Goal: Task Accomplishment & Management: Manage account settings

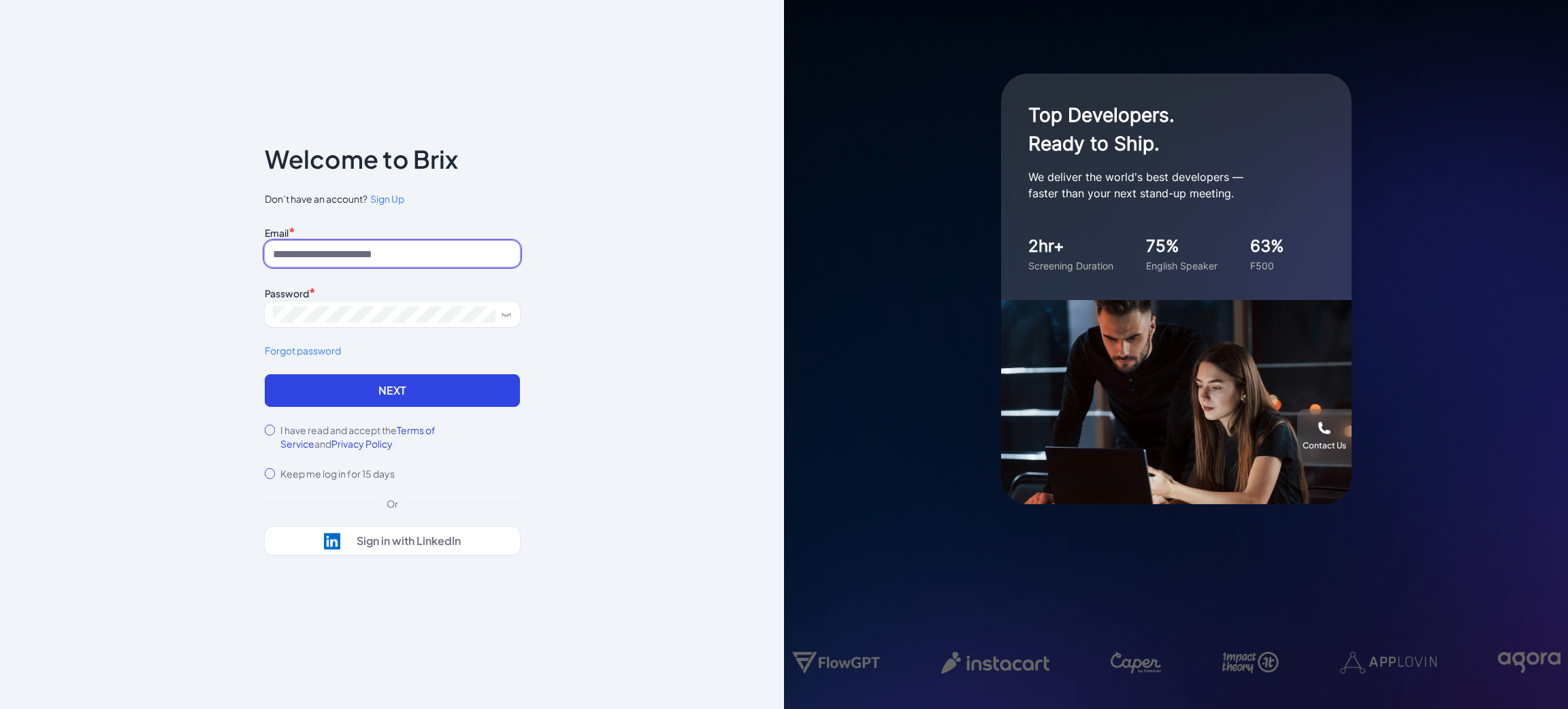
click at [370, 247] on input at bounding box center [392, 254] width 255 height 26
click at [320, 247] on input at bounding box center [392, 254] width 255 height 26
click at [352, 241] on input at bounding box center [392, 254] width 255 height 26
type input "**********"
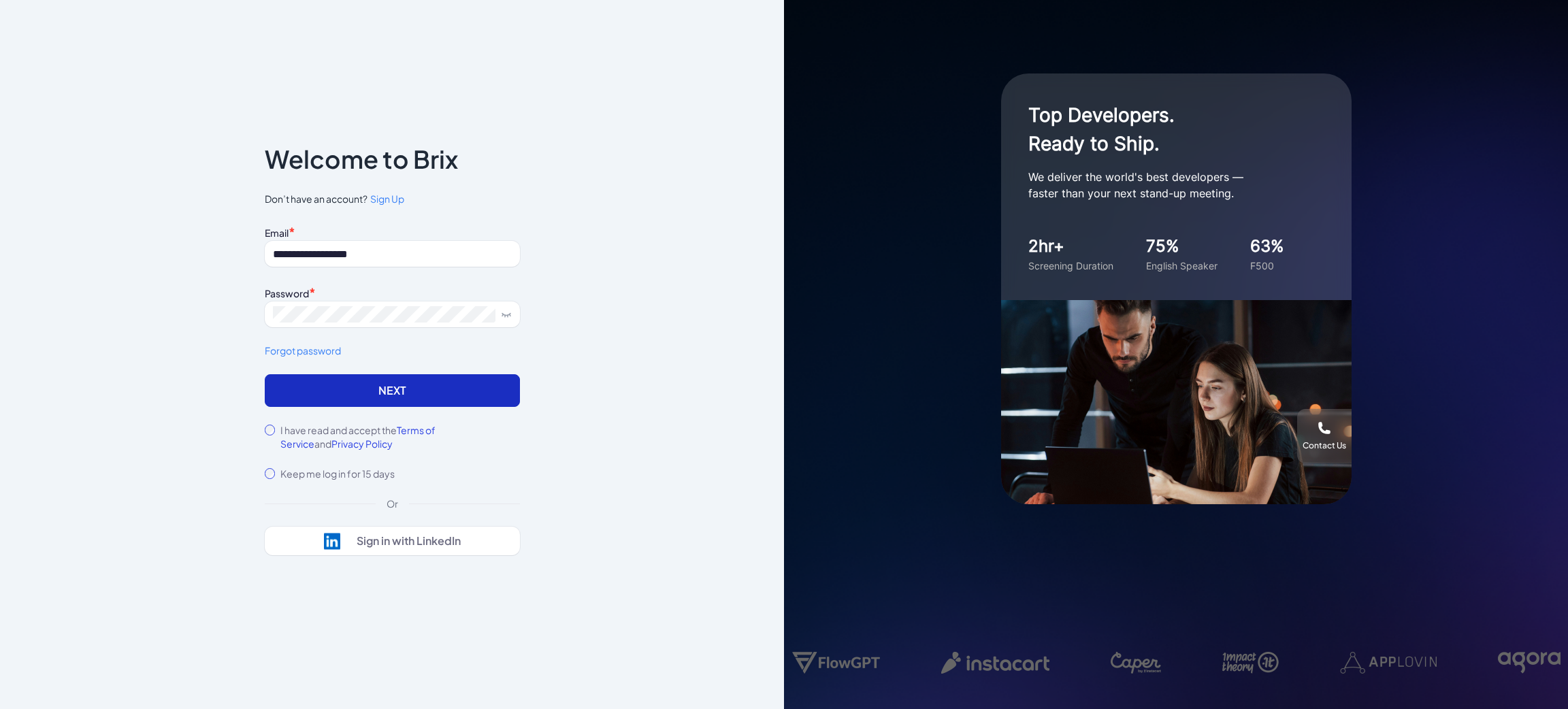
click at [324, 395] on button "Next" at bounding box center [392, 390] width 255 height 32
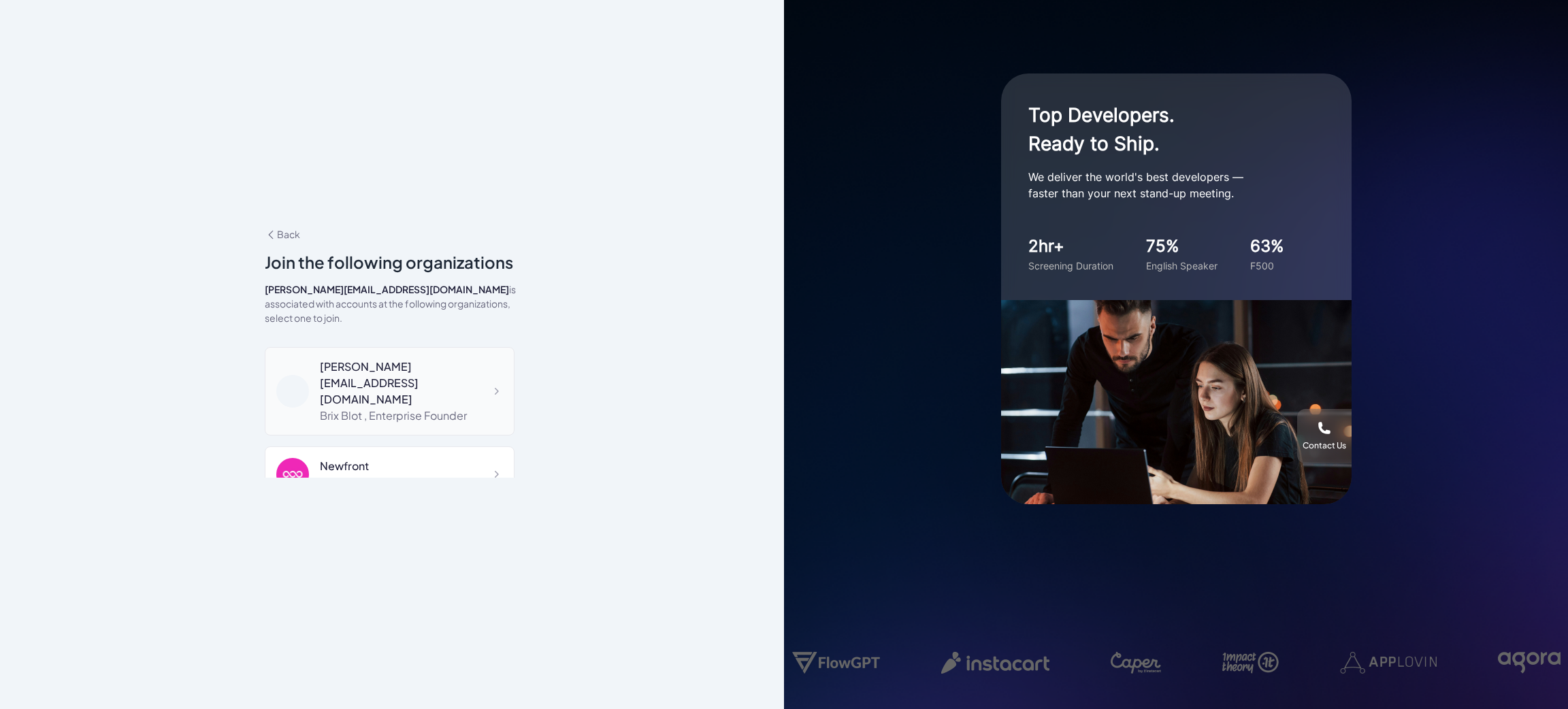
click at [364, 363] on div "[PERSON_NAME][EMAIL_ADDRESS][DOMAIN_NAME]" at bounding box center [411, 383] width 183 height 49
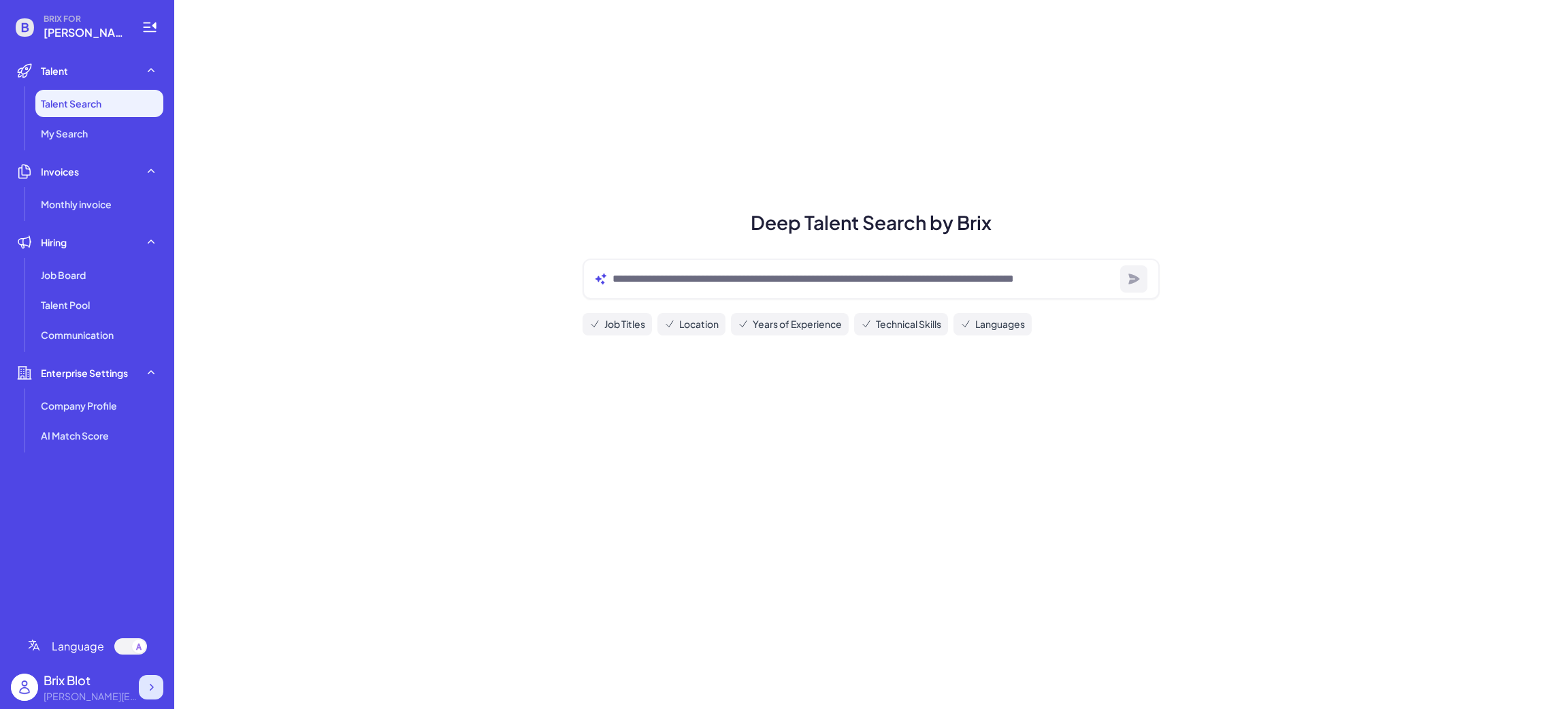
click at [149, 685] on icon at bounding box center [151, 687] width 14 height 14
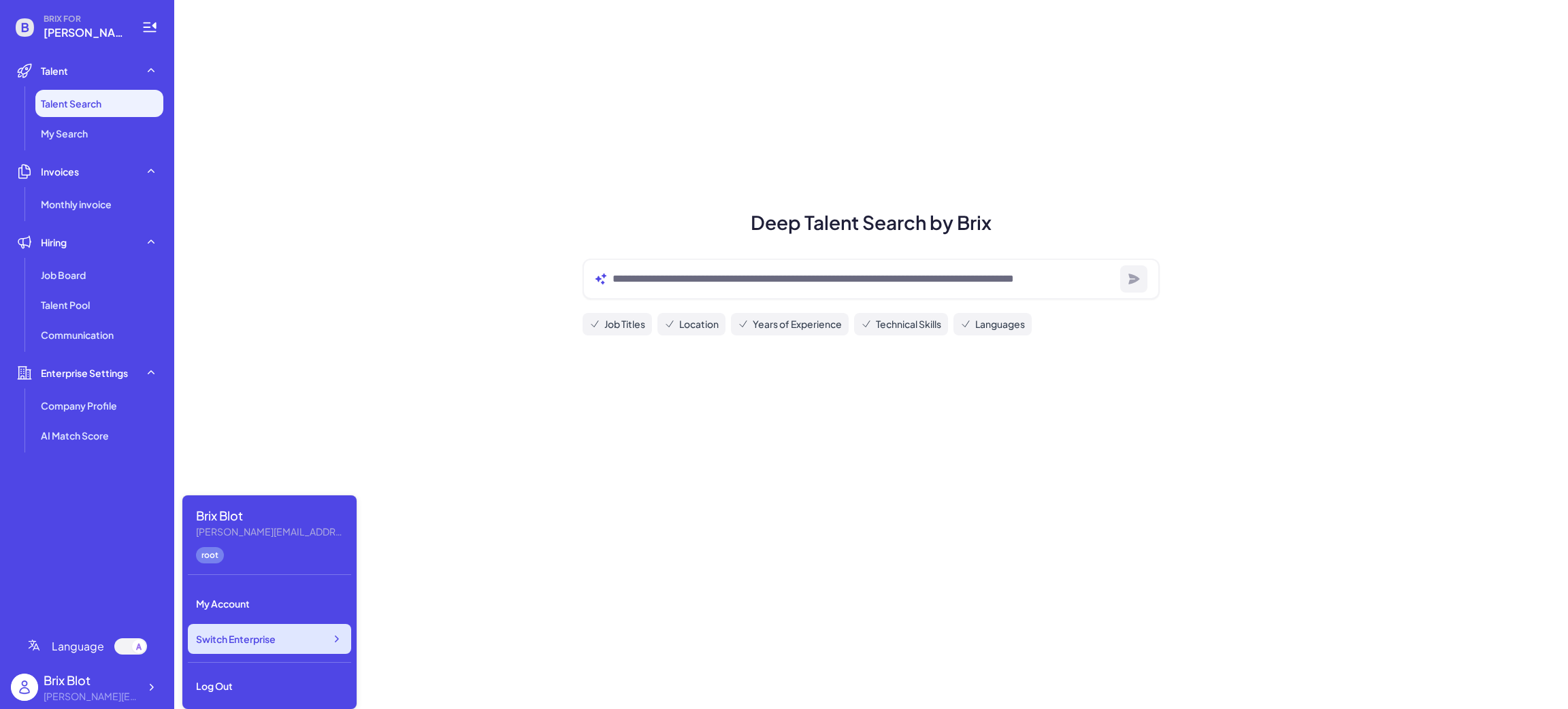
click at [272, 638] on span "Switch Enterprise" at bounding box center [236, 638] width 80 height 14
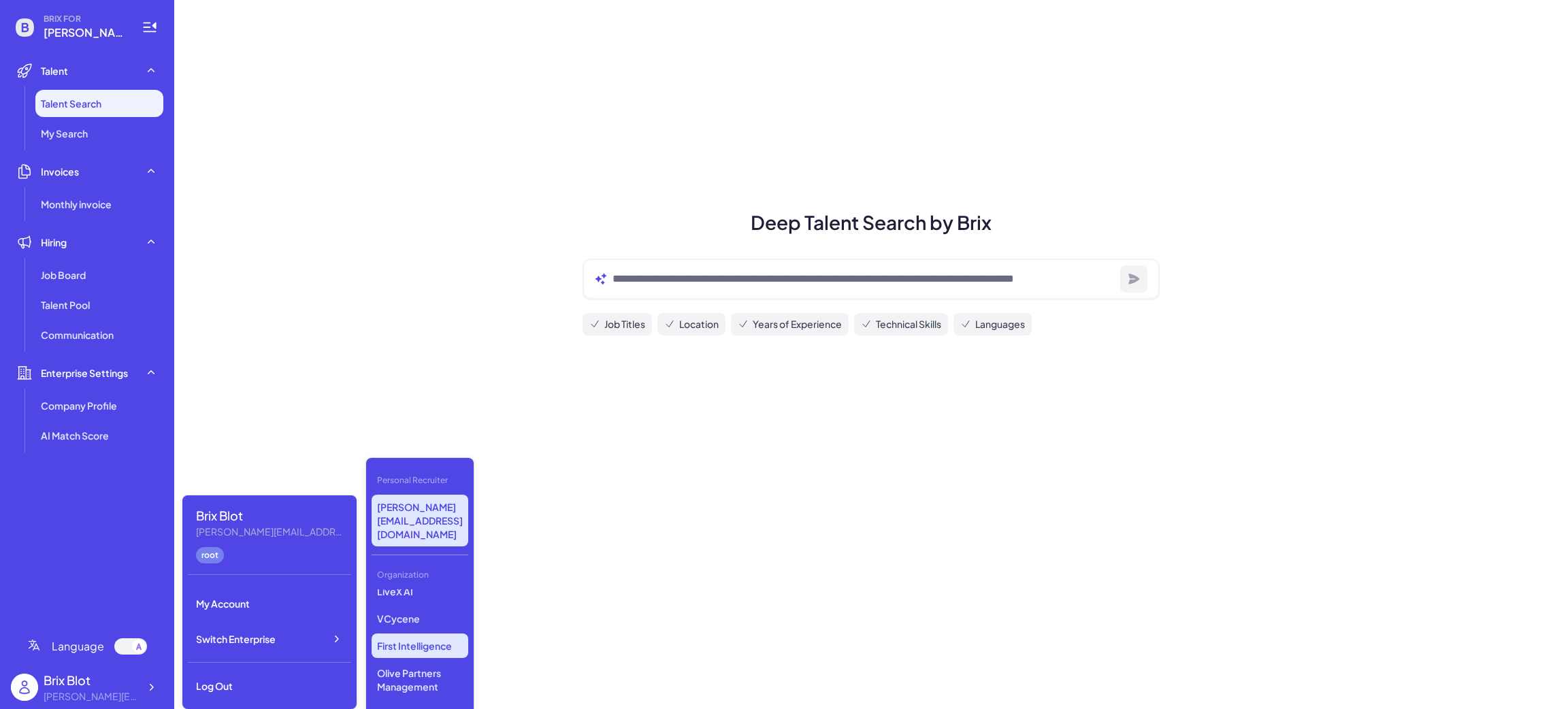
scroll to position [153, 0]
click at [423, 681] on p "LiveX AI" at bounding box center [420, 693] width 97 height 24
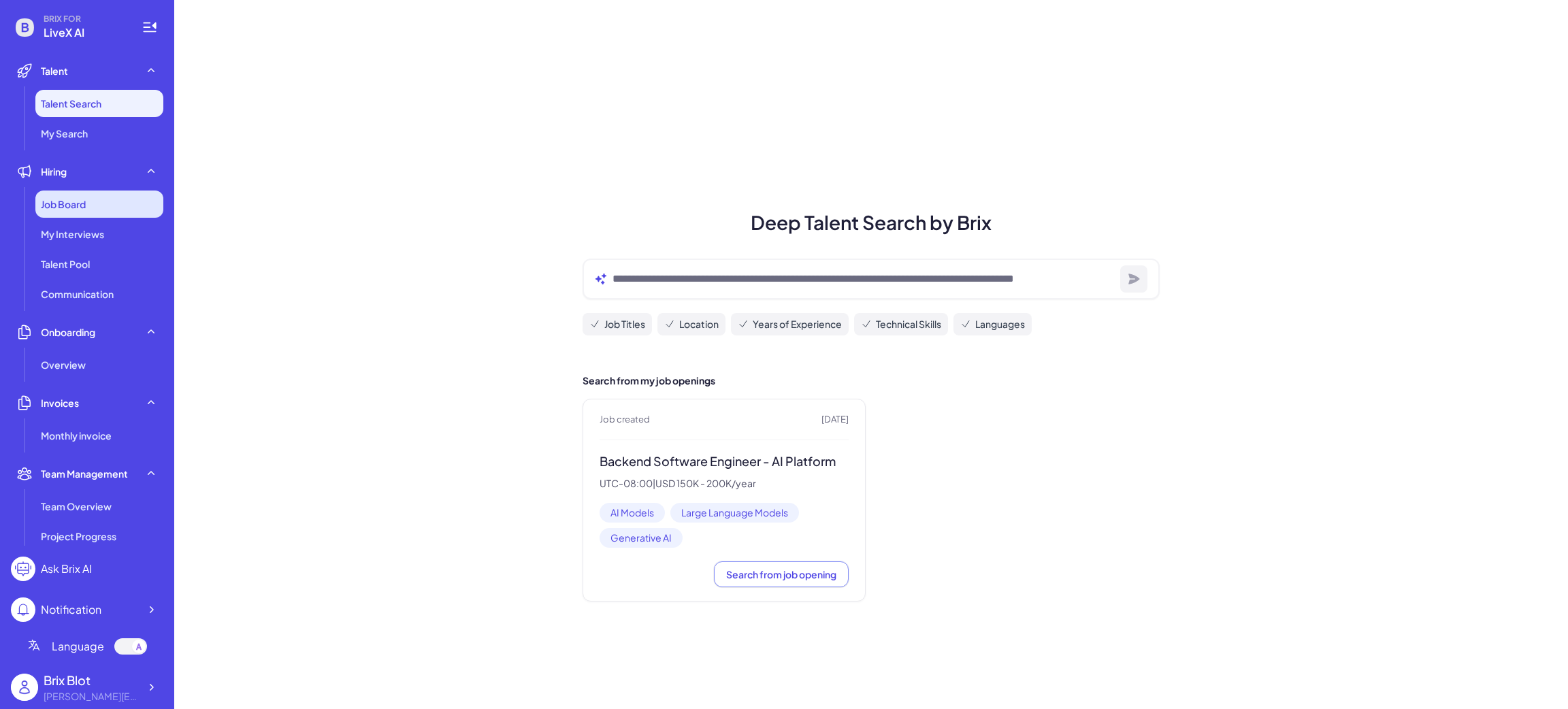
click at [78, 197] on span "Job Board" at bounding box center [62, 204] width 45 height 14
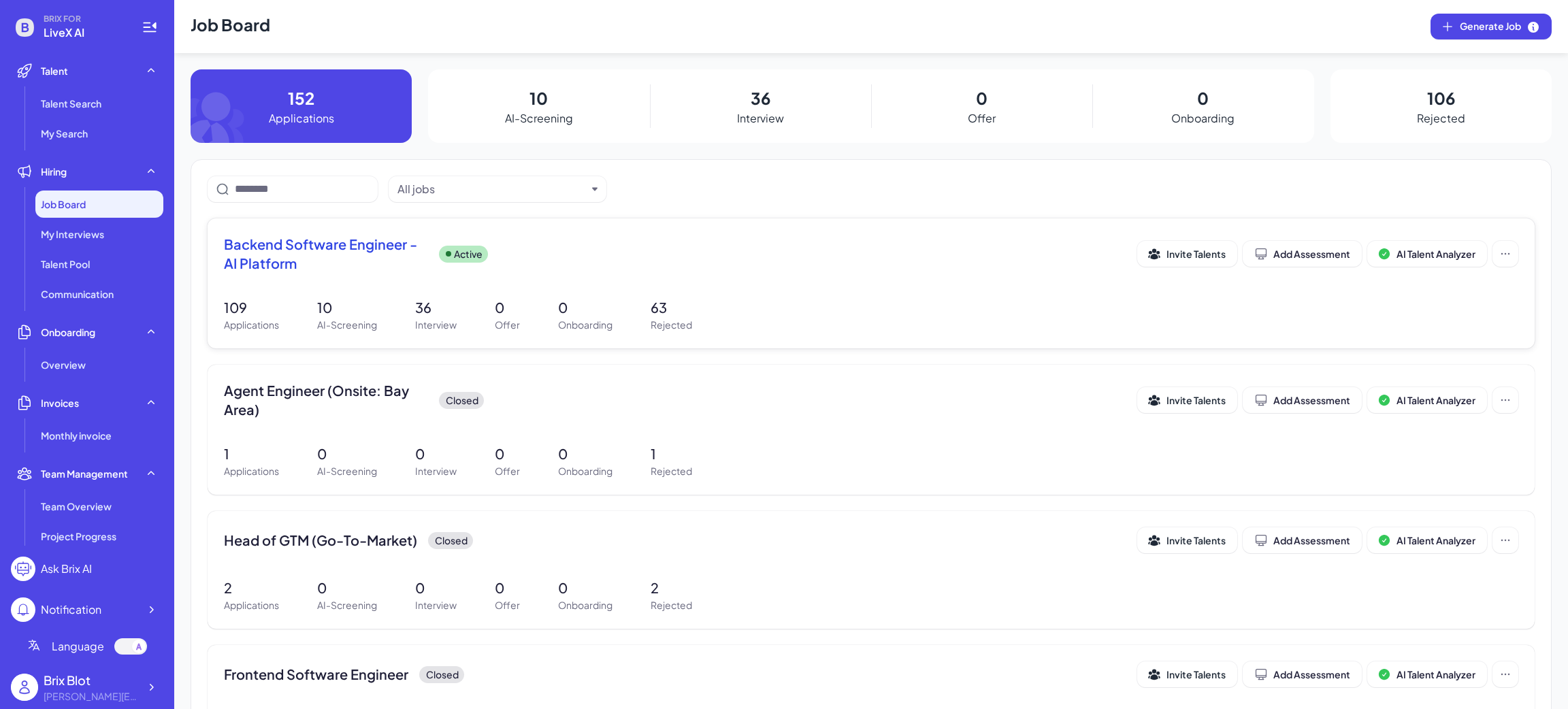
click at [367, 299] on p "10" at bounding box center [347, 307] width 60 height 20
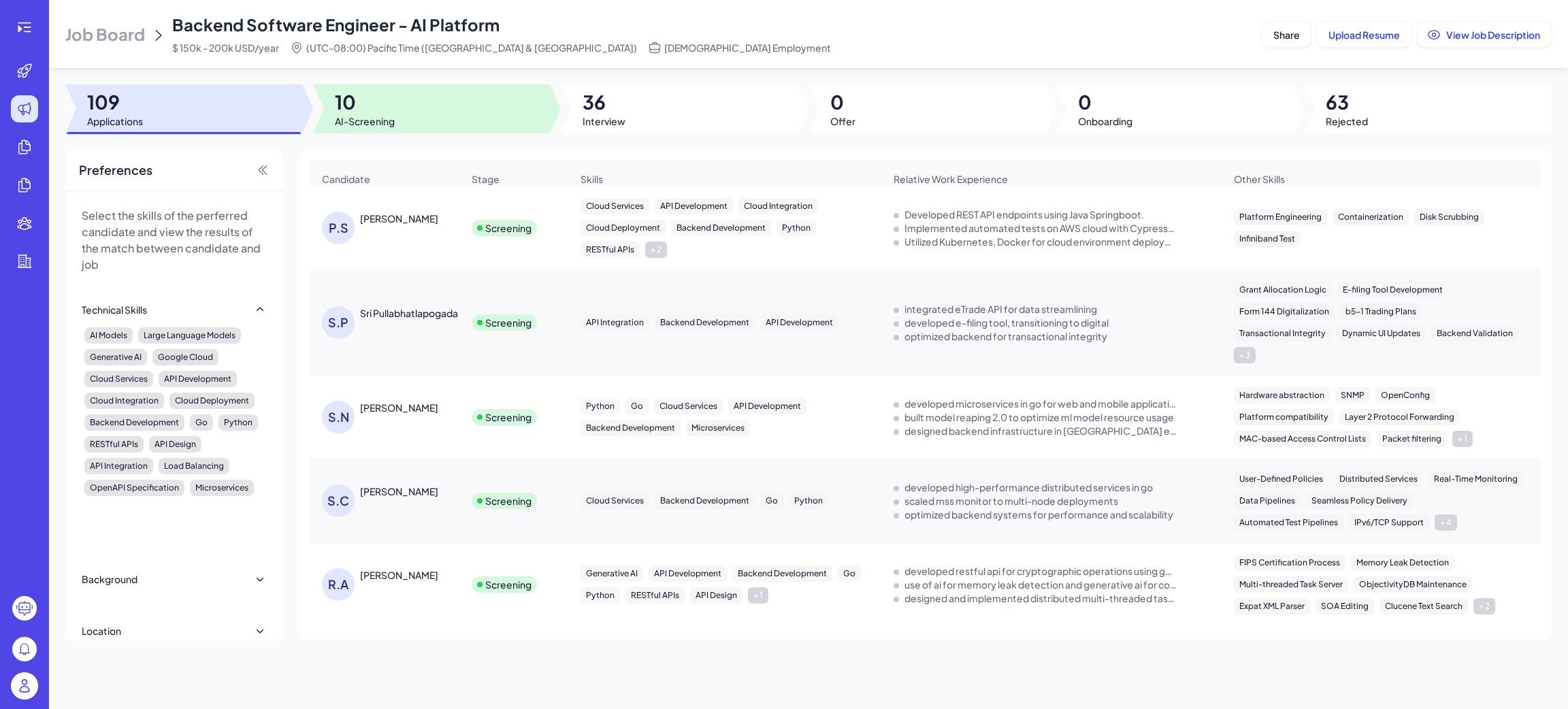
click at [395, 121] on div at bounding box center [432, 109] width 237 height 49
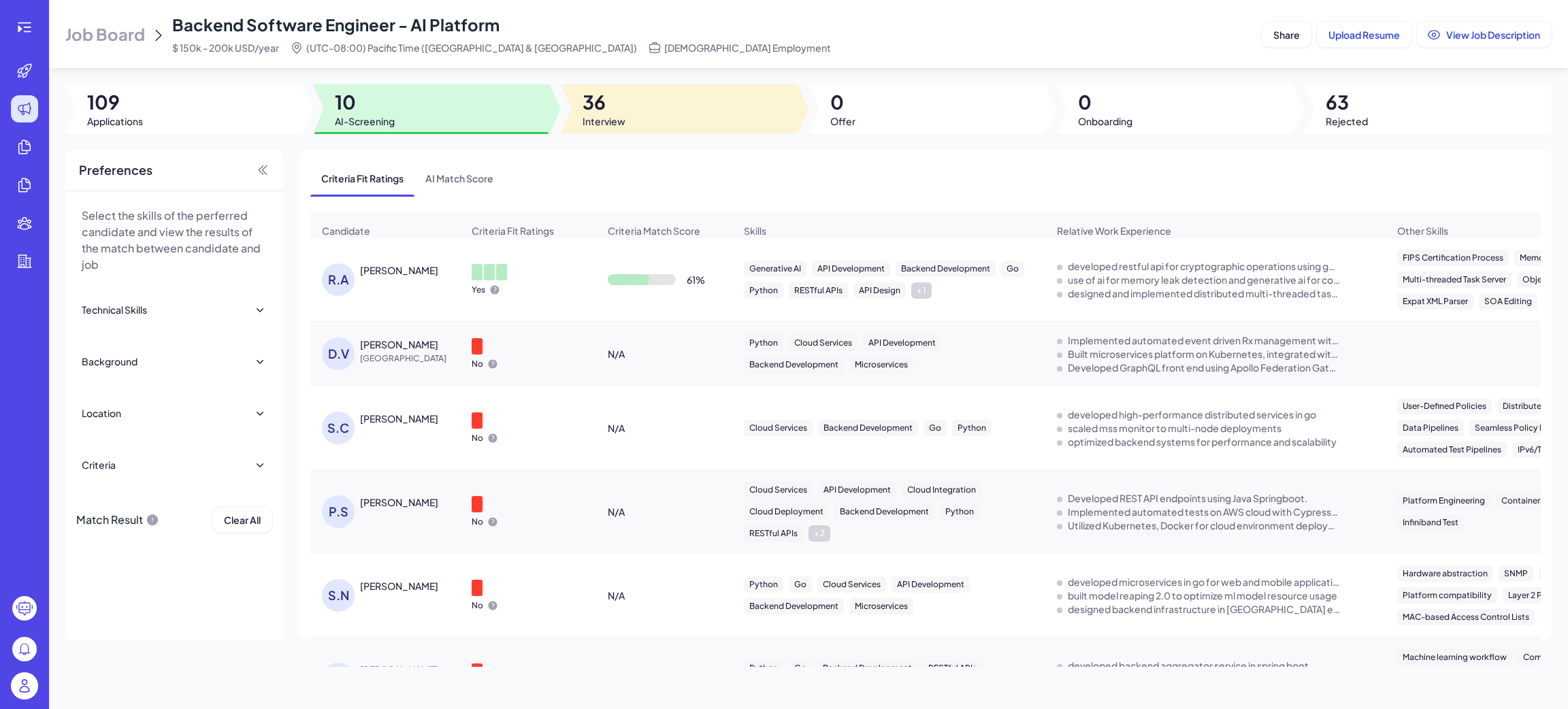
click at [661, 102] on div at bounding box center [679, 109] width 237 height 49
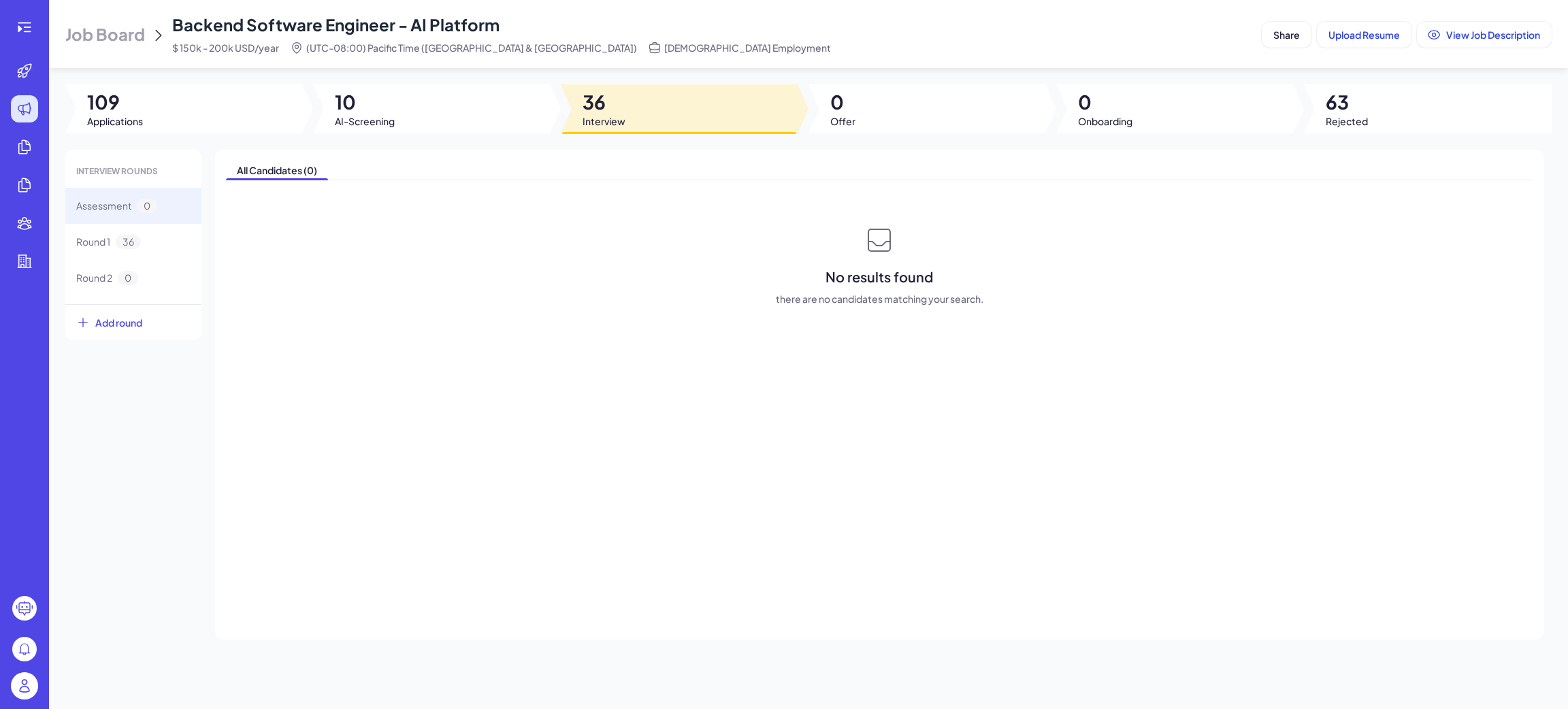
click at [663, 116] on div at bounding box center [679, 109] width 237 height 49
click at [626, 120] on div at bounding box center [679, 109] width 237 height 49
click at [95, 247] on span "Round 1" at bounding box center [93, 242] width 34 height 15
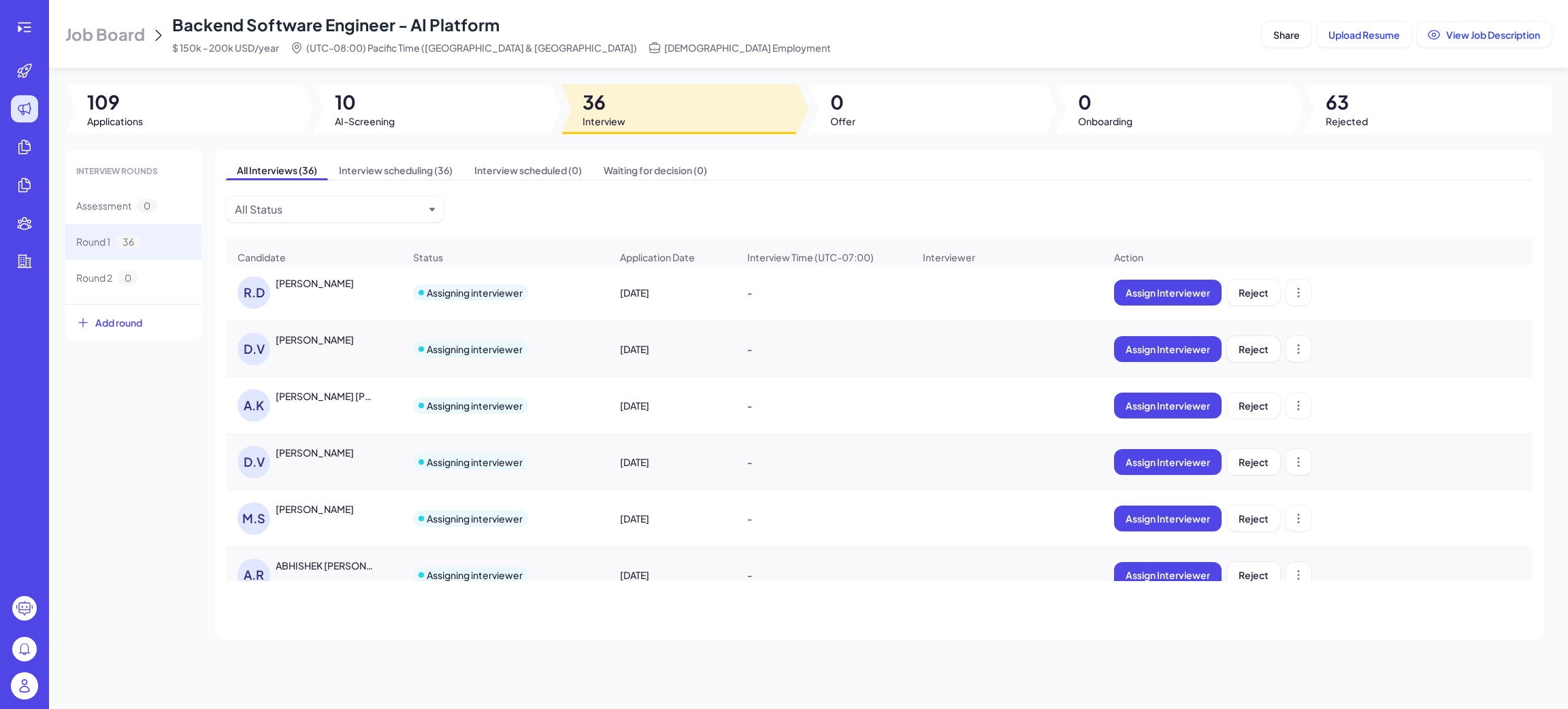
click at [310, 528] on div "M.S Mitali Sahoo" at bounding box center [308, 518] width 140 height 32
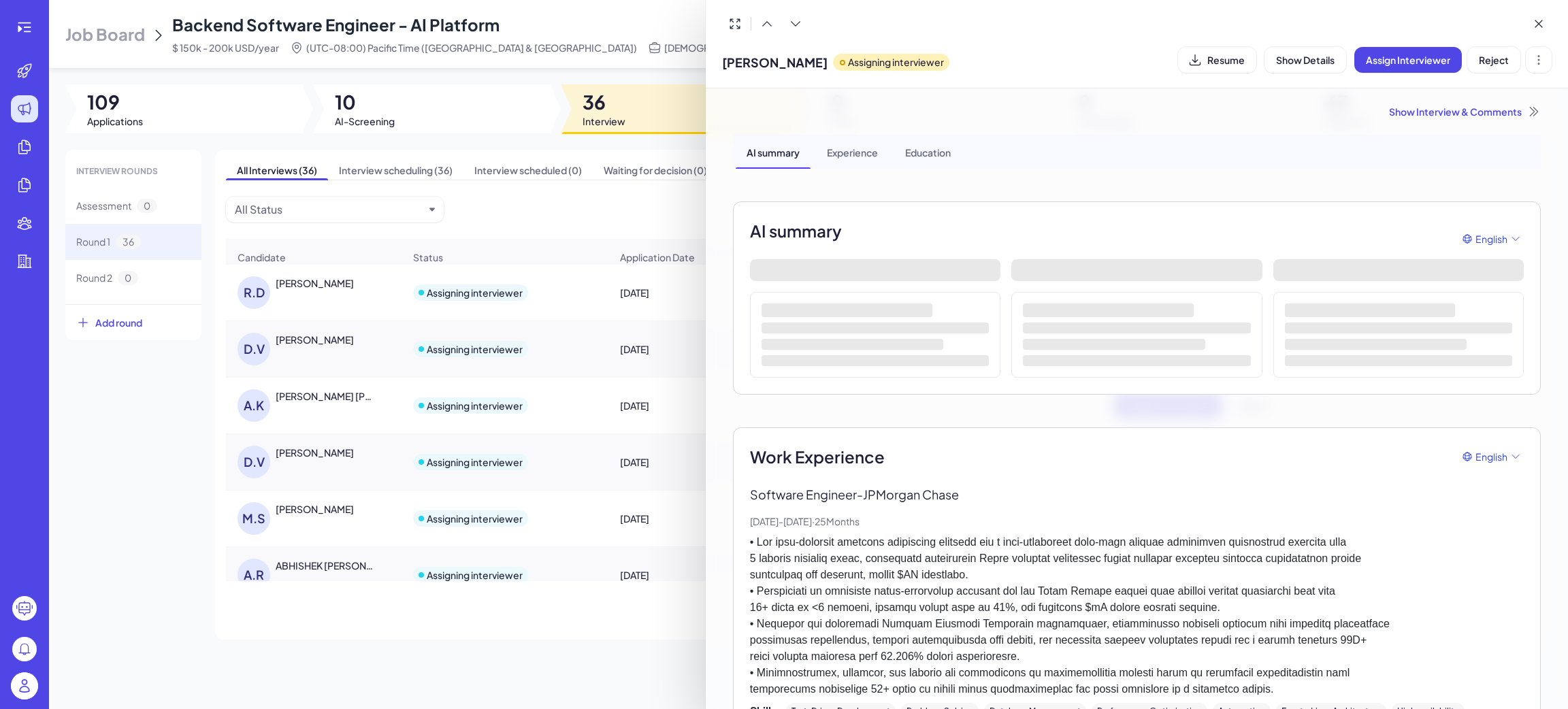
click at [1412, 114] on div "Show Interview & Comments" at bounding box center [1136, 111] width 808 height 14
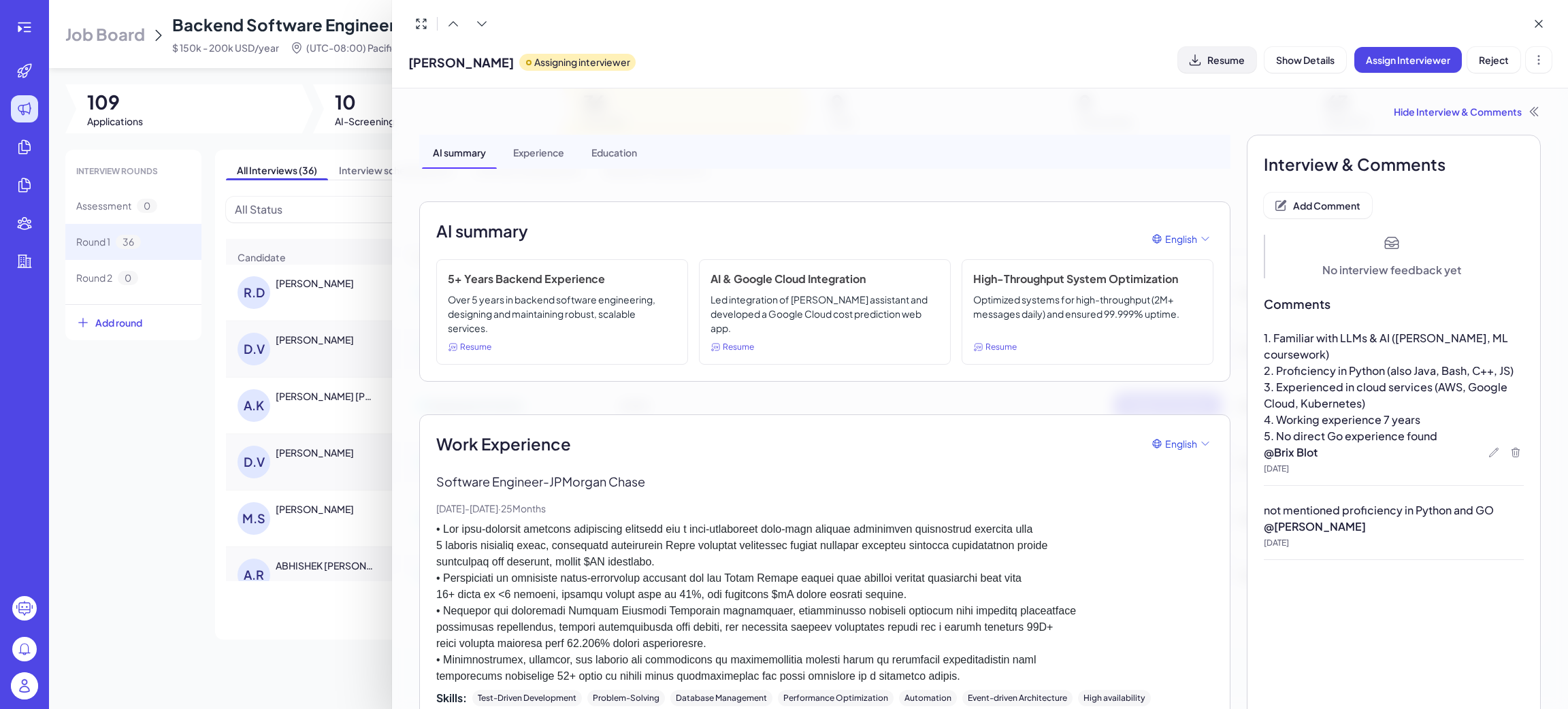
click at [1225, 60] on span "Resume" at bounding box center [1226, 59] width 37 height 12
click at [1488, 447] on icon at bounding box center [1493, 452] width 11 height 11
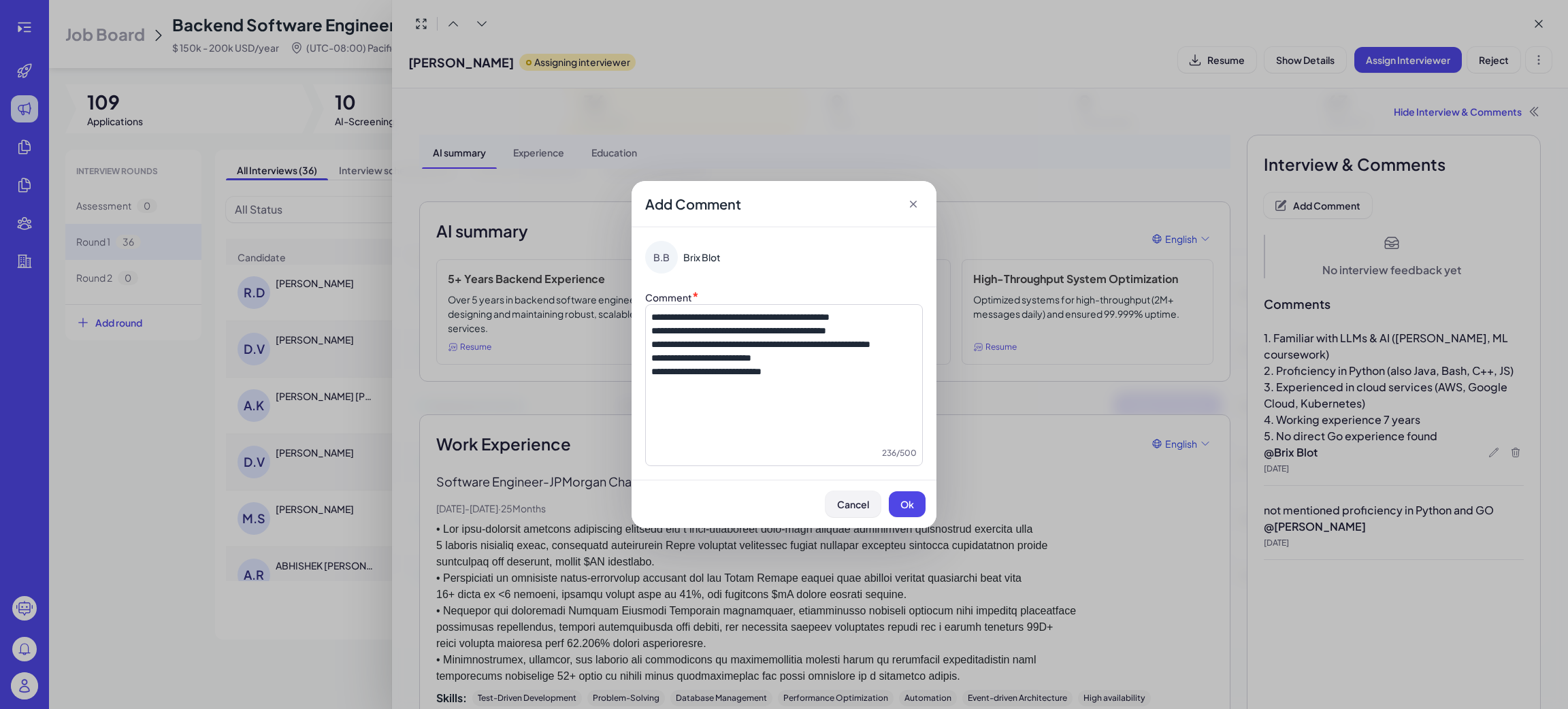
click at [844, 501] on span "Cancel" at bounding box center [852, 504] width 32 height 12
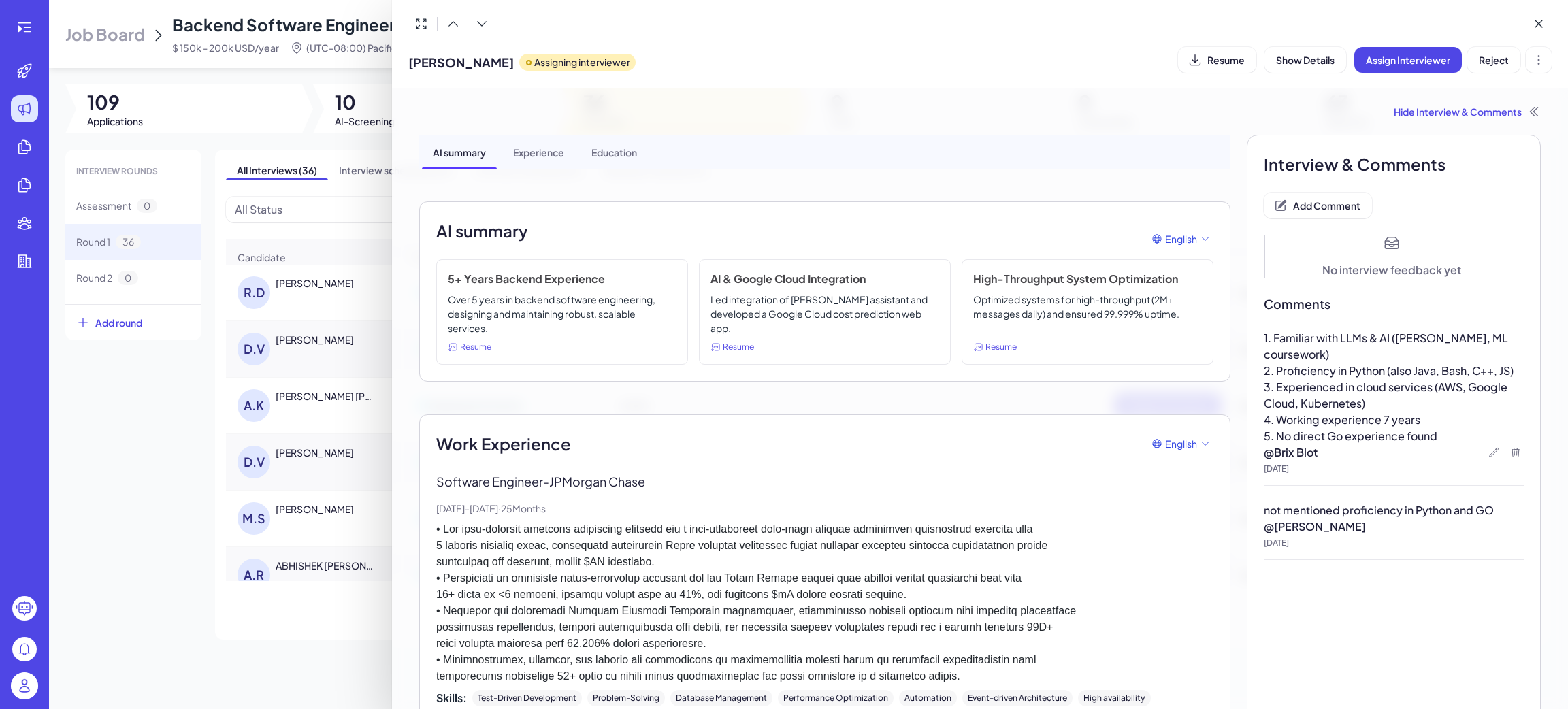
click at [1317, 206] on span "Add Comment" at bounding box center [1326, 205] width 67 height 12
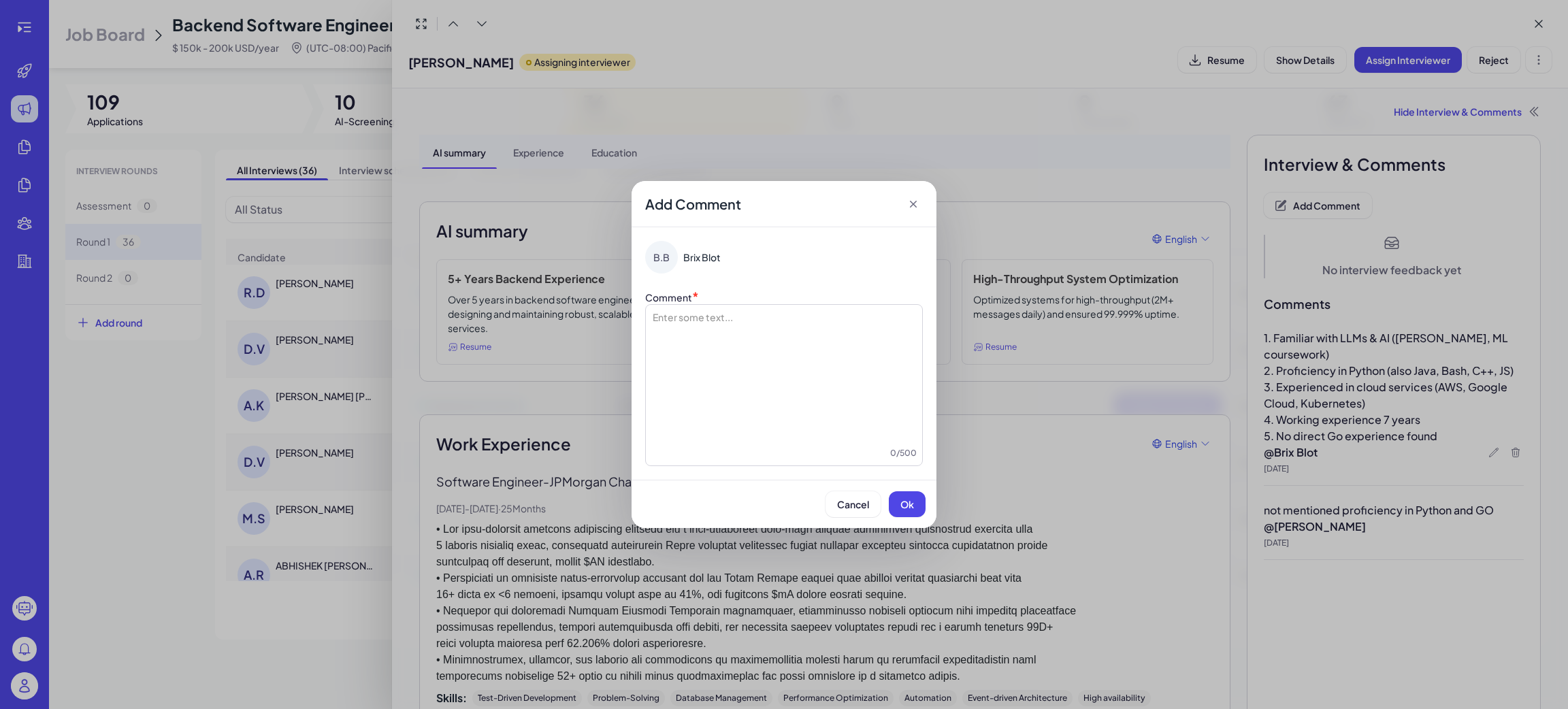
click at [740, 322] on div at bounding box center [783, 378] width 265 height 136
click at [904, 496] on button "Ok" at bounding box center [907, 504] width 37 height 26
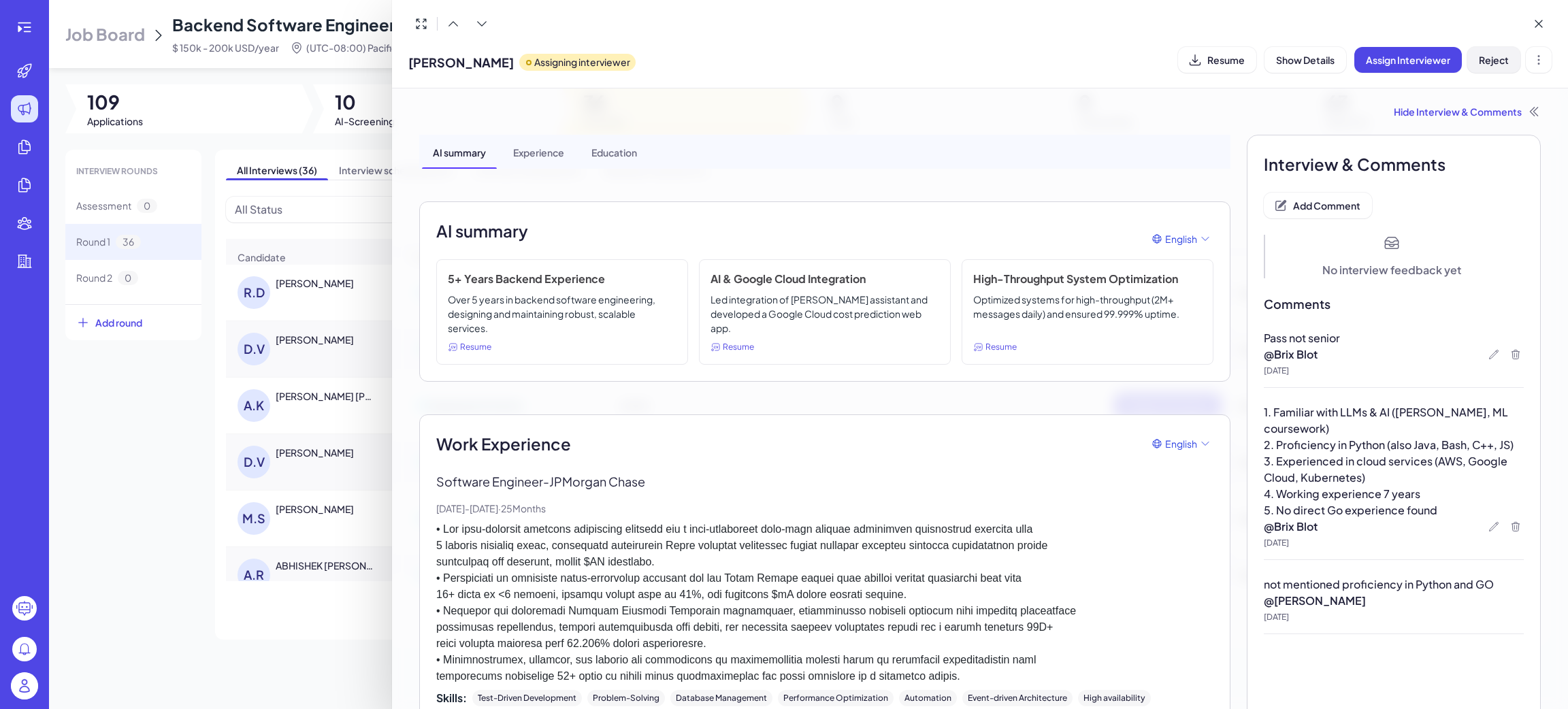
click at [1486, 57] on span "Reject" at bounding box center [1493, 59] width 30 height 12
click at [120, 505] on div at bounding box center [784, 354] width 1568 height 709
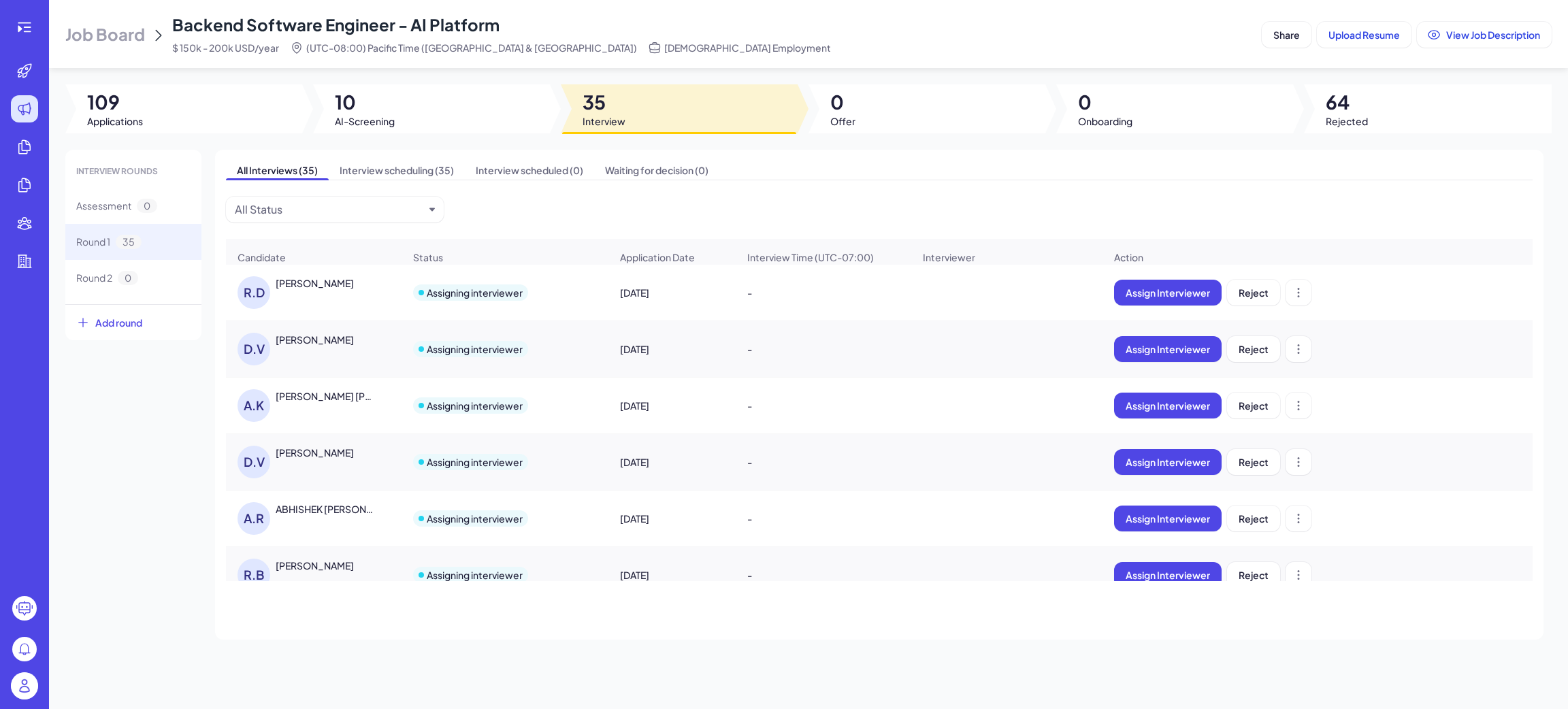
click at [345, 516] on div "ABHISHEK RAMESH KESHAV" at bounding box center [326, 509] width 101 height 14
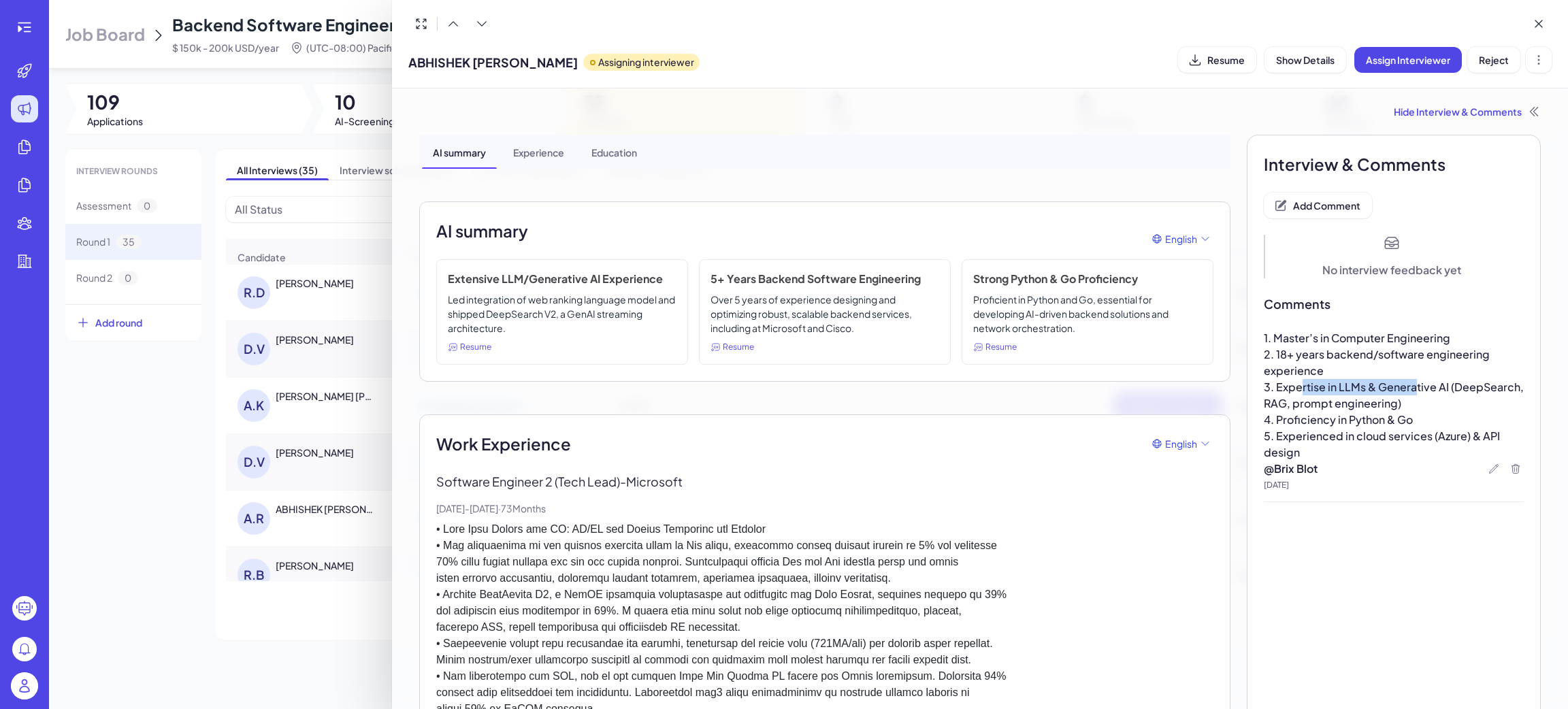
drag, startPoint x: 1290, startPoint y: 383, endPoint x: 1402, endPoint y: 393, distance: 112.4
click at [1402, 393] on span "3. Expertise in LLMs & Generative AI (DeepSearch, RAG, prompt engineering)" at bounding box center [1394, 395] width 262 height 31
copy span "rtise in LLMs & Genera"
click at [1317, 443] on p "5. Experienced in cloud services (Azure) & API design" at bounding box center [1394, 444] width 260 height 32
click at [1241, 59] on span "Resume" at bounding box center [1226, 59] width 37 height 12
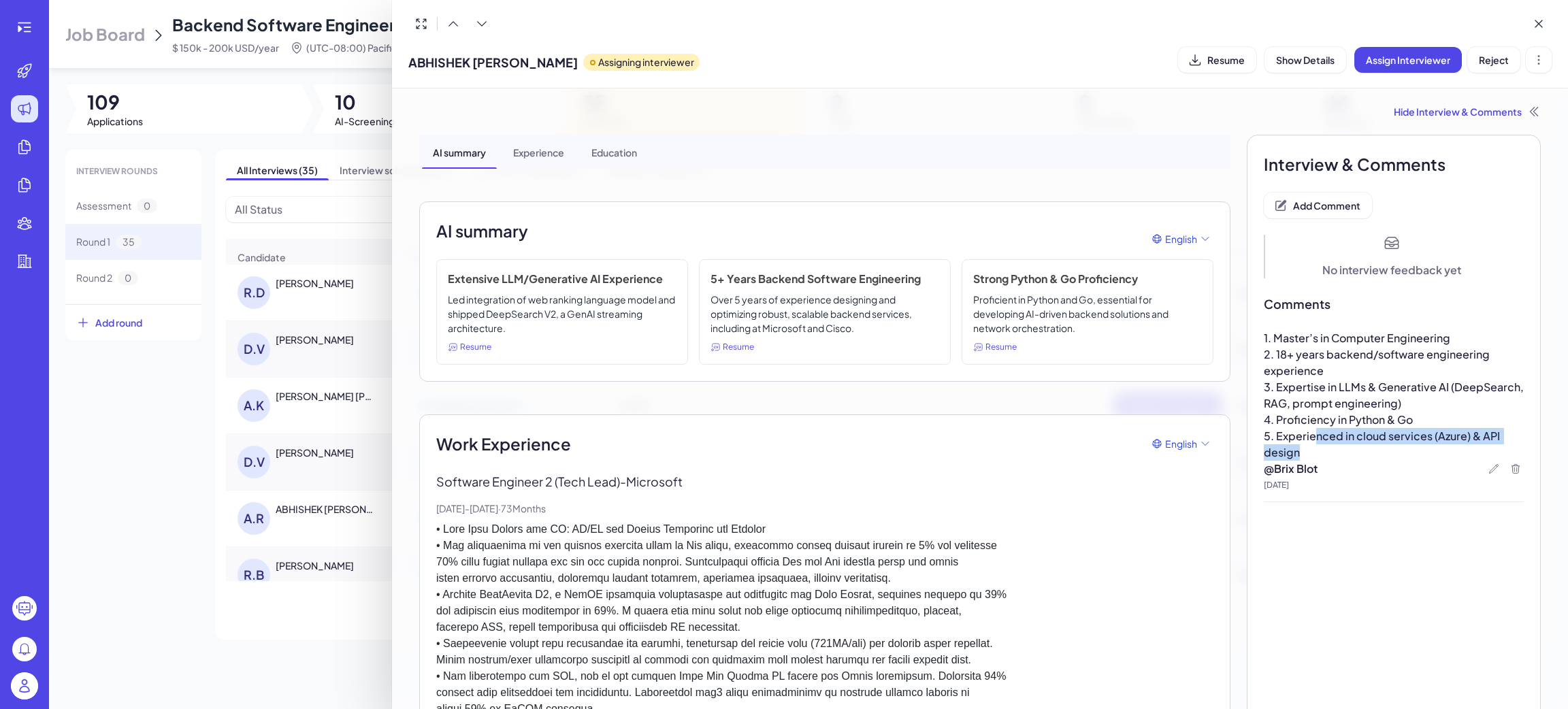
drag, startPoint x: 1332, startPoint y: 446, endPoint x: 1303, endPoint y: 428, distance: 34.1
click at [1303, 428] on p "5. Experienced in cloud services (Azure) & API design" at bounding box center [1394, 444] width 260 height 32
click at [1365, 462] on p "@ Brix Blot" at bounding box center [1394, 469] width 260 height 16
click at [1325, 207] on span "Add Comment" at bounding box center [1326, 205] width 67 height 12
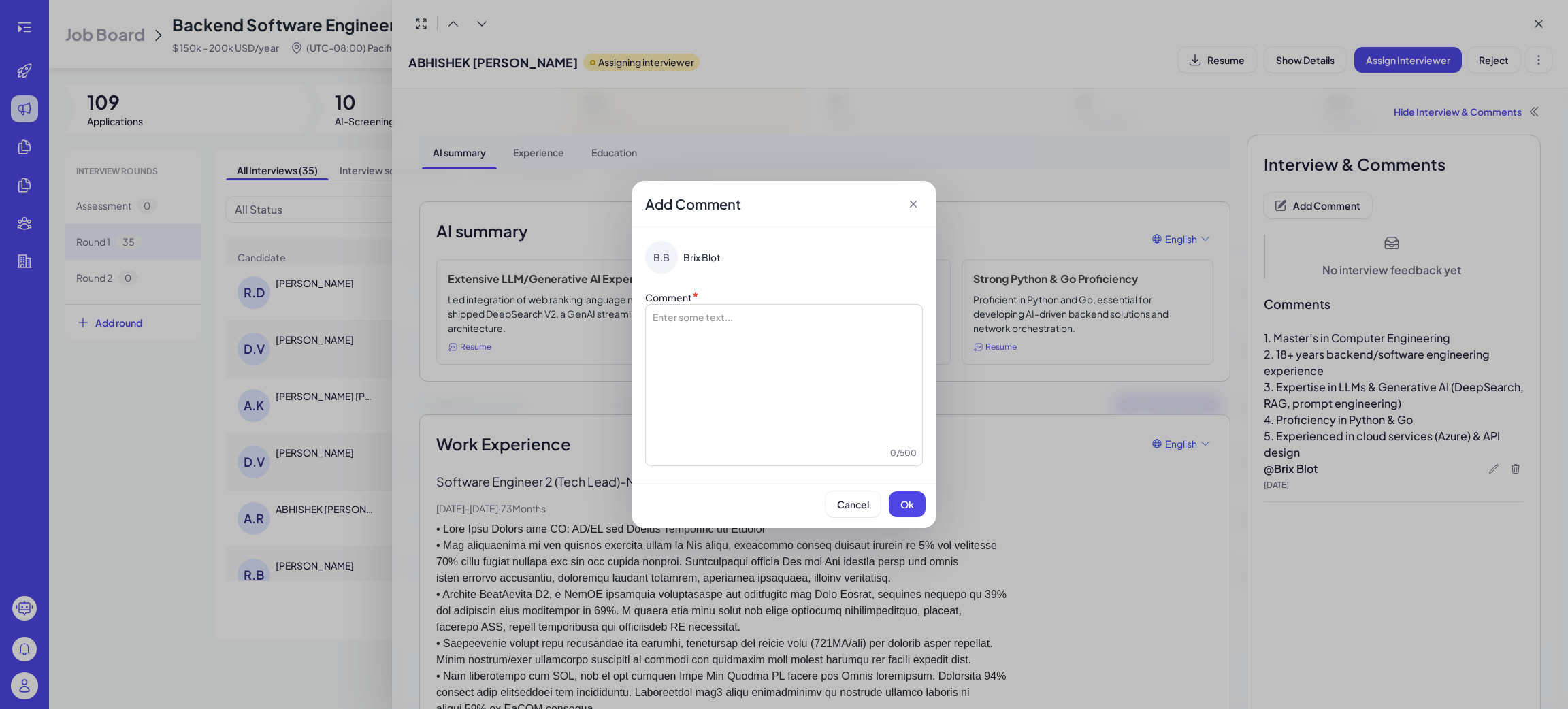
click at [732, 329] on div at bounding box center [783, 378] width 265 height 136
copy span "**********"
click at [702, 336] on button "Heading 2" at bounding box center [700, 343] width 98 height 25
click at [671, 333] on div "**********" at bounding box center [783, 378] width 265 height 136
click at [702, 316] on span "**********" at bounding box center [687, 317] width 73 height 10
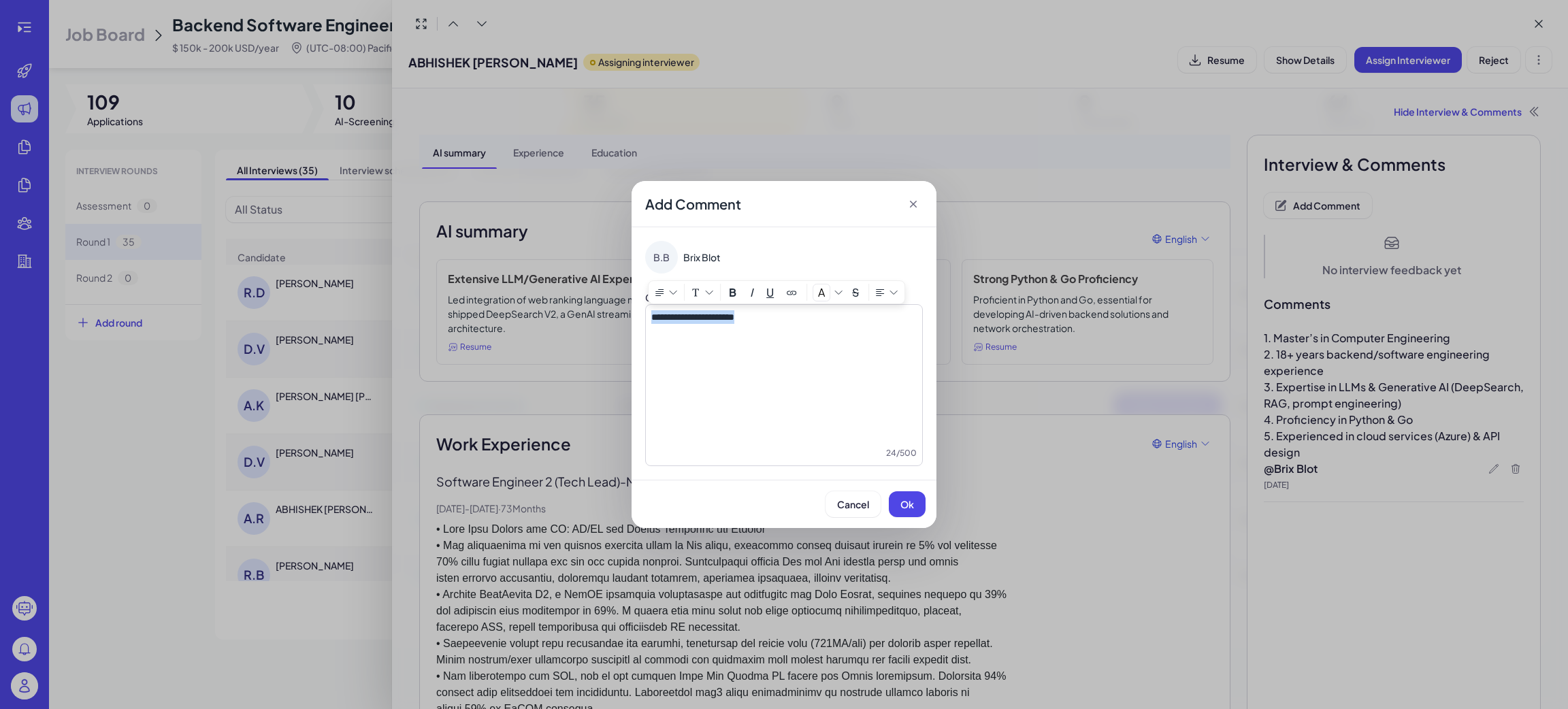
copy span "**********"
click at [902, 504] on span "Ok" at bounding box center [907, 504] width 14 height 12
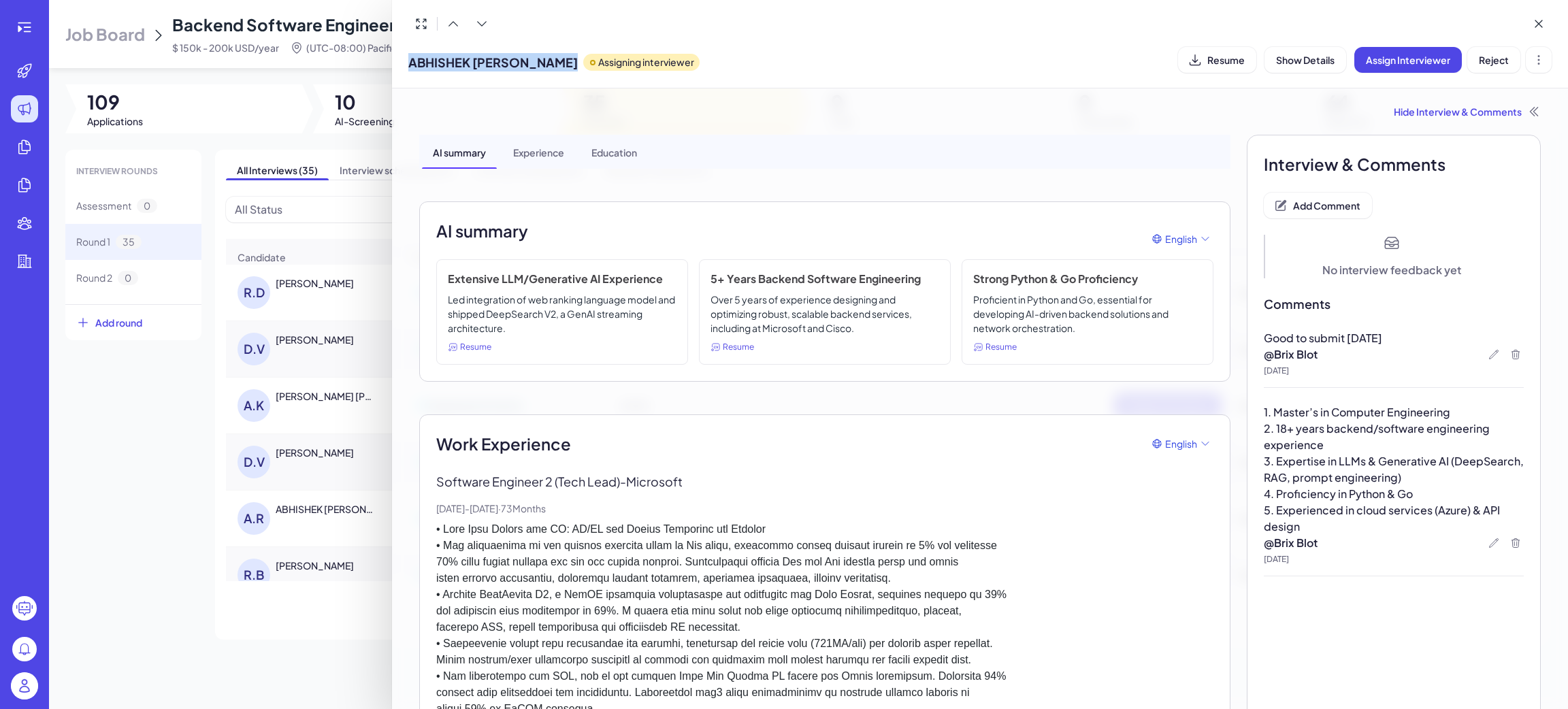
drag, startPoint x: 410, startPoint y: 58, endPoint x: 576, endPoint y: 54, distance: 166.0
click at [576, 54] on div "ABHISHEK RAMESH KESHAV Assigning interviewer" at bounding box center [554, 59] width 291 height 35
copy span "ABHISHEK RAMESH KESHAV"
click at [137, 518] on div at bounding box center [784, 354] width 1568 height 709
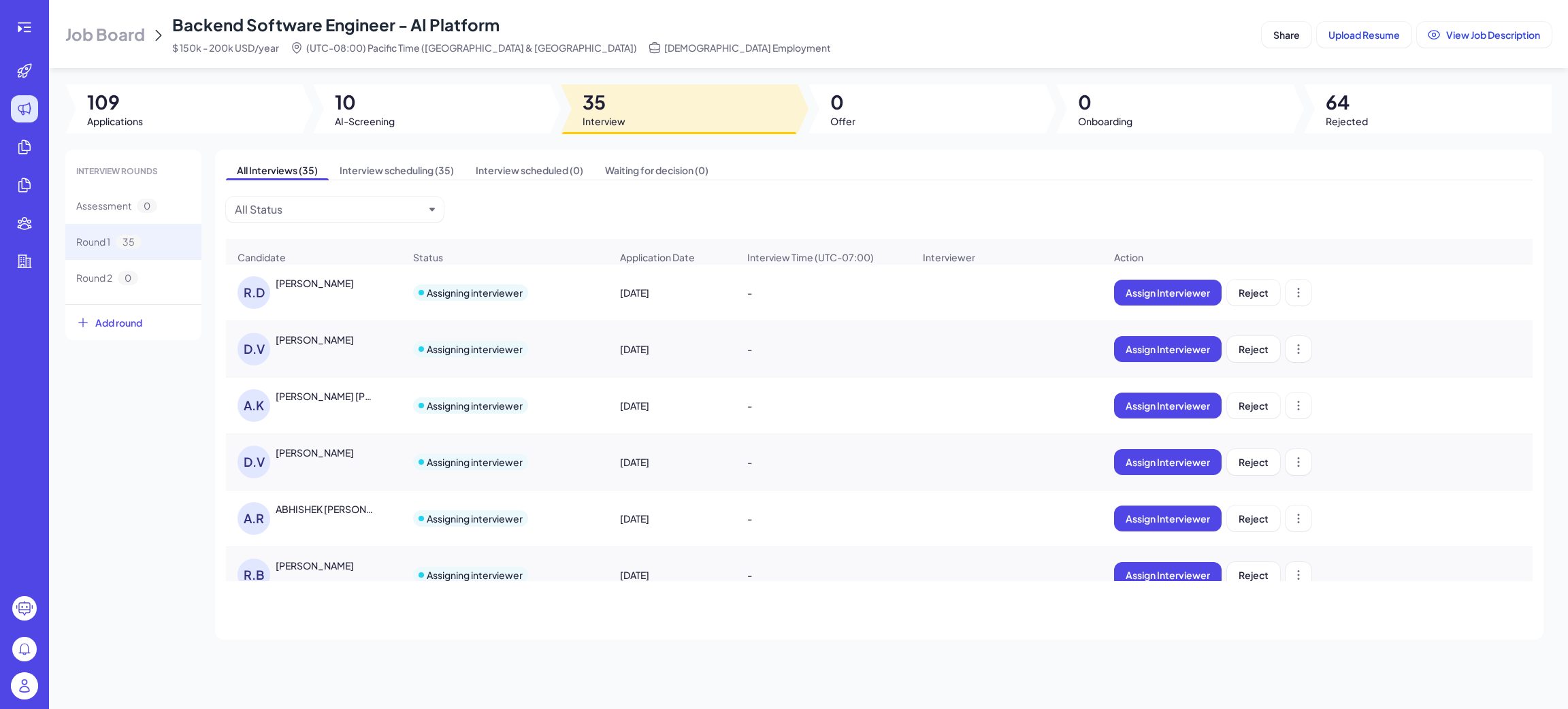
click at [349, 516] on div "ABHISHEK RAMESH KESHAV" at bounding box center [326, 509] width 101 height 14
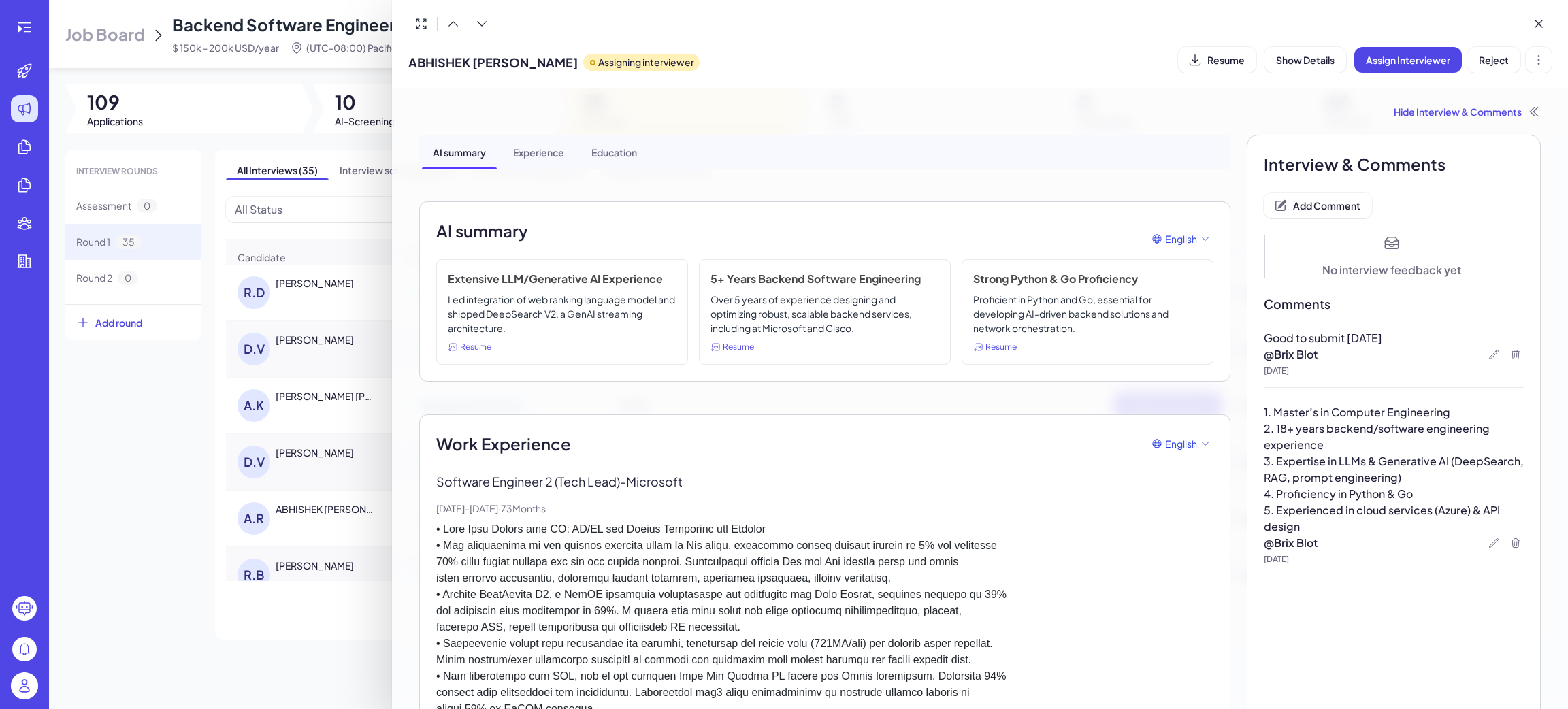
click at [304, 524] on div at bounding box center [784, 354] width 1568 height 709
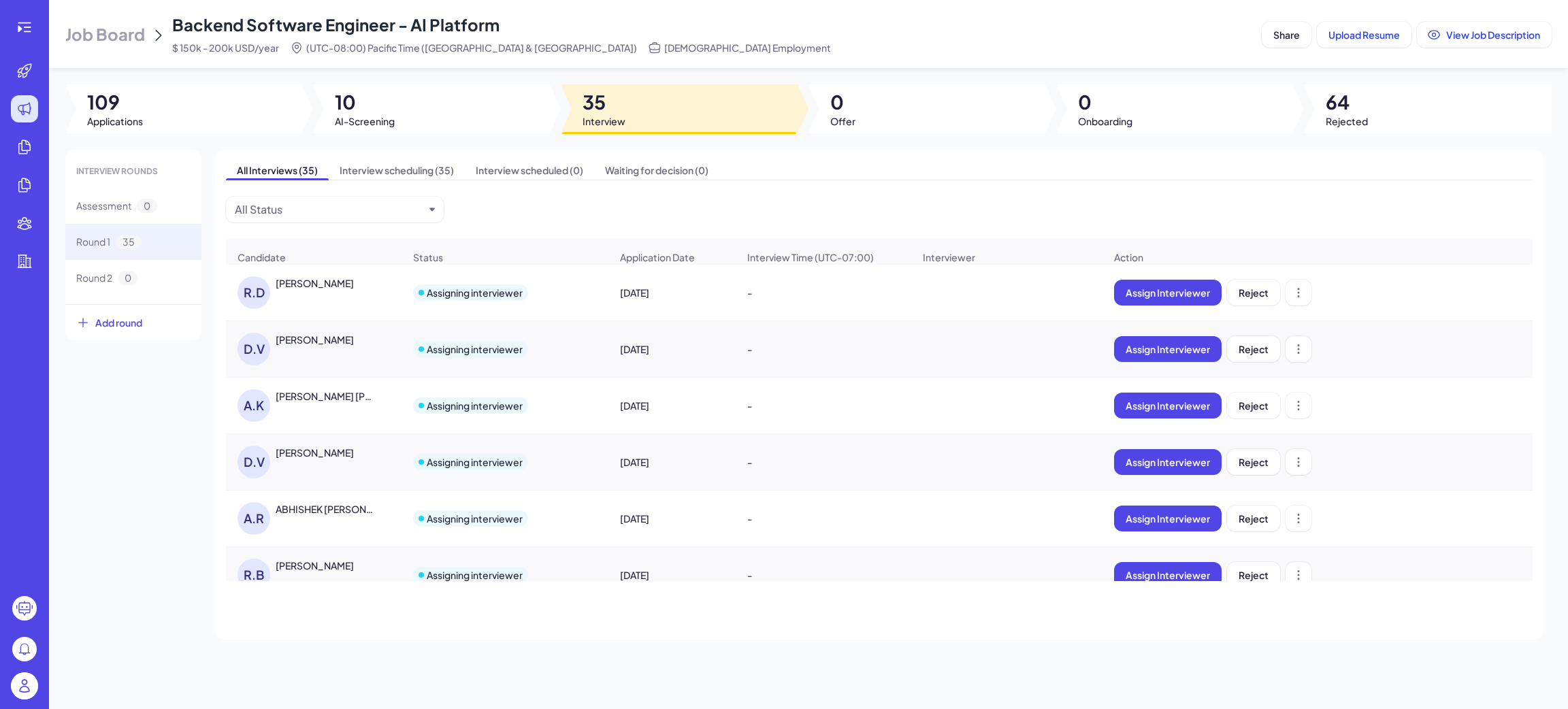
scroll to position [102, 0]
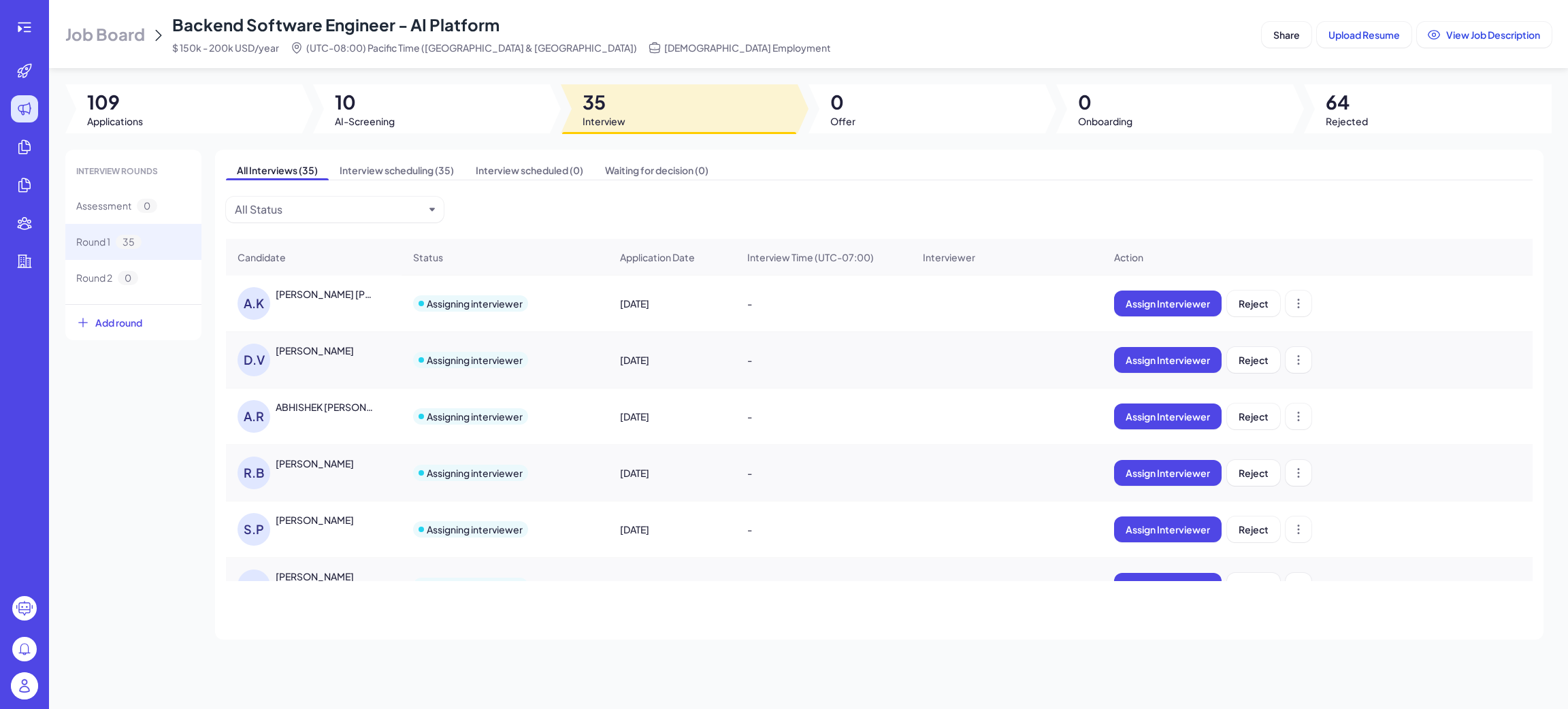
click at [323, 470] on div "Rahul Babu Ganesh" at bounding box center [315, 463] width 78 height 14
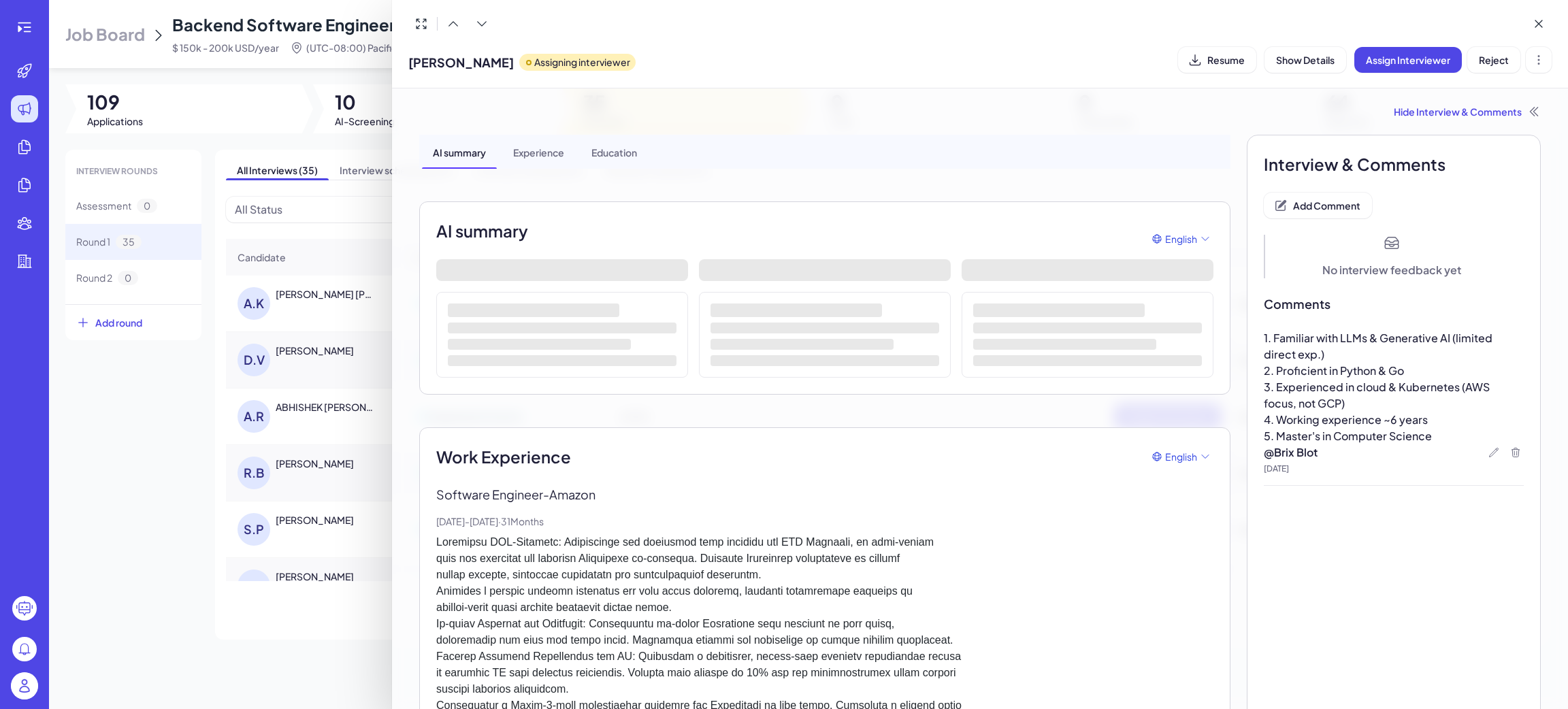
click at [1229, 75] on div "Rahul Babu Ganesh Assigning interviewer Resume Show Details Assign Interviewer …" at bounding box center [980, 59] width 1144 height 35
click at [1230, 70] on button "Resume" at bounding box center [1217, 60] width 78 height 26
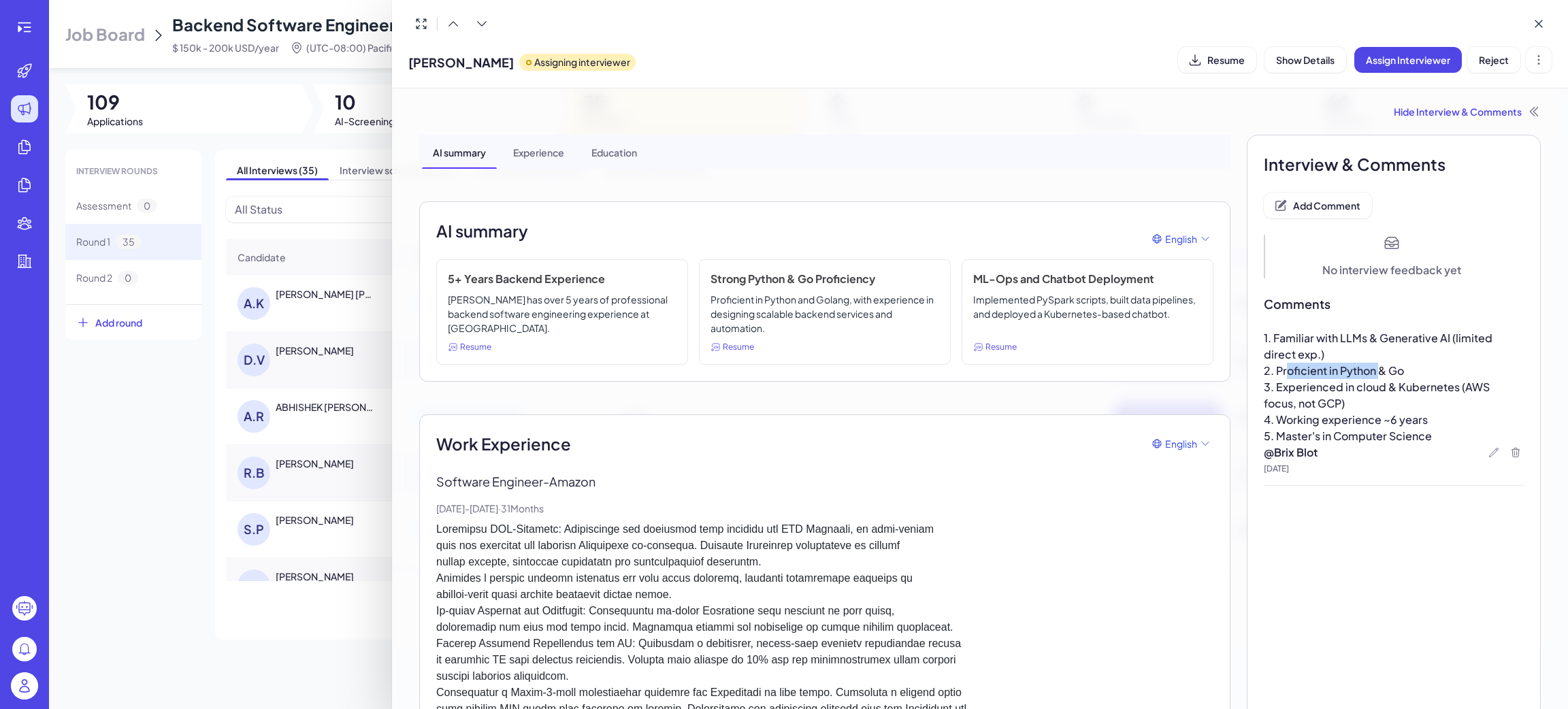
drag, startPoint x: 1276, startPoint y: 370, endPoint x: 1369, endPoint y: 378, distance: 93.3
click at [1369, 378] on div "1. Familiar with LLMs & Generative AI (limited direct exp.) 2. Proficient in Py…" at bounding box center [1394, 387] width 260 height 114
click at [1372, 408] on p "3. Experienced in cloud & Kubernetes (AWS focus, not GCP)" at bounding box center [1394, 395] width 260 height 32
drag, startPoint x: 1328, startPoint y: 396, endPoint x: 1252, endPoint y: 350, distance: 88.8
click at [1264, 350] on div "1. Familiar with LLMs & Generative AI (limited direct exp.) 2. Proficient in Py…" at bounding box center [1394, 387] width 260 height 114
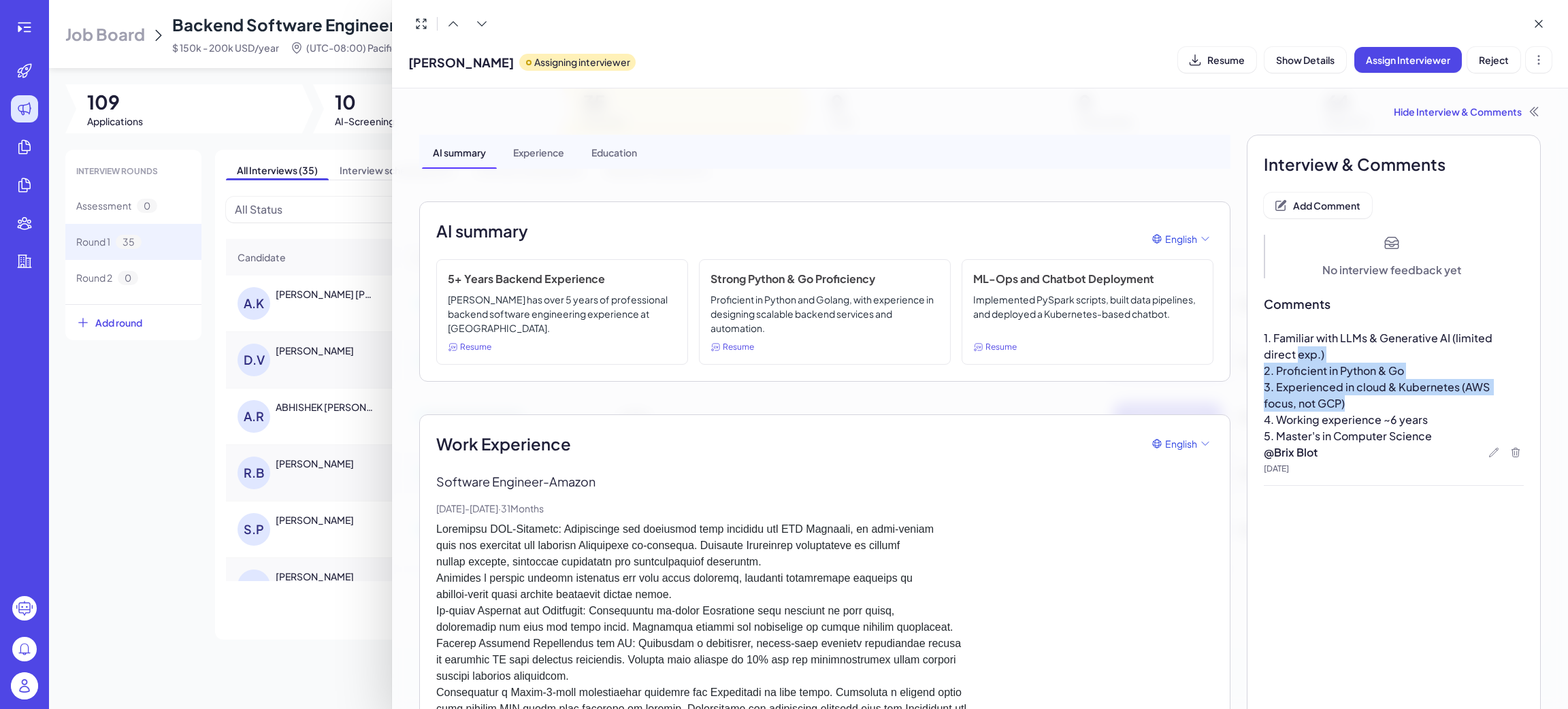
click at [1325, 397] on p "3. Experienced in cloud & Kubernetes (AWS focus, not GCP)" at bounding box center [1394, 395] width 260 height 32
drag, startPoint x: 1363, startPoint y: 400, endPoint x: 1279, endPoint y: 357, distance: 94.4
click at [1279, 357] on div "1. Familiar with LLMs & Generative AI (limited direct exp.) 2. Proficient in Py…" at bounding box center [1394, 387] width 260 height 114
click at [1384, 400] on p "3. Experienced in cloud & Kubernetes (AWS focus, not GCP)" at bounding box center [1394, 395] width 260 height 32
click at [1316, 197] on button "Add Comment" at bounding box center [1317, 205] width 108 height 26
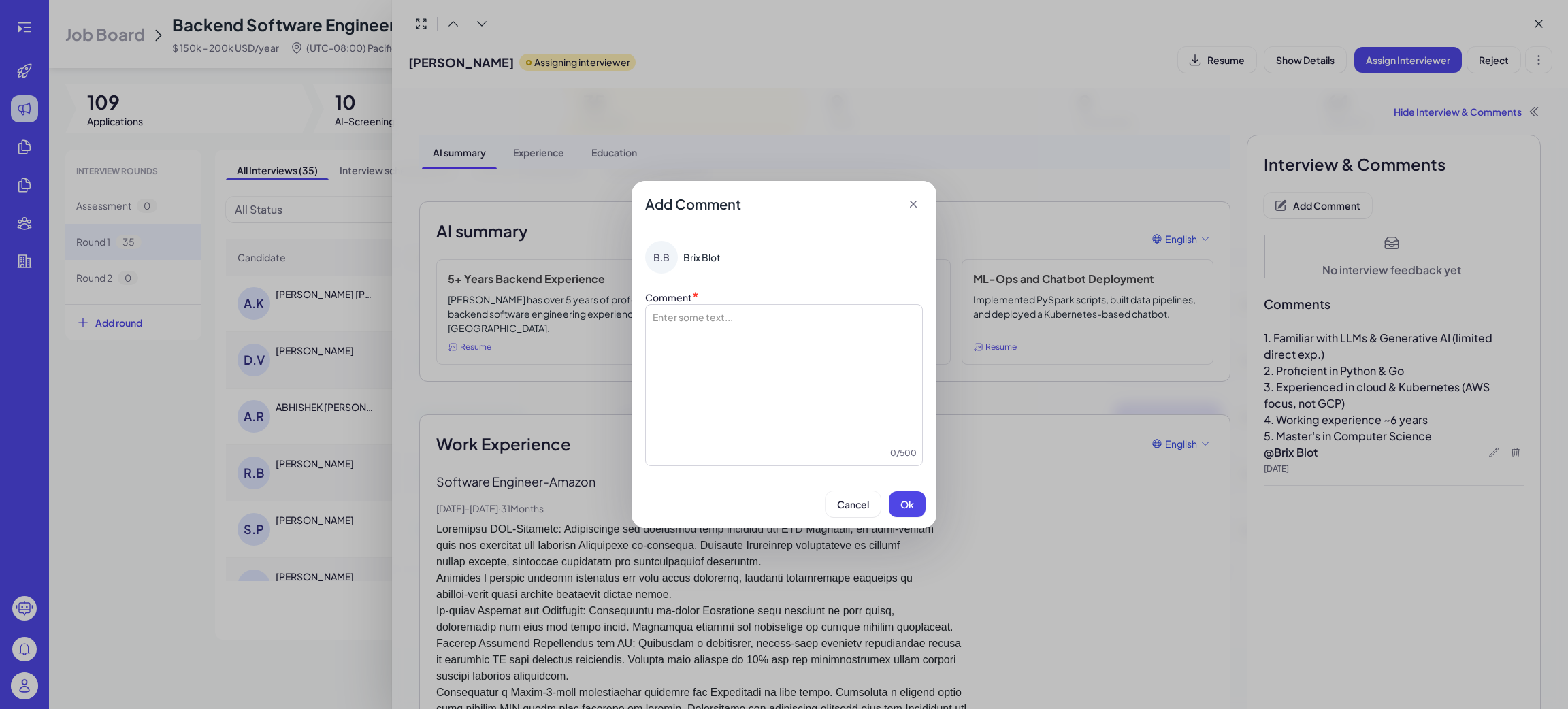
click at [793, 347] on div at bounding box center [783, 378] width 265 height 136
click at [725, 306] on div "****** 7 / 500" at bounding box center [784, 385] width 278 height 162
click at [742, 325] on div "******" at bounding box center [783, 378] width 265 height 136
click at [907, 500] on span "Ok" at bounding box center [907, 504] width 14 height 12
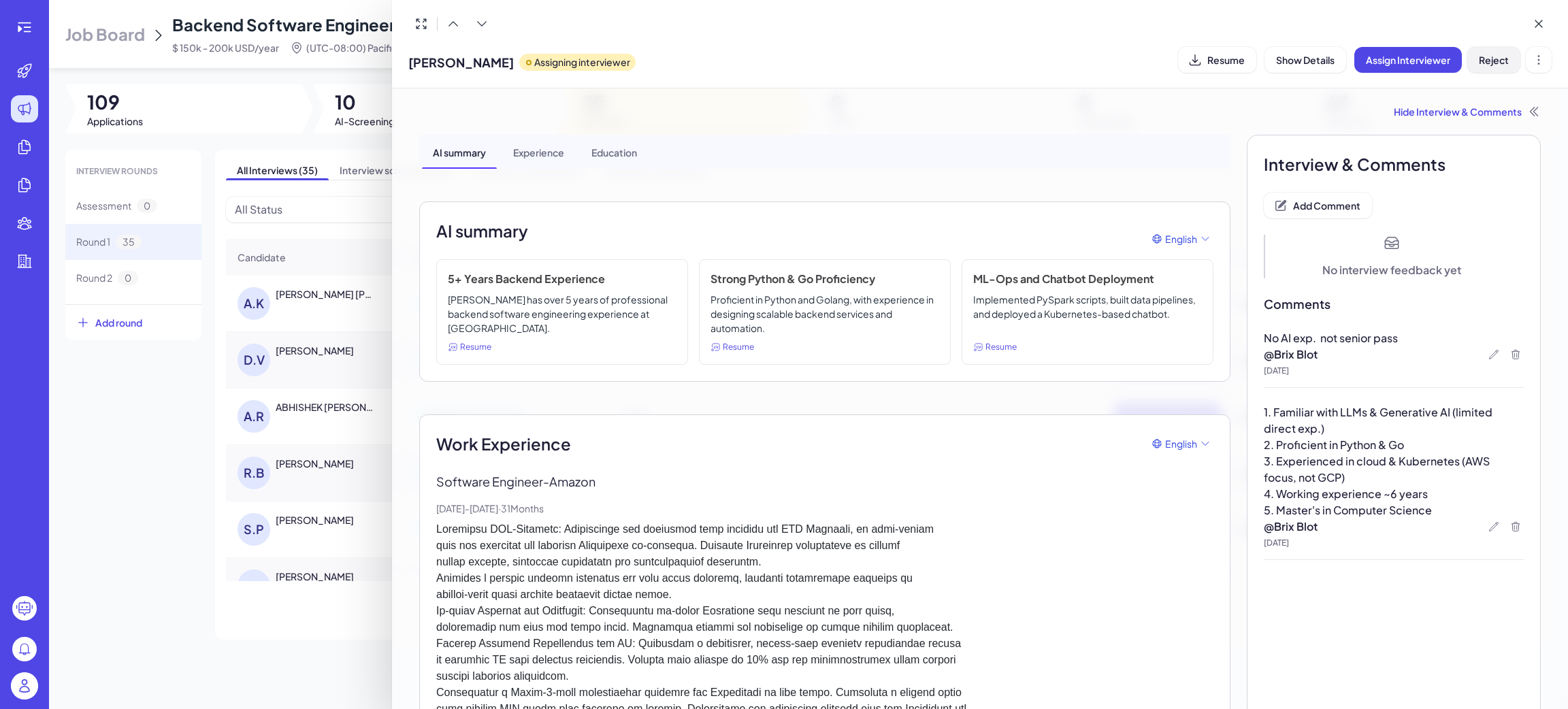
click at [1499, 56] on span "Reject" at bounding box center [1493, 59] width 30 height 12
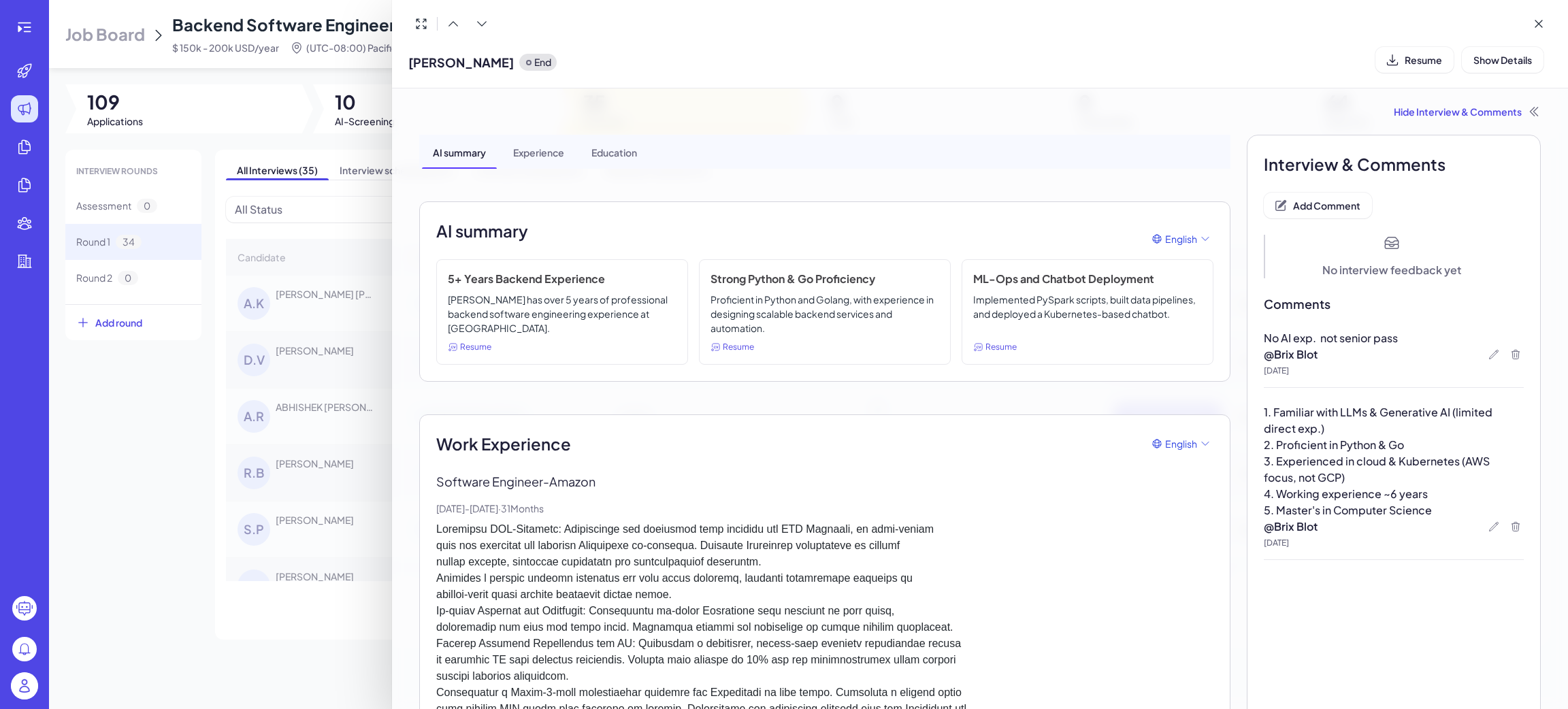
click at [157, 505] on div at bounding box center [784, 354] width 1568 height 709
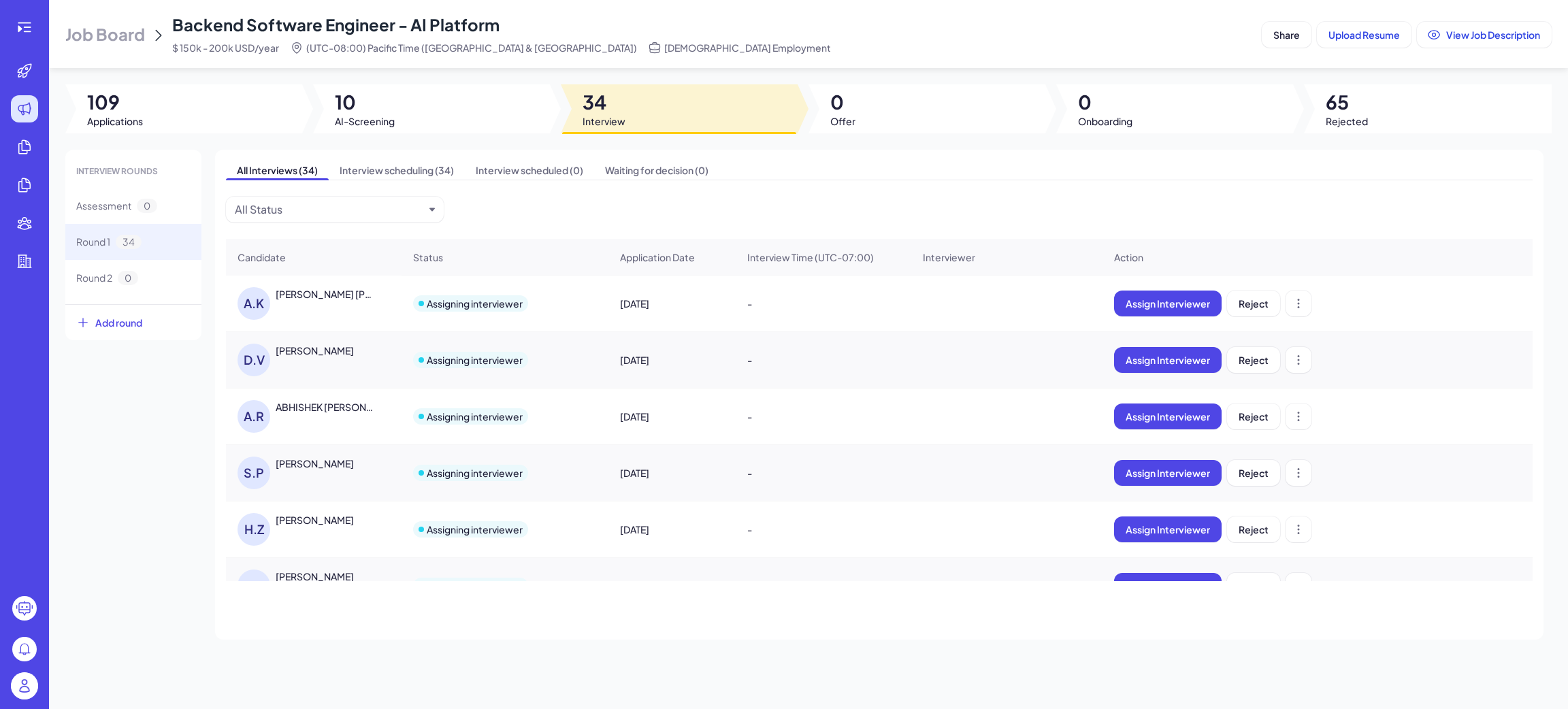
click at [313, 470] on div "Srikar Prayaga" at bounding box center [315, 463] width 78 height 14
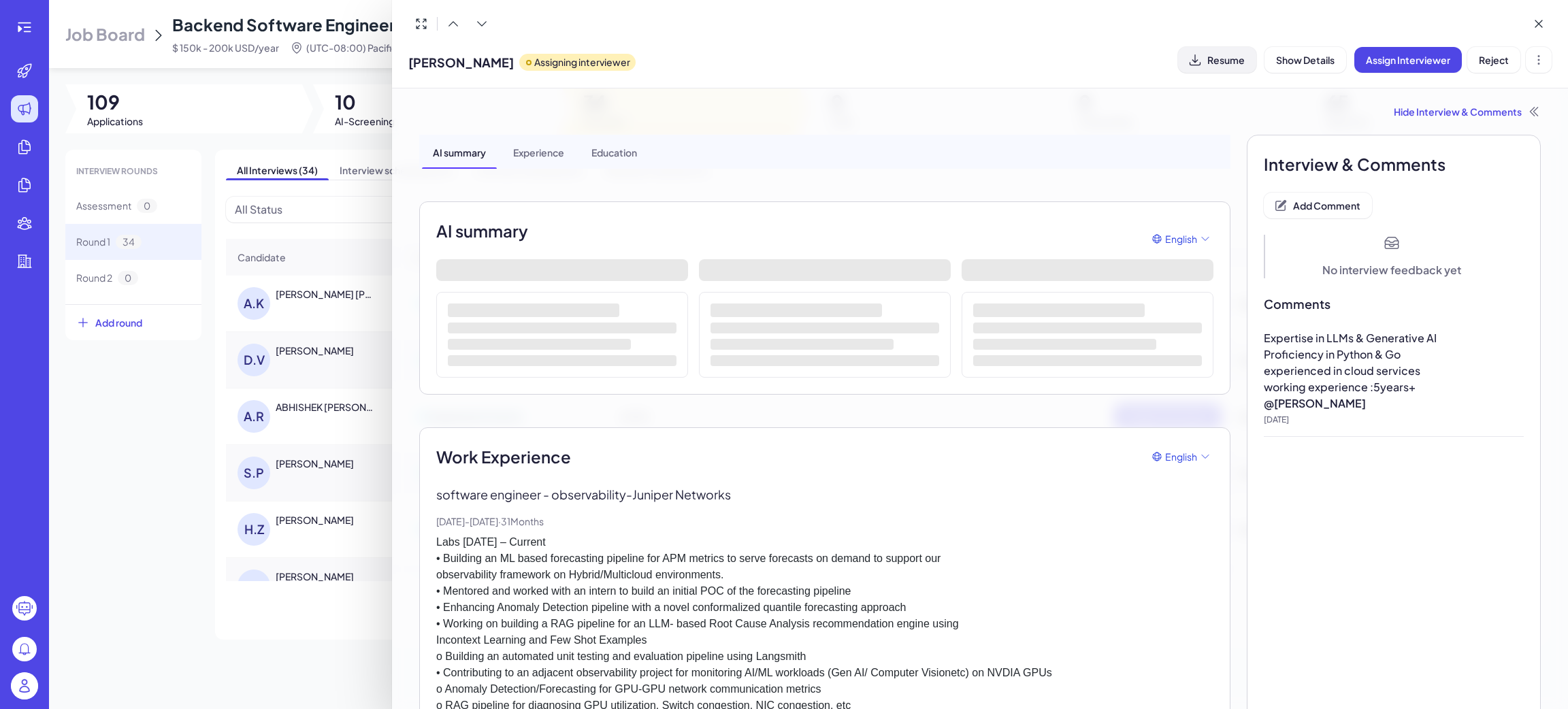
click at [1223, 64] on span "Resume" at bounding box center [1226, 59] width 37 height 12
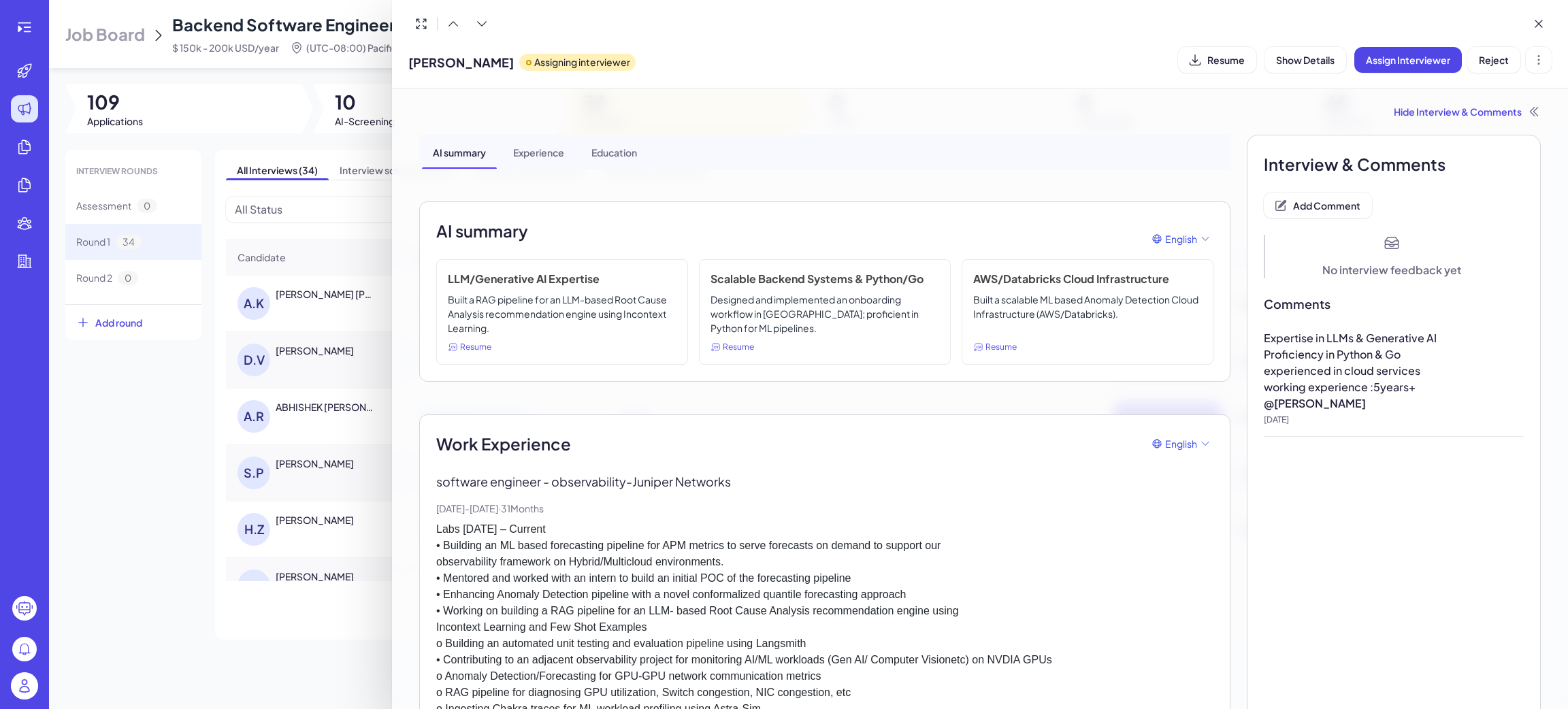
click at [1471, 366] on p "experienced in cloud services" at bounding box center [1394, 371] width 260 height 16
click at [1276, 213] on button "Add Comment" at bounding box center [1317, 205] width 108 height 26
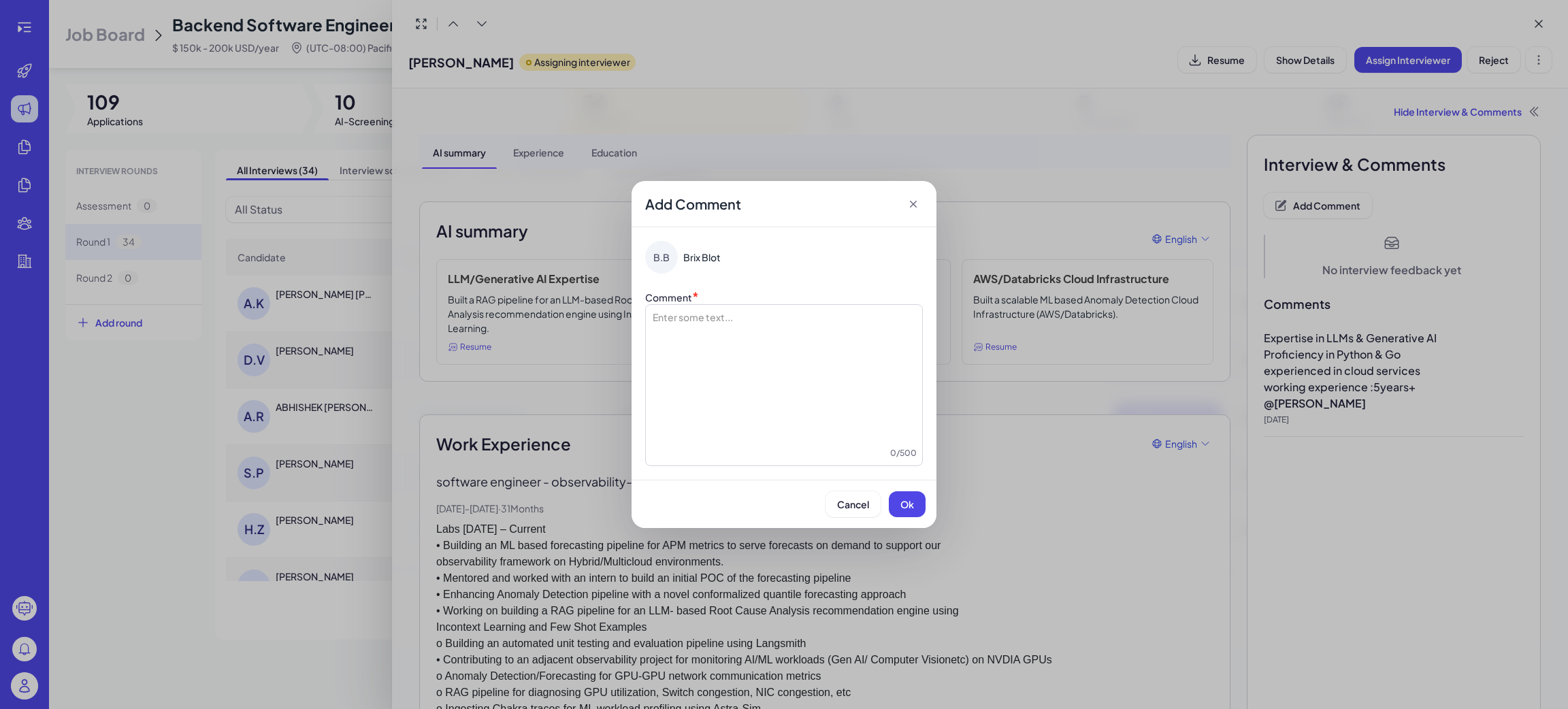
click at [765, 373] on div at bounding box center [783, 378] width 265 height 136
click at [700, 320] on p at bounding box center [783, 316] width 265 height 14
click at [917, 504] on button "Ok" at bounding box center [907, 504] width 37 height 26
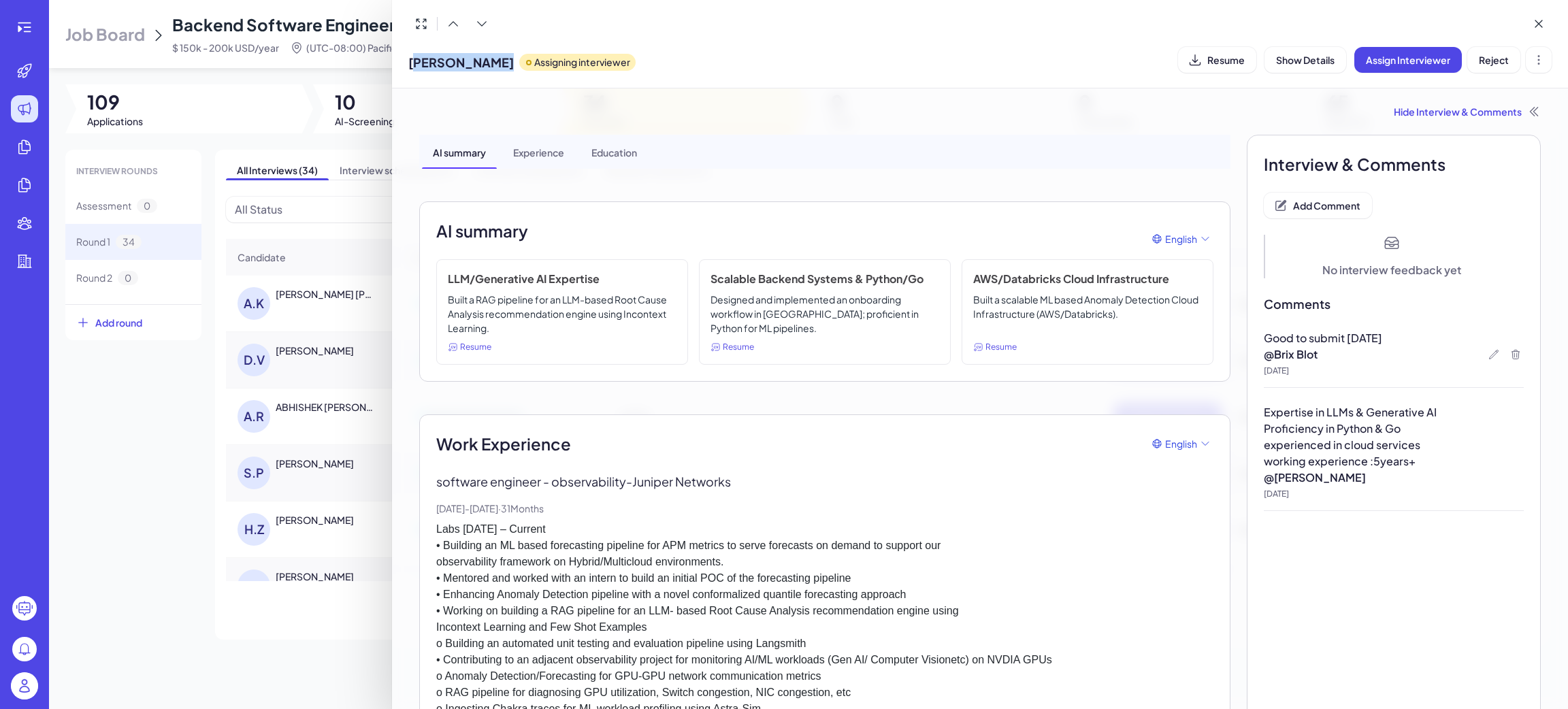
drag, startPoint x: 411, startPoint y: 61, endPoint x: 497, endPoint y: 64, distance: 86.1
click at [497, 64] on div "Srikar Prayaga Assigning interviewer" at bounding box center [522, 59] width 227 height 35
drag, startPoint x: 162, startPoint y: 506, endPoint x: 207, endPoint y: 501, distance: 45.3
click at [162, 506] on div at bounding box center [784, 354] width 1568 height 709
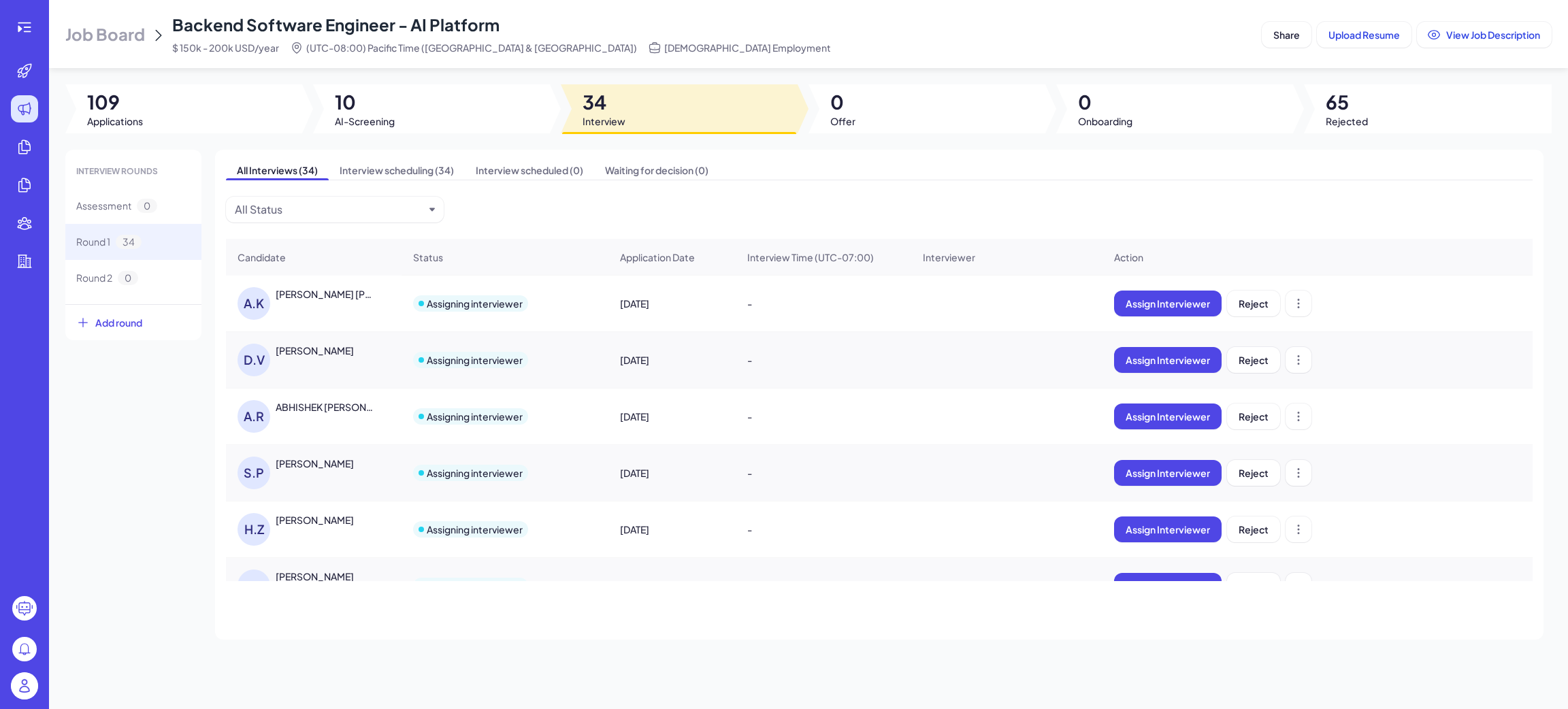
click at [305, 526] on div "Hang Zhang" at bounding box center [315, 519] width 78 height 14
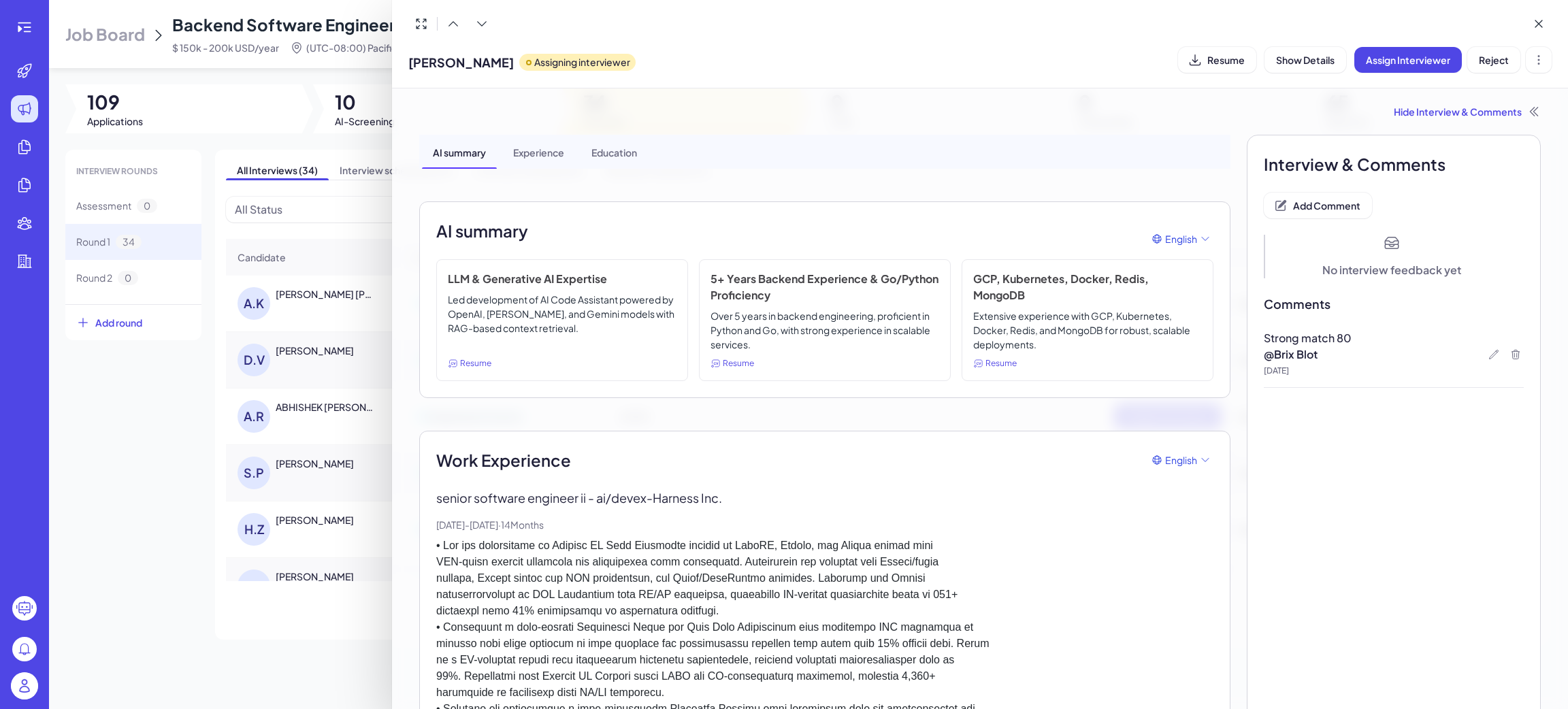
click at [65, 468] on div at bounding box center [784, 354] width 1568 height 709
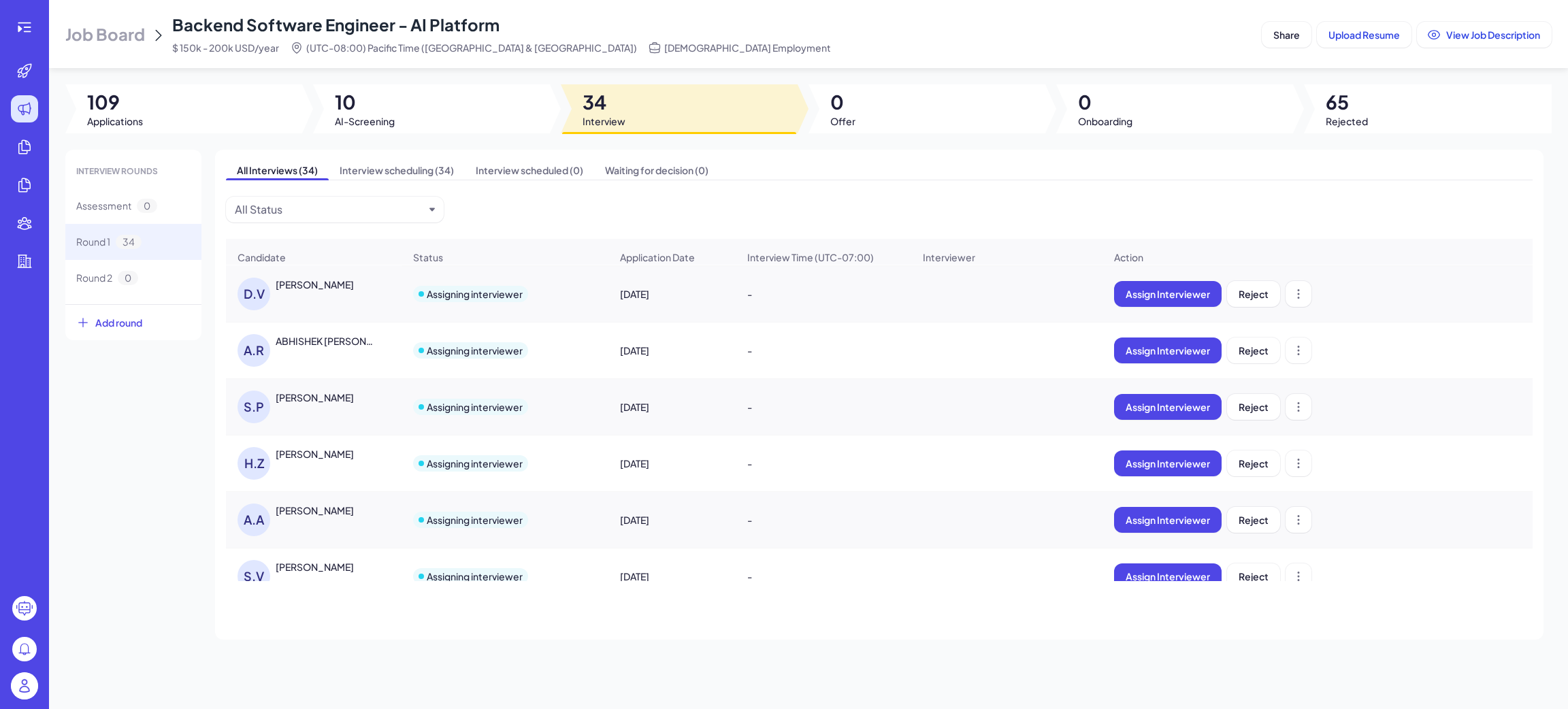
scroll to position [204, 0]
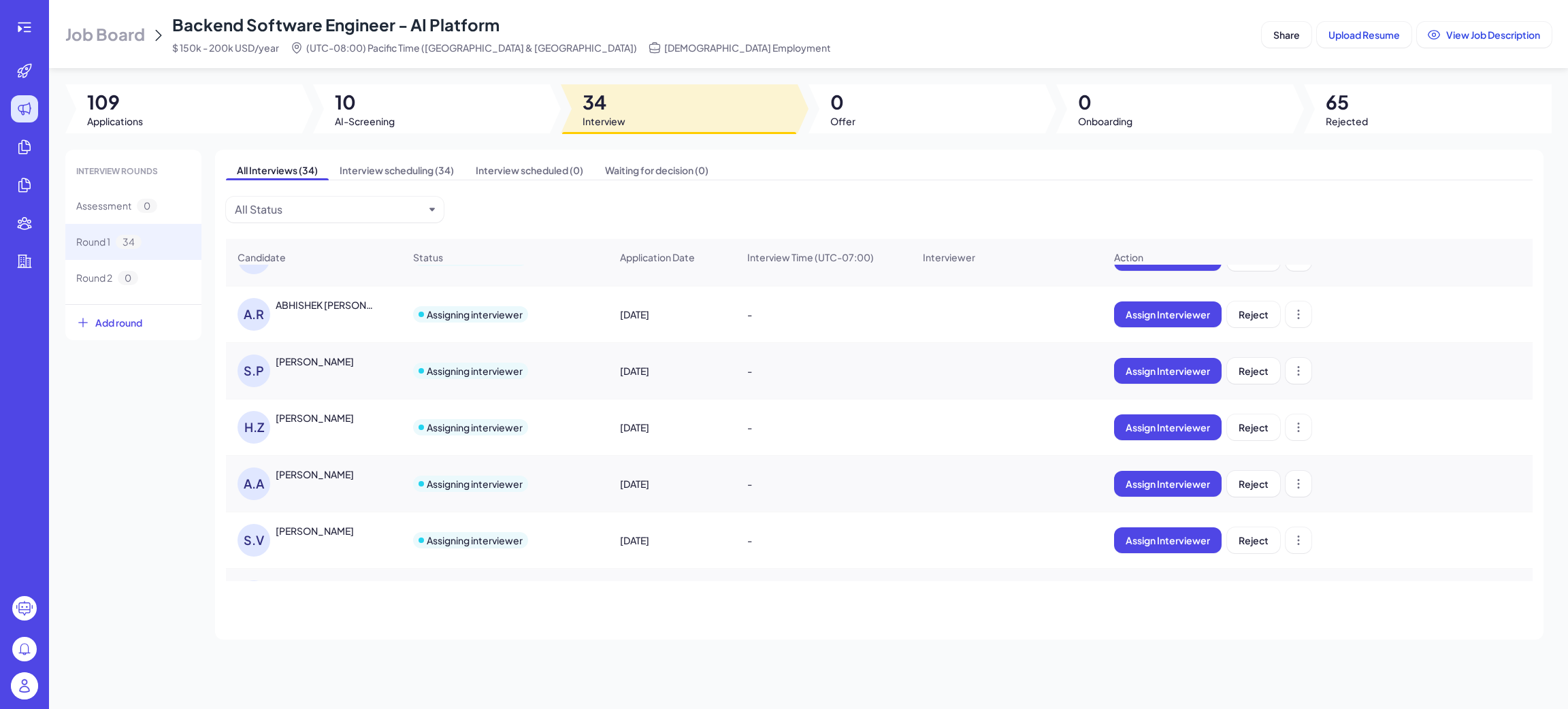
click at [309, 481] on div "Aaron Ang" at bounding box center [315, 474] width 78 height 14
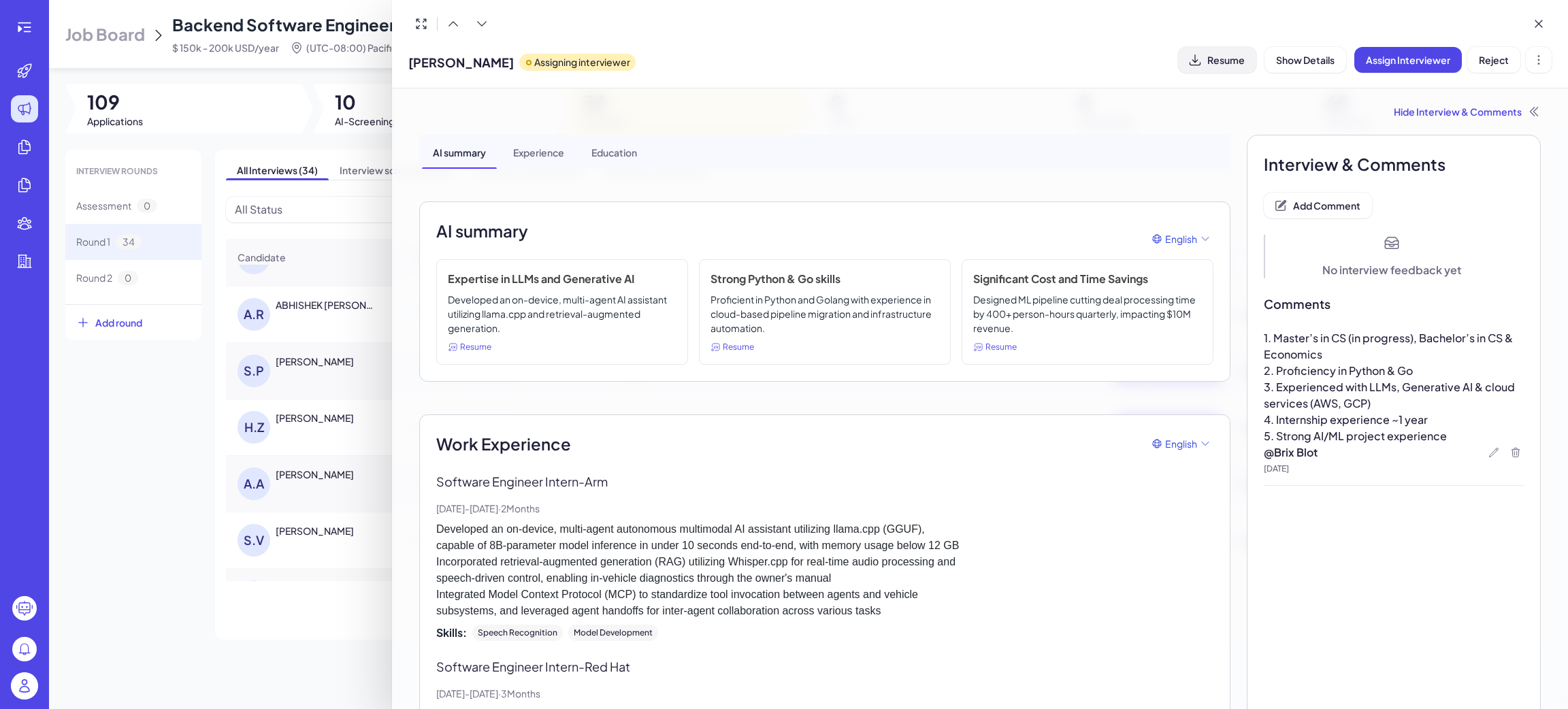
click at [1220, 71] on button "Resume" at bounding box center [1217, 60] width 78 height 26
click at [1344, 443] on p "5. Strong AI/ML project experience" at bounding box center [1394, 436] width 260 height 16
click at [1367, 436] on span "5. Strong AI/ML project experience" at bounding box center [1355, 436] width 183 height 15
click at [1333, 207] on span "Add Comment" at bounding box center [1326, 205] width 67 height 12
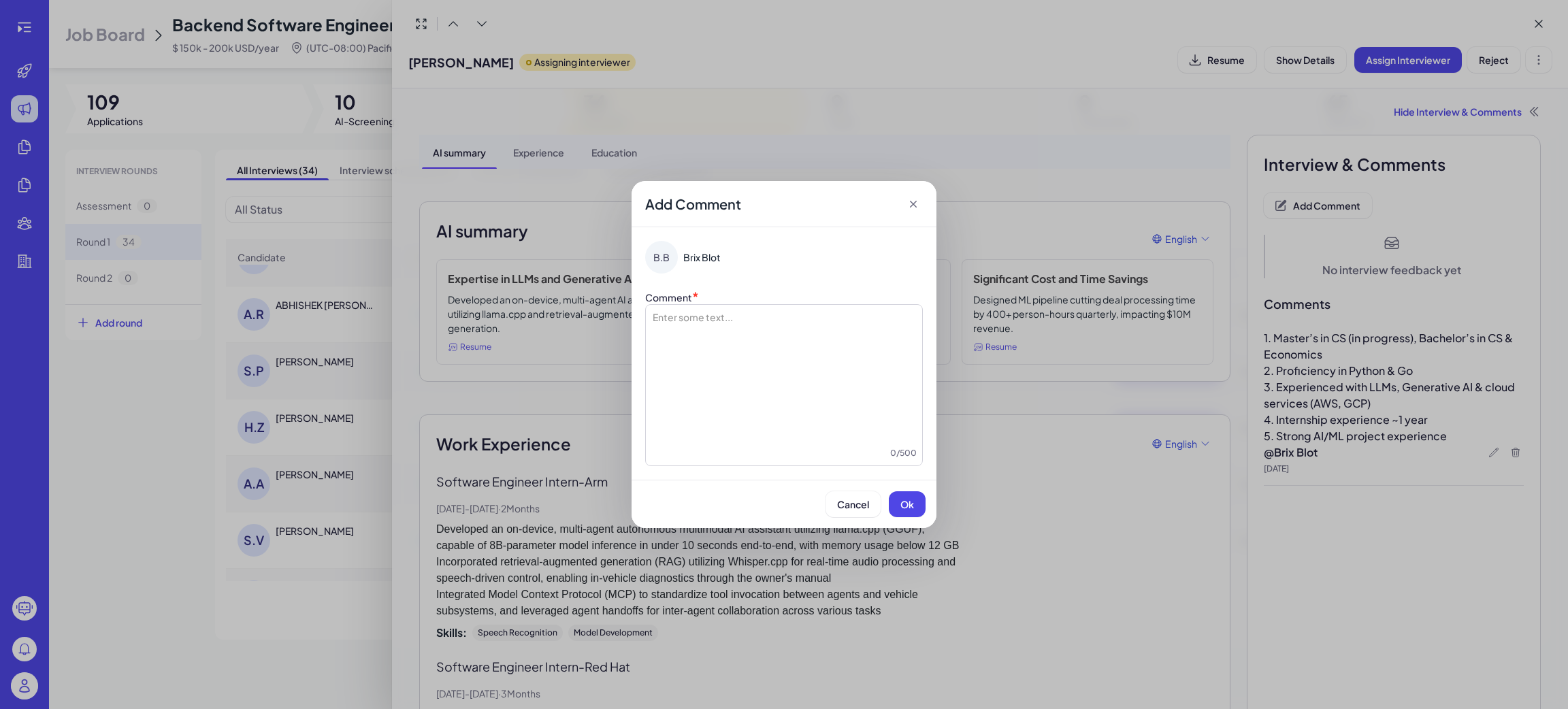
click at [730, 354] on div at bounding box center [783, 378] width 265 height 136
click at [899, 509] on button "Ok" at bounding box center [907, 504] width 37 height 26
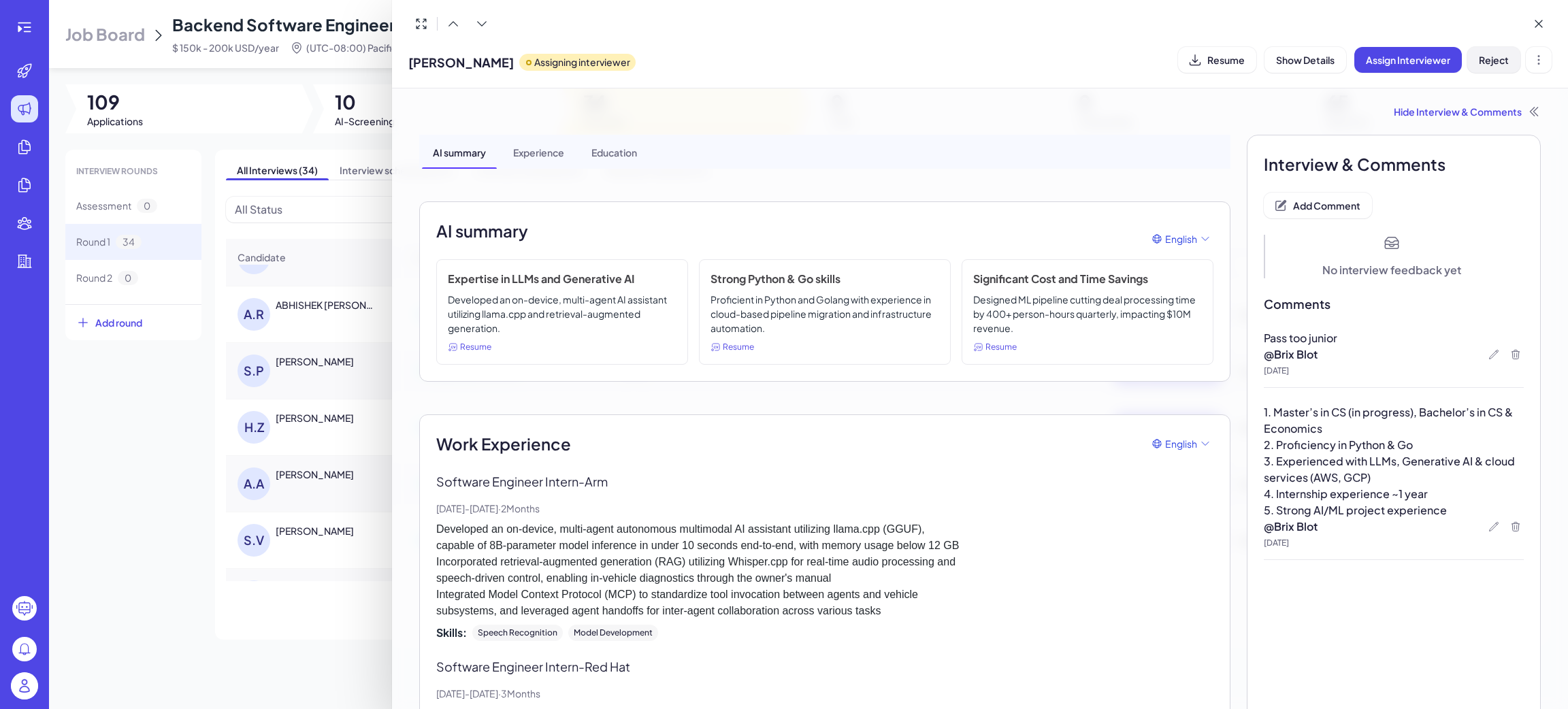
click at [1491, 57] on span "Reject" at bounding box center [1493, 59] width 30 height 12
click at [192, 561] on div at bounding box center [784, 354] width 1568 height 709
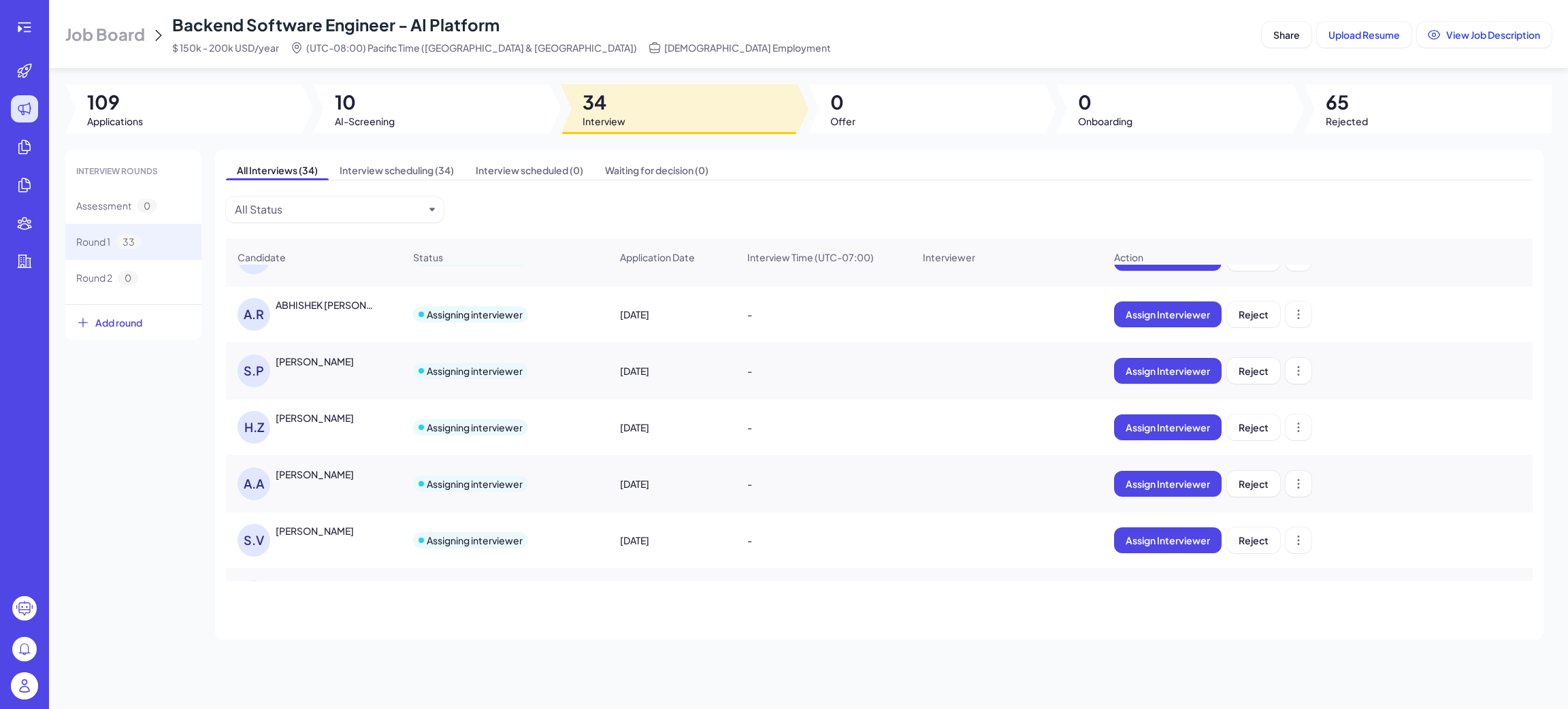
click at [301, 543] on div "Candidate Status Application Date Interview Time (UTC-07:00) Interviewer Action…" at bounding box center [879, 410] width 1307 height 342
drag, startPoint x: 347, startPoint y: 367, endPoint x: 272, endPoint y: 369, distance: 75.0
click at [272, 369] on div "S.P Srikar Prayaga" at bounding box center [308, 371] width 140 height 32
copy div "Srikar Prayaga"
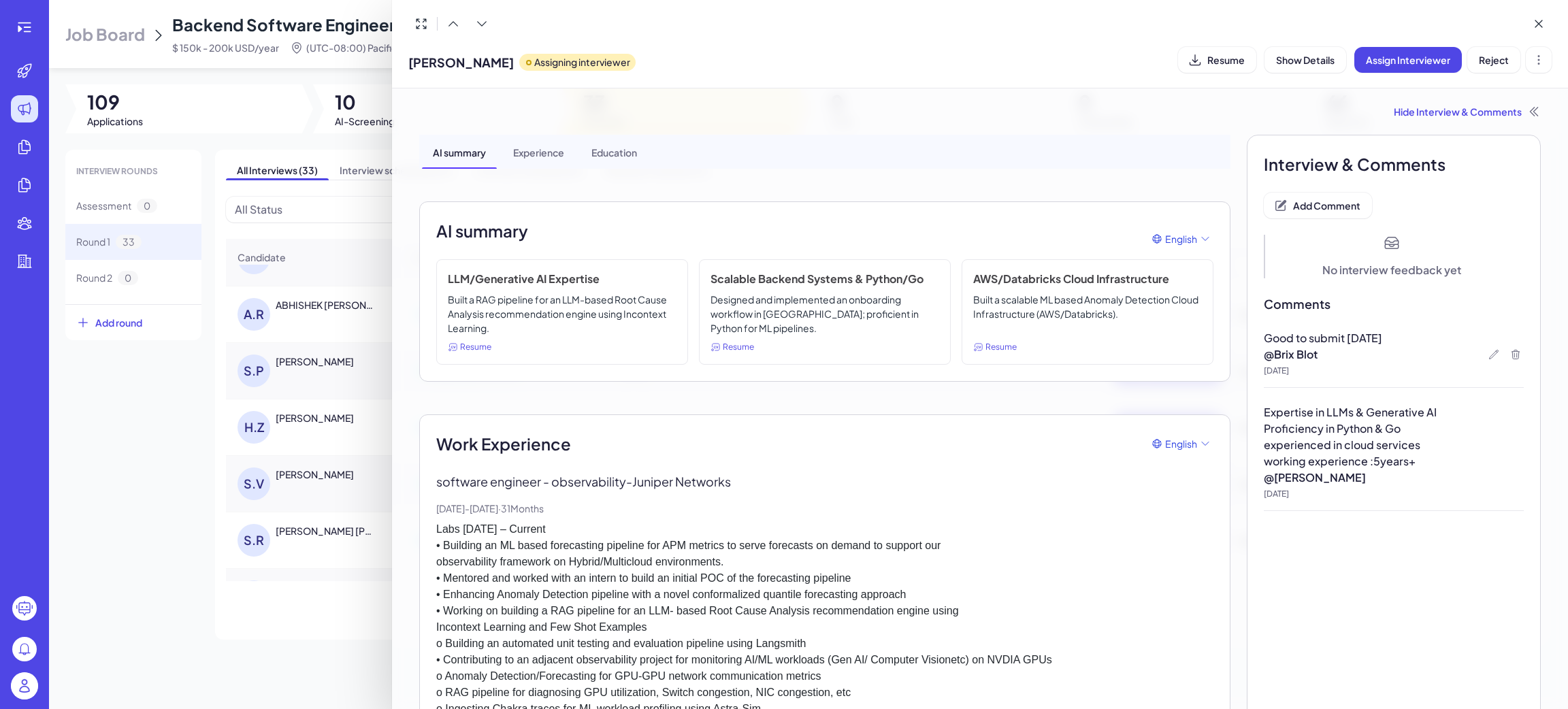
click at [192, 465] on div at bounding box center [784, 354] width 1568 height 709
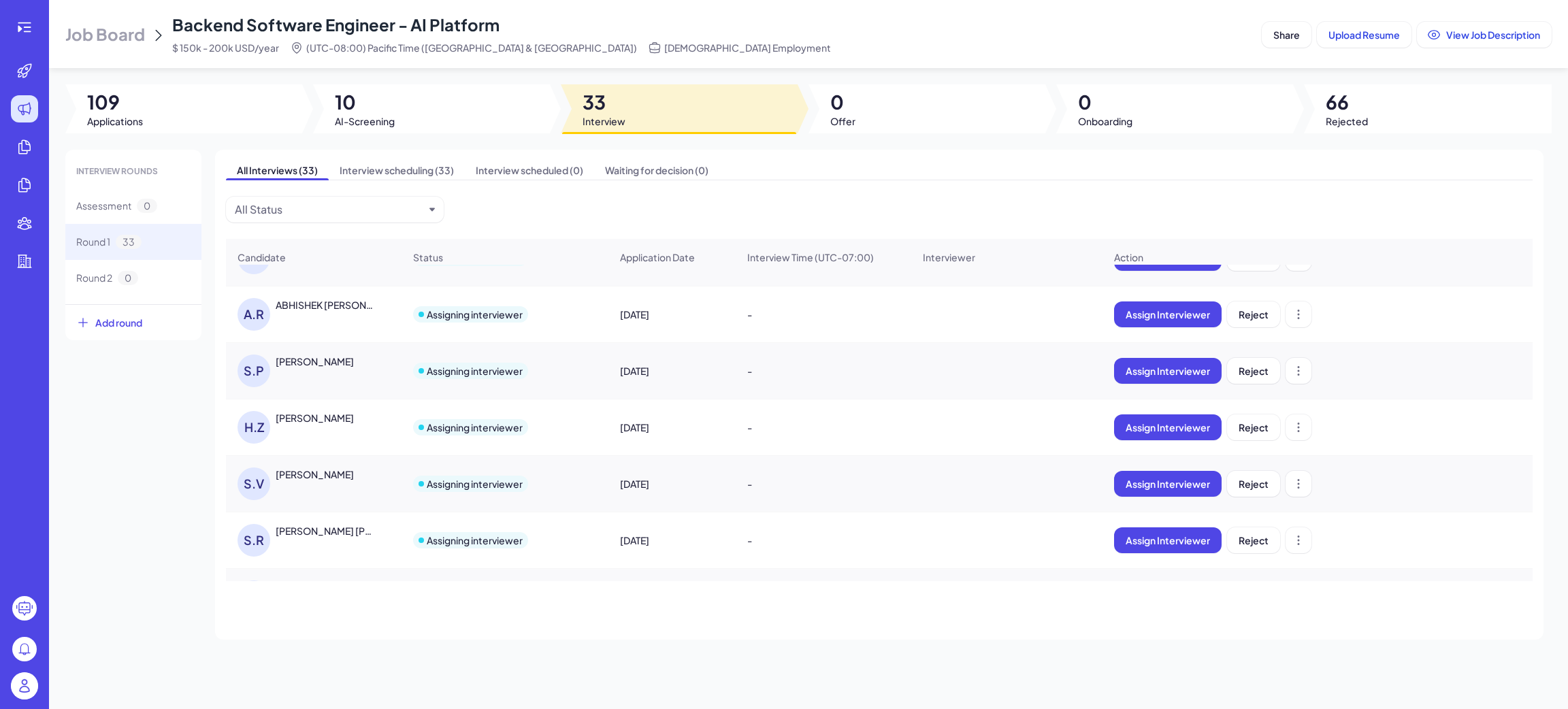
click at [353, 480] on div "Somasekhar Varma" at bounding box center [315, 474] width 78 height 14
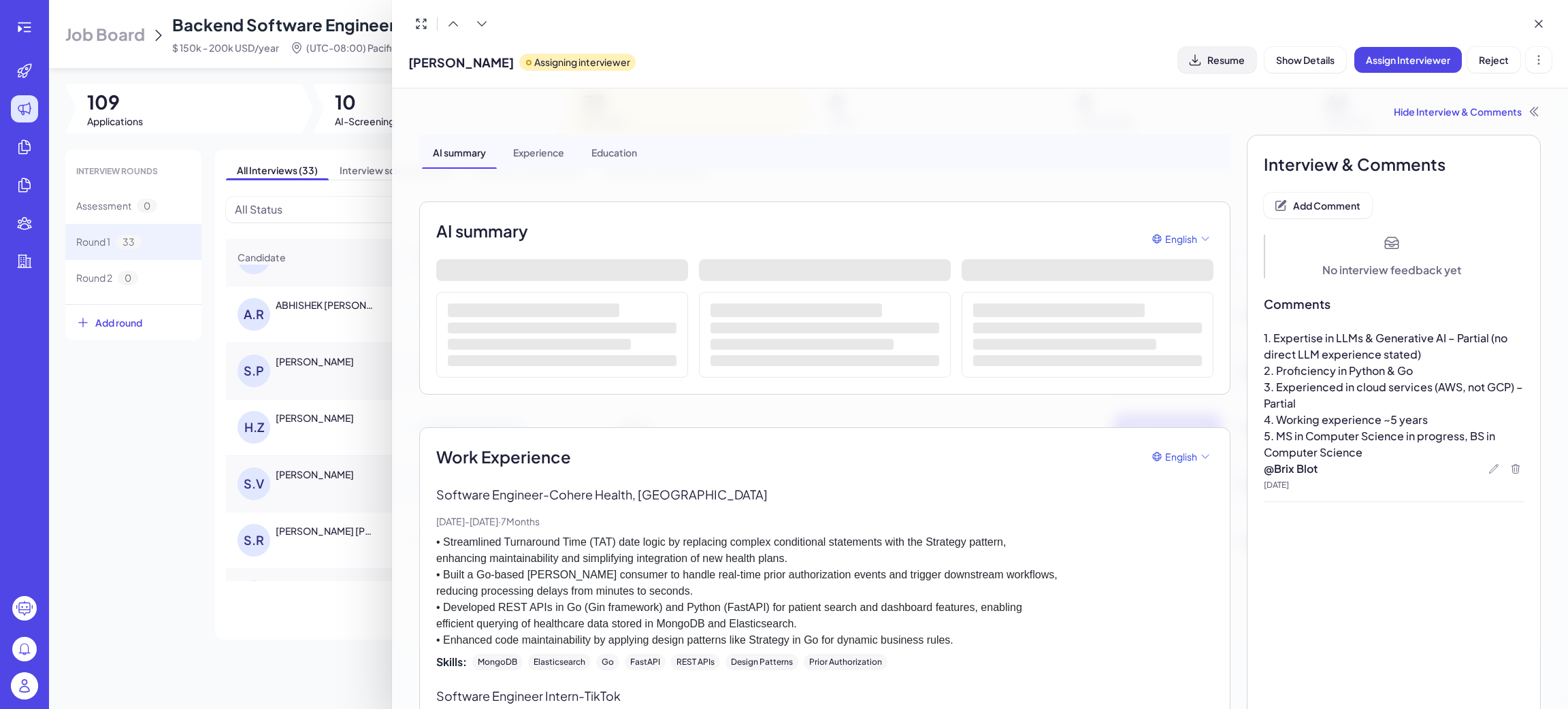
click at [1216, 70] on button "Resume" at bounding box center [1217, 60] width 78 height 26
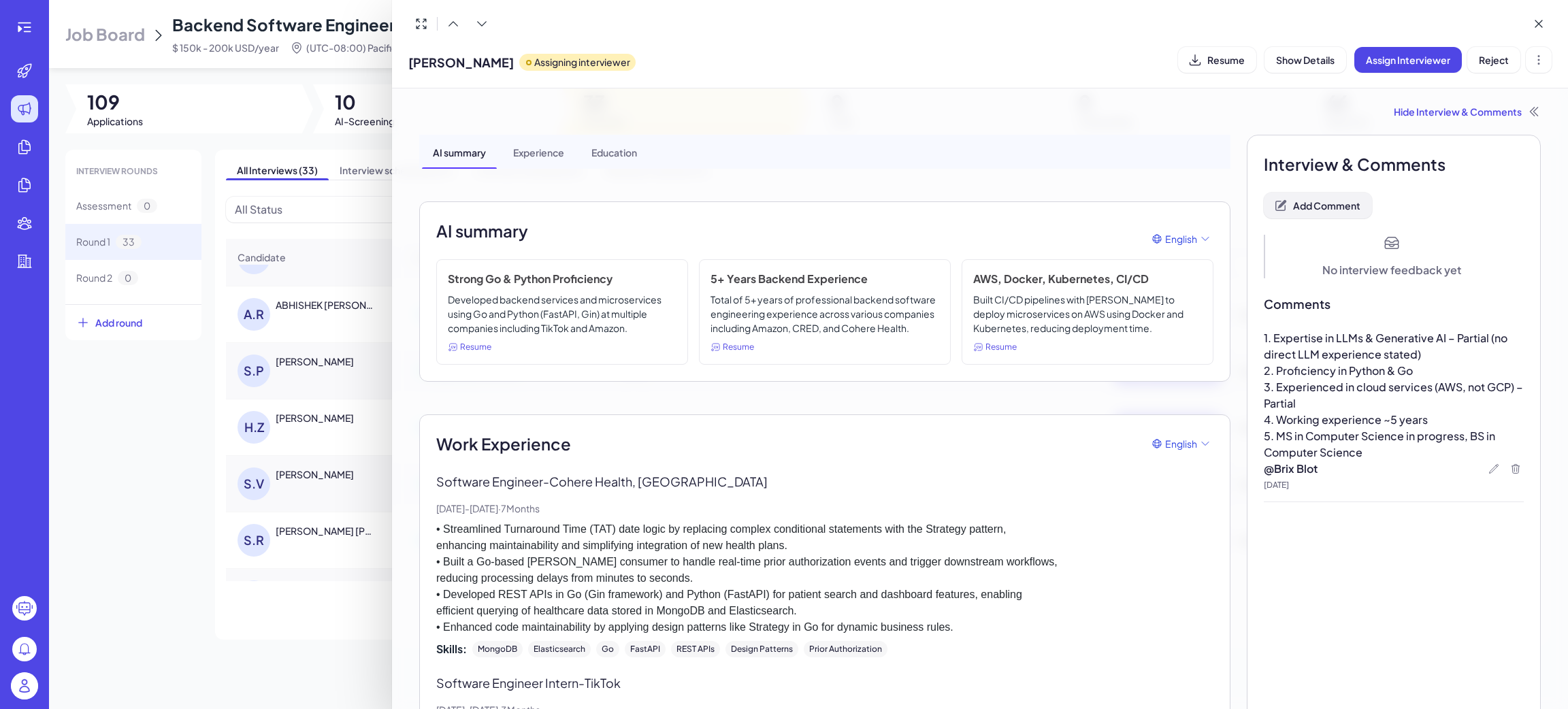
click at [1326, 207] on span "Add Comment" at bounding box center [1326, 205] width 67 height 12
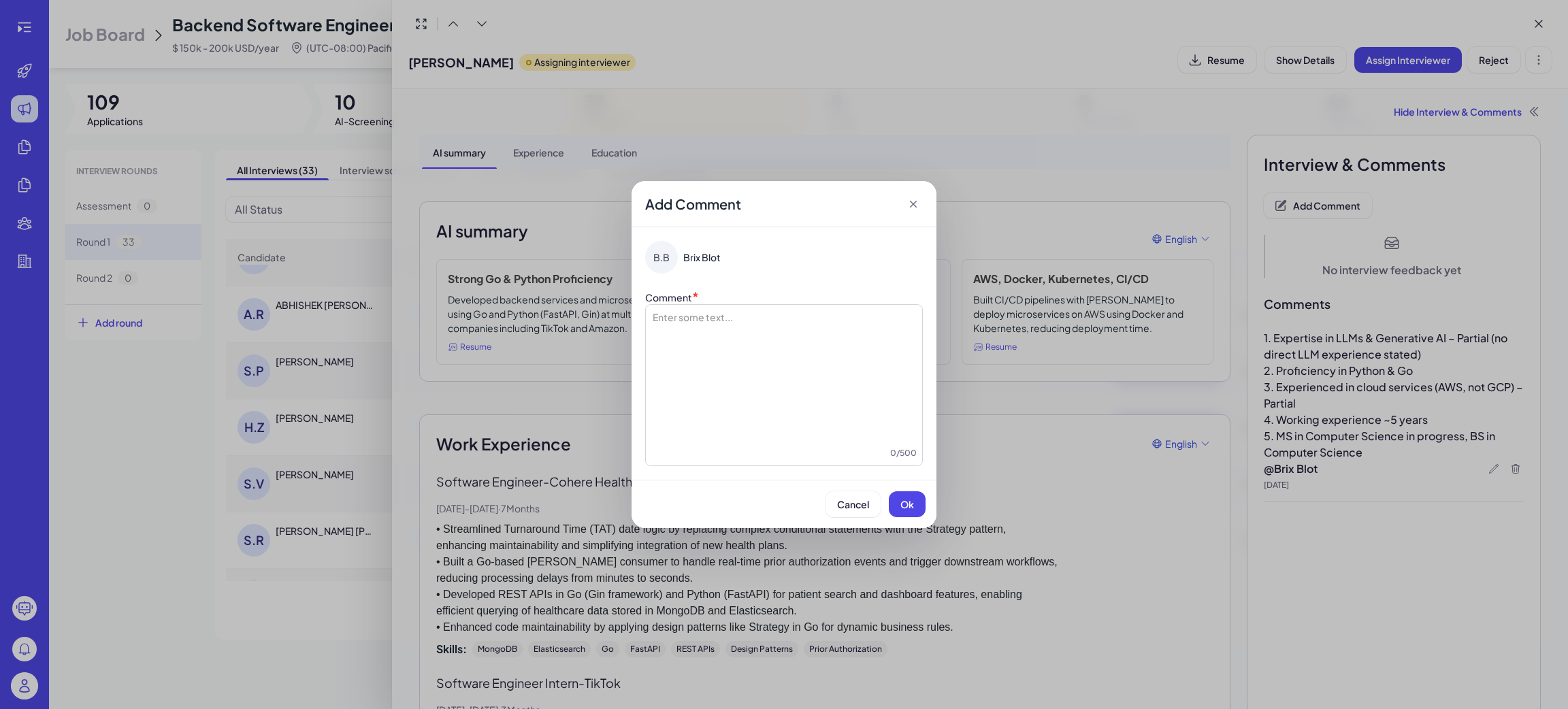
click at [781, 354] on div at bounding box center [783, 378] width 265 height 136
drag, startPoint x: 898, startPoint y: 504, endPoint x: 1060, endPoint y: 402, distance: 191.4
click at [898, 504] on button "Ok" at bounding box center [907, 504] width 37 height 26
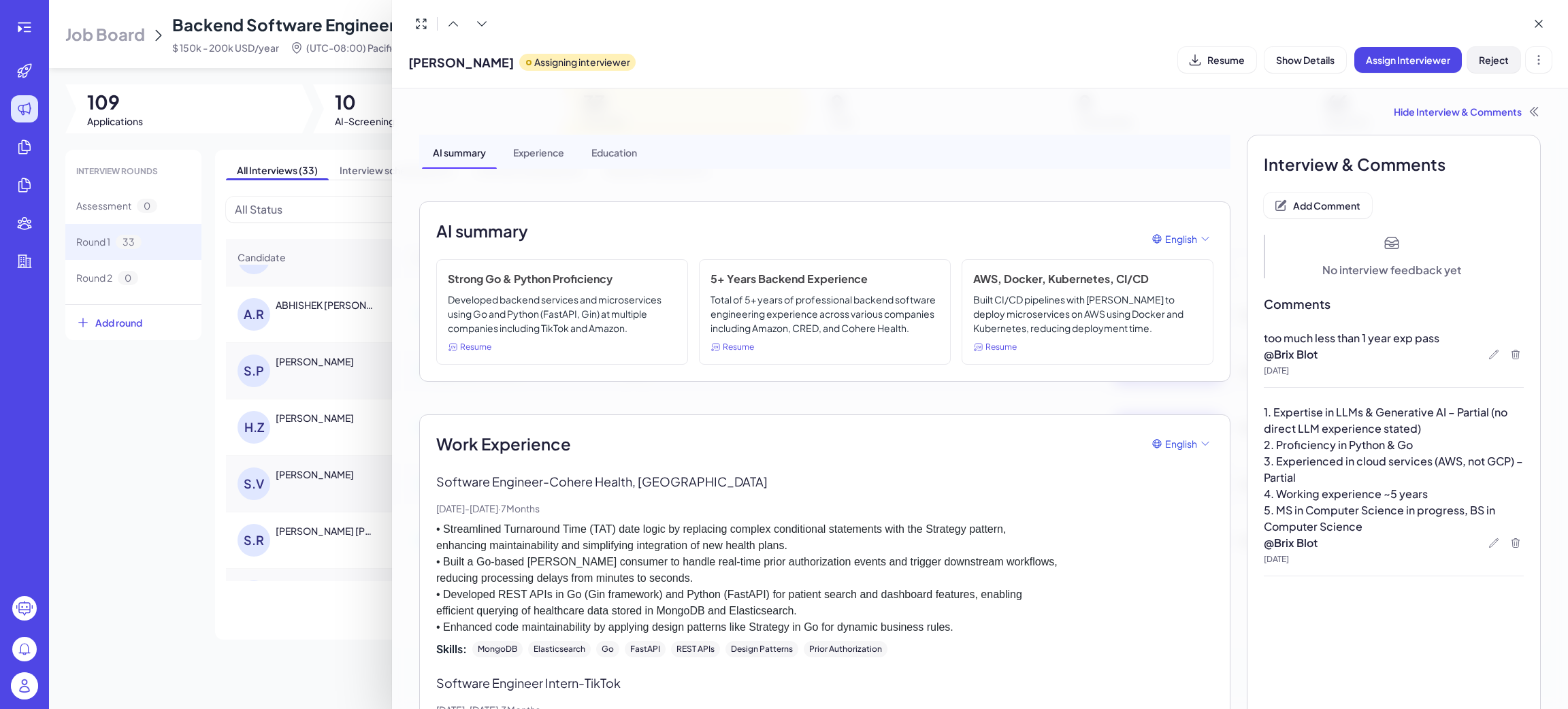
click at [1500, 47] on button "Reject" at bounding box center [1493, 60] width 53 height 26
click at [306, 491] on div at bounding box center [784, 354] width 1568 height 709
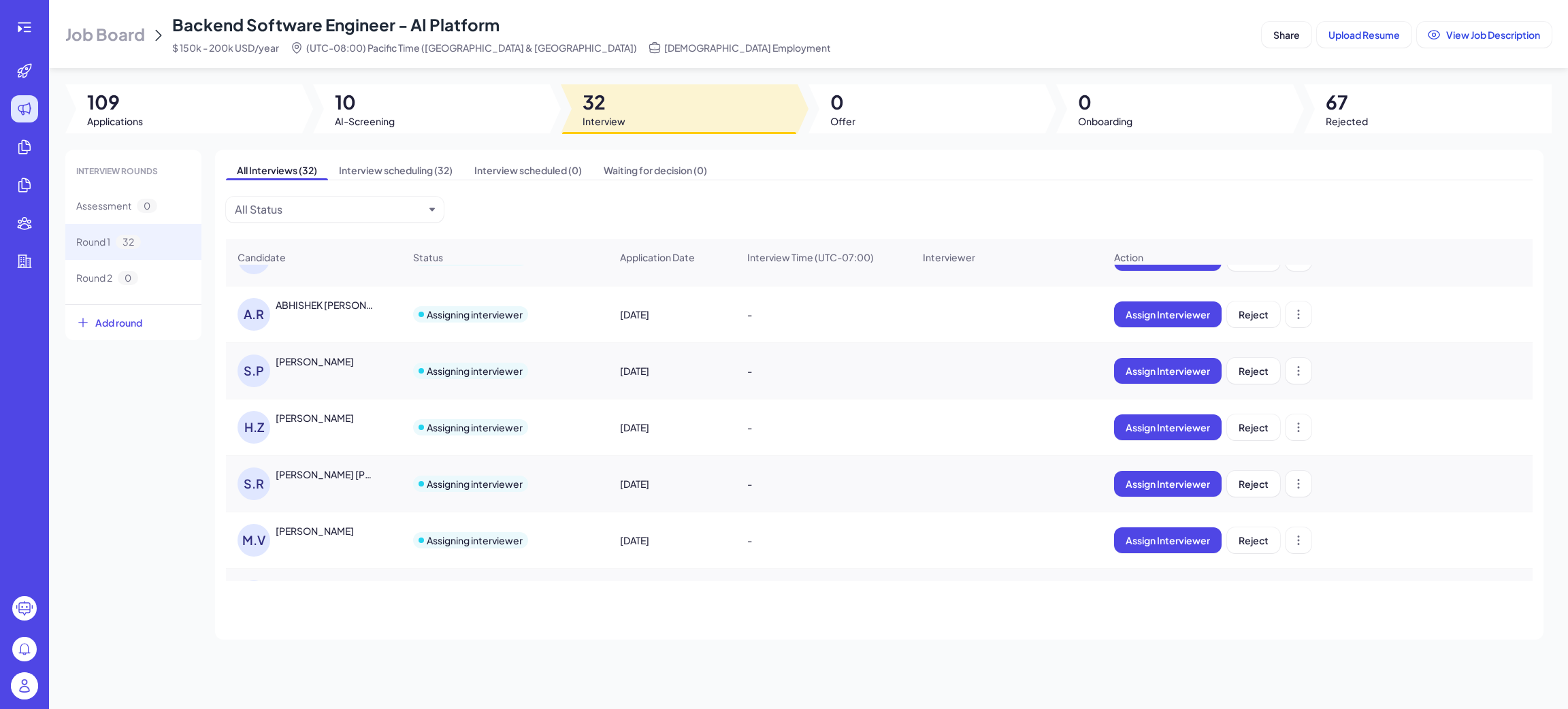
click at [308, 481] on div "Shreyas Ramkumar Karthik" at bounding box center [326, 474] width 101 height 14
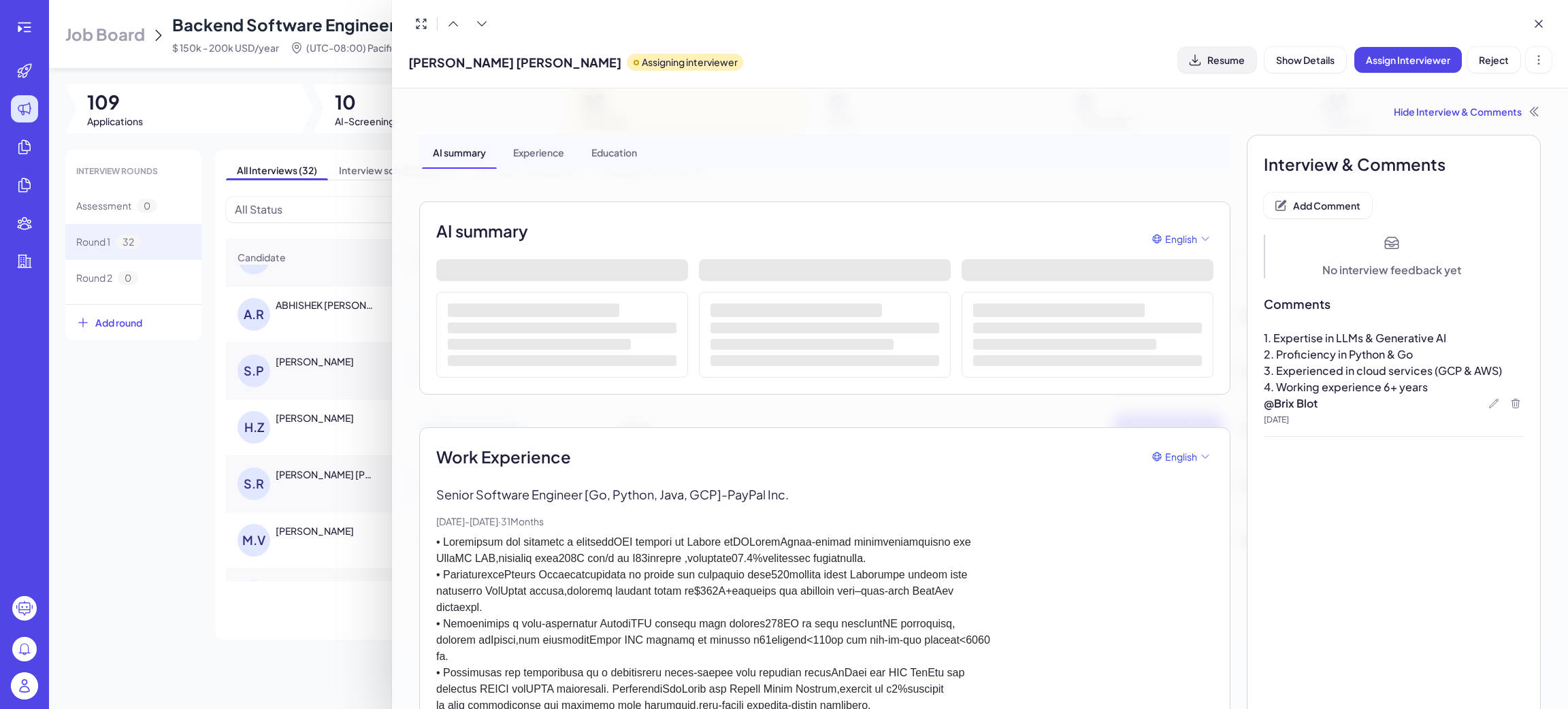
click at [1230, 61] on span "Resume" at bounding box center [1226, 59] width 37 height 12
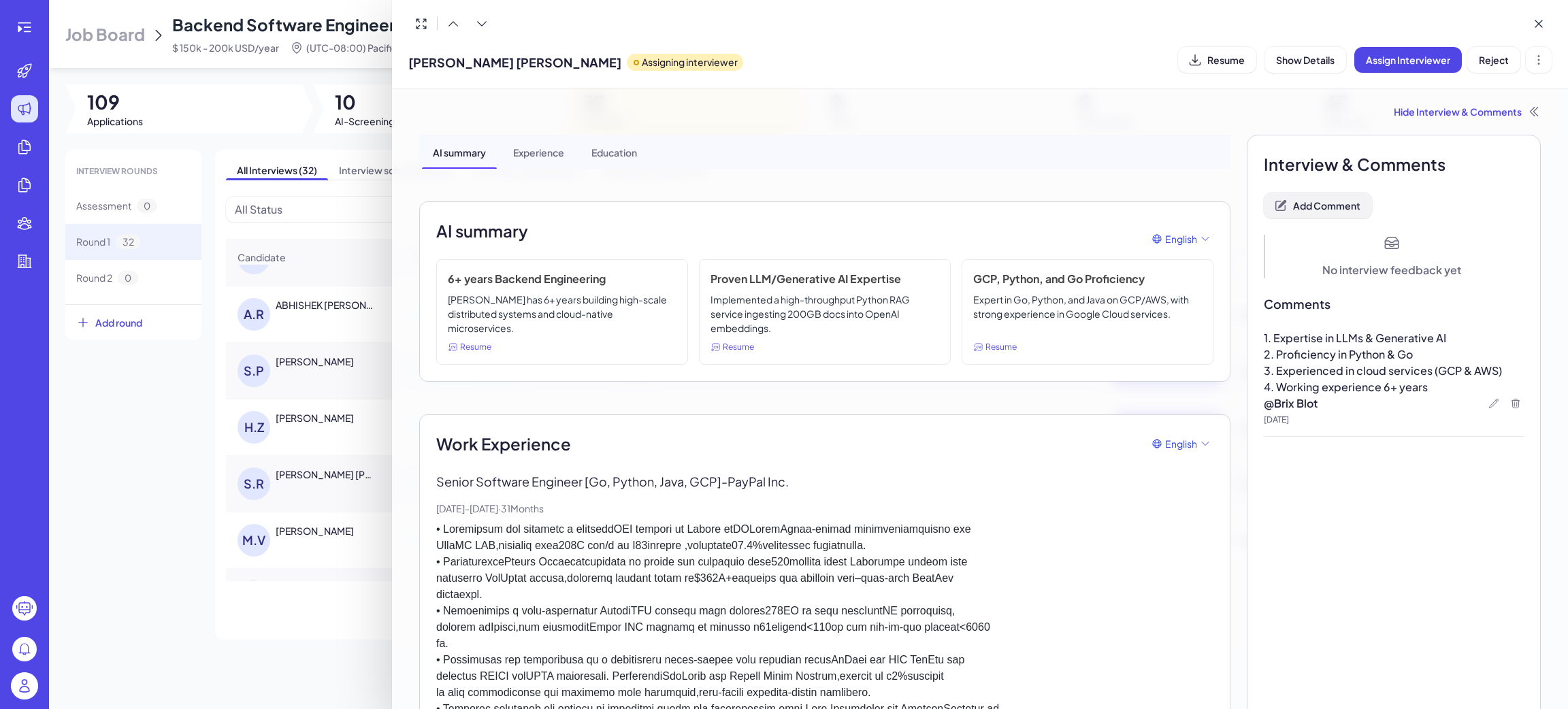
click at [1306, 197] on button "Add Comment" at bounding box center [1317, 205] width 108 height 26
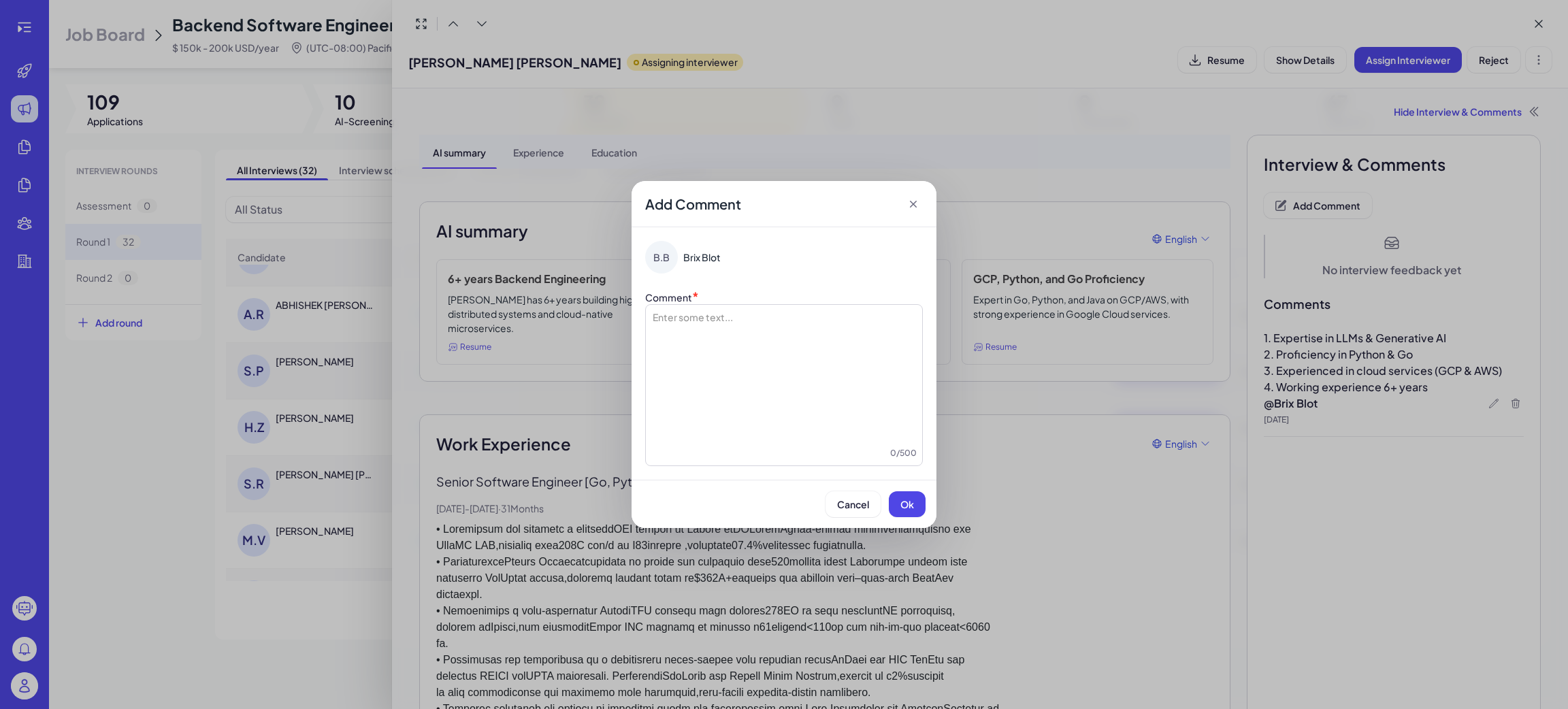
click at [803, 377] on div at bounding box center [783, 378] width 265 height 136
click at [729, 317] on p at bounding box center [783, 316] width 265 height 14
click at [909, 498] on span "Ok" at bounding box center [907, 504] width 14 height 12
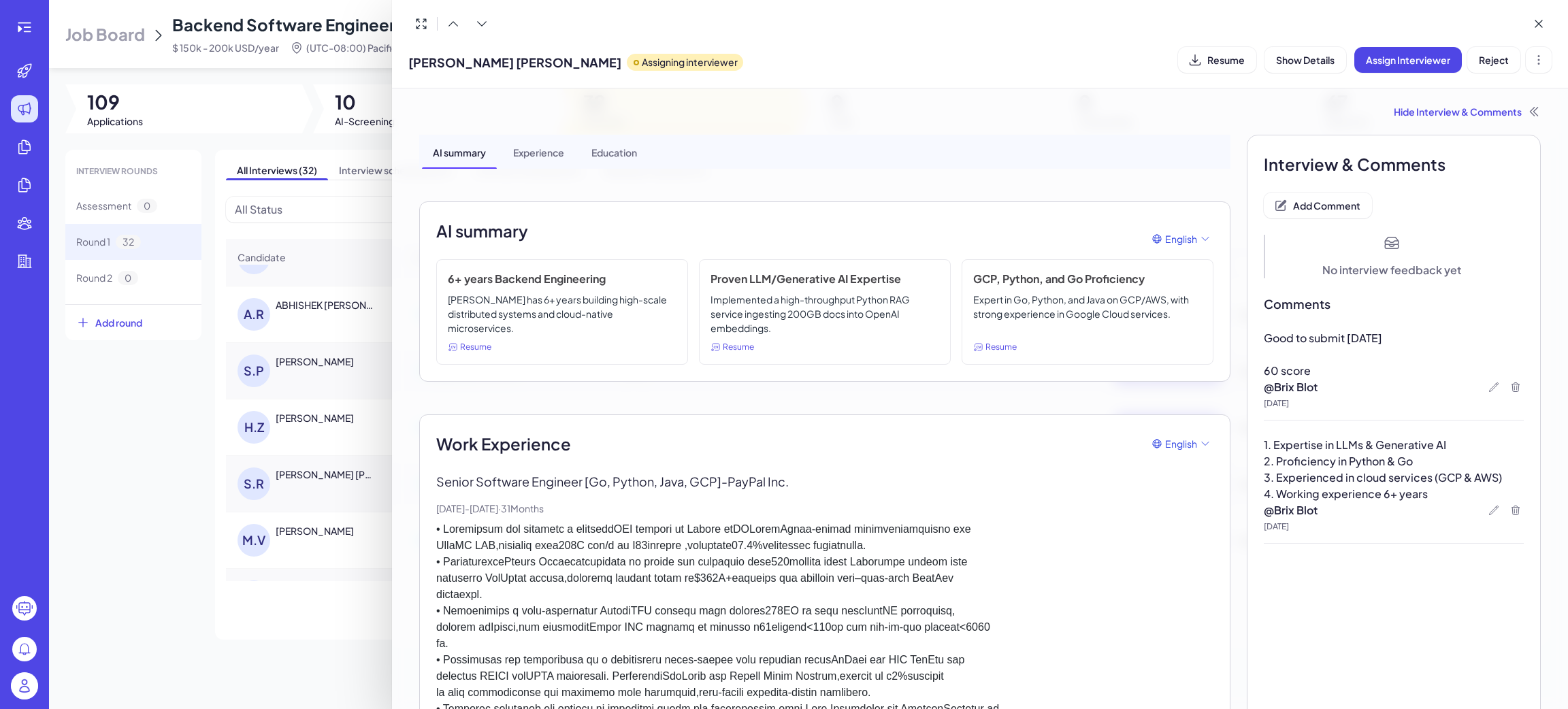
click at [189, 514] on div at bounding box center [784, 354] width 1568 height 709
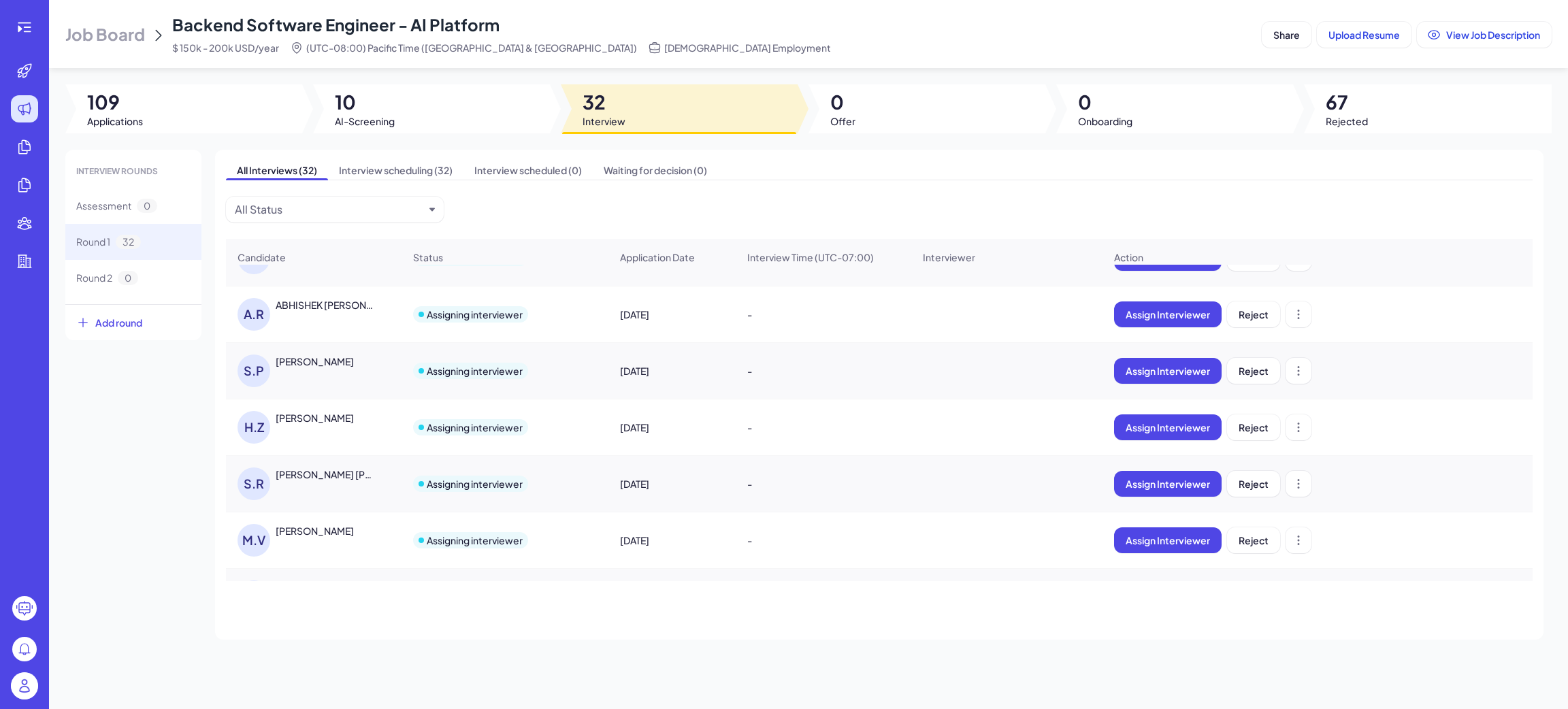
click at [315, 537] on div "Monika Voutov" at bounding box center [315, 531] width 78 height 14
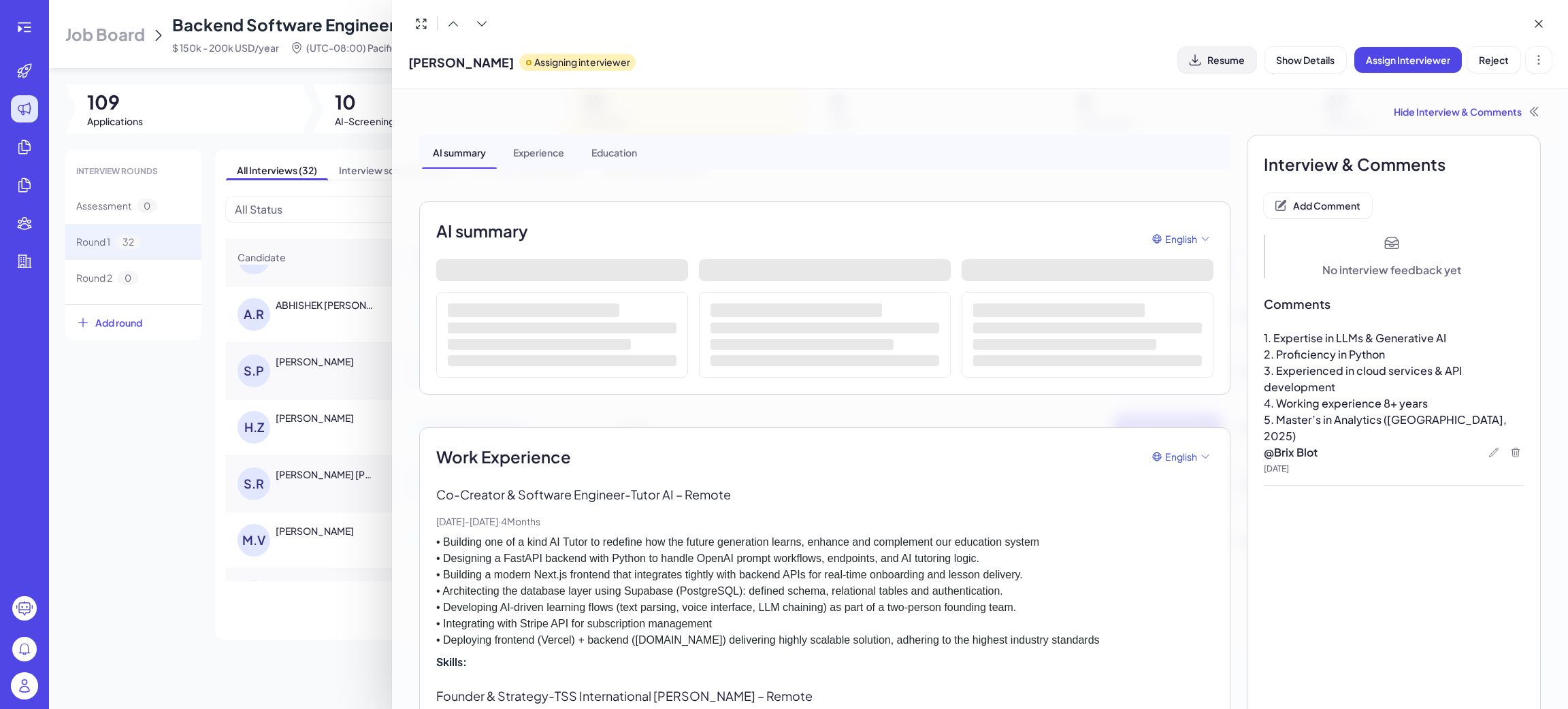
click at [1201, 61] on icon at bounding box center [1195, 59] width 14 height 14
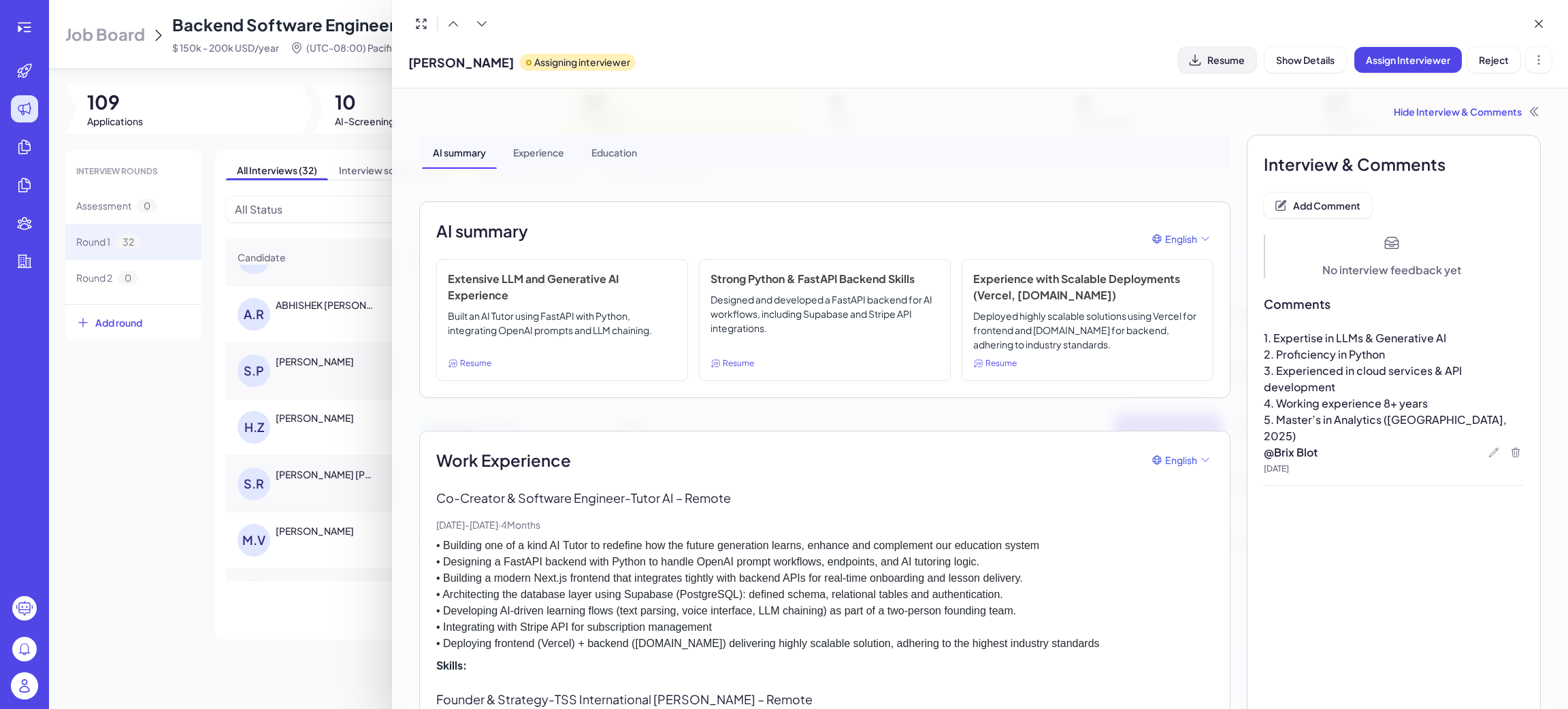
click at [1374, 116] on div "Hide Interview & Comments" at bounding box center [980, 111] width 1122 height 14
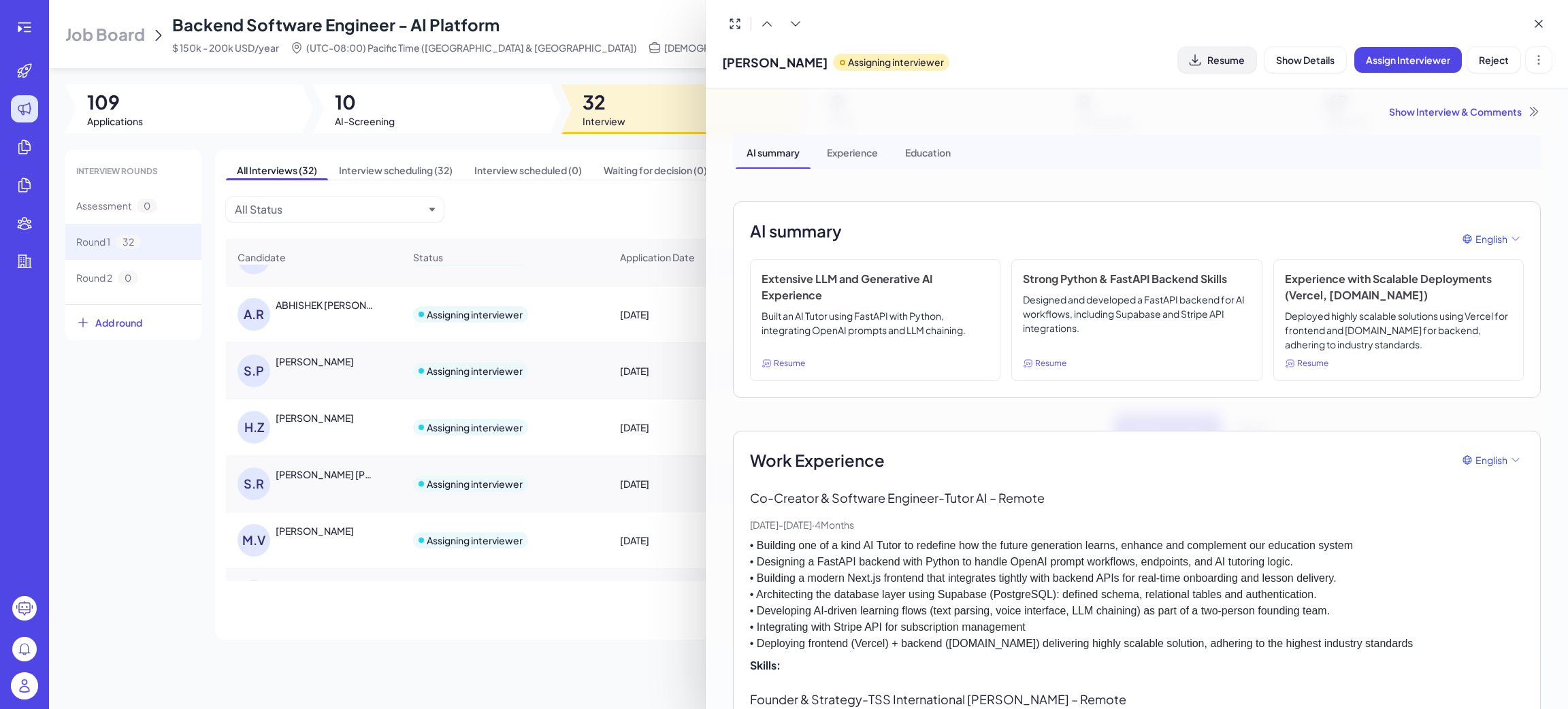
click at [1384, 128] on div "Show Interview & Comments AI summary Experience Education AI summary English Ex…" at bounding box center [1137, 712] width 841 height 1248
click at [1391, 110] on div "Show Interview & Comments" at bounding box center [1136, 111] width 808 height 14
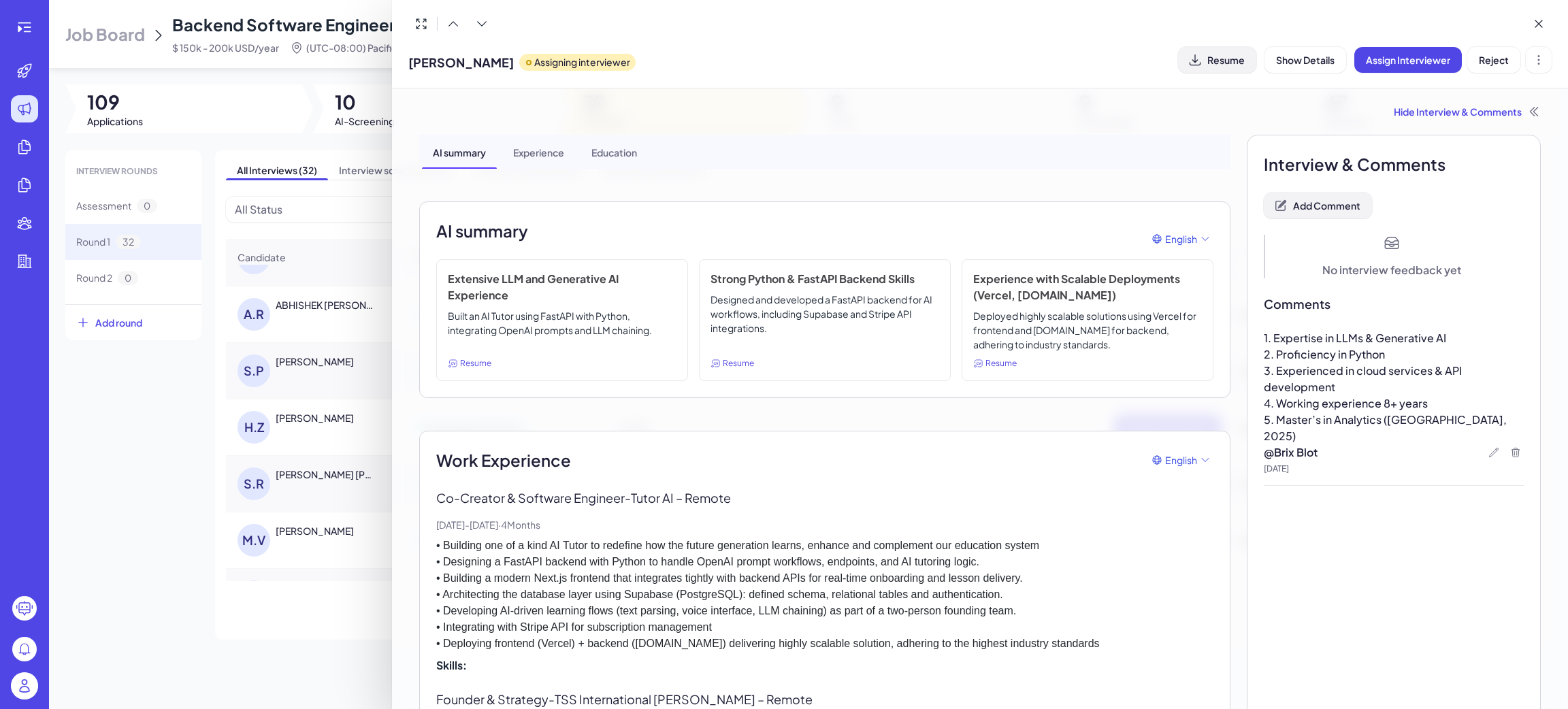
click at [1310, 204] on span "Add Comment" at bounding box center [1326, 205] width 67 height 12
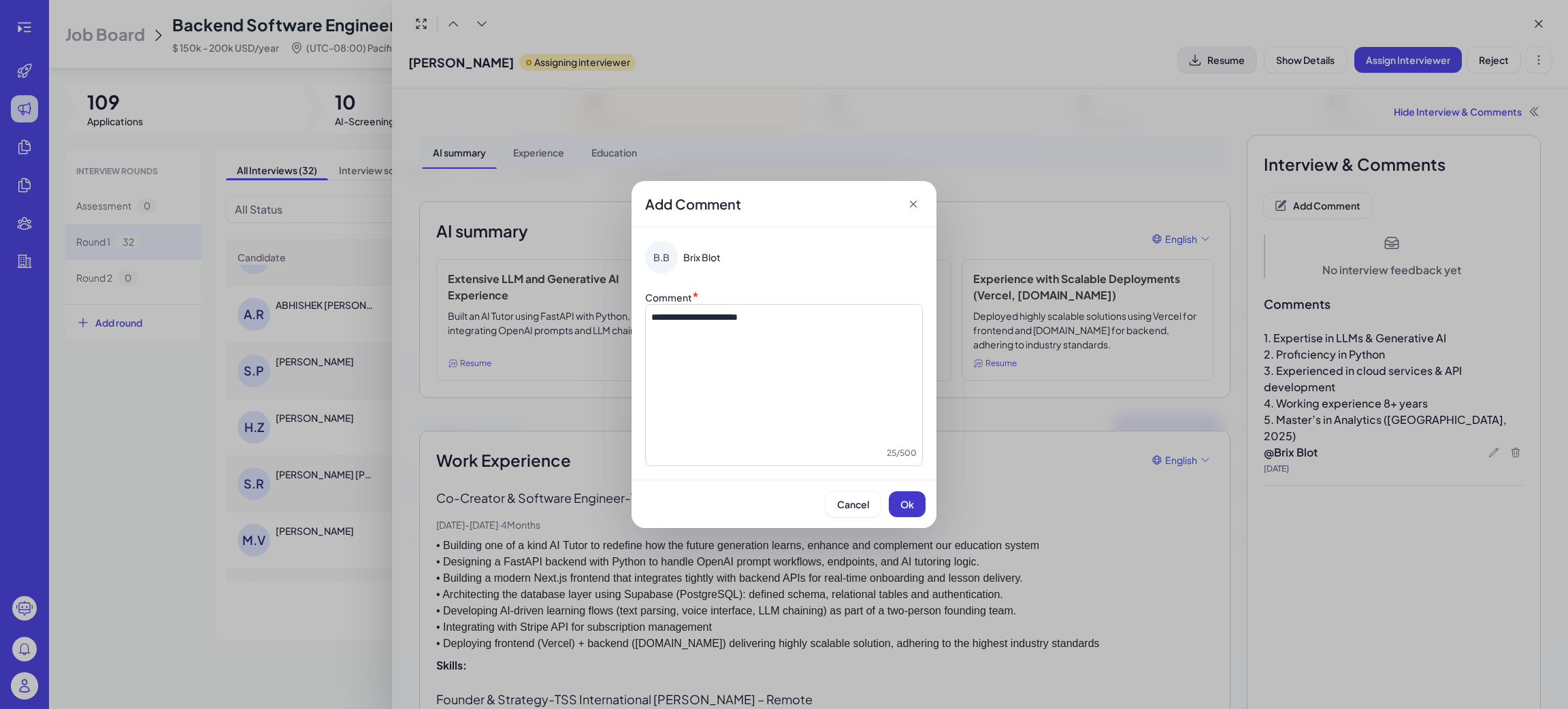
click at [901, 508] on span "Ok" at bounding box center [907, 504] width 14 height 12
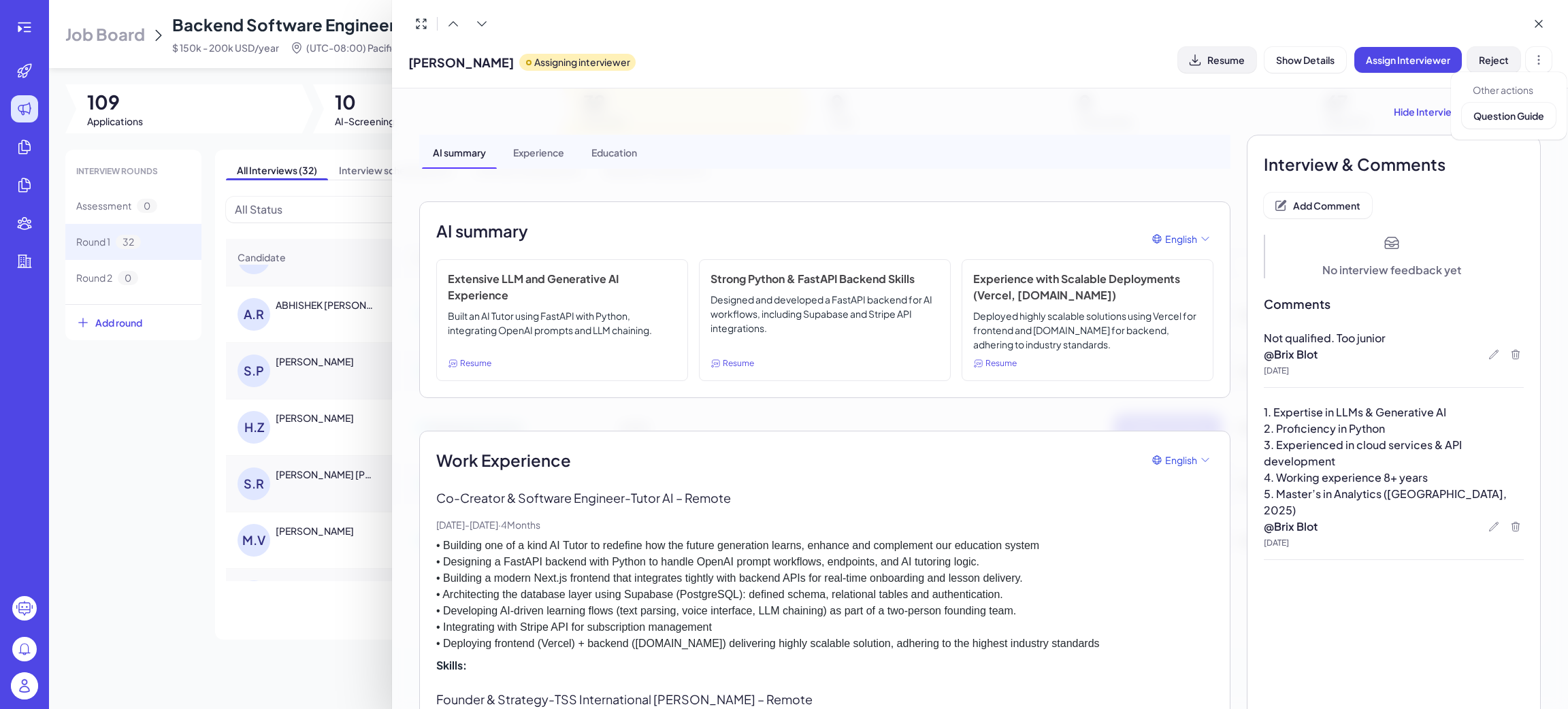
click at [1499, 58] on span "Reject" at bounding box center [1493, 59] width 30 height 12
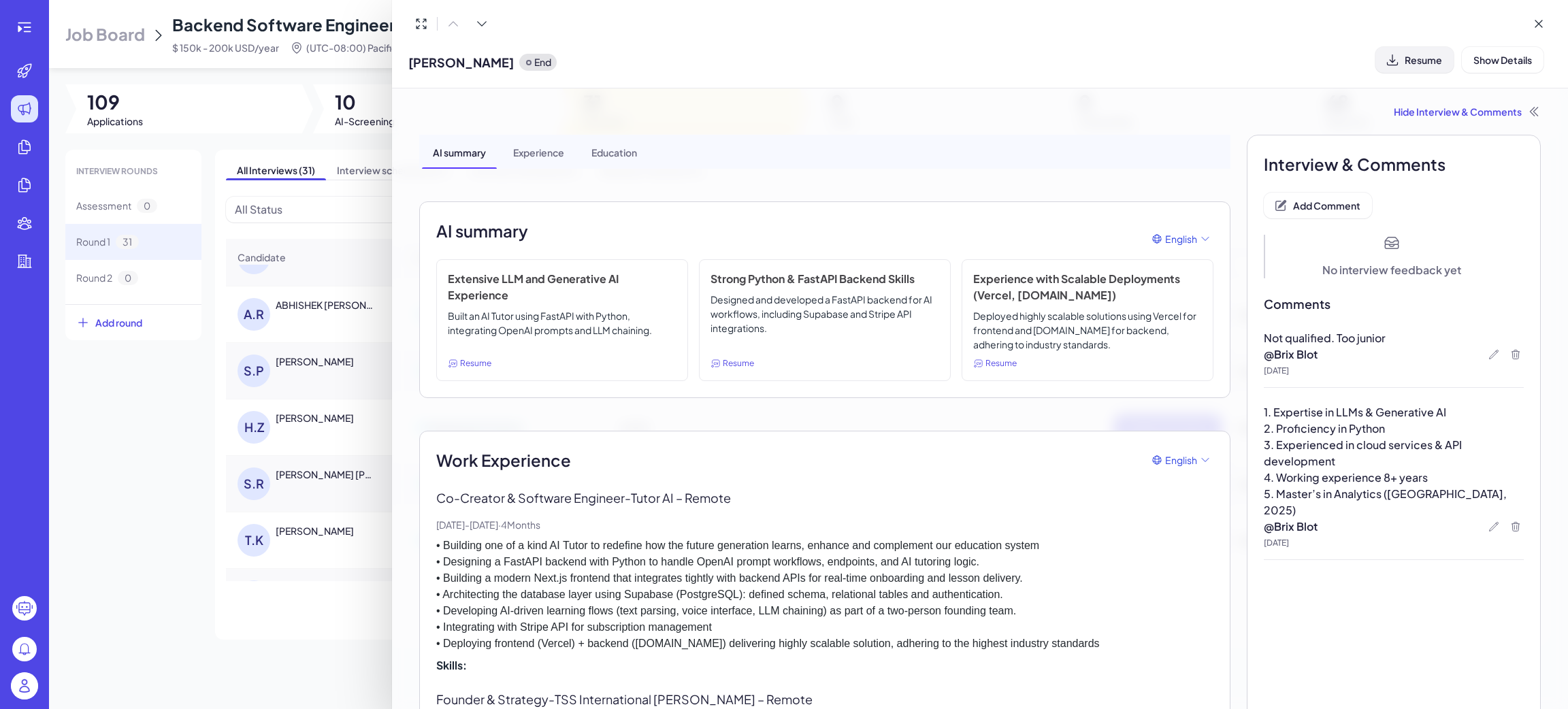
click at [144, 533] on div at bounding box center [784, 354] width 1568 height 709
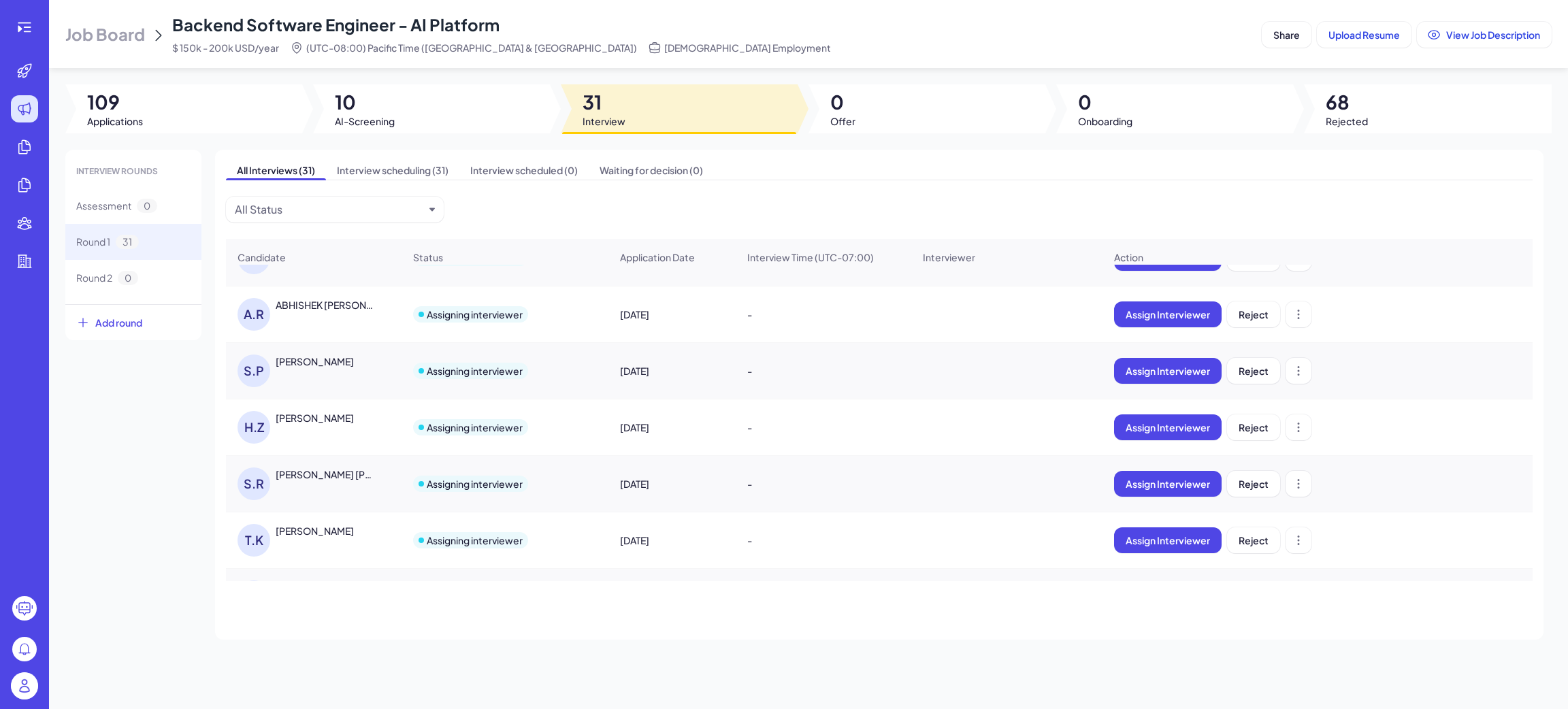
click at [301, 537] on div "Tej Kasibhotla" at bounding box center [315, 531] width 78 height 14
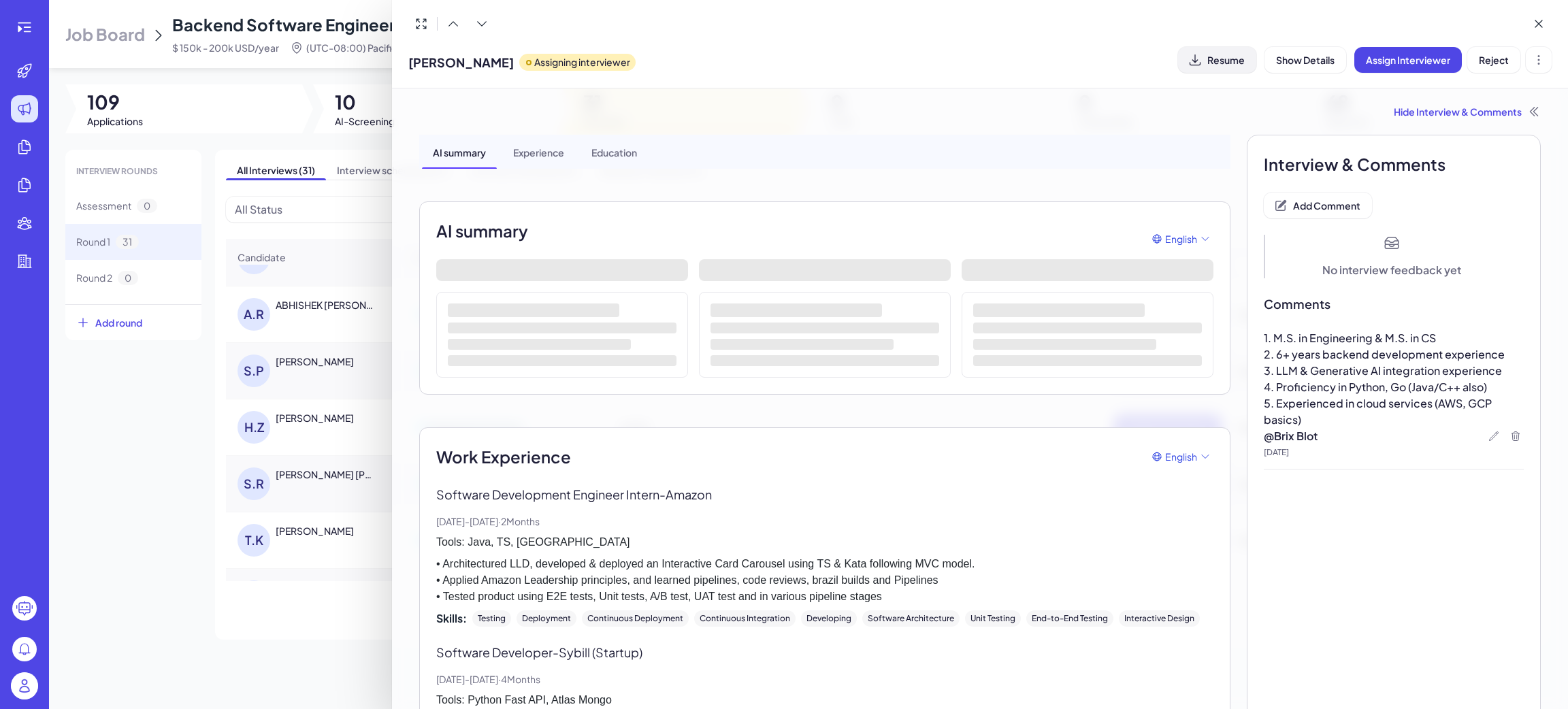
click at [1234, 69] on button "Resume" at bounding box center [1217, 60] width 78 height 26
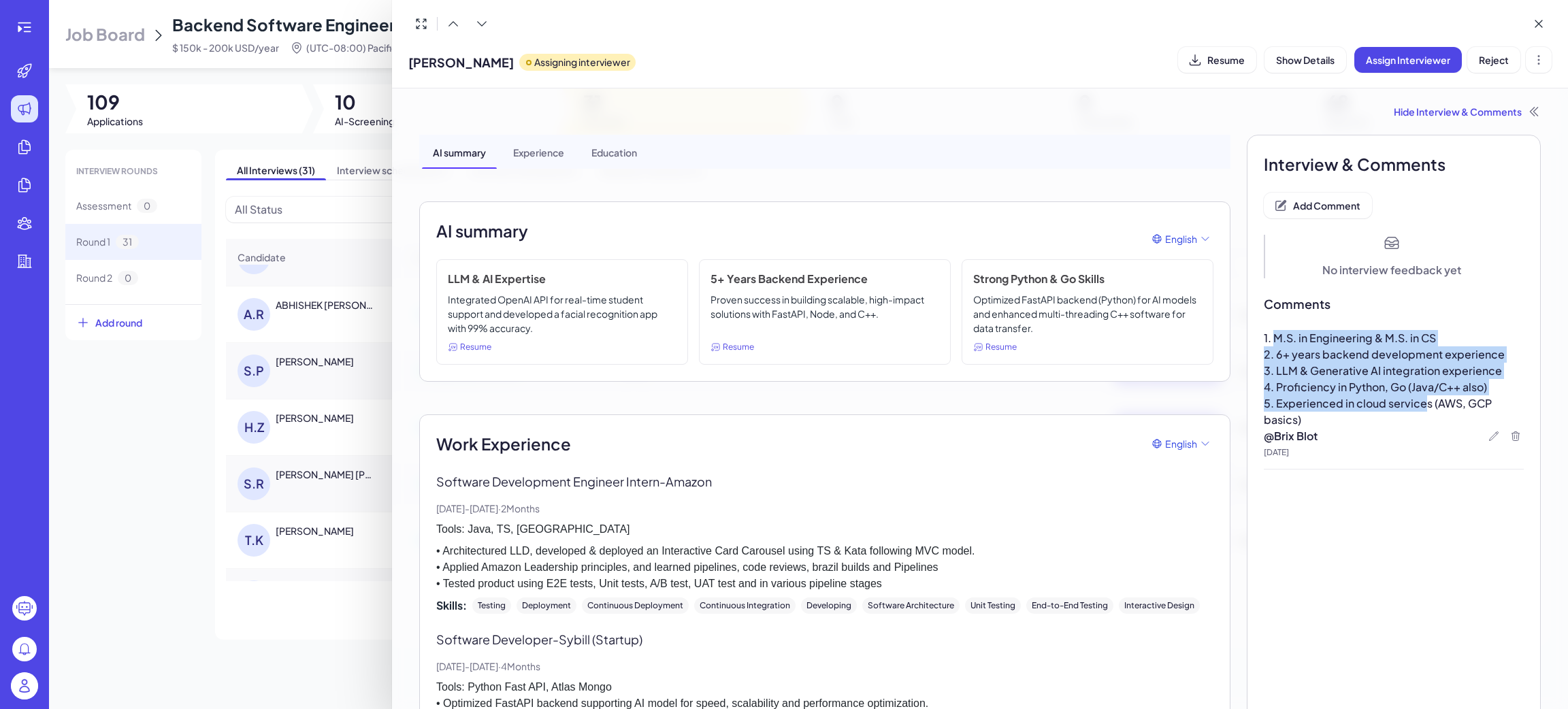
drag, startPoint x: 1281, startPoint y: 341, endPoint x: 1410, endPoint y: 402, distance: 142.7
click at [1410, 402] on div "1. M.S. in Engineering & M.S. in CS 2. 6+ years backend development experience …" at bounding box center [1394, 379] width 260 height 98
drag, startPoint x: 1320, startPoint y: 391, endPoint x: 1308, endPoint y: 388, distance: 12.4
click at [1320, 391] on span "4. Proficiency in Python, Go (Java/C++ also)" at bounding box center [1375, 387] width 223 height 15
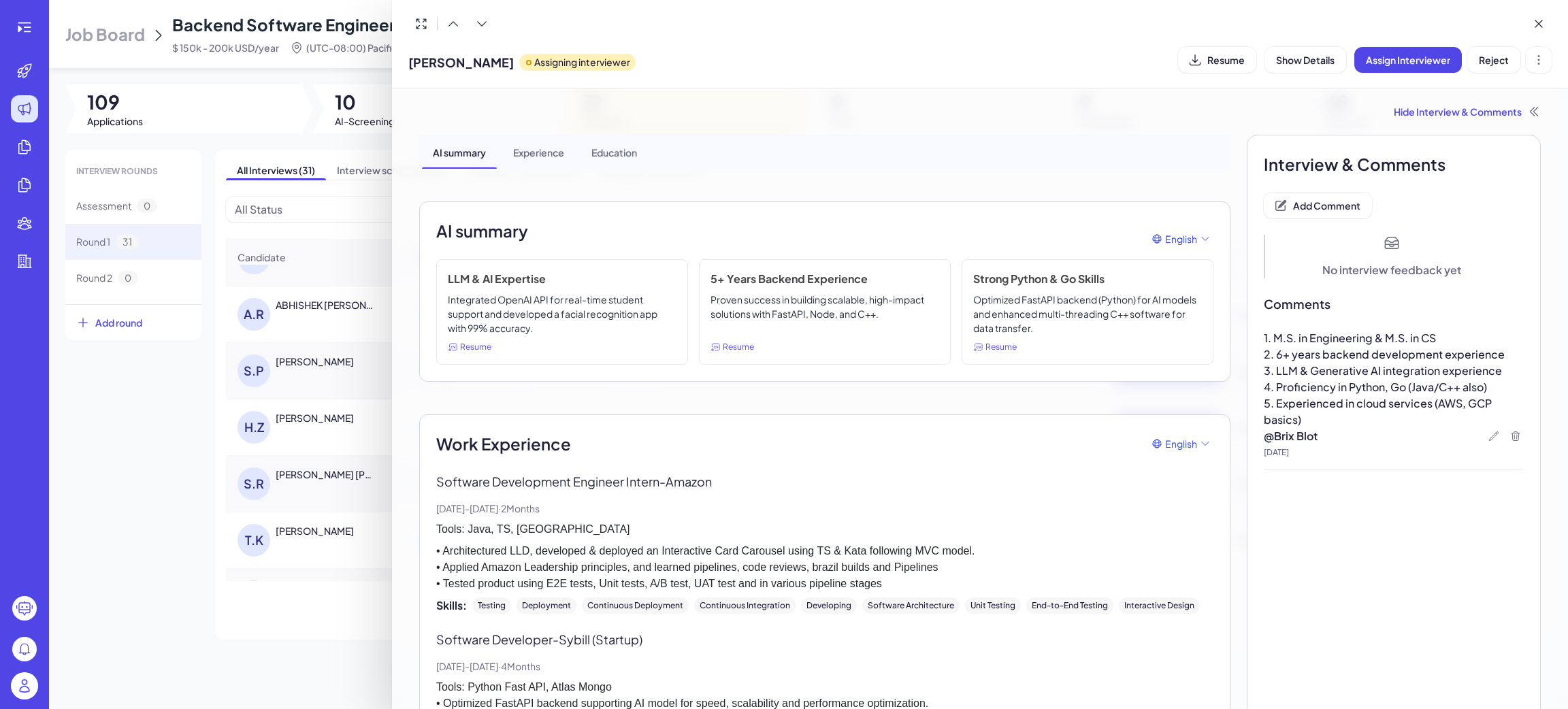
click at [1472, 114] on div "Hide Interview & Comments" at bounding box center [980, 111] width 1122 height 14
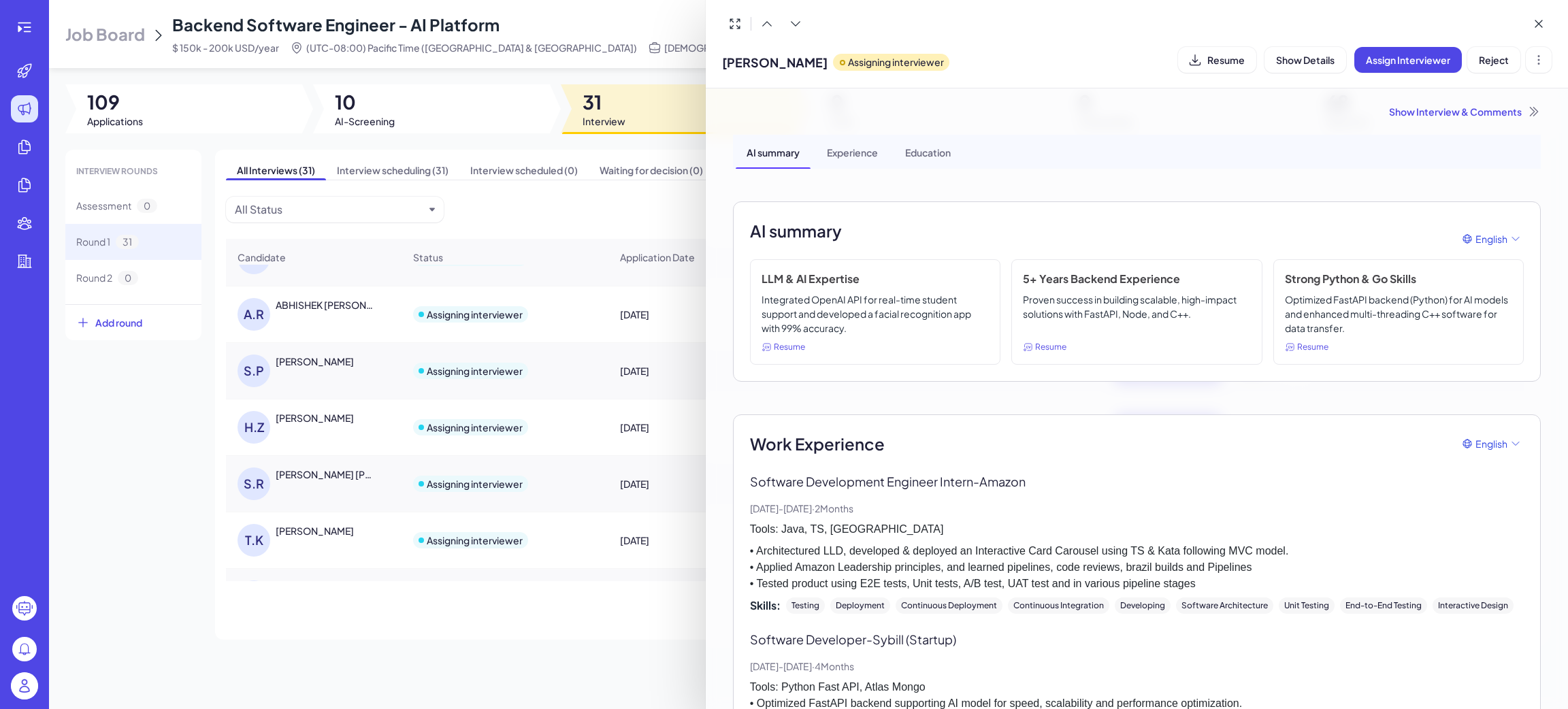
click at [1419, 112] on div "Show Interview & Comments" at bounding box center [1136, 111] width 808 height 14
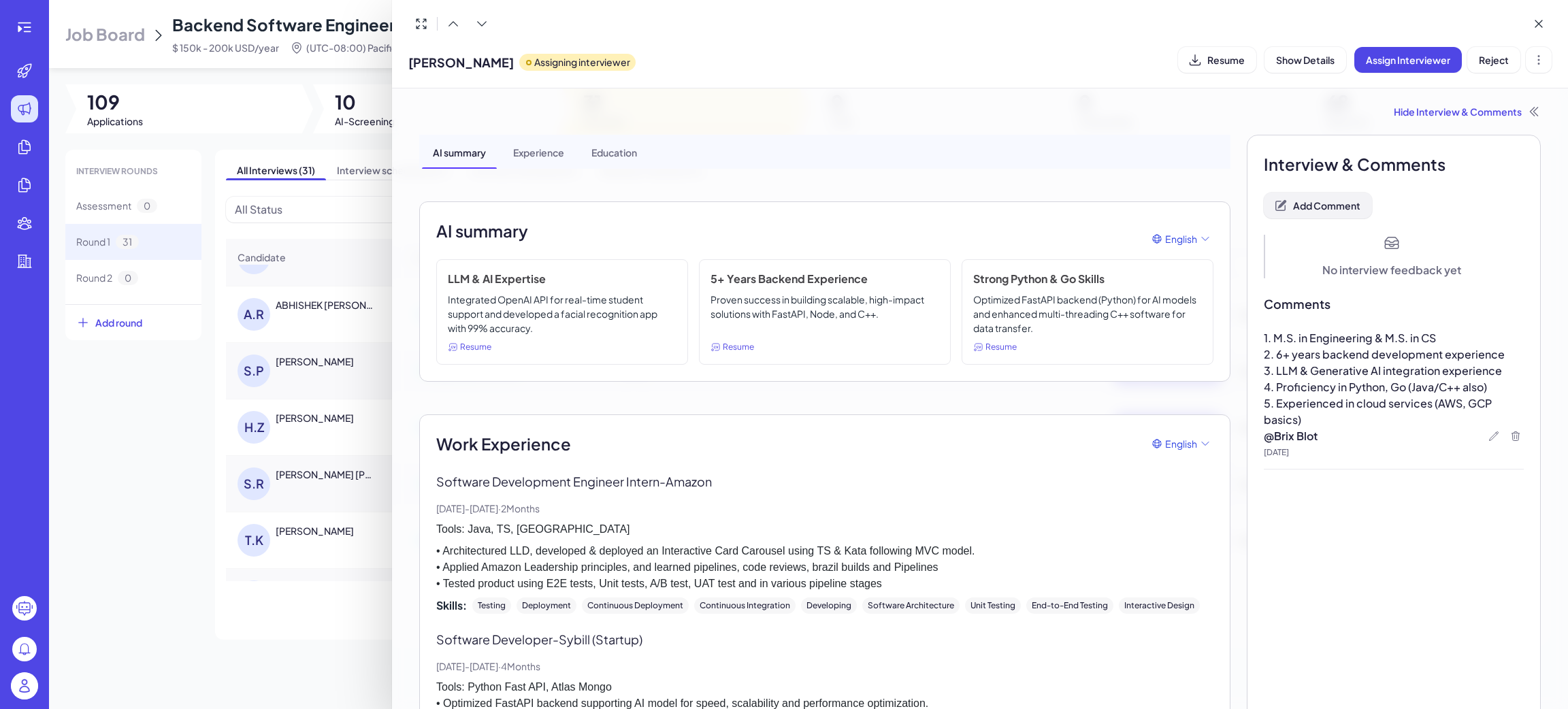
click at [1334, 205] on span "Add Comment" at bounding box center [1326, 205] width 67 height 12
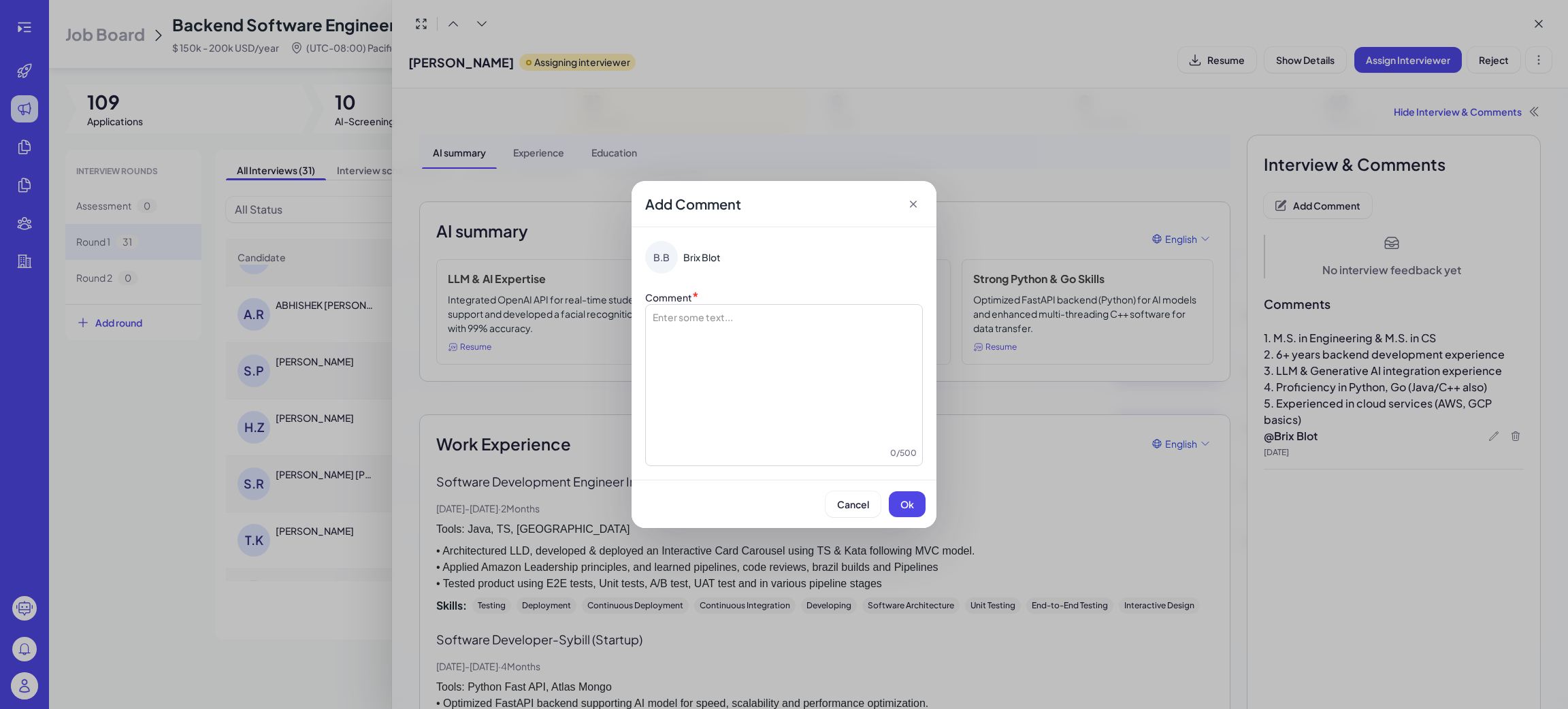
click at [689, 306] on div "Enter some text... 0 / 500" at bounding box center [784, 385] width 278 height 162
click at [695, 316] on div at bounding box center [783, 378] width 265 height 136
click at [898, 498] on button "Ok" at bounding box center [907, 504] width 37 height 26
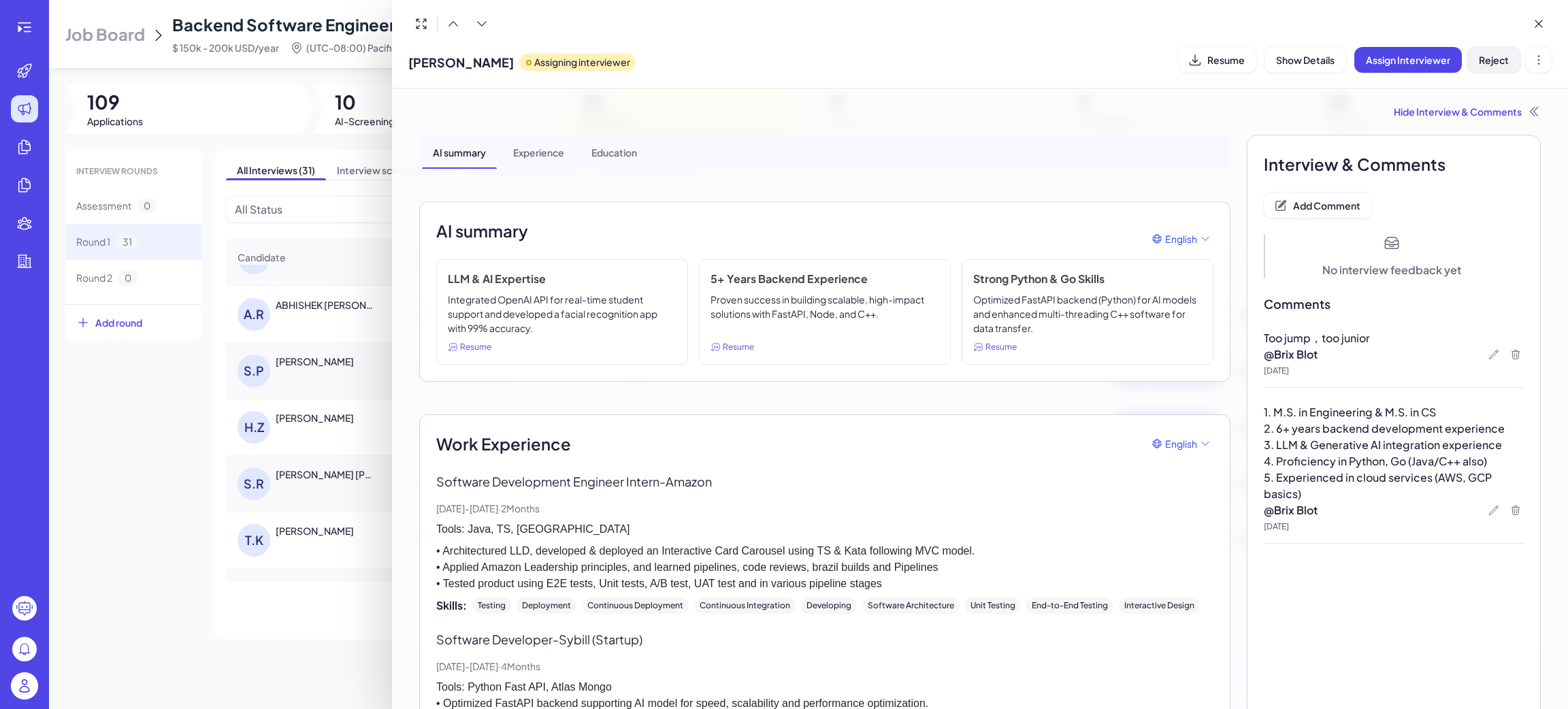
click at [1512, 61] on button "Reject" at bounding box center [1493, 60] width 53 height 26
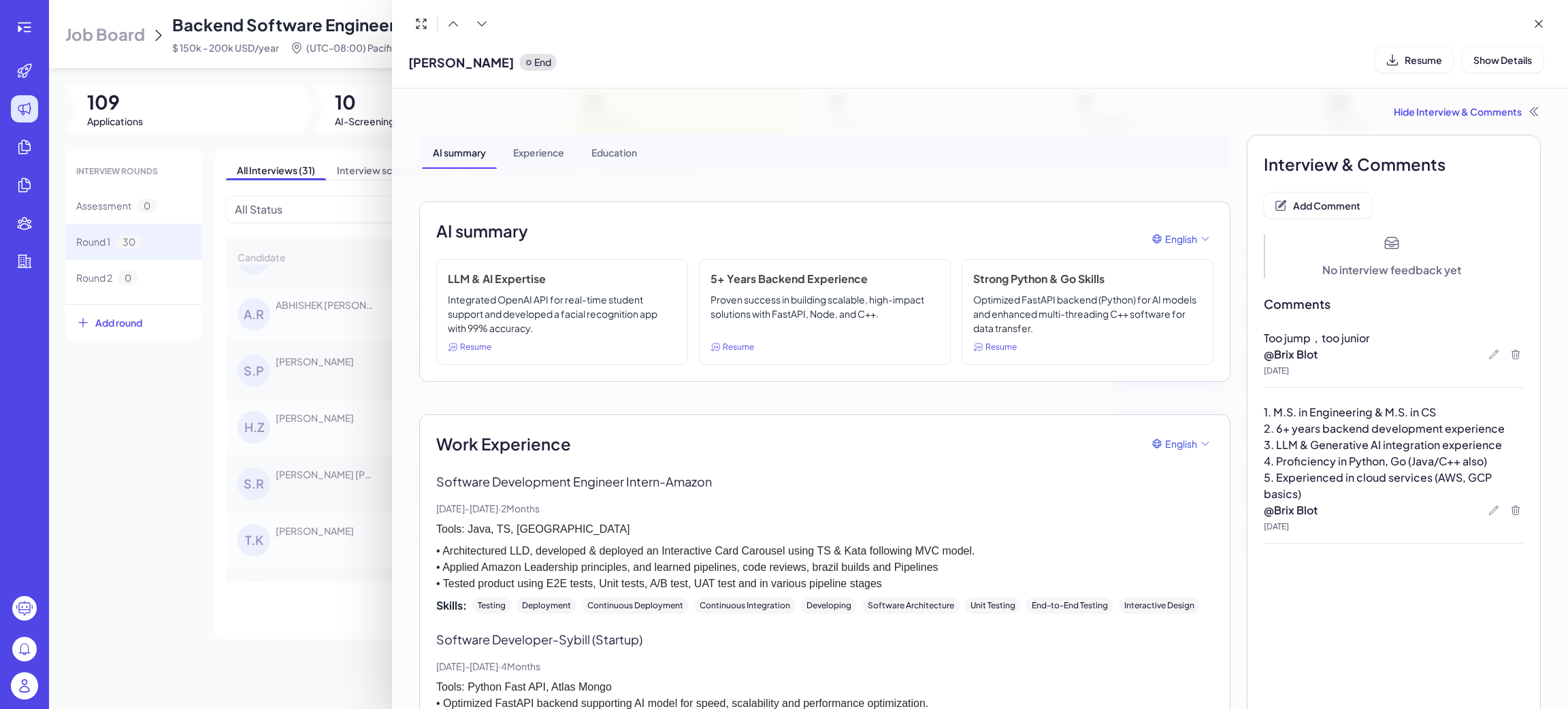
click at [158, 526] on div at bounding box center [784, 354] width 1568 height 709
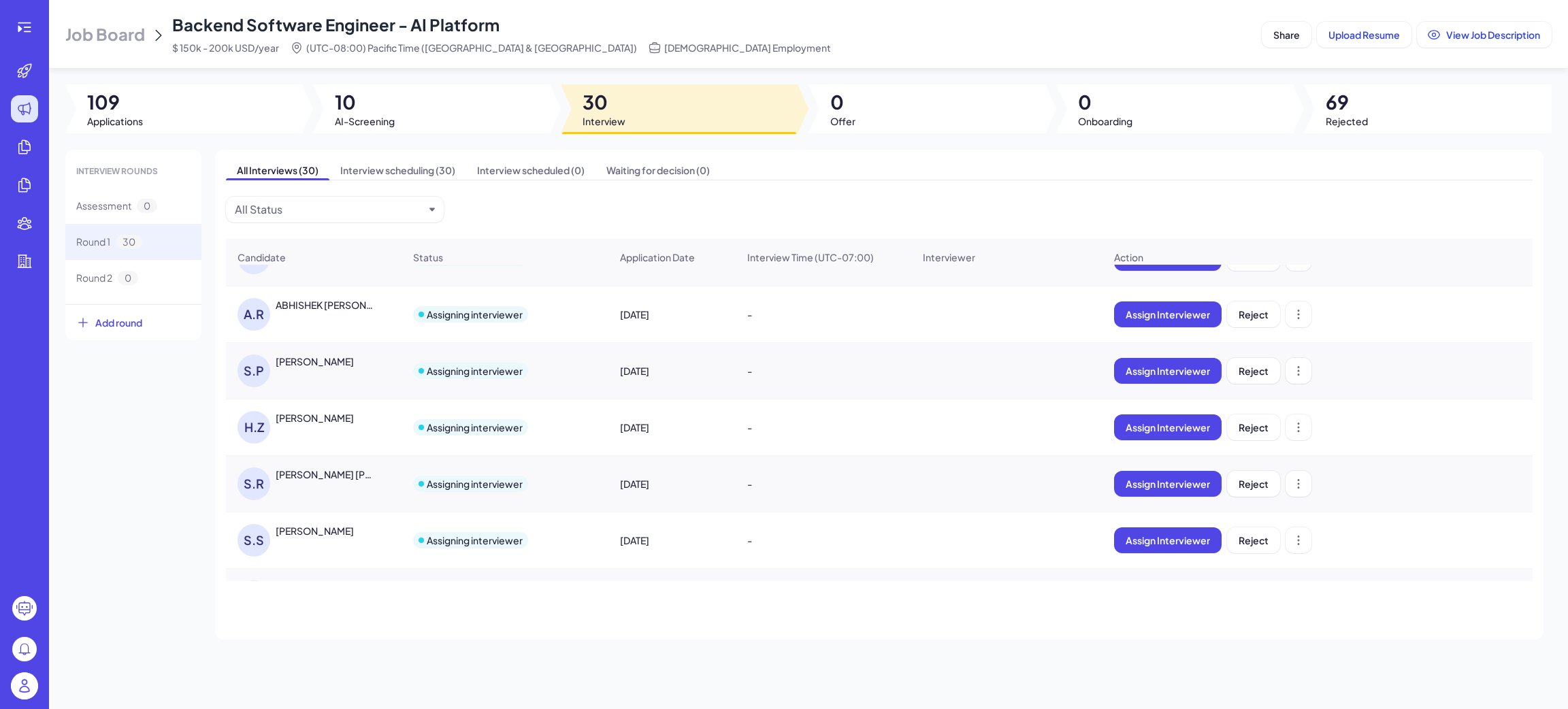
click at [339, 537] on div "Srinethe Sharavanan" at bounding box center [315, 531] width 78 height 14
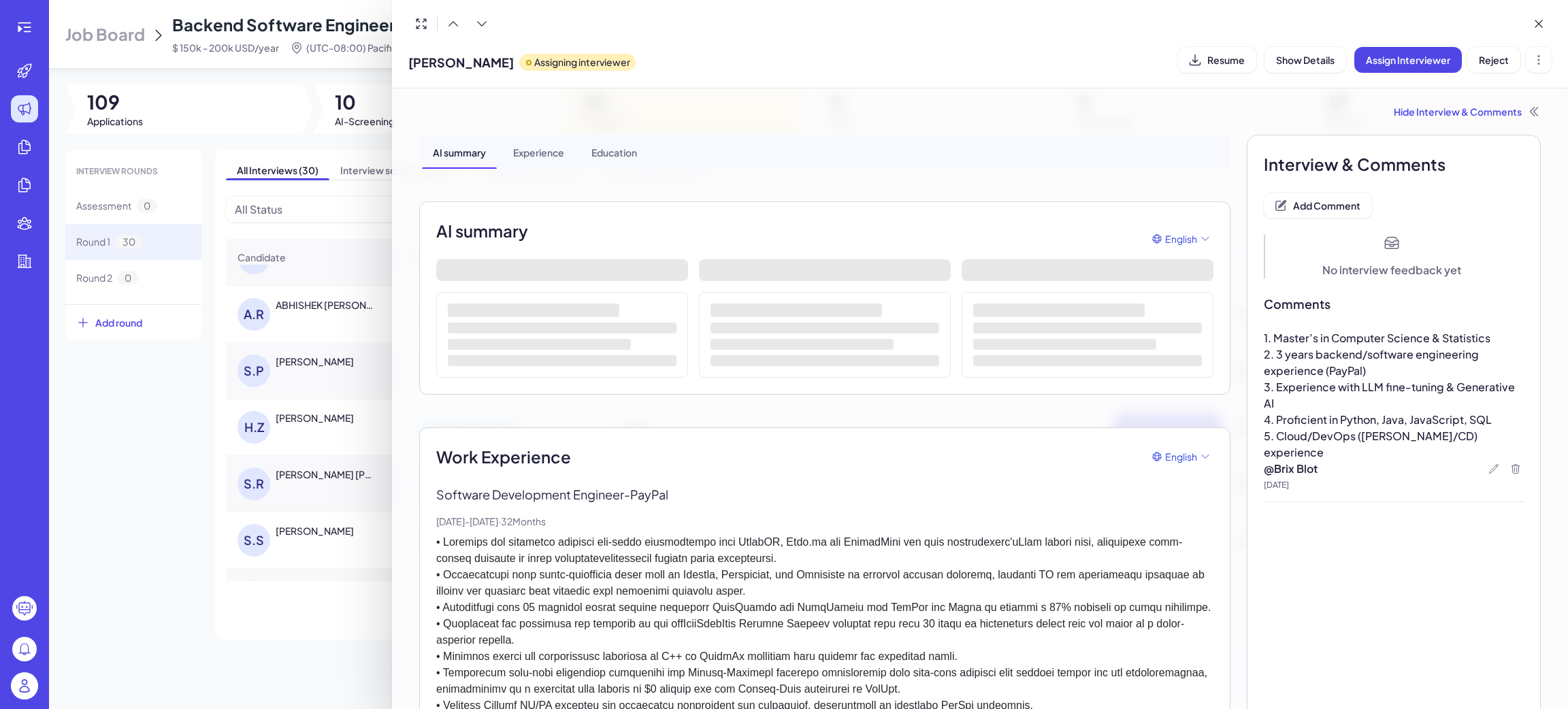
click at [295, 483] on div at bounding box center [784, 354] width 1568 height 709
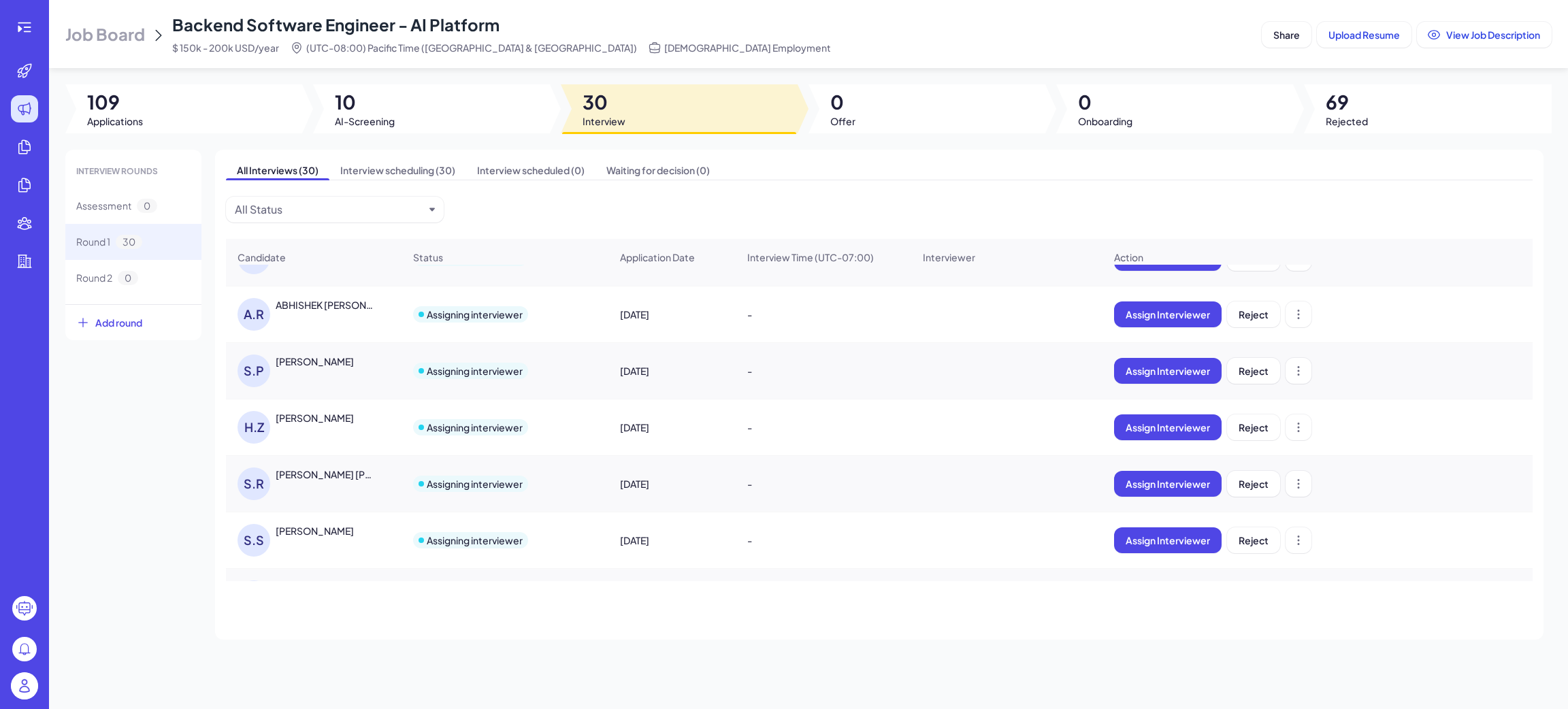
click at [324, 481] on div "Shreyas Ramkumar Karthik" at bounding box center [326, 474] width 101 height 14
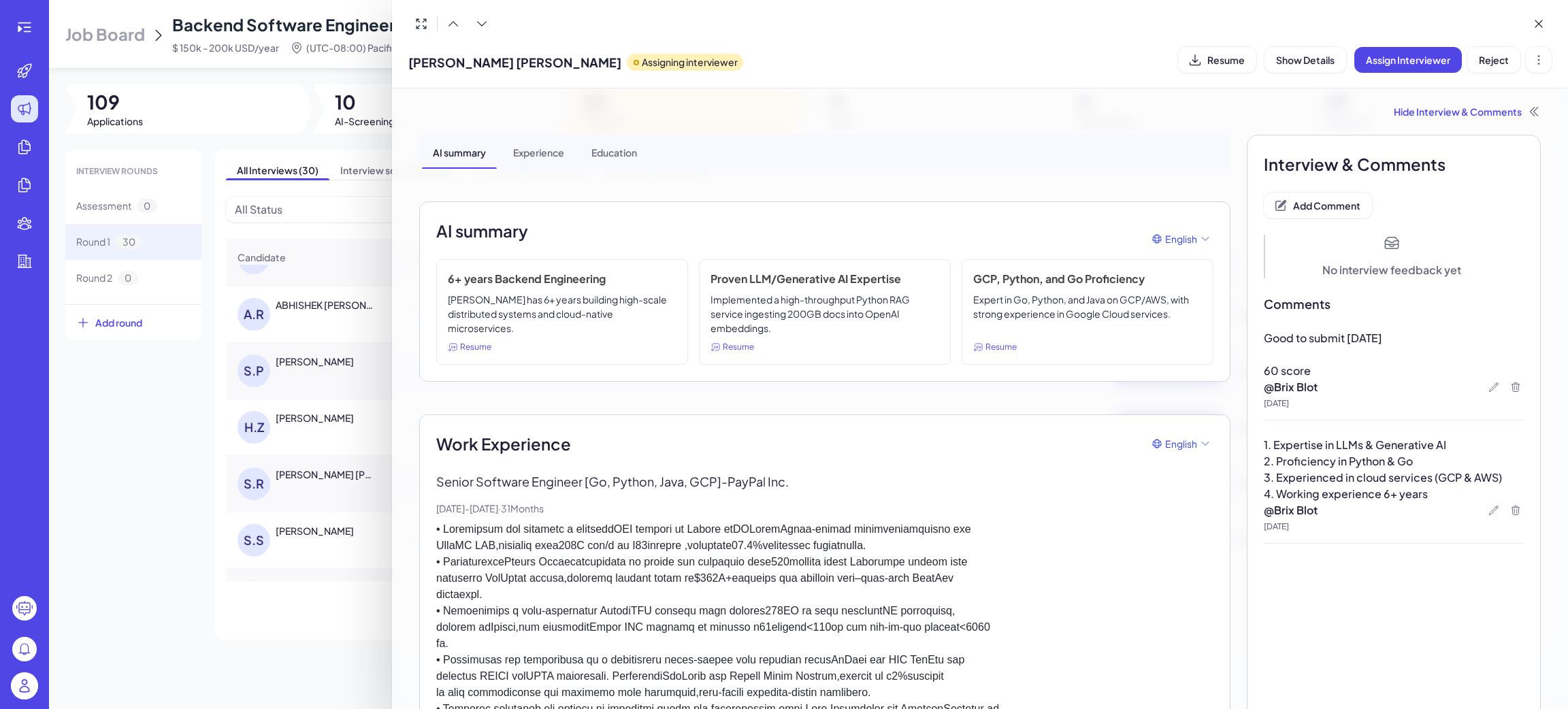
click at [308, 550] on div at bounding box center [784, 354] width 1568 height 709
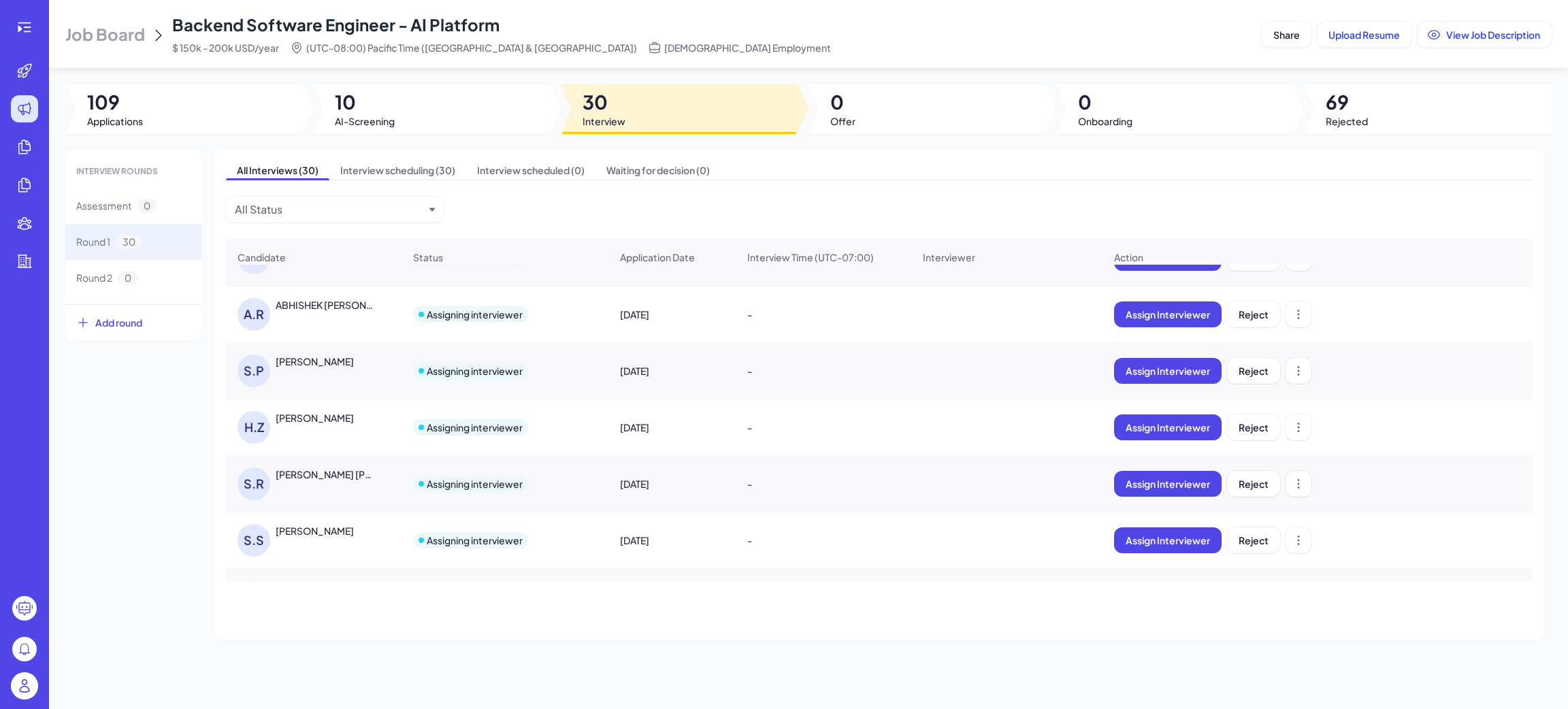
click at [315, 537] on div "Srinethe Sharavanan" at bounding box center [315, 531] width 78 height 14
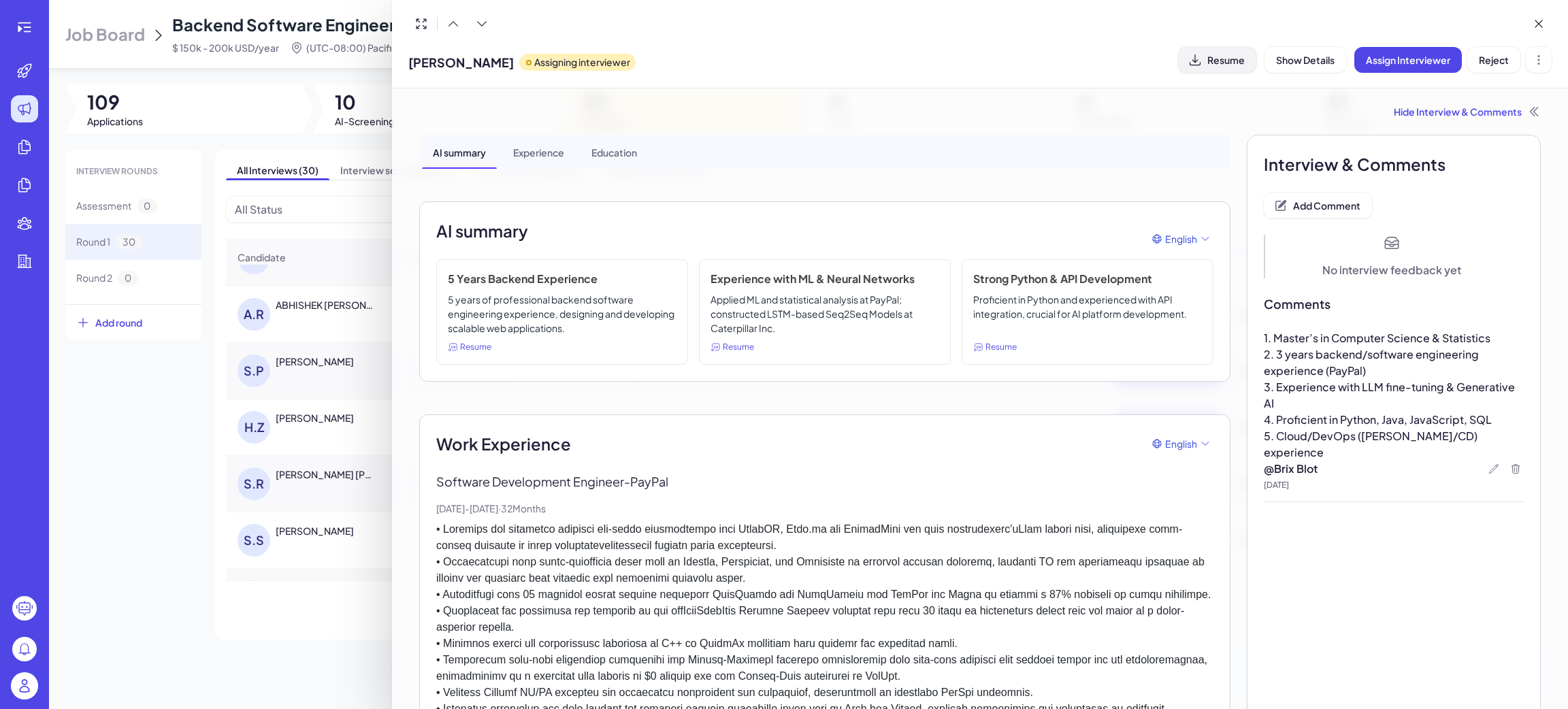
click at [1204, 55] on button "Resume" at bounding box center [1217, 60] width 78 height 26
click at [1445, 114] on div "Hide Interview & Comments" at bounding box center [980, 111] width 1122 height 14
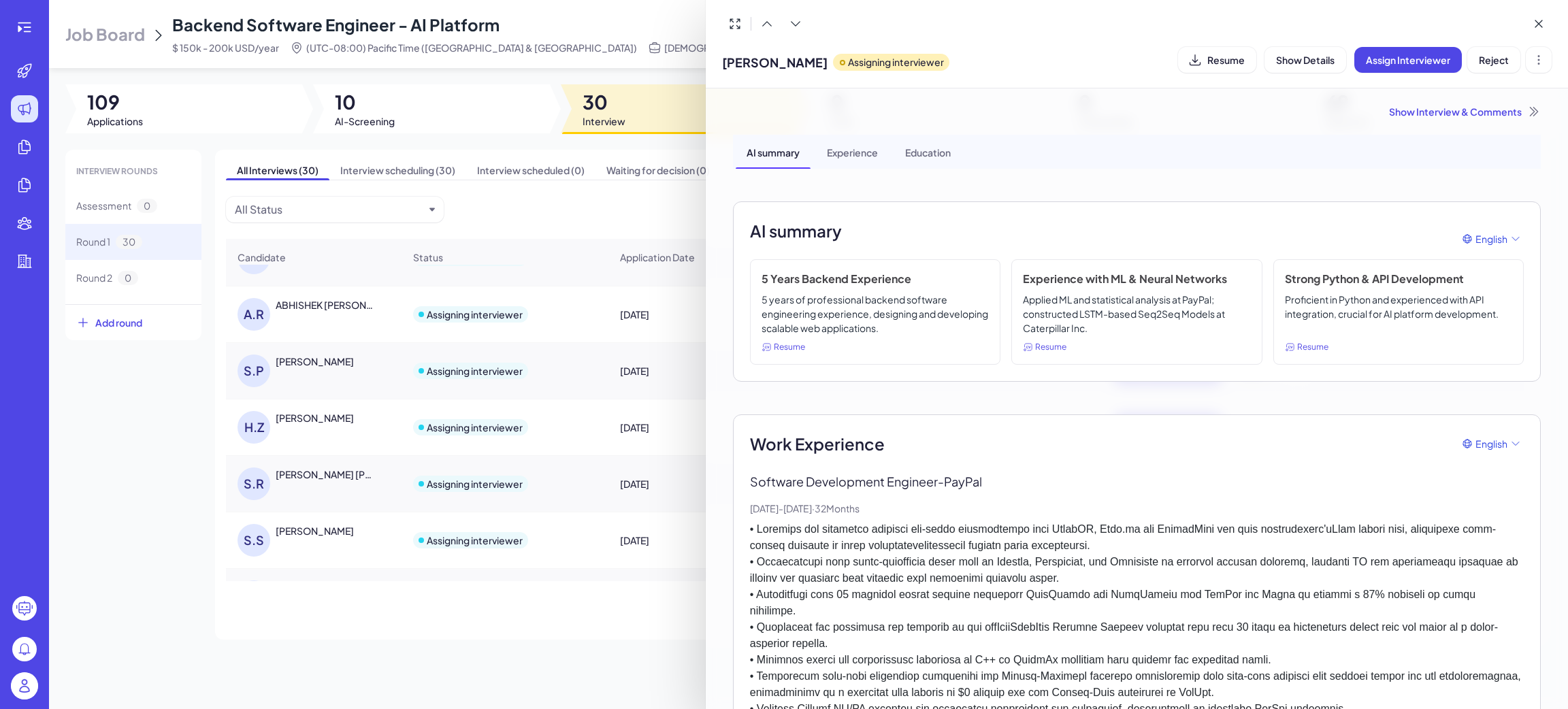
click at [1411, 106] on div "Show Interview & Comments" at bounding box center [1136, 111] width 808 height 14
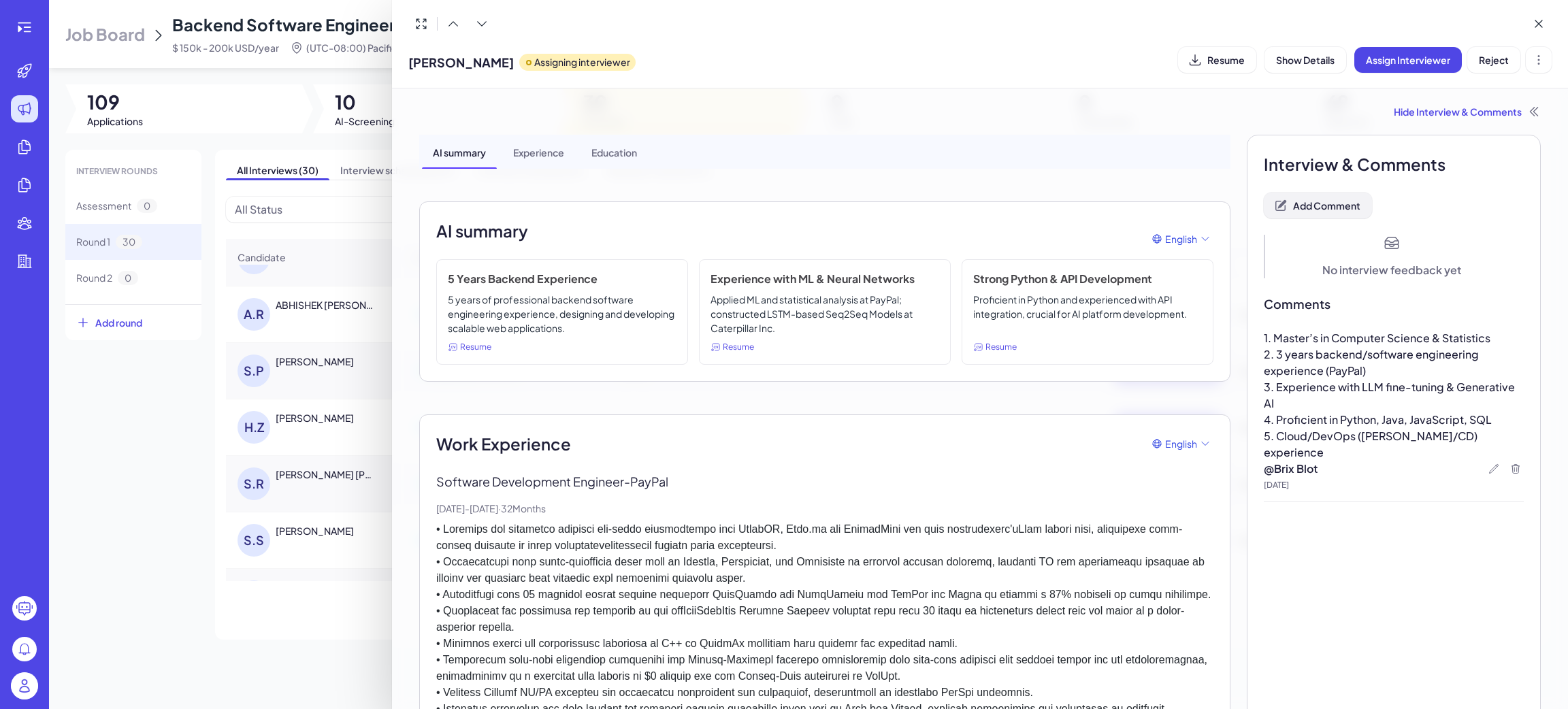
click at [1304, 210] on span "Add Comment" at bounding box center [1326, 205] width 67 height 12
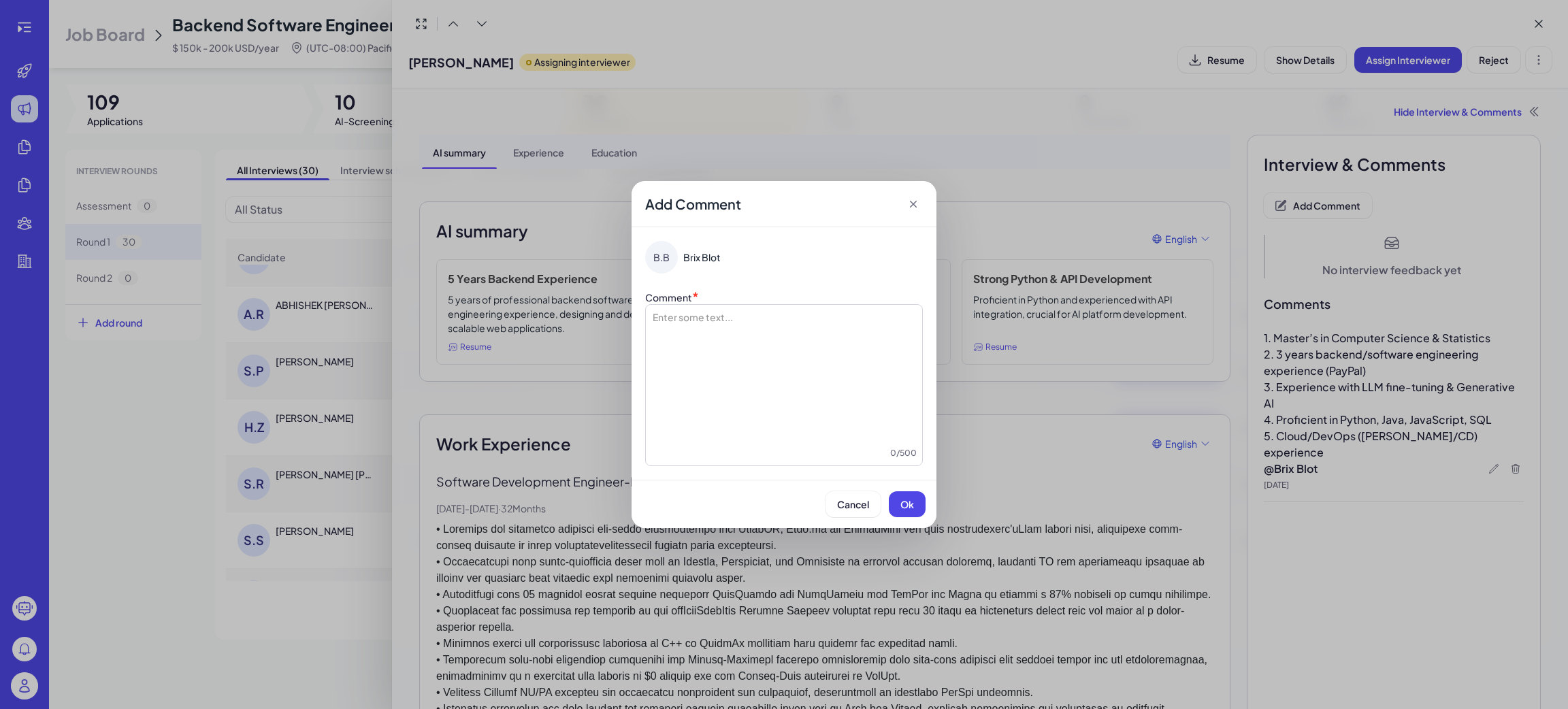
click at [790, 352] on div at bounding box center [783, 378] width 265 height 136
click at [890, 505] on button "Ok" at bounding box center [907, 504] width 37 height 26
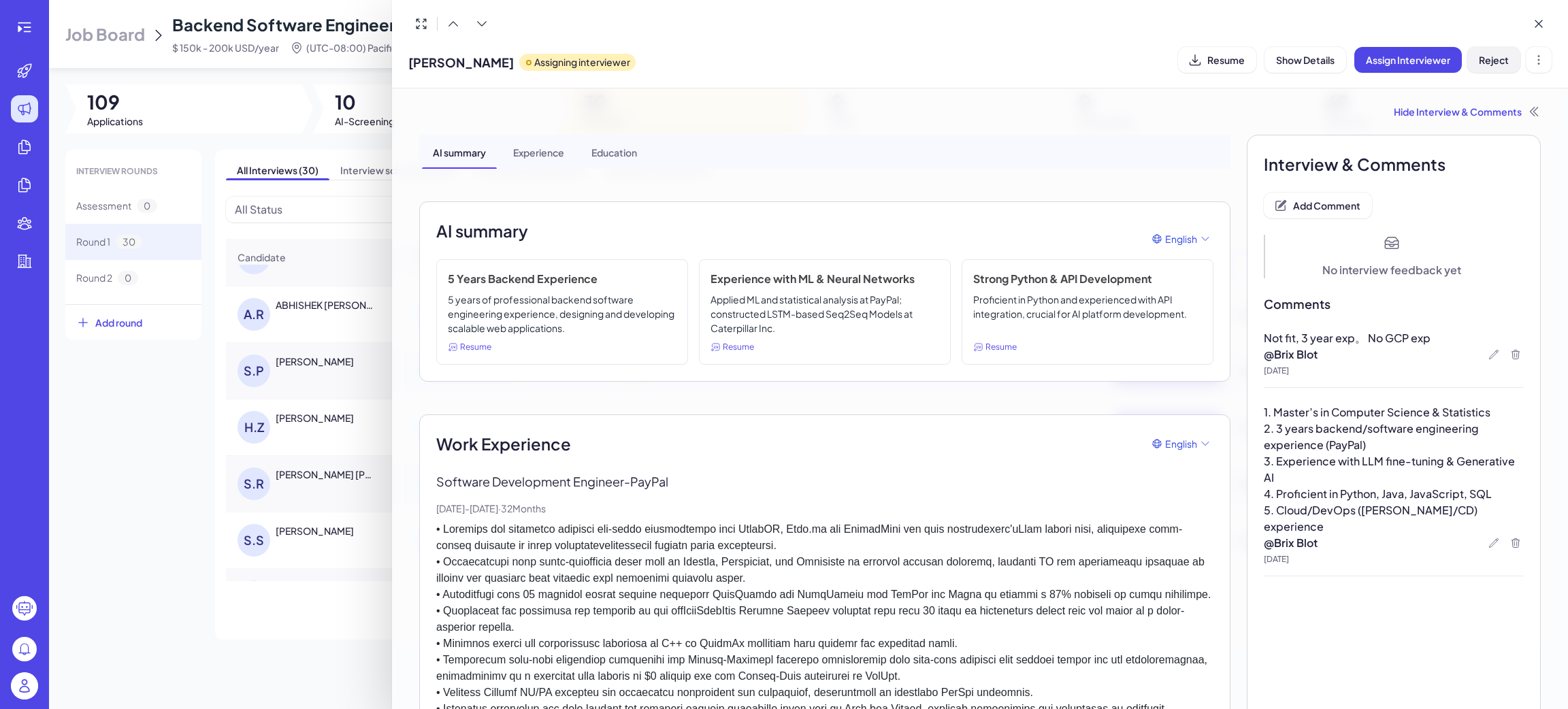
click at [1507, 57] on span "Reject" at bounding box center [1493, 59] width 30 height 12
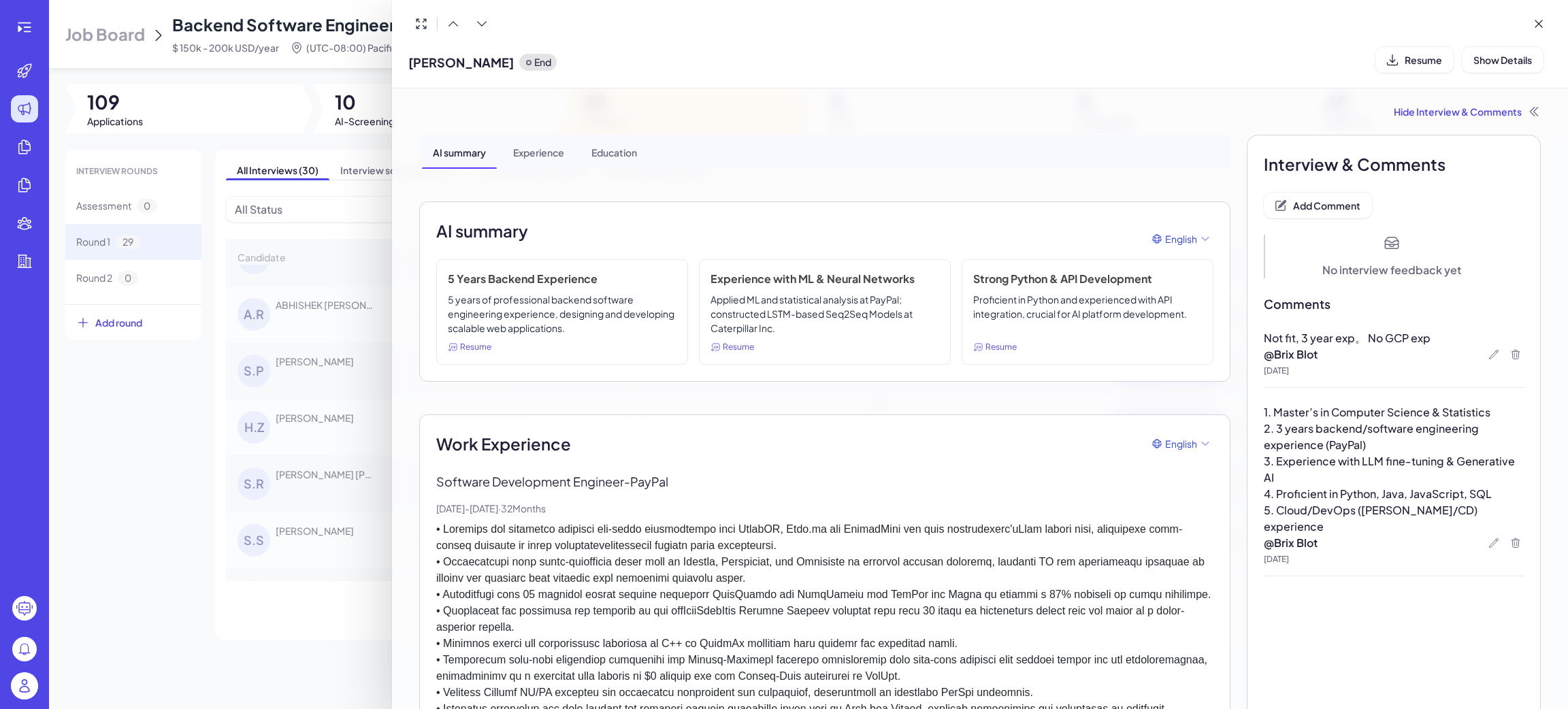
click at [169, 526] on div at bounding box center [784, 354] width 1568 height 709
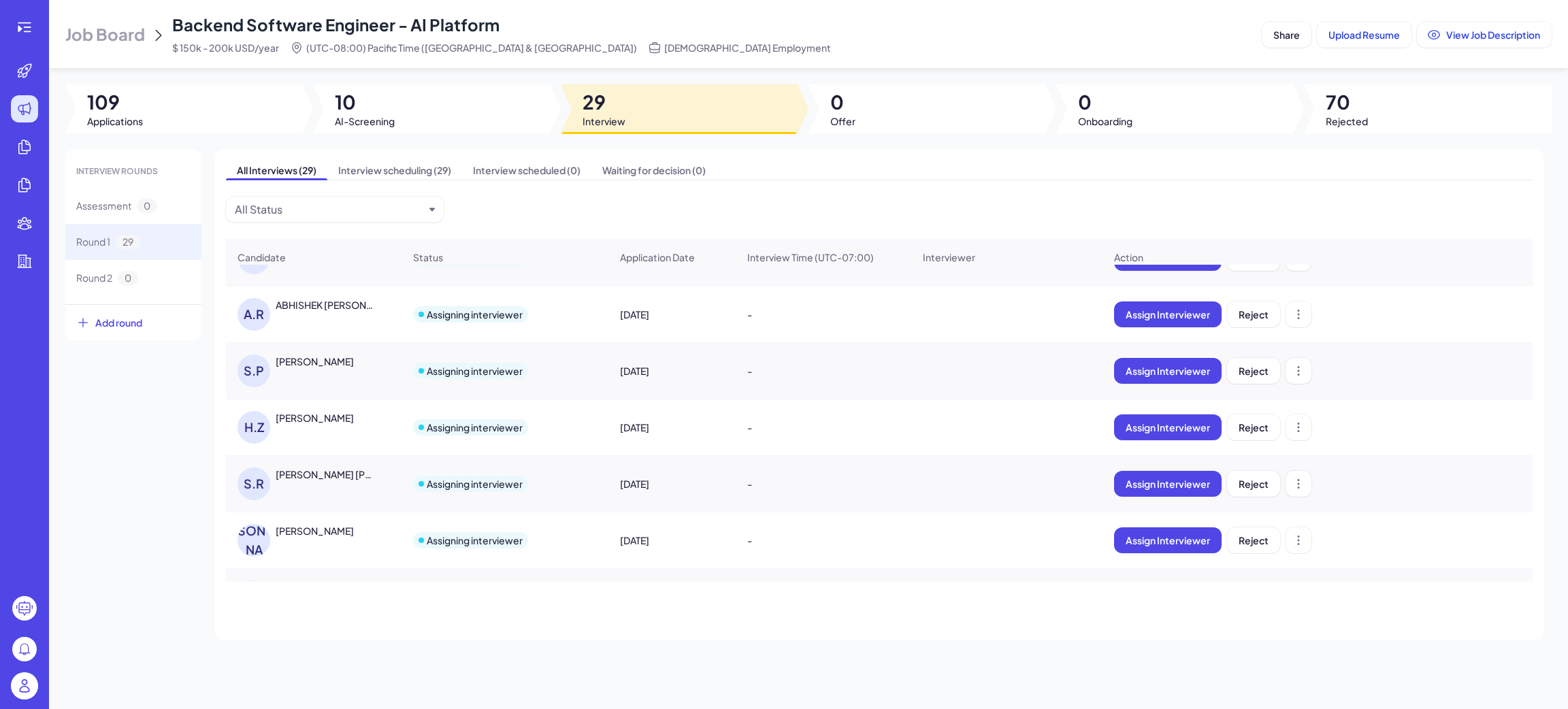
click at [297, 537] on div "Vishruth Lokesh" at bounding box center [315, 531] width 78 height 14
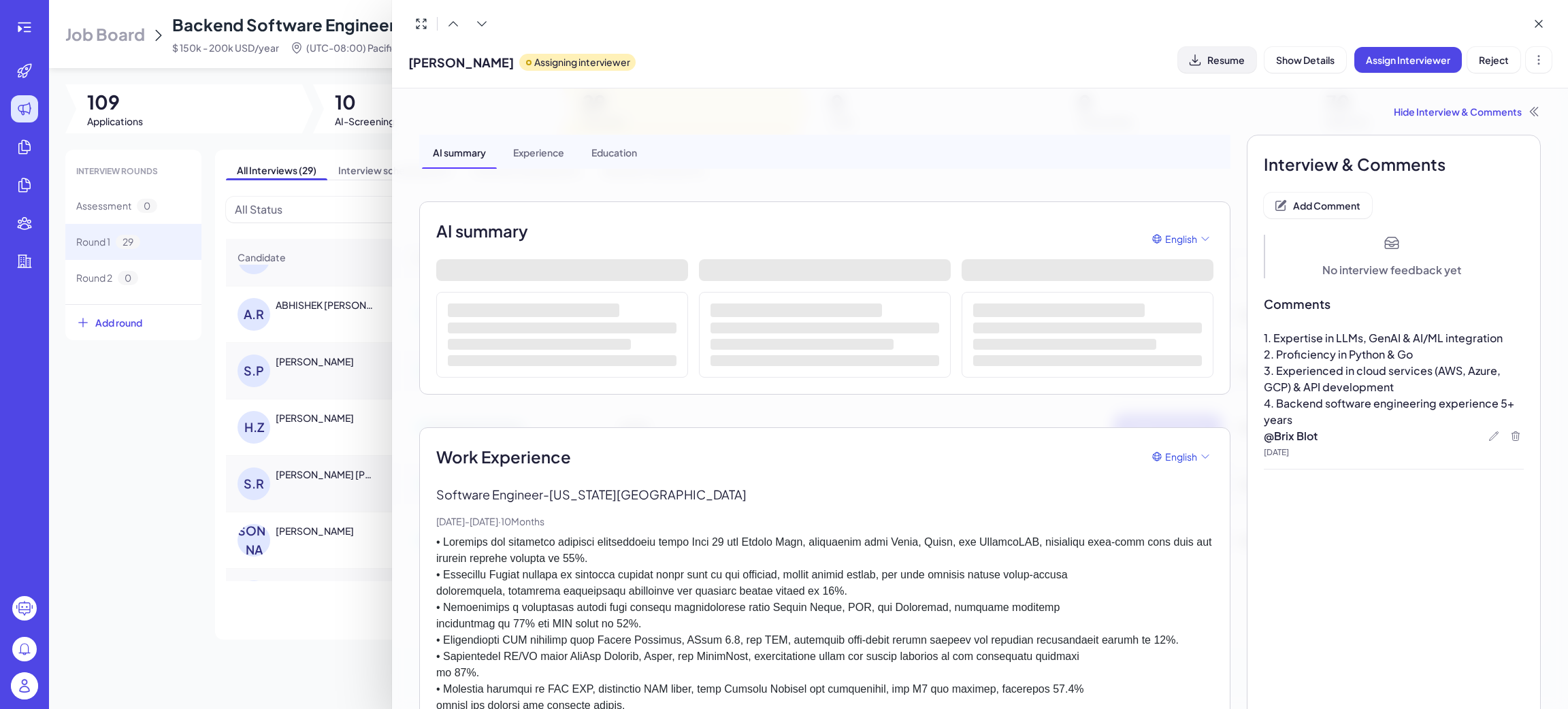
click at [1236, 67] on button "Resume" at bounding box center [1217, 60] width 78 height 26
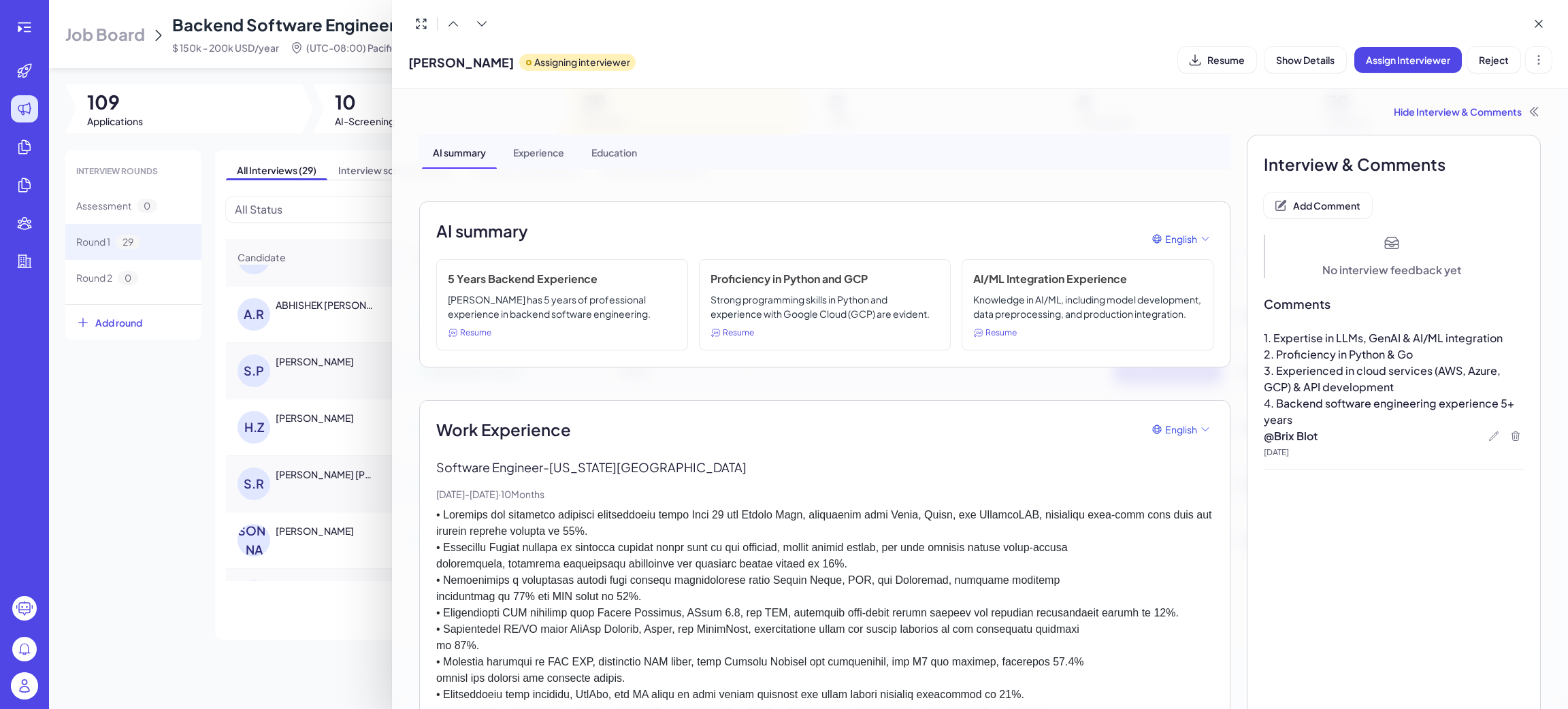
click at [1418, 105] on div "Hide Interview & Comments" at bounding box center [980, 111] width 1122 height 14
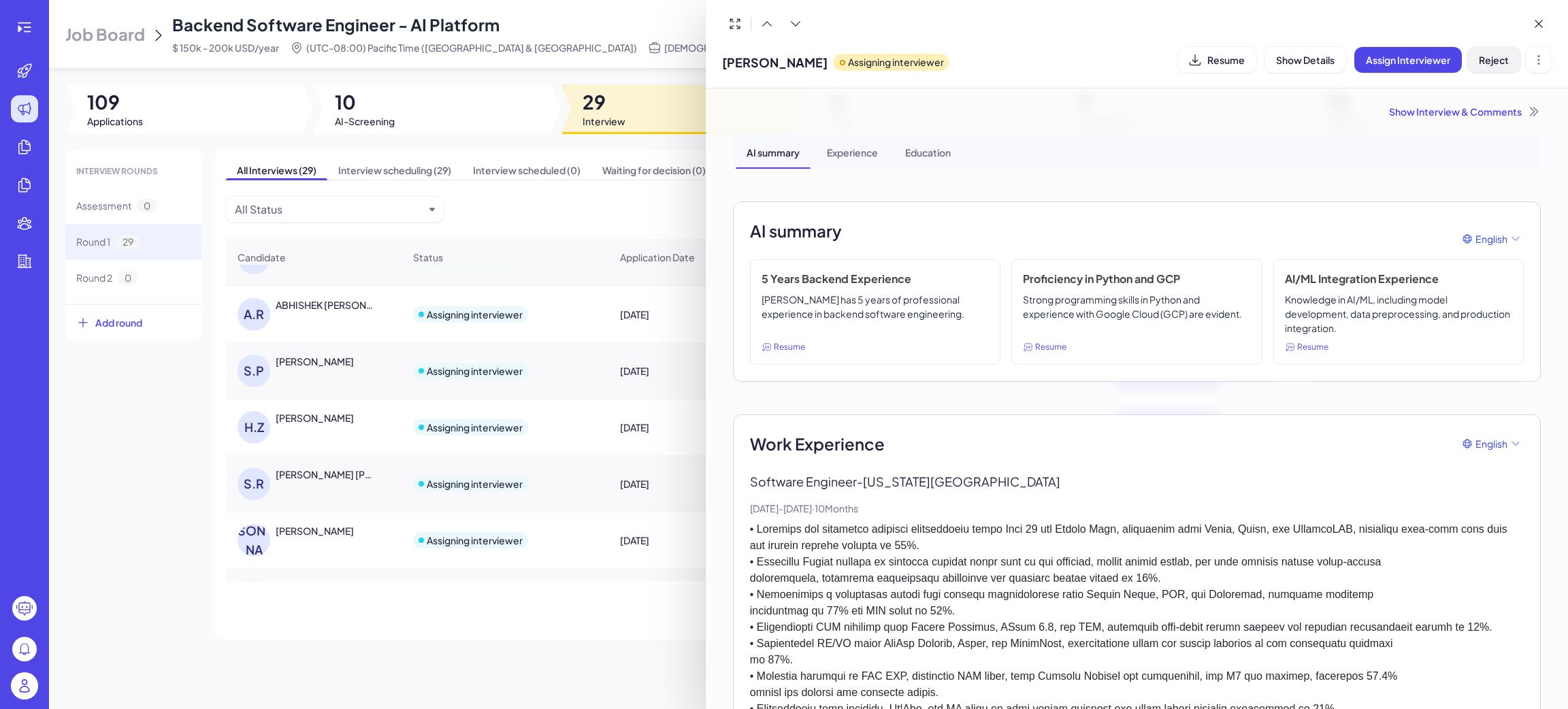
click at [1498, 63] on span "Reject" at bounding box center [1493, 59] width 30 height 12
click at [1473, 112] on div "Show Interview & Comments" at bounding box center [1136, 111] width 808 height 14
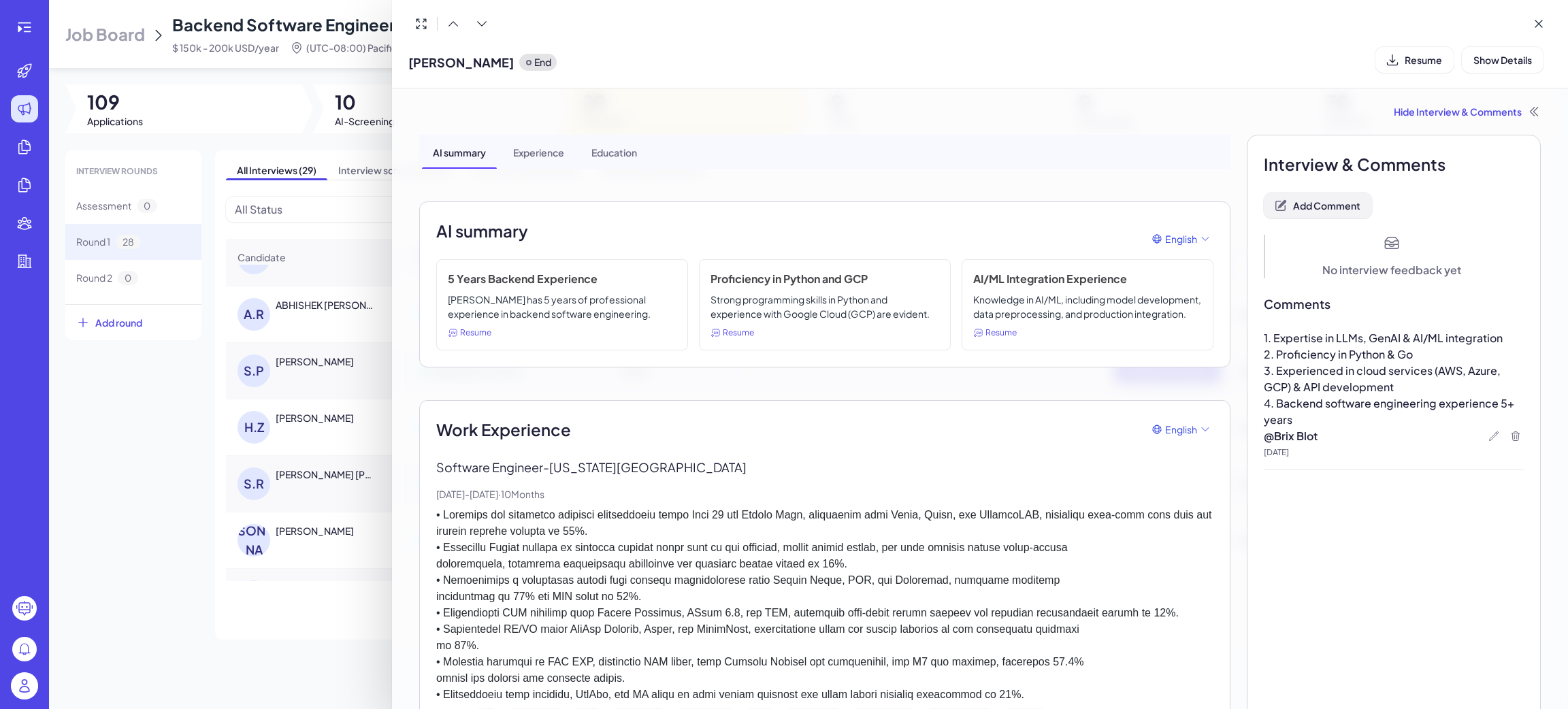
click at [1322, 212] on button "Add Comment" at bounding box center [1317, 205] width 108 height 26
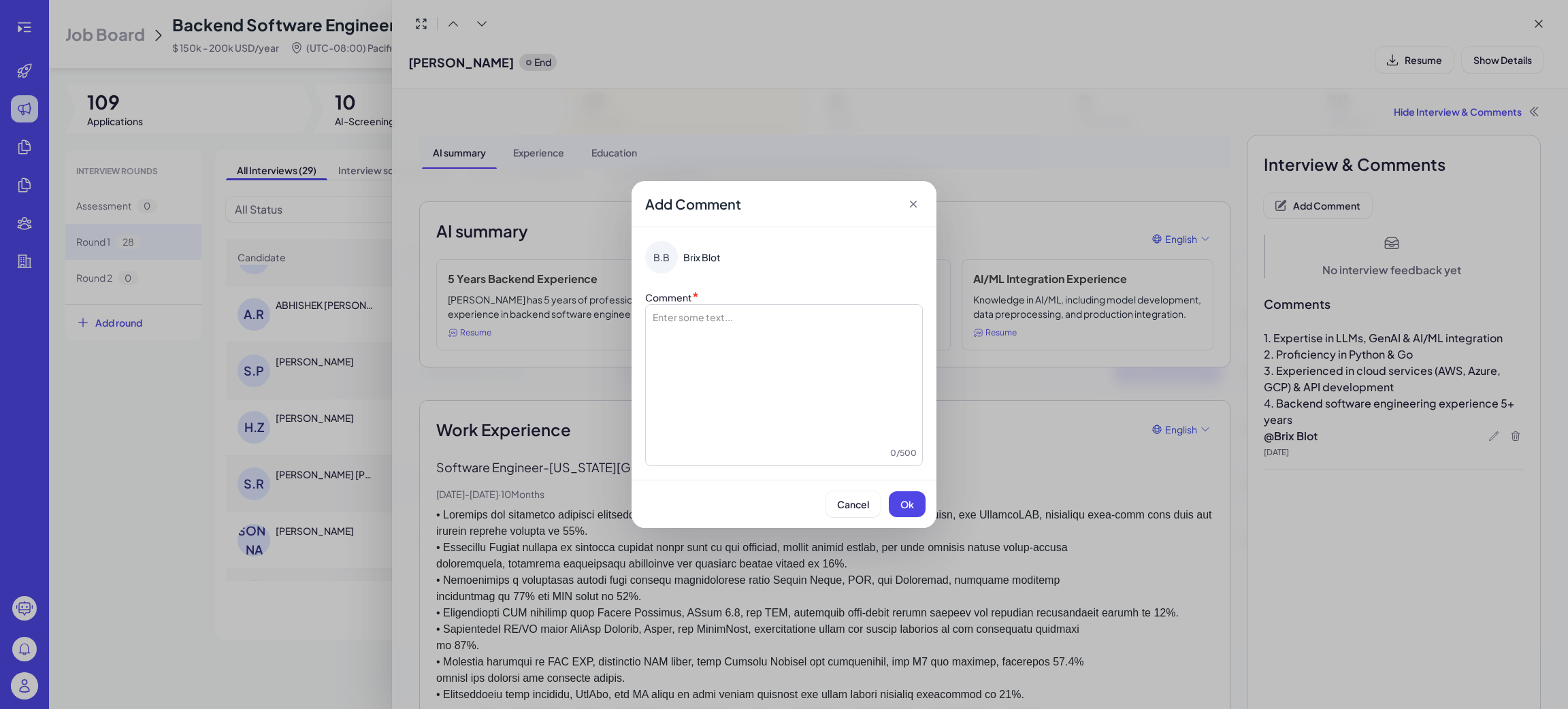
click at [868, 320] on div at bounding box center [783, 378] width 265 height 136
click at [900, 509] on span "Ok" at bounding box center [907, 504] width 14 height 12
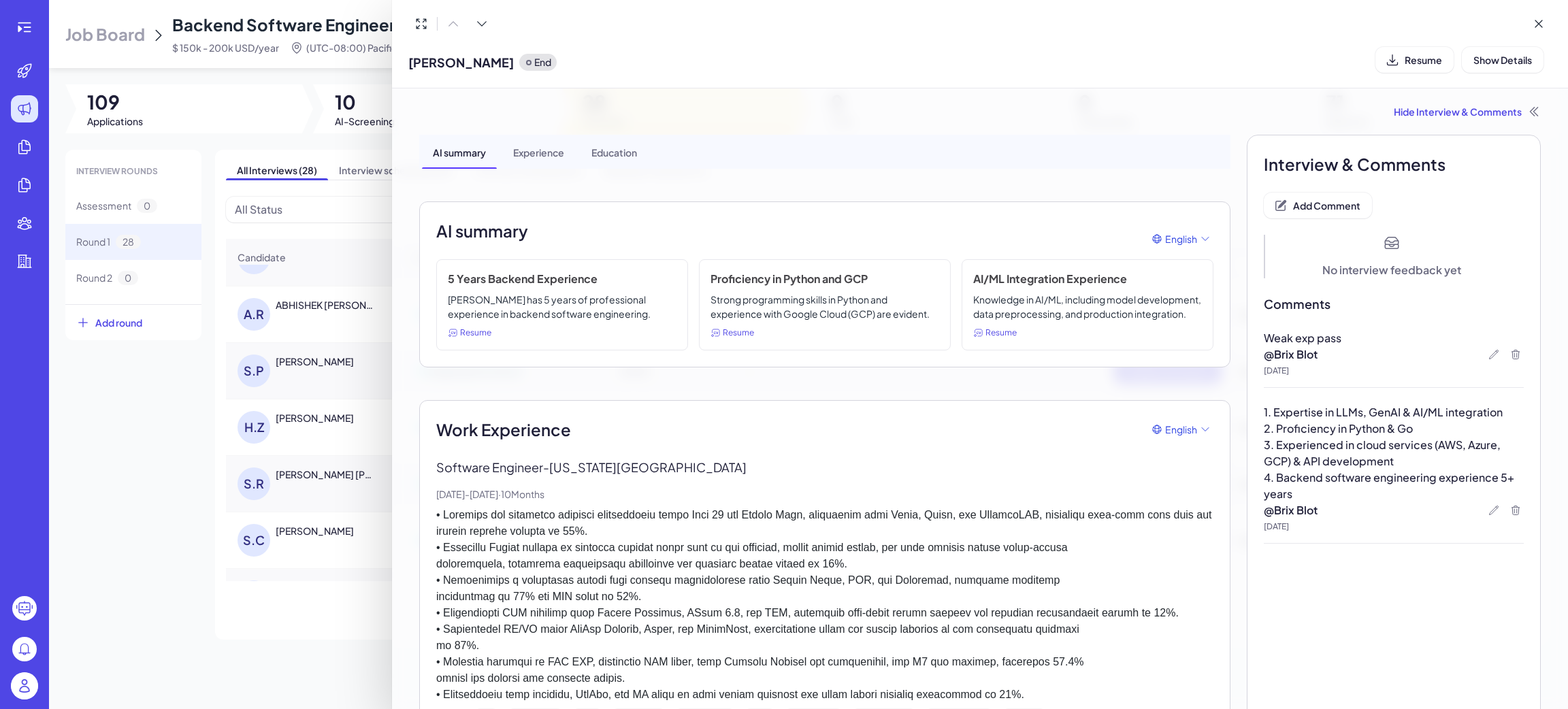
click at [174, 574] on div at bounding box center [784, 354] width 1568 height 709
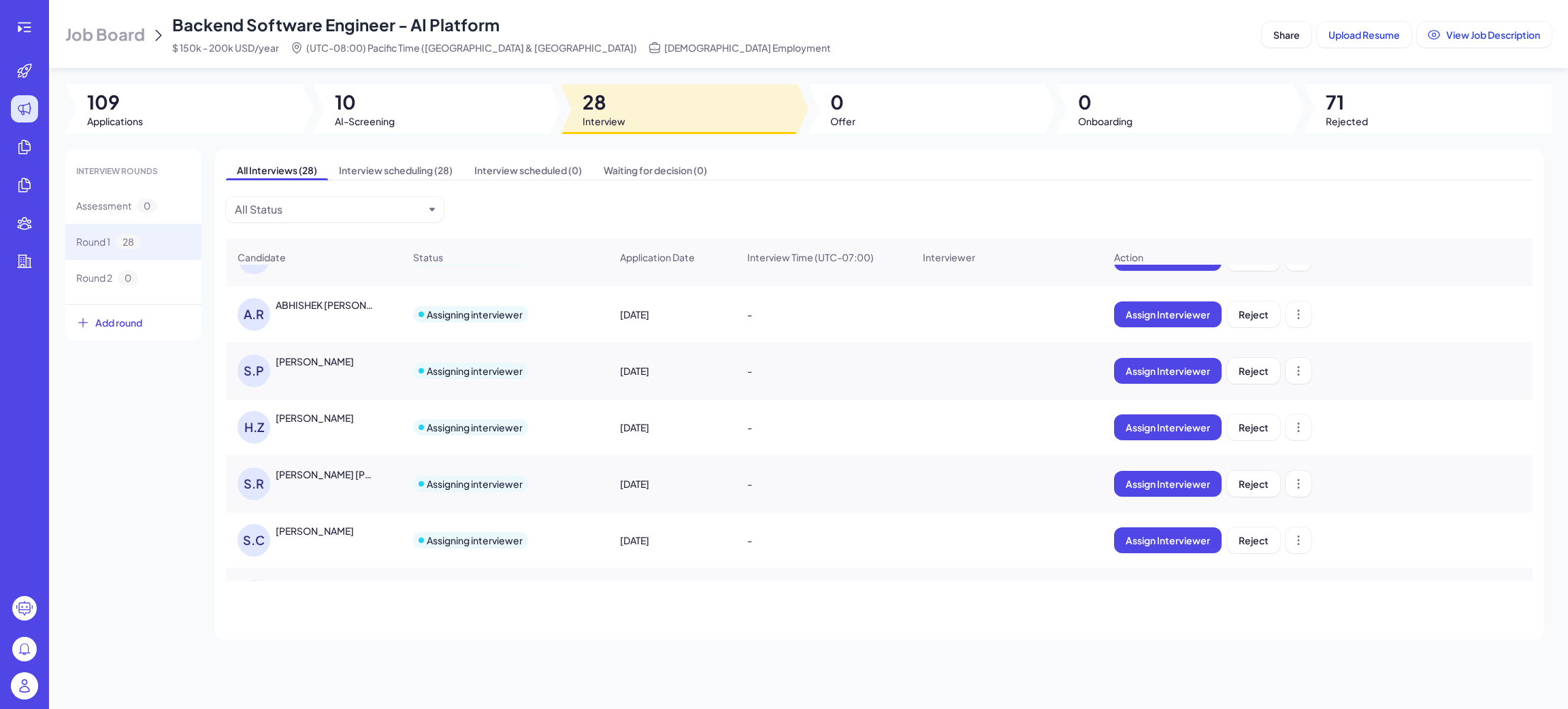
click at [330, 511] on div "S.R Shreyas Ramkumar Karthik" at bounding box center [313, 483] width 174 height 54
click at [334, 533] on div "S.C Sarthak Chowdhary" at bounding box center [313, 539] width 174 height 54
click at [334, 536] on div "Sarthak Chowdhary" at bounding box center [315, 531] width 78 height 14
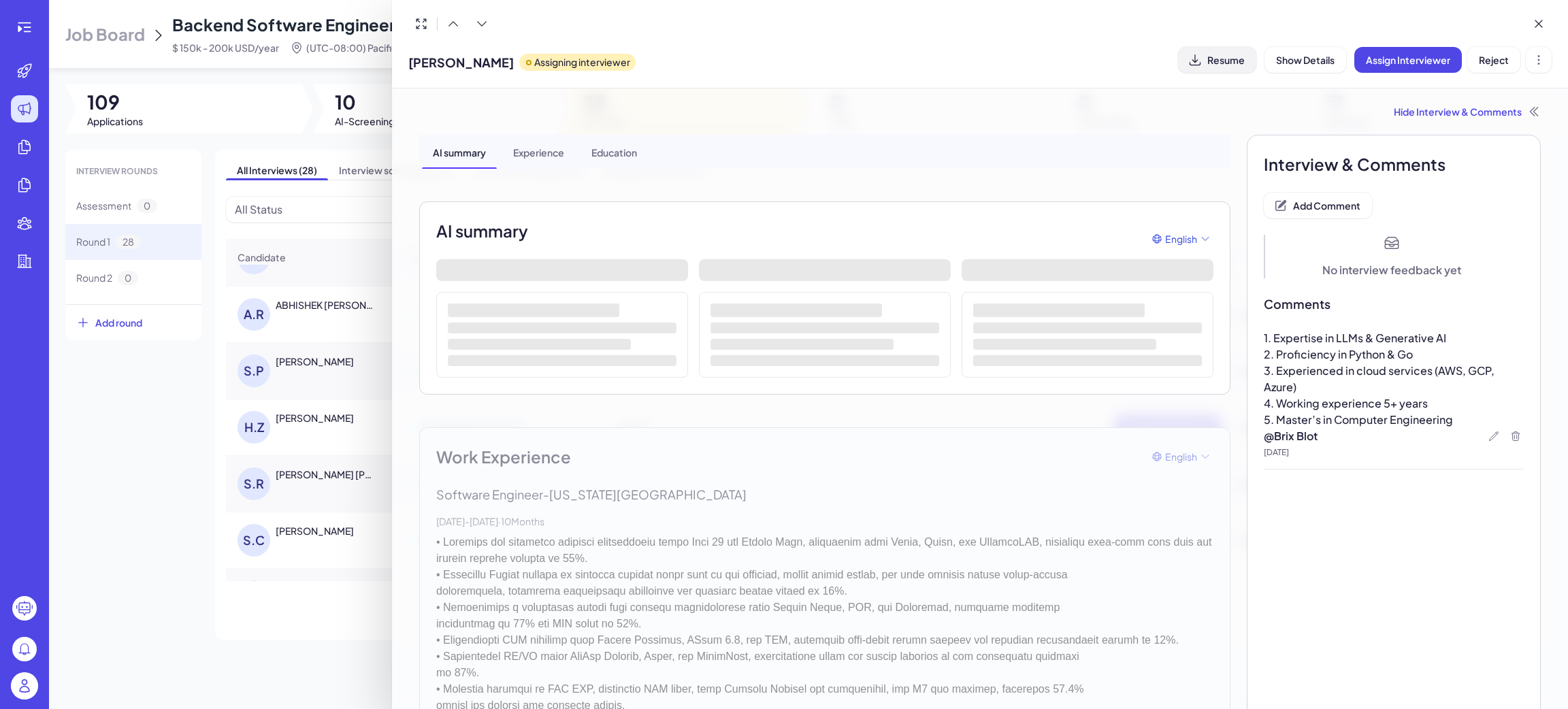
click at [1234, 62] on span "Resume" at bounding box center [1226, 59] width 37 height 12
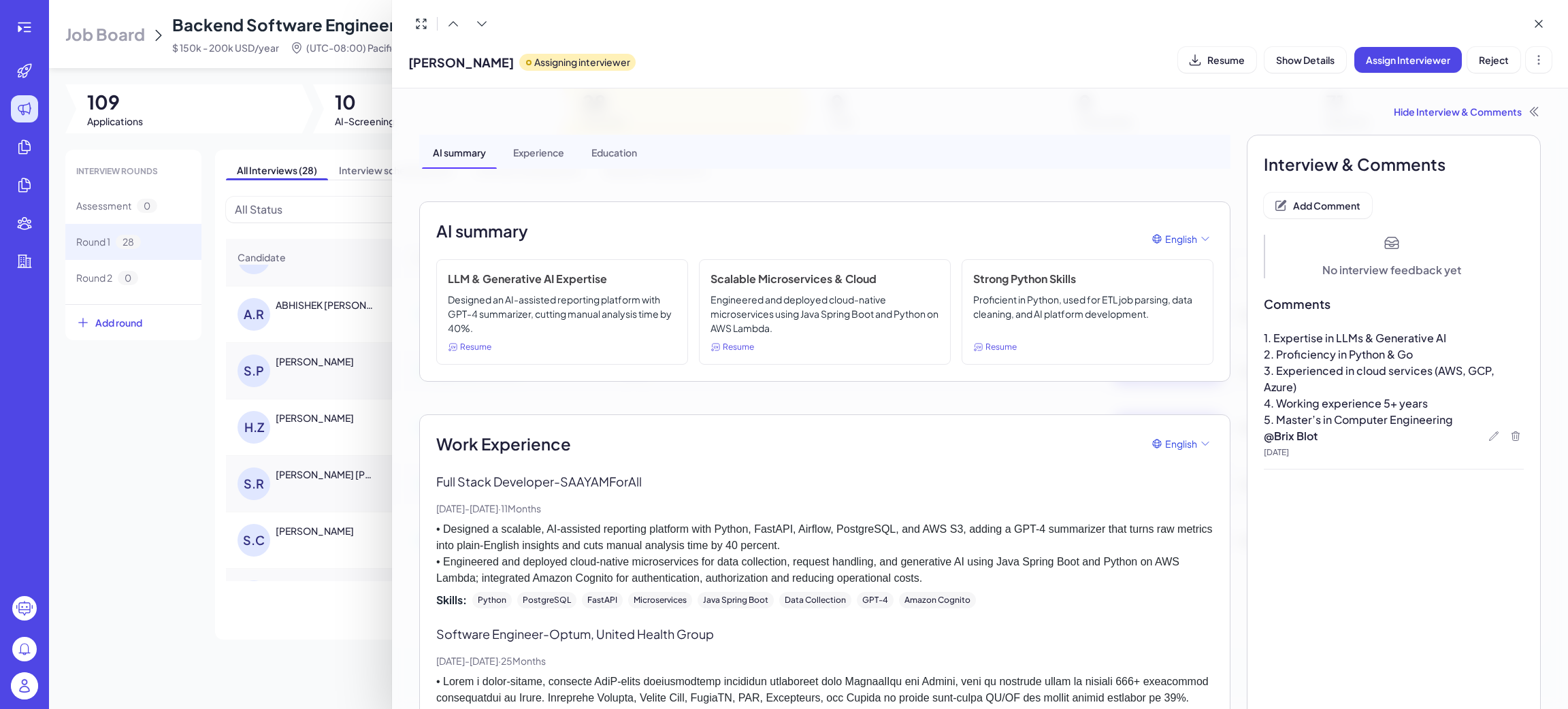
click at [1419, 101] on div "Hide Interview & Comments AI summary Experience Education AI summary English LL…" at bounding box center [980, 636] width 1154 height 1096
click at [1424, 108] on div "Hide Interview & Comments" at bounding box center [980, 111] width 1122 height 14
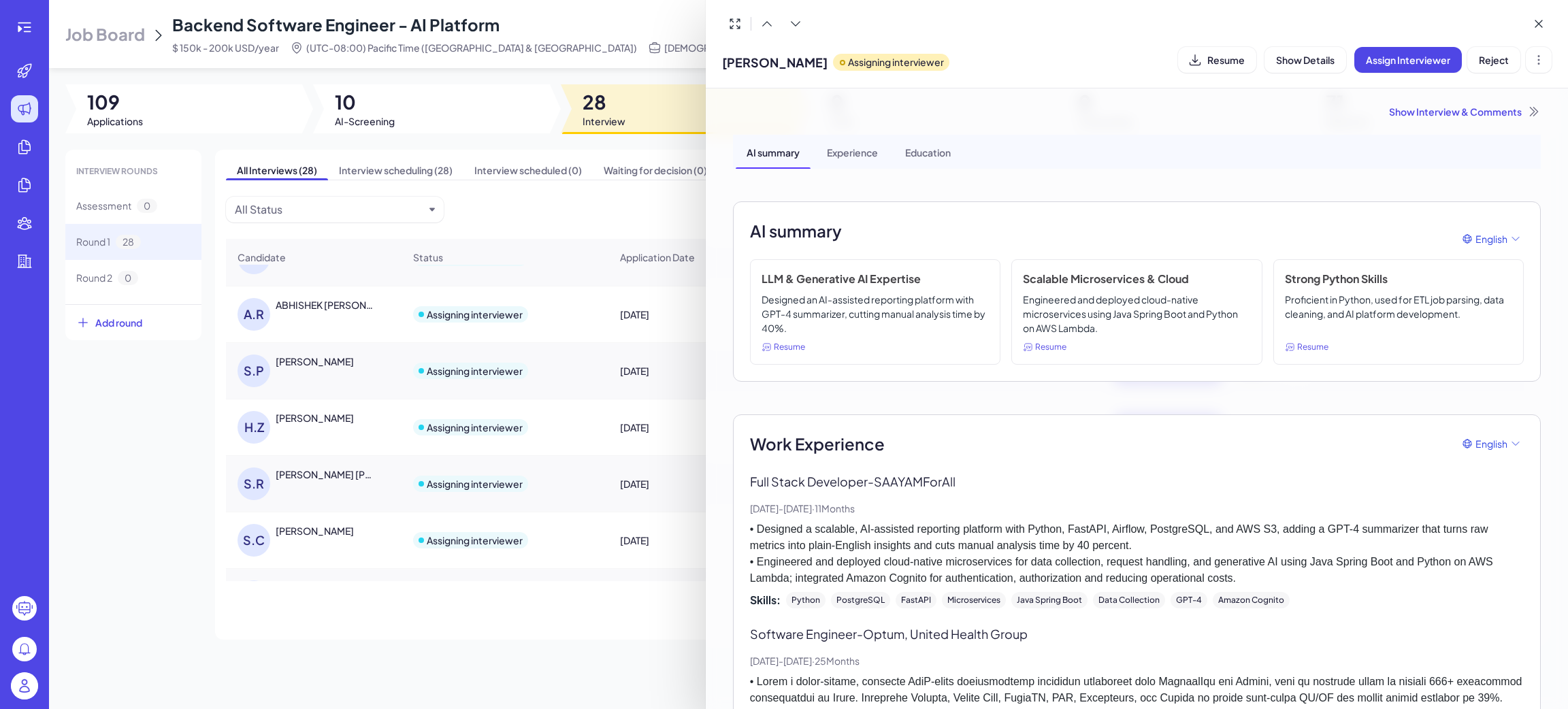
click at [1527, 109] on icon at bounding box center [1534, 111] width 14 height 14
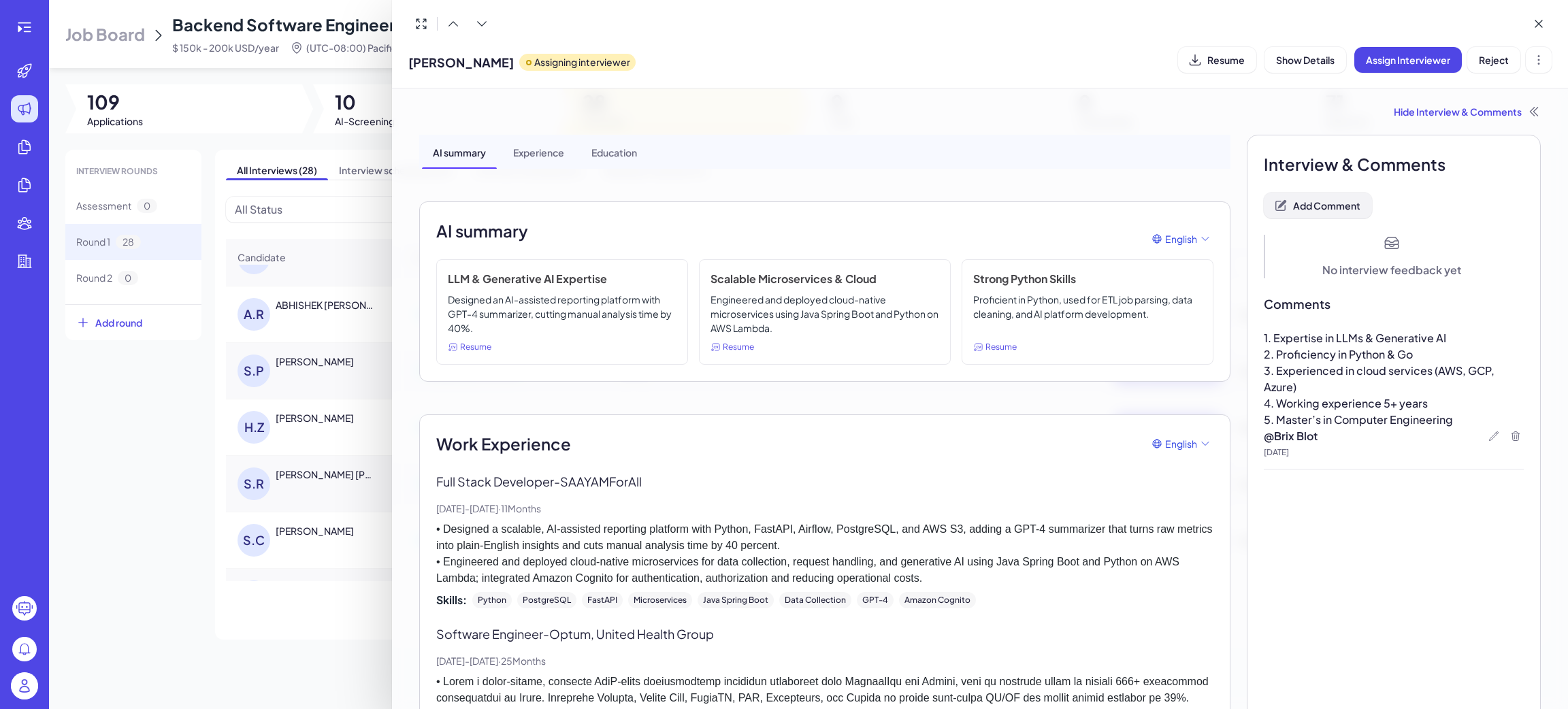
click at [1349, 212] on button "Add Comment" at bounding box center [1317, 205] width 108 height 26
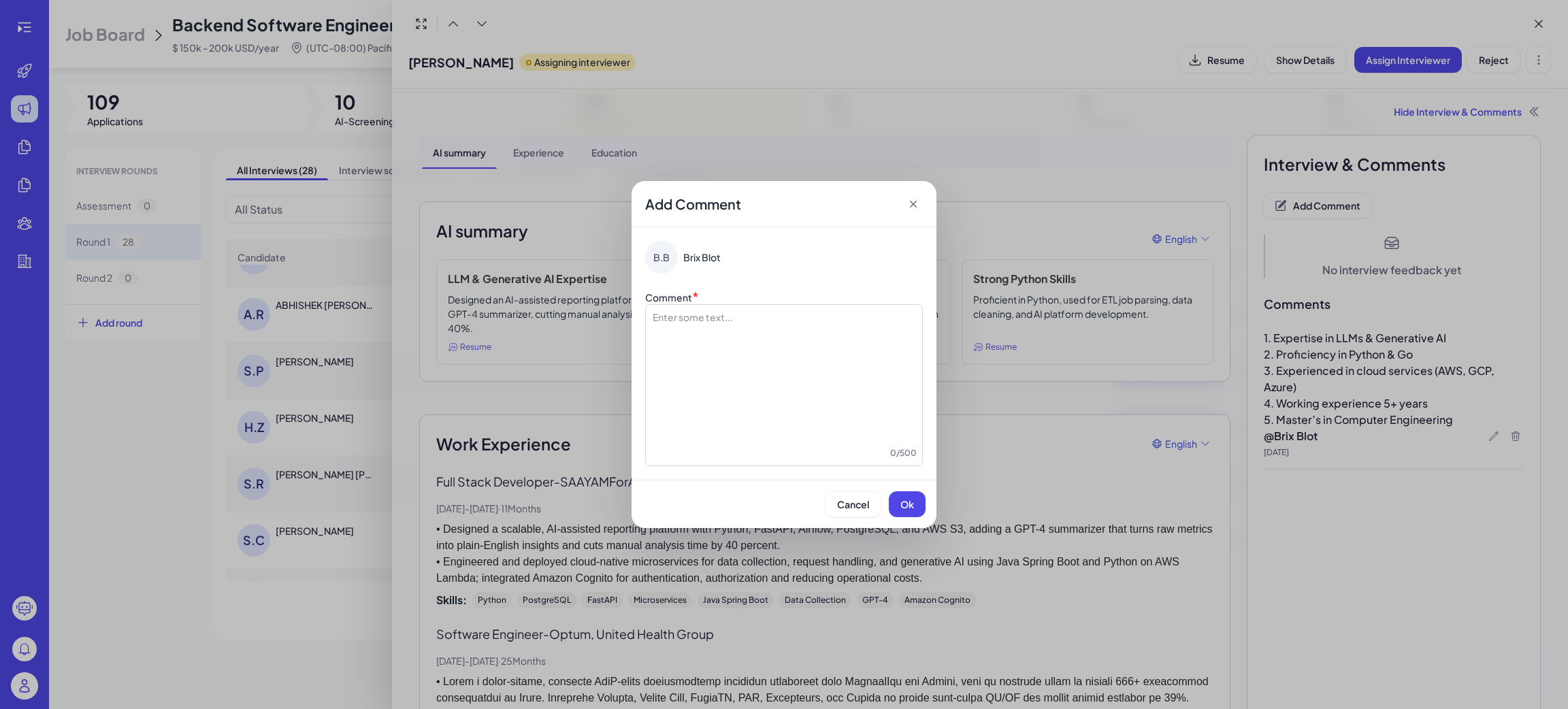
click at [799, 340] on div at bounding box center [783, 378] width 265 height 136
click at [908, 508] on span "Ok" at bounding box center [907, 504] width 14 height 12
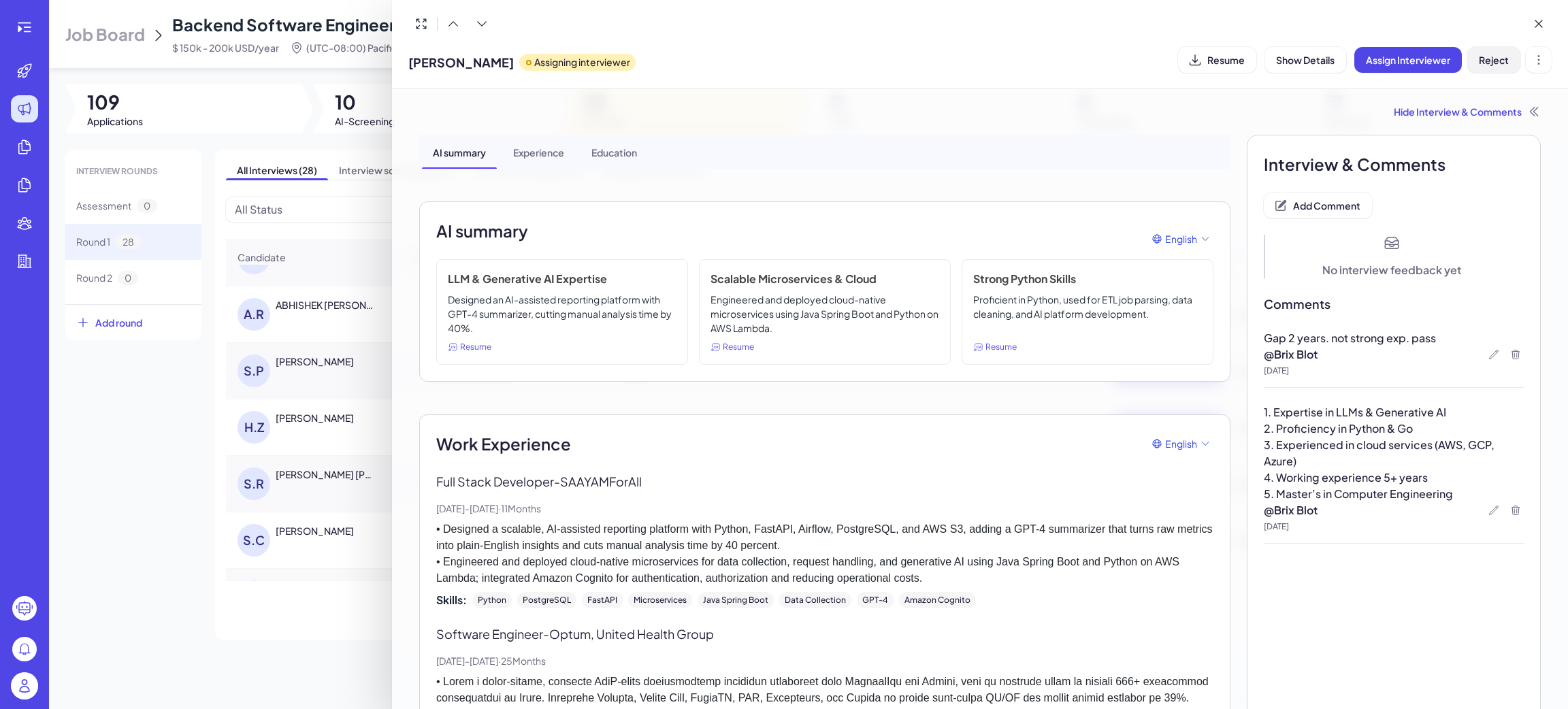
click at [1501, 60] on span "Reject" at bounding box center [1493, 59] width 30 height 12
click at [199, 570] on div at bounding box center [784, 354] width 1568 height 709
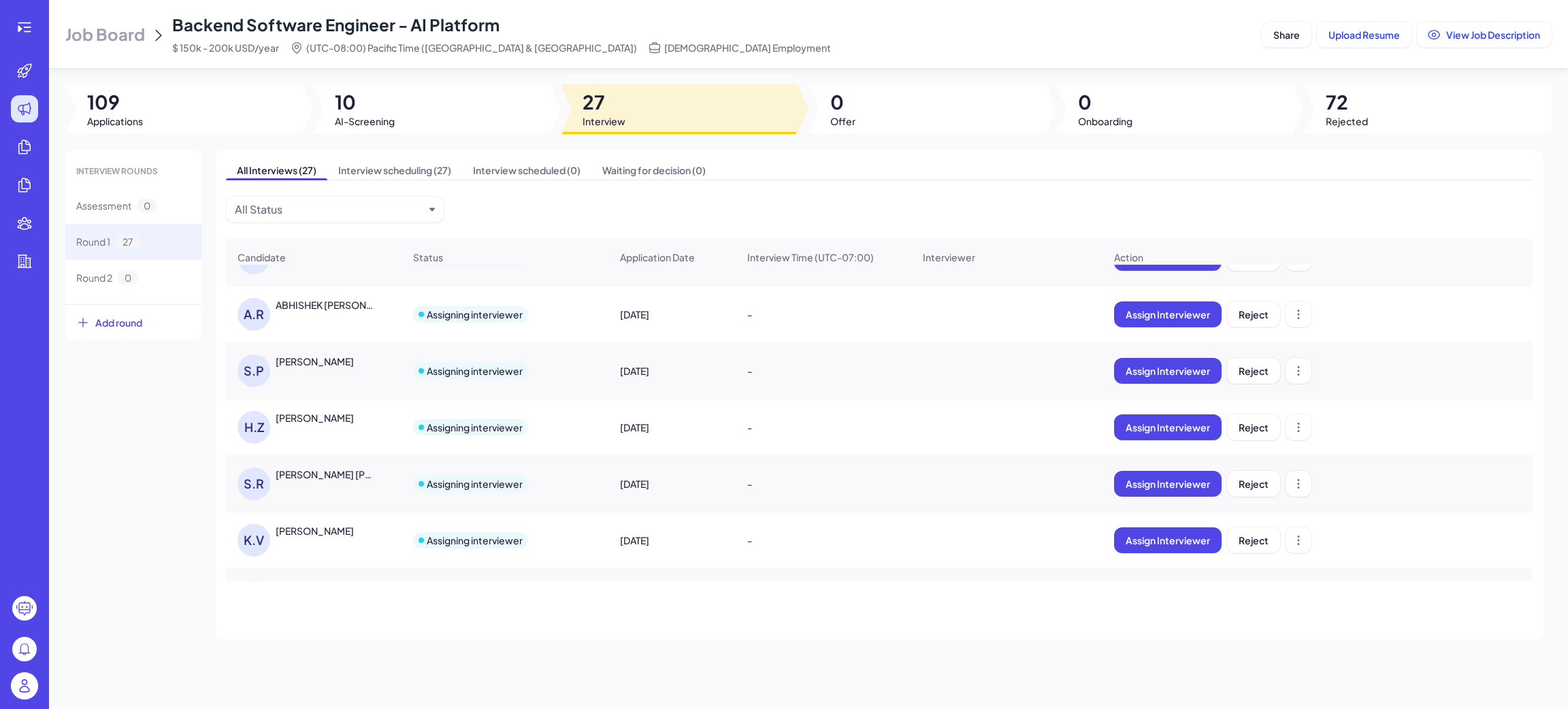
click at [308, 537] on div "Kothe Viswanath" at bounding box center [315, 531] width 78 height 14
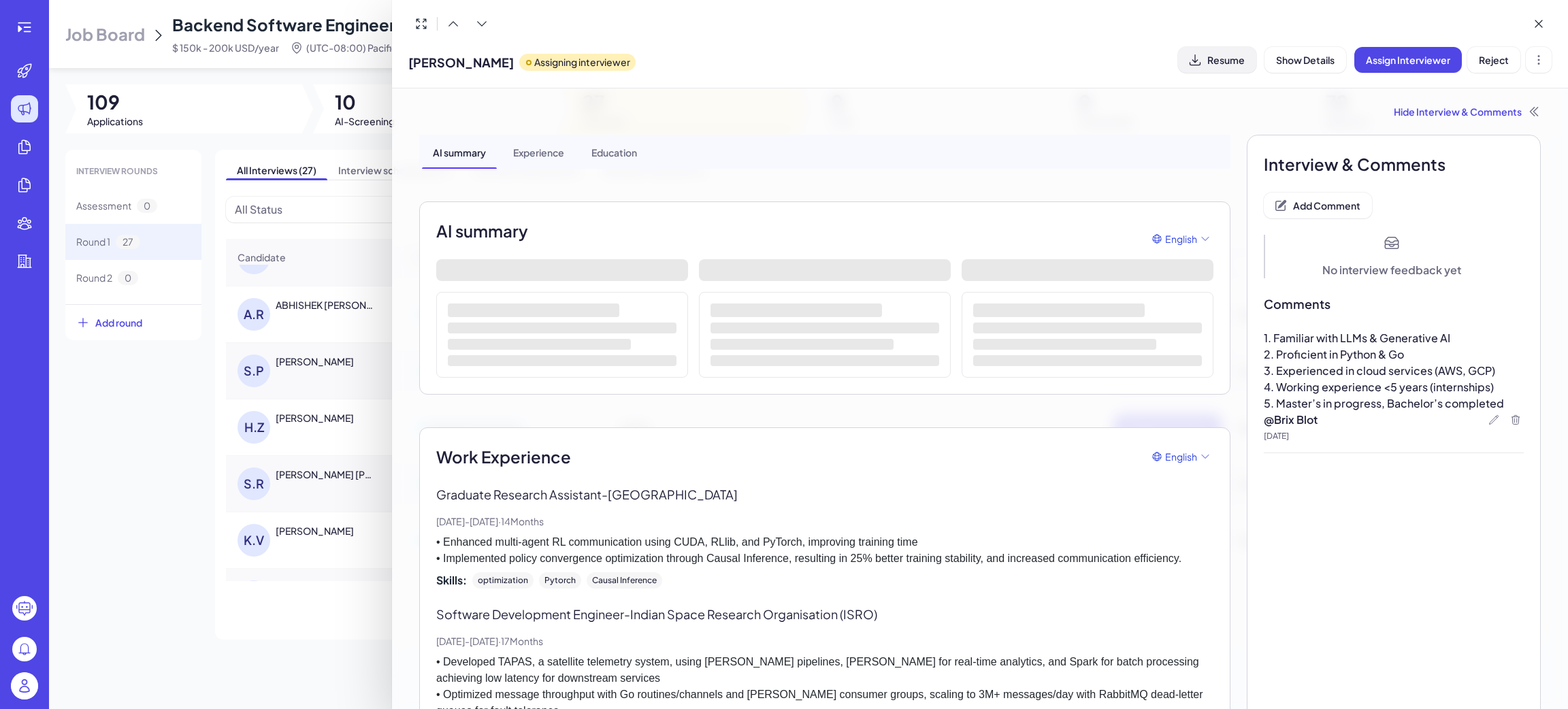
click at [1227, 59] on span "Resume" at bounding box center [1226, 59] width 37 height 12
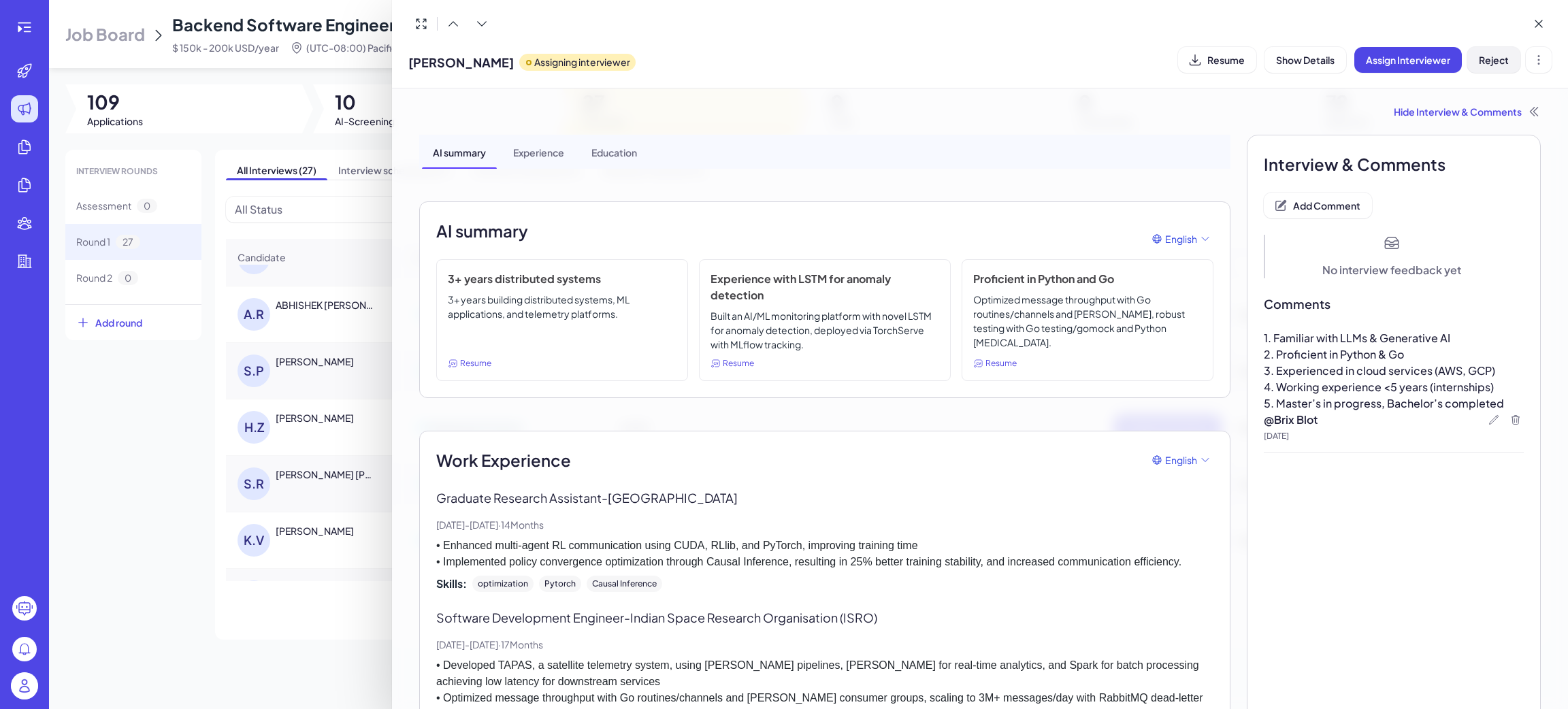
click at [1510, 64] on button "Reject" at bounding box center [1493, 60] width 53 height 26
click at [1428, 116] on div "Hide Interview & Comments" at bounding box center [980, 111] width 1122 height 14
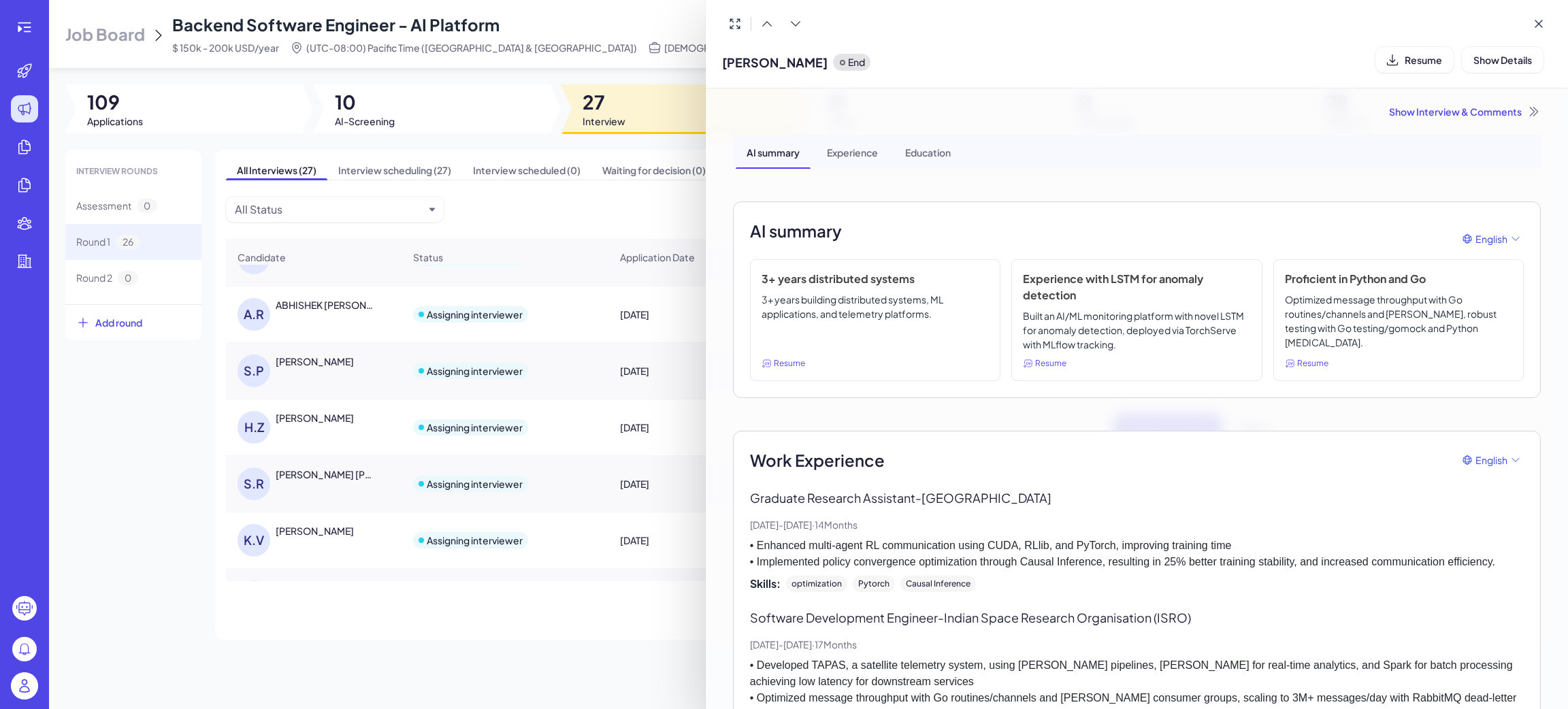
click at [1461, 114] on div "Show Interview & Comments" at bounding box center [1136, 111] width 808 height 14
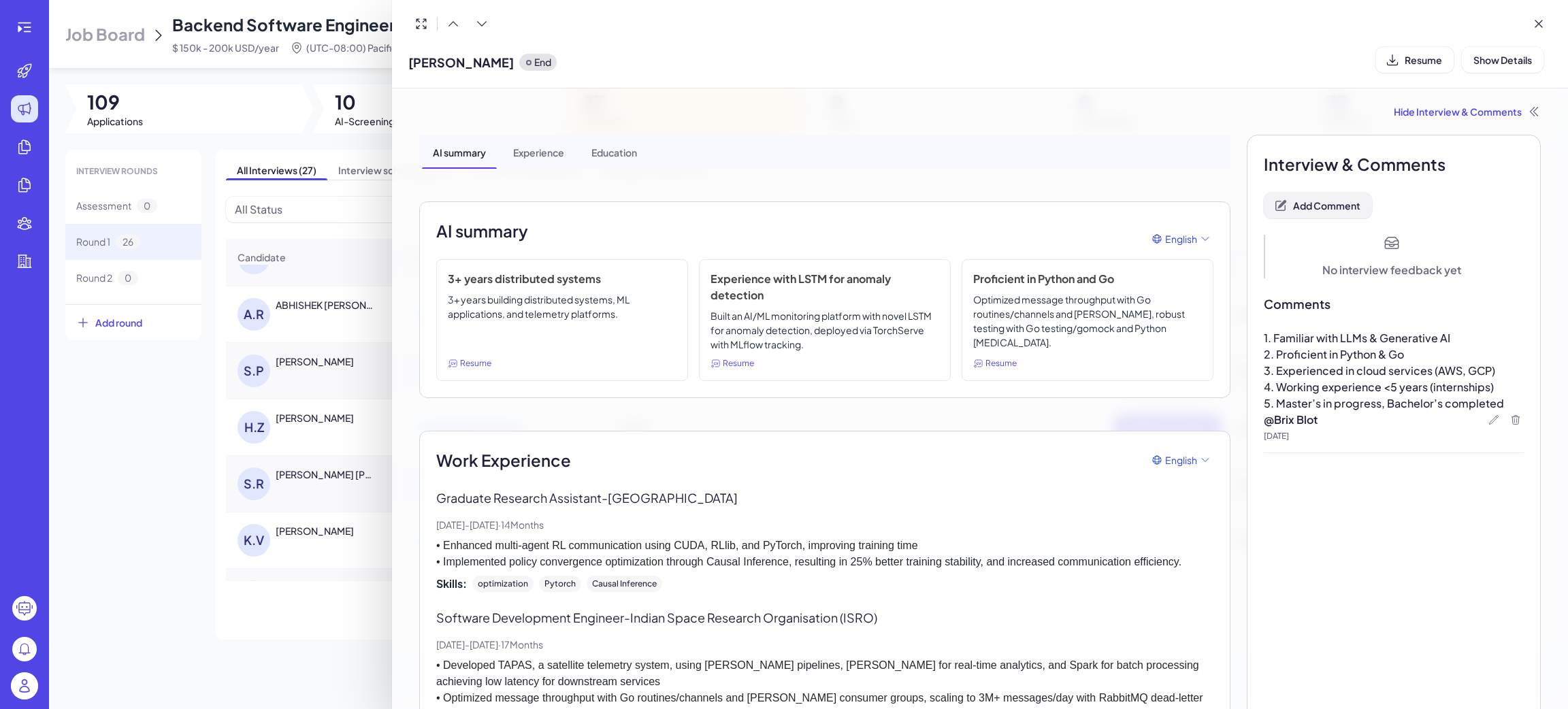
click at [1329, 216] on button "Add Comment" at bounding box center [1317, 205] width 108 height 26
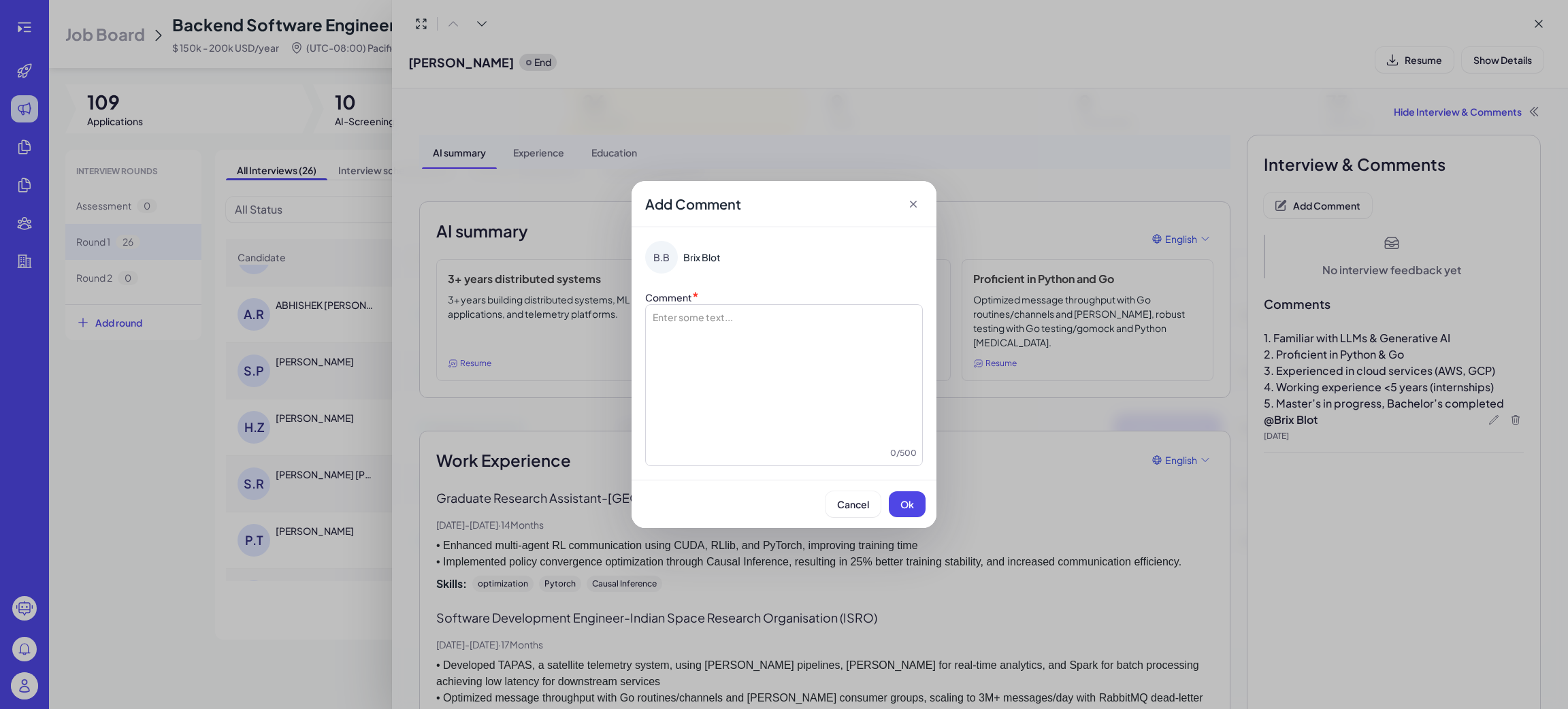
click at [769, 339] on div at bounding box center [783, 378] width 265 height 136
click at [920, 512] on button "Ok" at bounding box center [907, 504] width 37 height 26
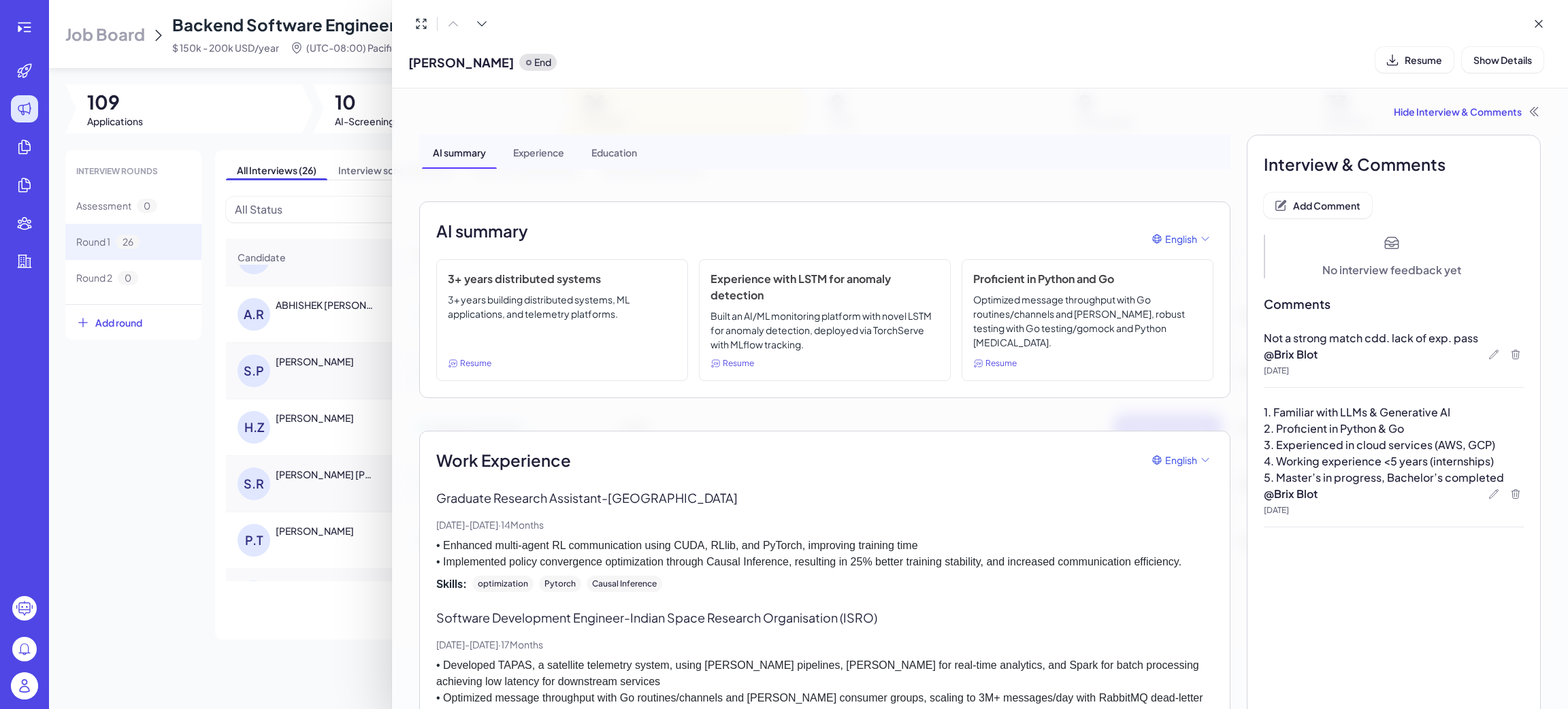
click at [314, 528] on div at bounding box center [784, 354] width 1568 height 709
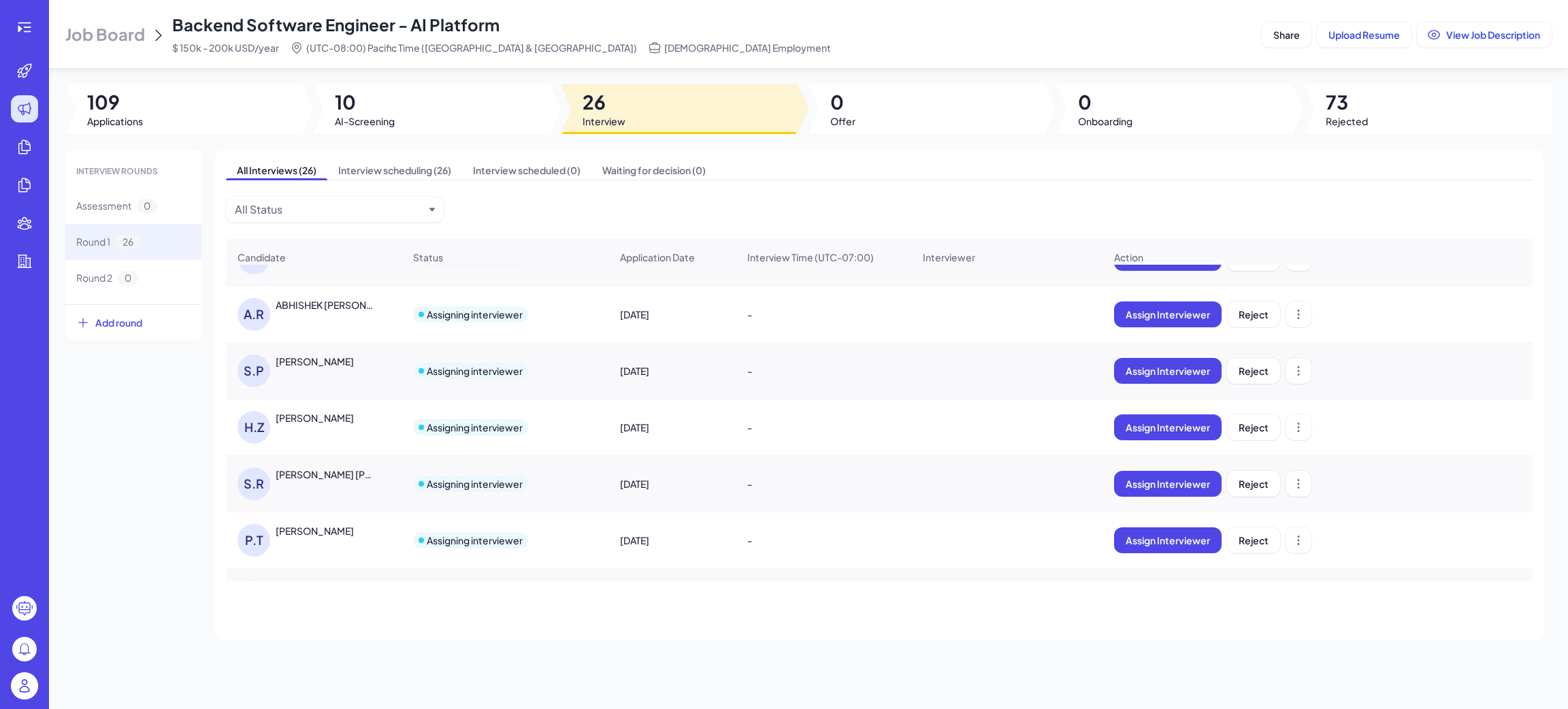
click at [334, 537] on div "Preetham Tammana" at bounding box center [315, 531] width 78 height 14
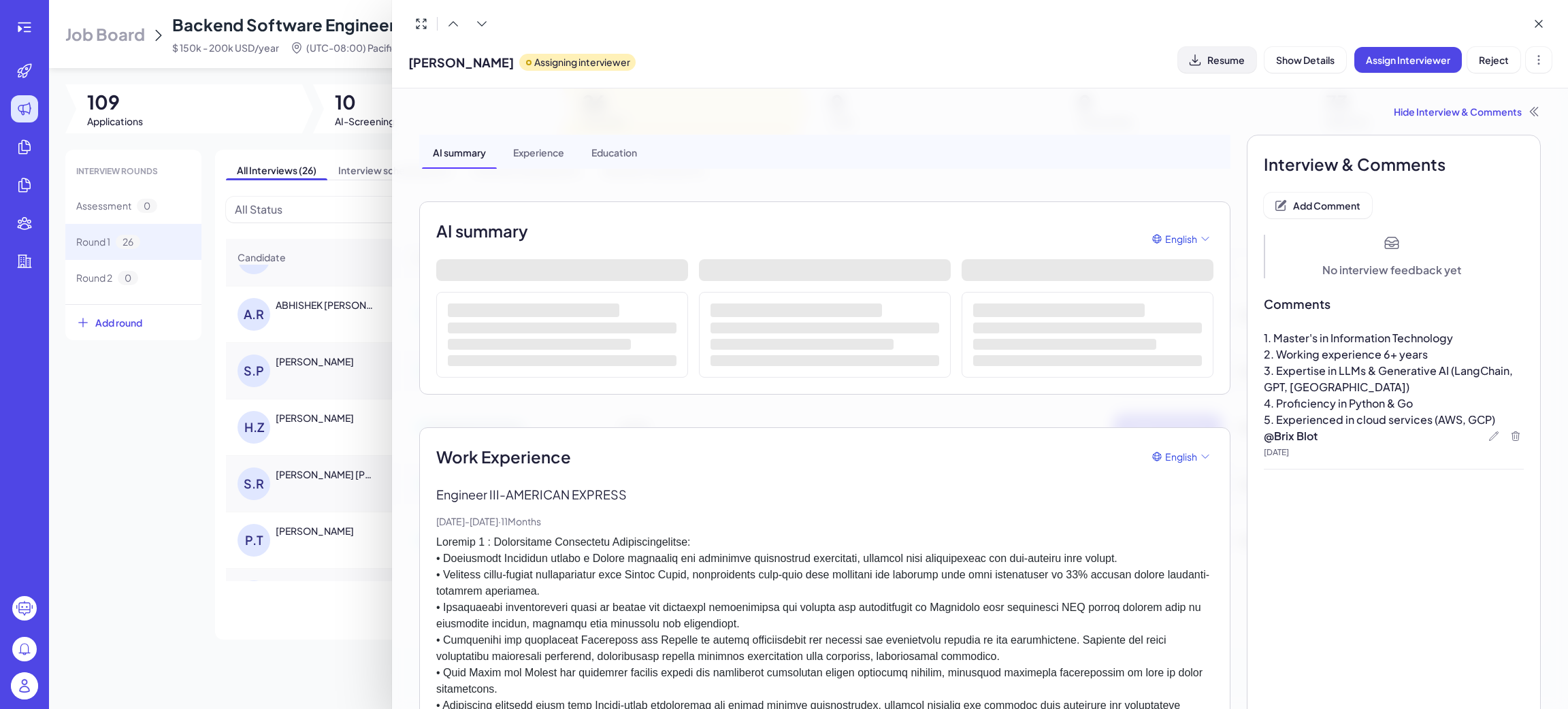
click at [1215, 65] on span "Resume" at bounding box center [1226, 59] width 37 height 12
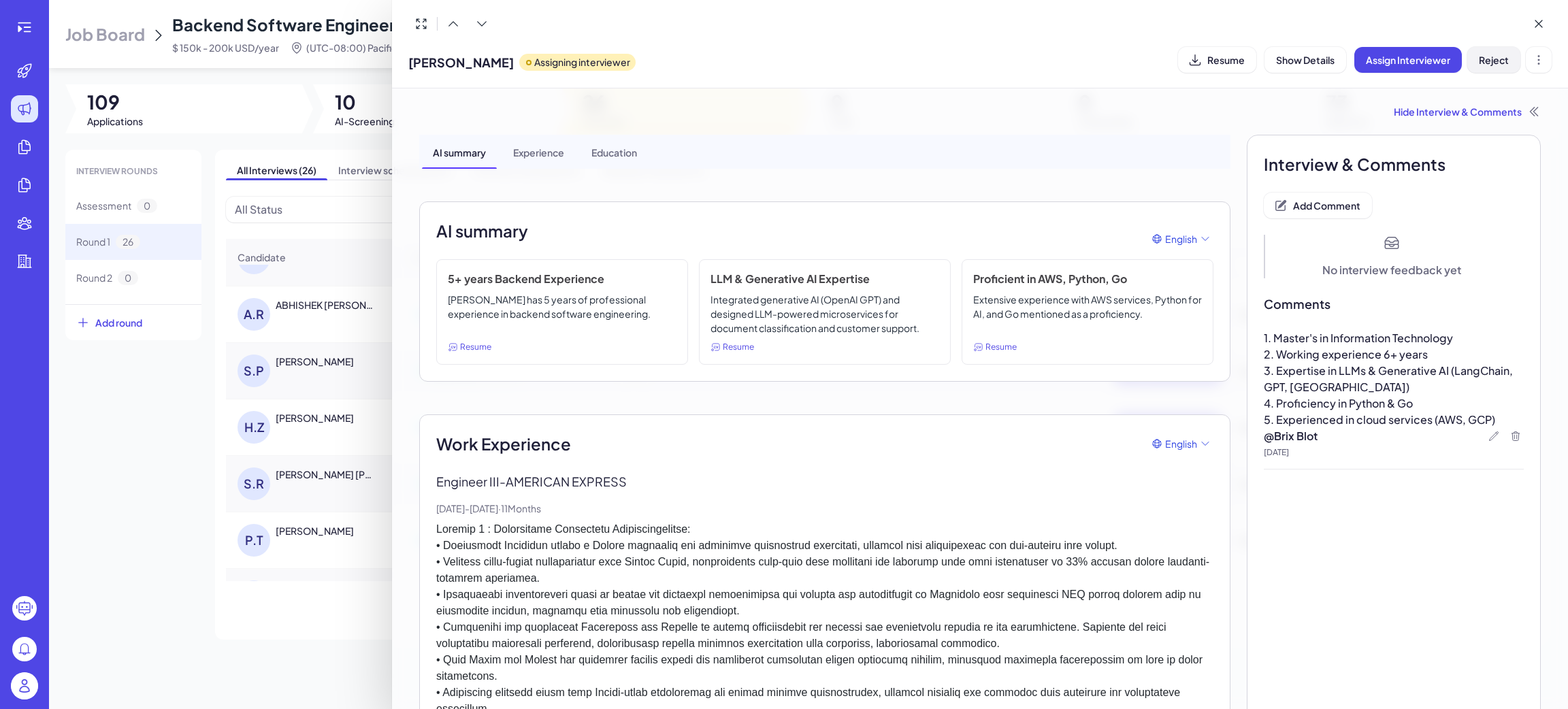
click at [1495, 62] on span "Reject" at bounding box center [1493, 59] width 30 height 12
click at [1435, 112] on div "Hide Interview & Comments" at bounding box center [980, 111] width 1122 height 14
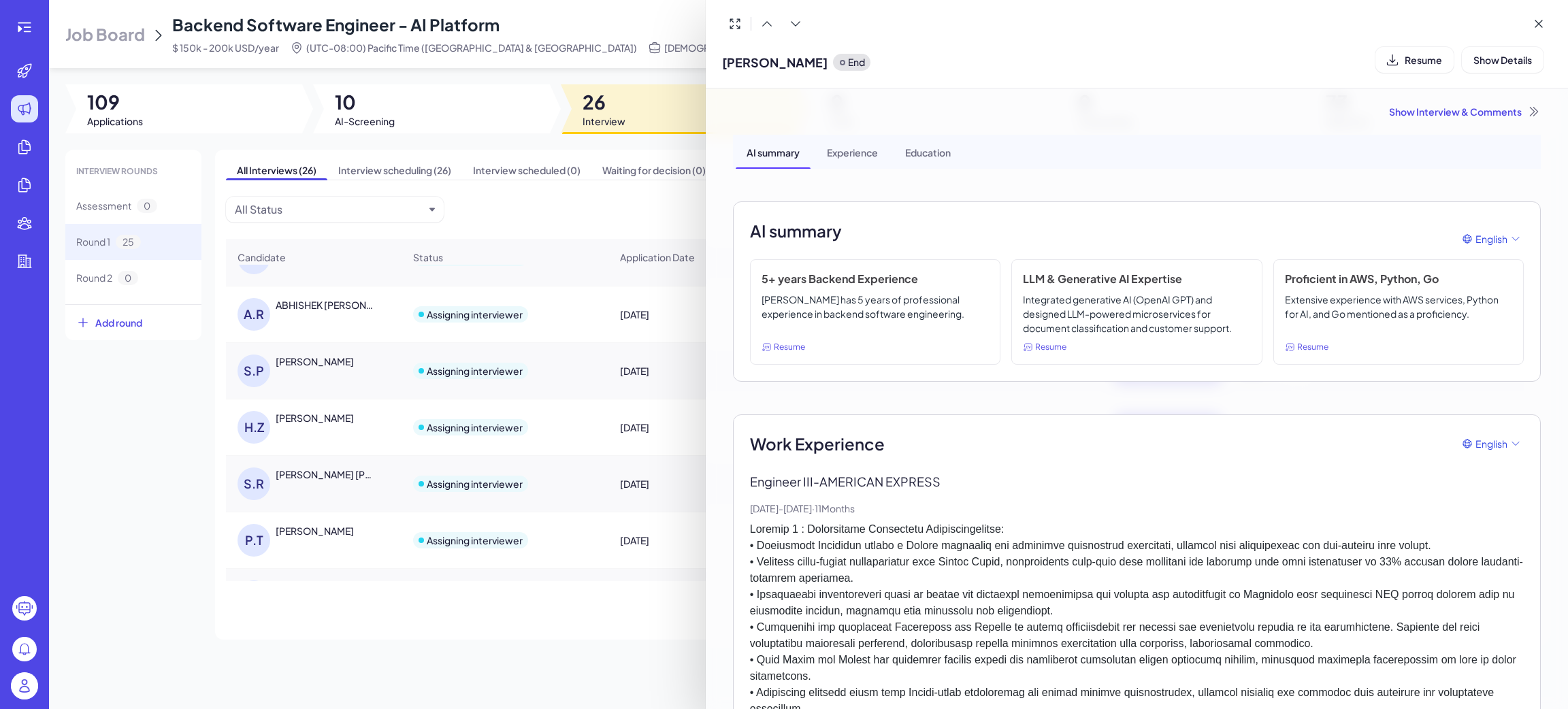
click at [1406, 112] on div "Show Interview & Comments" at bounding box center [1136, 111] width 808 height 14
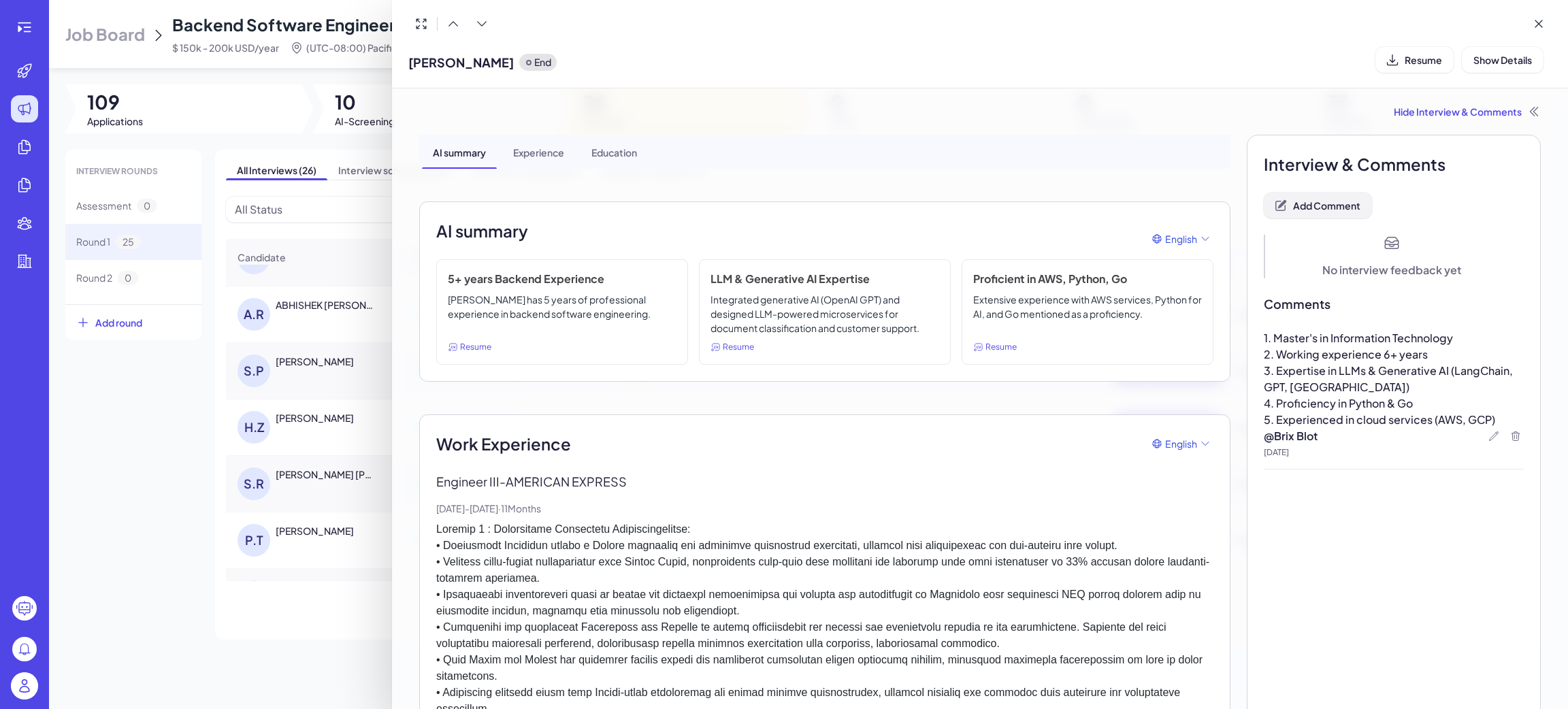
click at [1313, 200] on span "Add Comment" at bounding box center [1326, 205] width 67 height 12
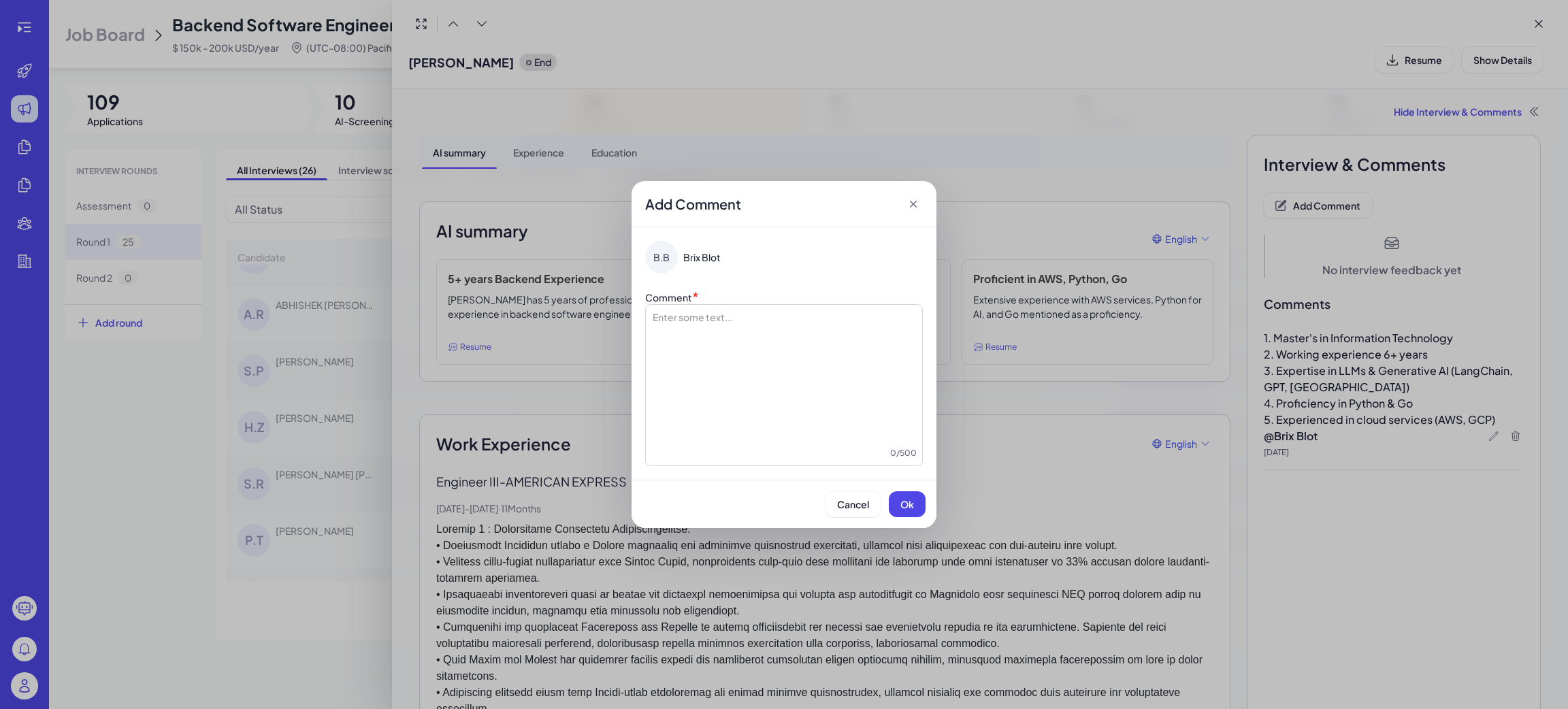
drag, startPoint x: 709, startPoint y: 330, endPoint x: 714, endPoint y: 324, distance: 7.8
click at [713, 326] on div at bounding box center [783, 378] width 265 height 136
click at [902, 501] on span "Ok" at bounding box center [907, 504] width 14 height 12
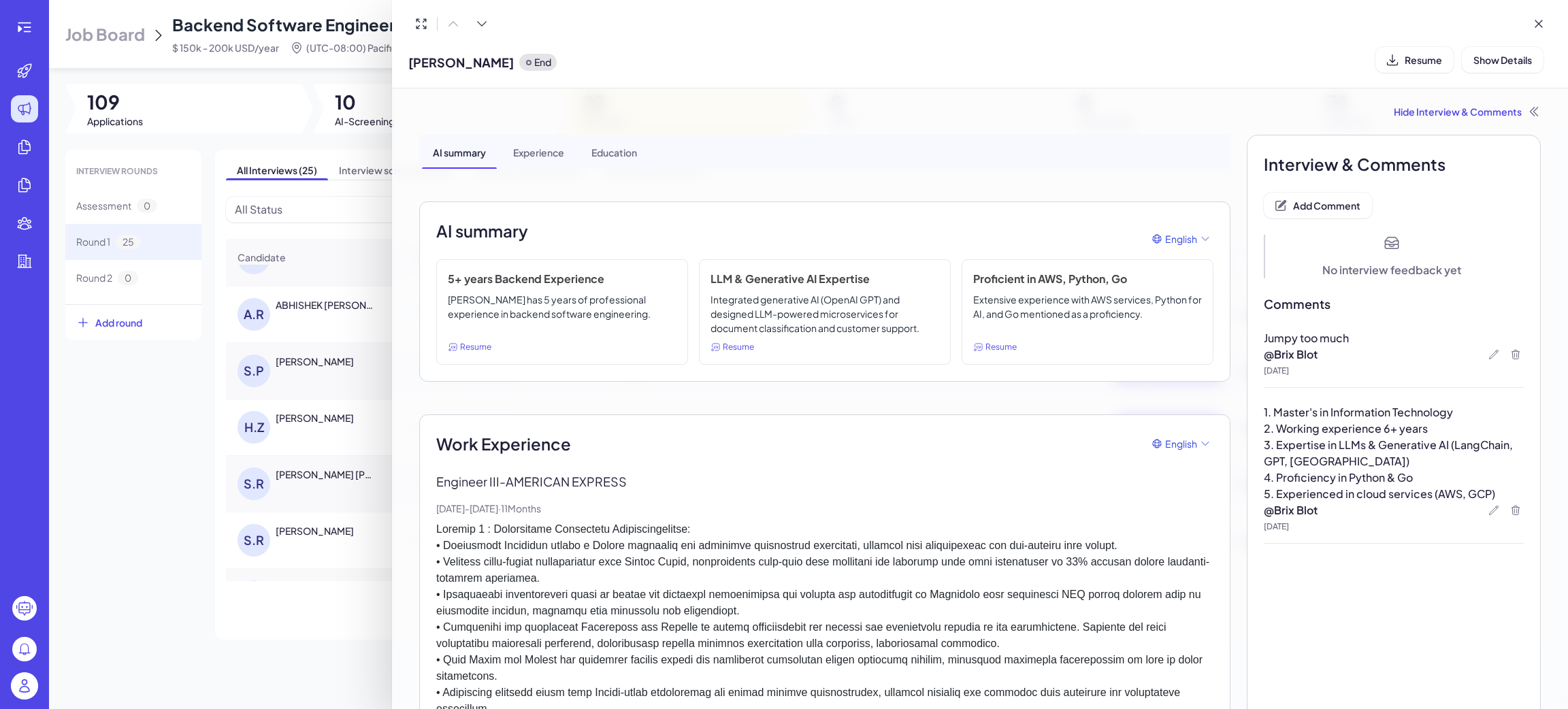
click at [264, 617] on div at bounding box center [784, 354] width 1568 height 709
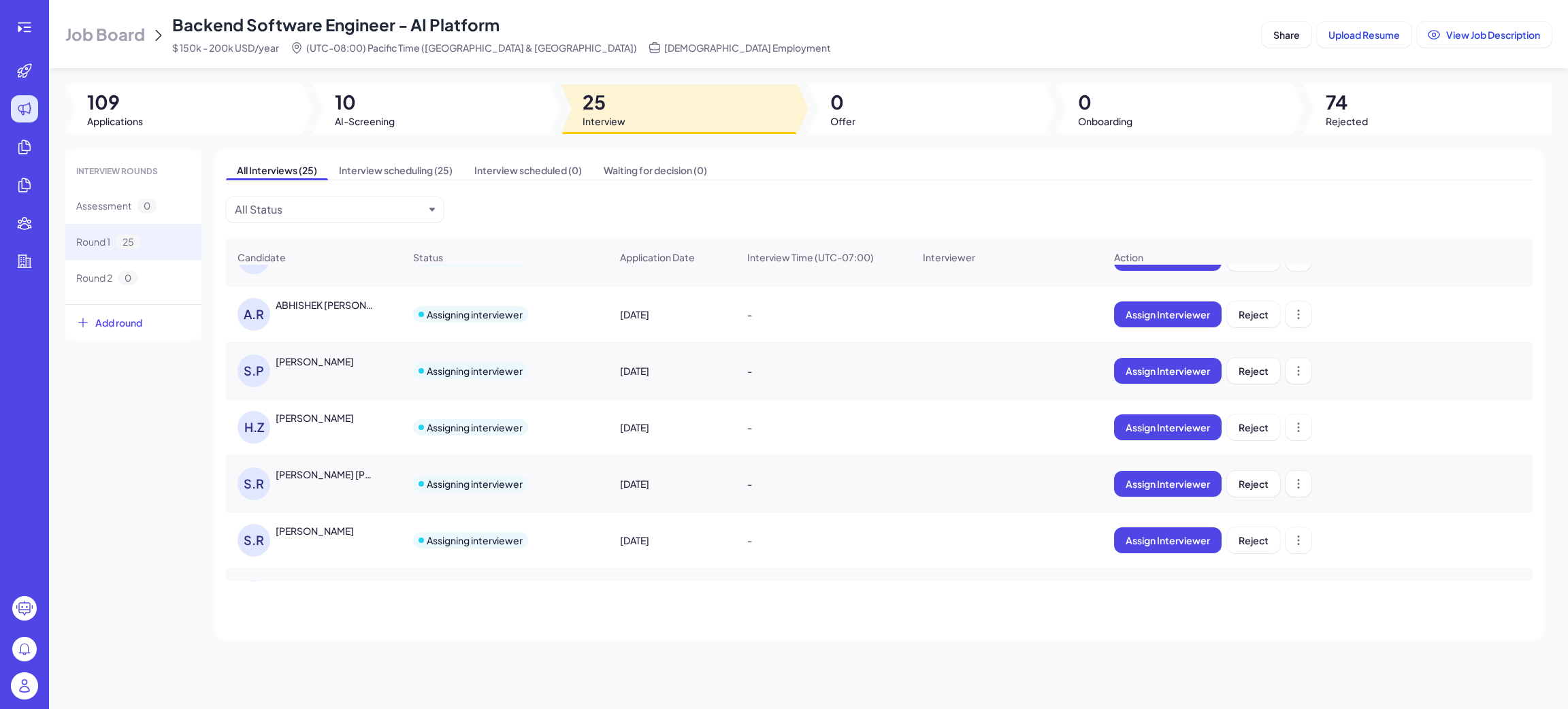
click at [313, 536] on div "Sriram Rao" at bounding box center [315, 531] width 78 height 14
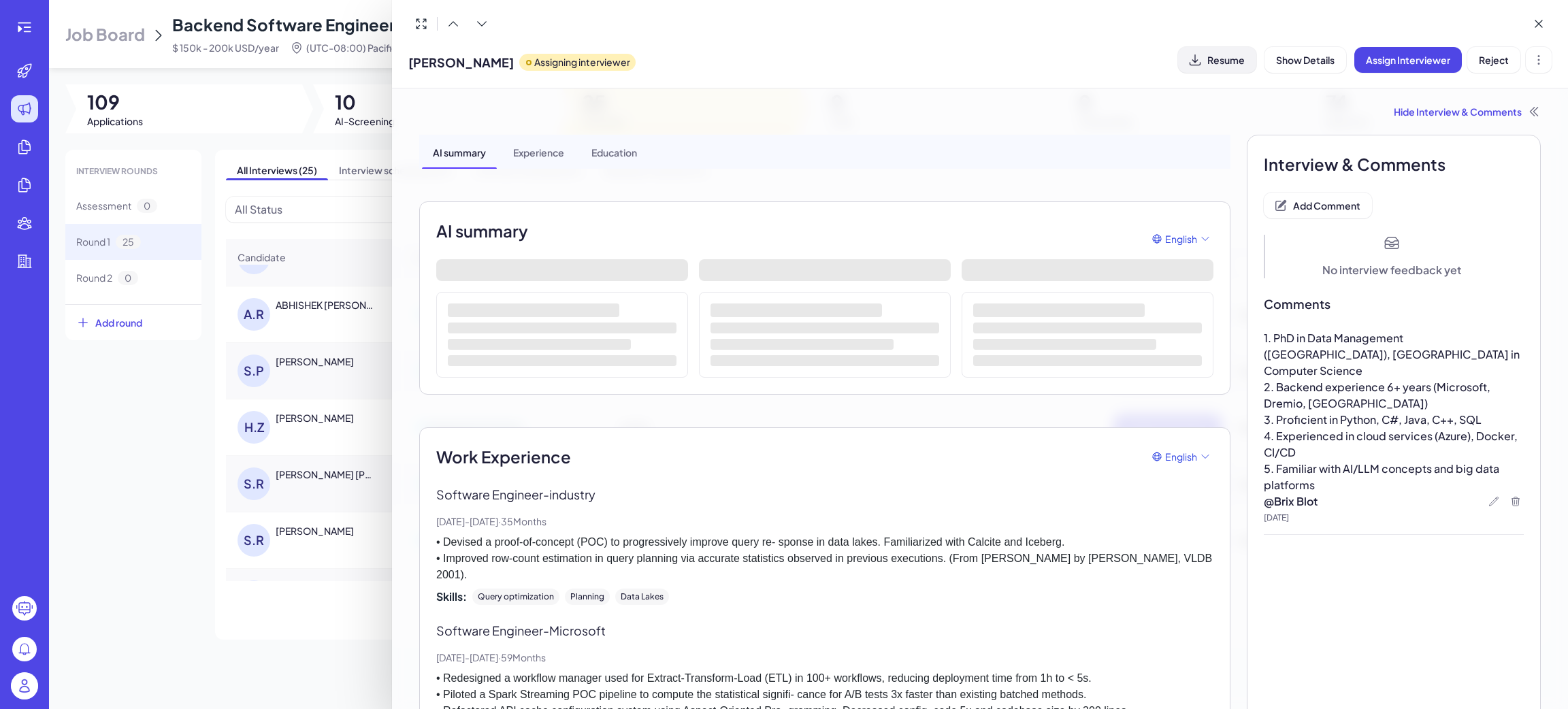
click at [1209, 61] on span "Resume" at bounding box center [1226, 59] width 37 height 12
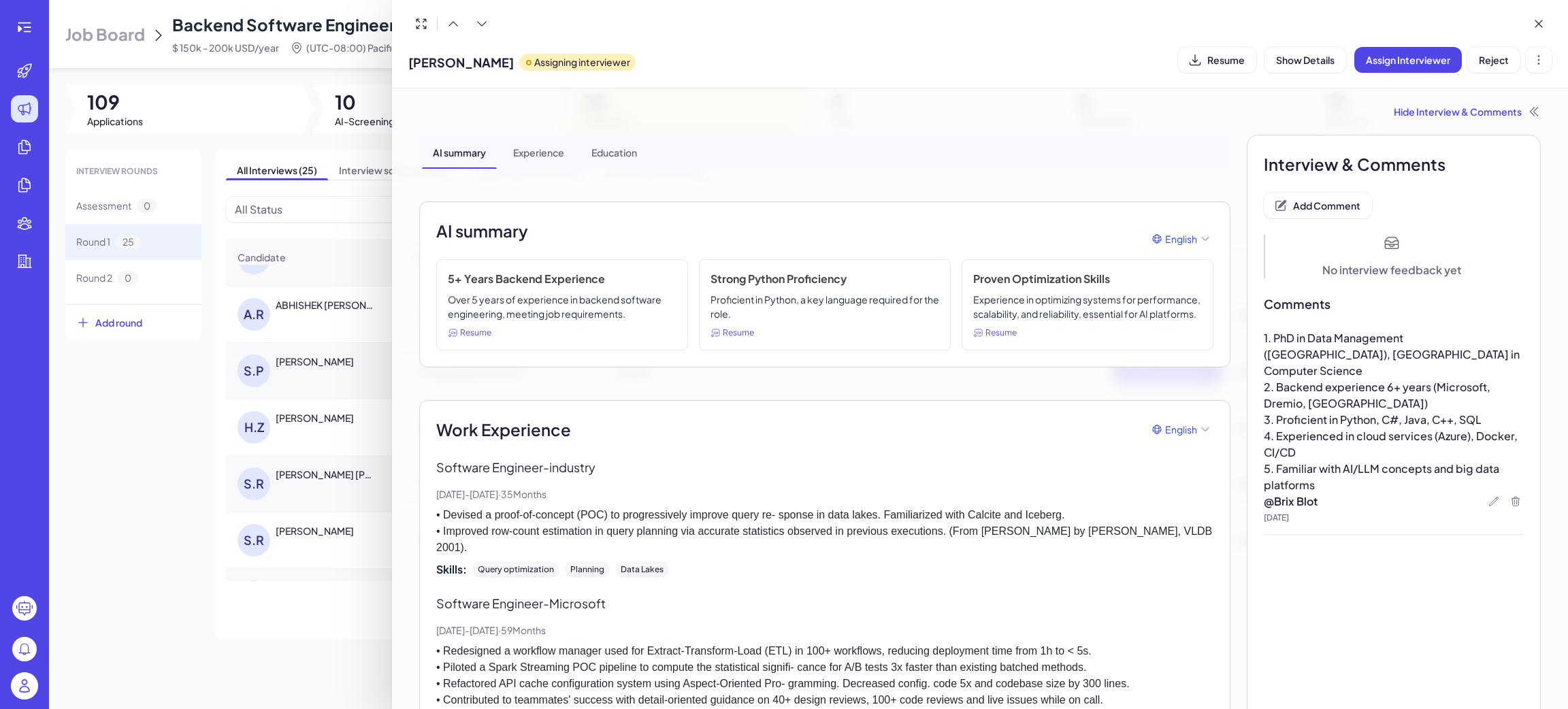
click at [1416, 105] on div "Hide Interview & Comments" at bounding box center [980, 111] width 1122 height 14
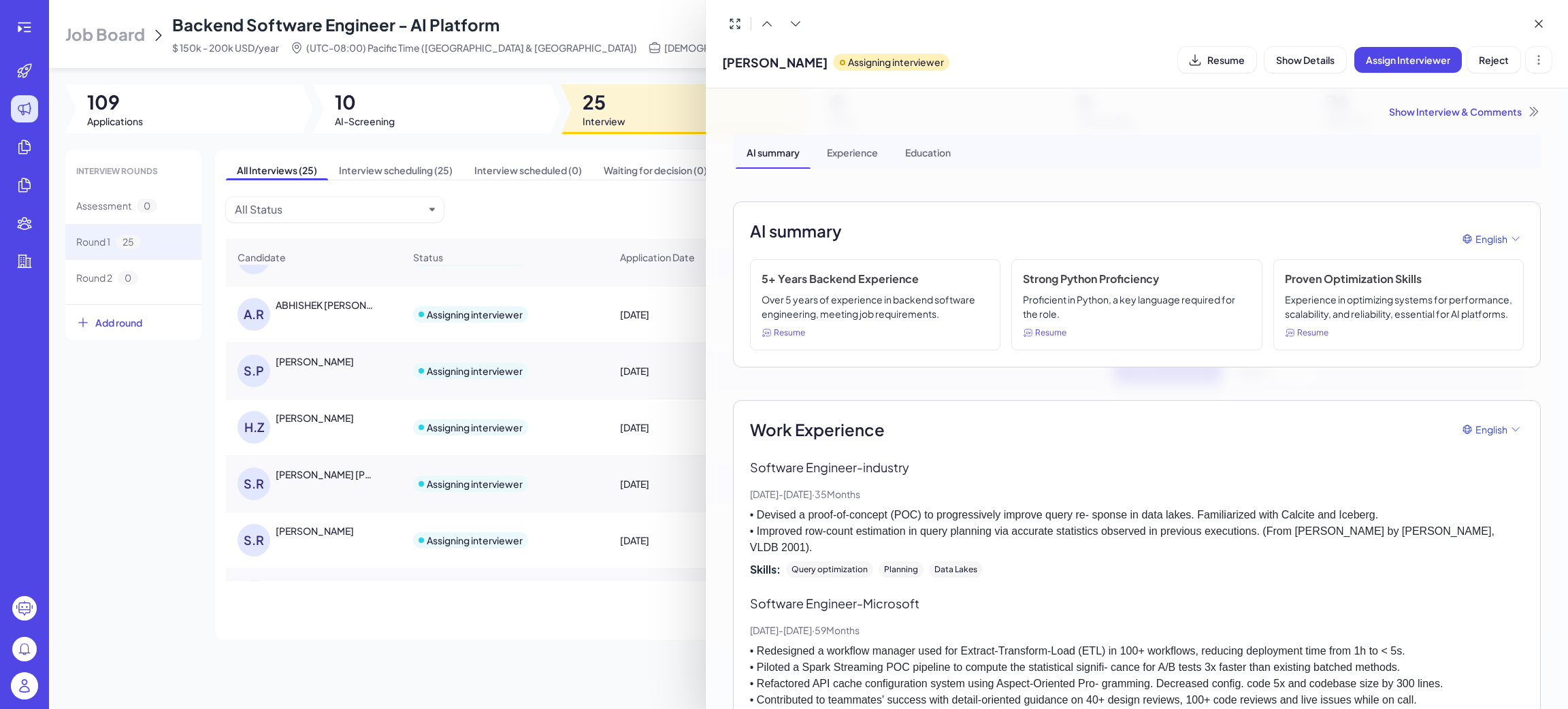
click at [1415, 109] on div "Show Interview & Comments" at bounding box center [1136, 111] width 808 height 14
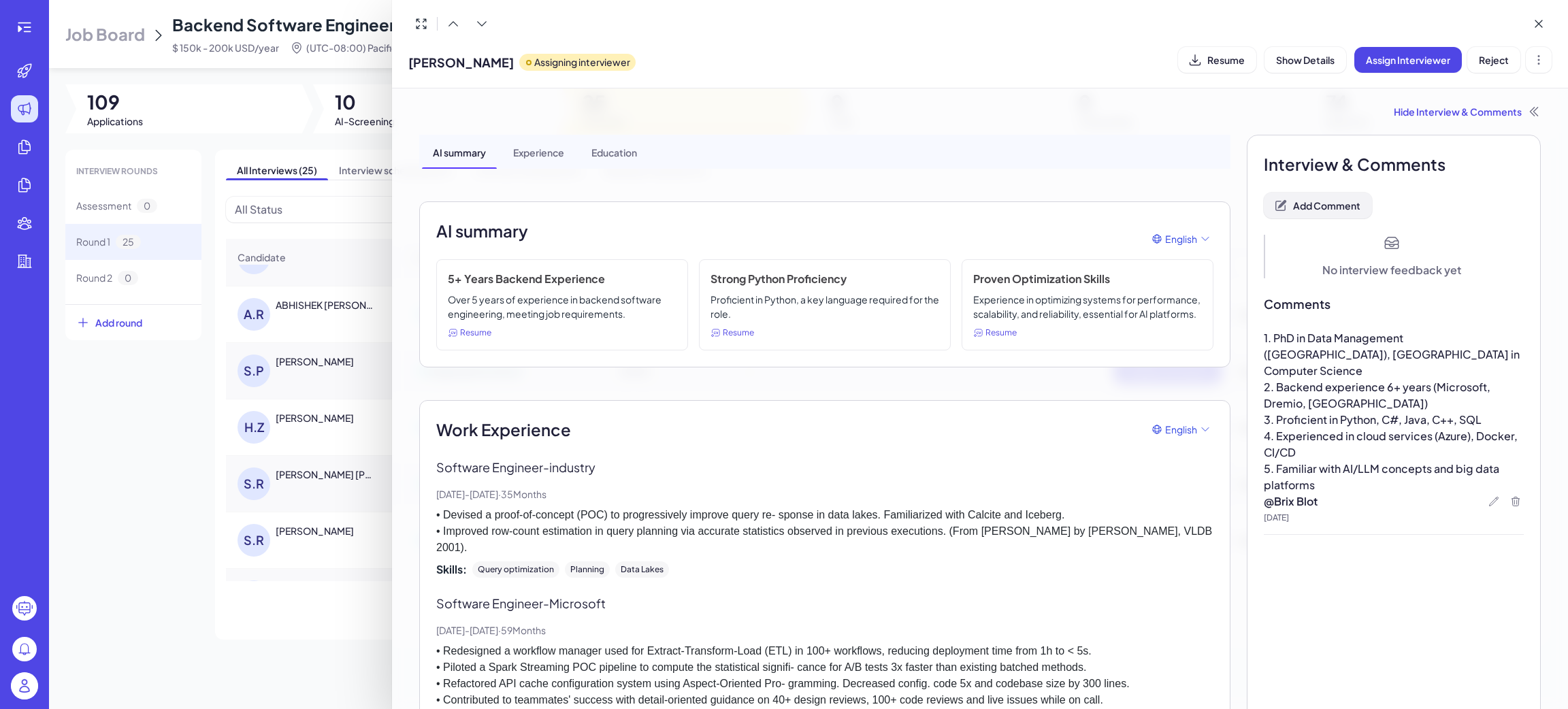
click at [1340, 204] on span "Add Comment" at bounding box center [1326, 205] width 67 height 12
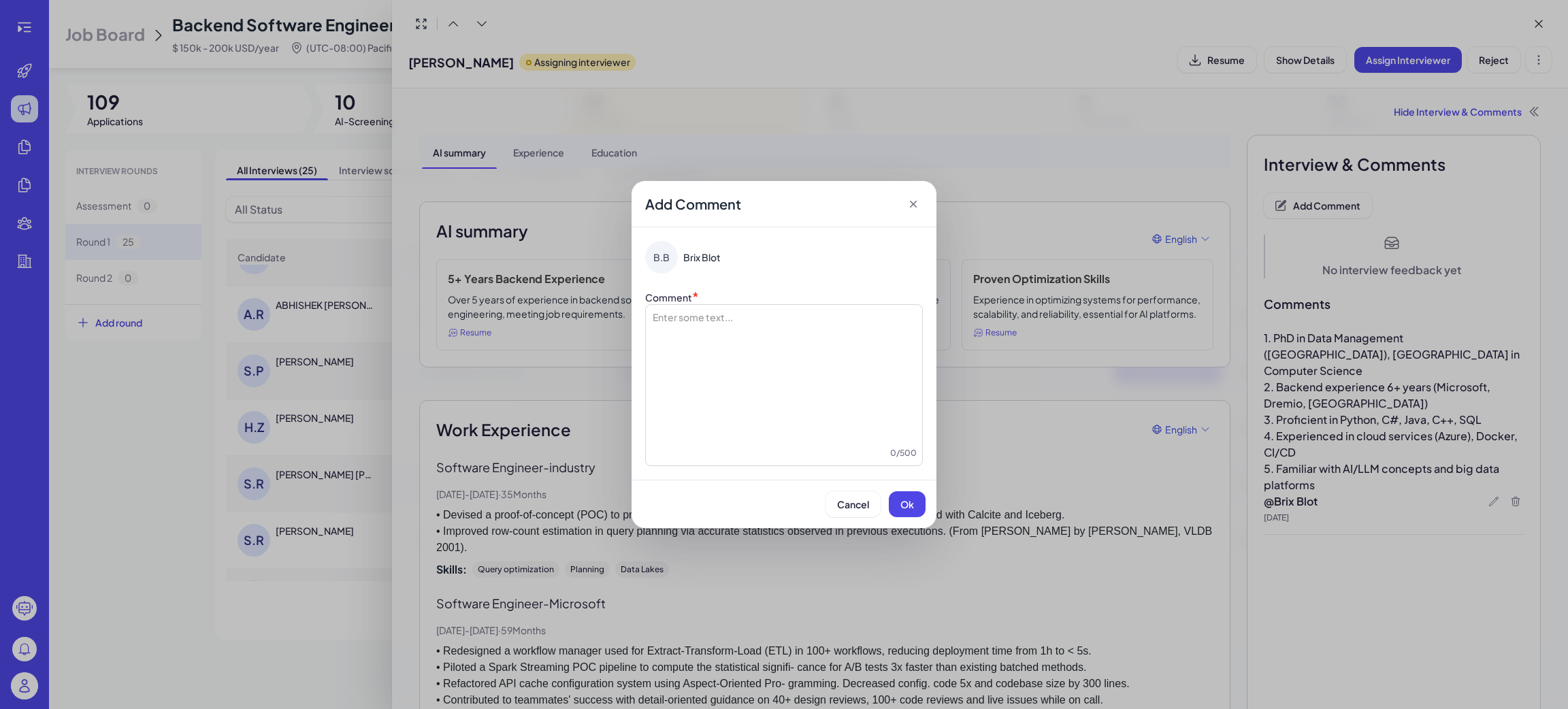
click at [824, 350] on div at bounding box center [783, 378] width 265 height 136
click at [668, 321] on span "**********" at bounding box center [678, 317] width 56 height 10
click at [724, 314] on span "**********" at bounding box center [687, 317] width 73 height 10
click at [900, 495] on button "Ok" at bounding box center [907, 504] width 37 height 26
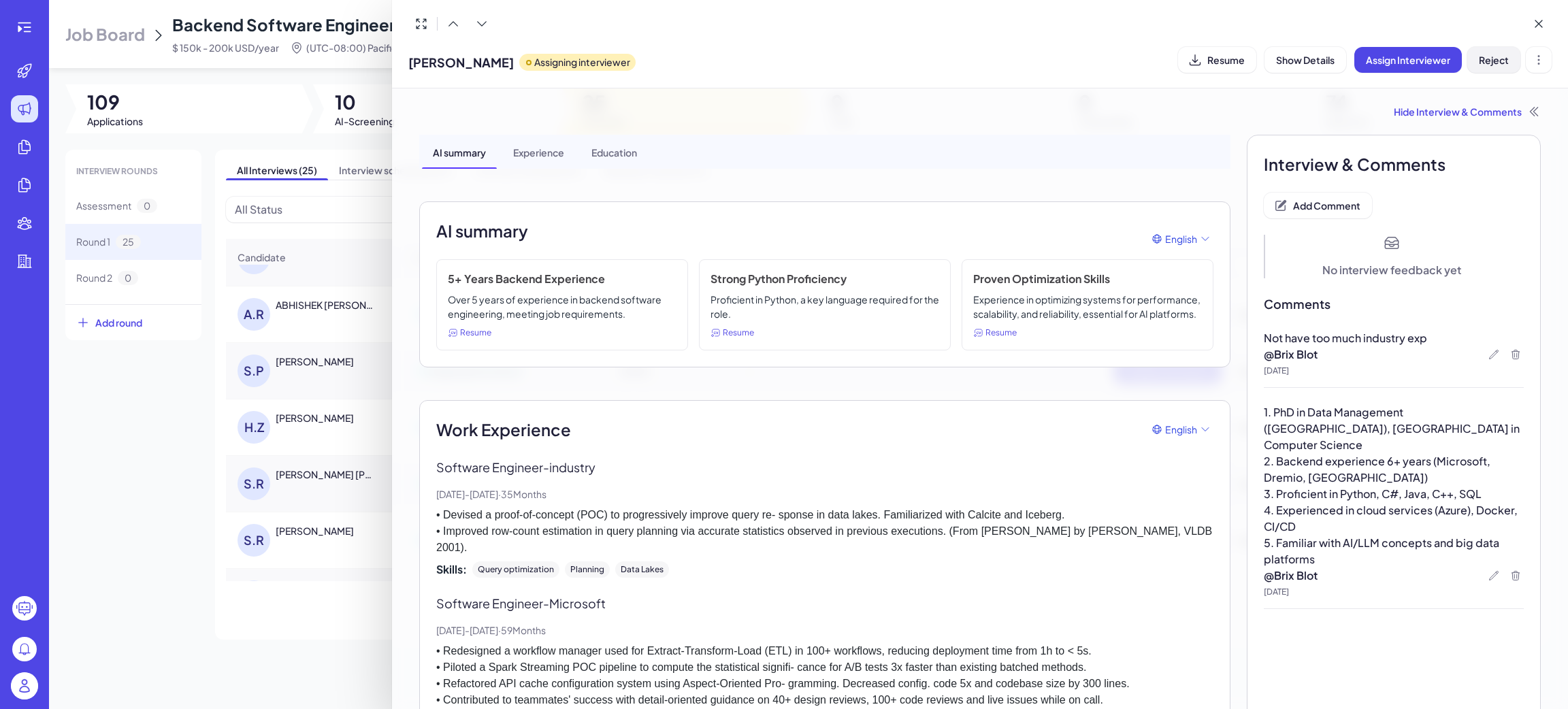
click at [1498, 65] on span "Reject" at bounding box center [1493, 59] width 30 height 12
click at [282, 536] on div at bounding box center [784, 354] width 1568 height 709
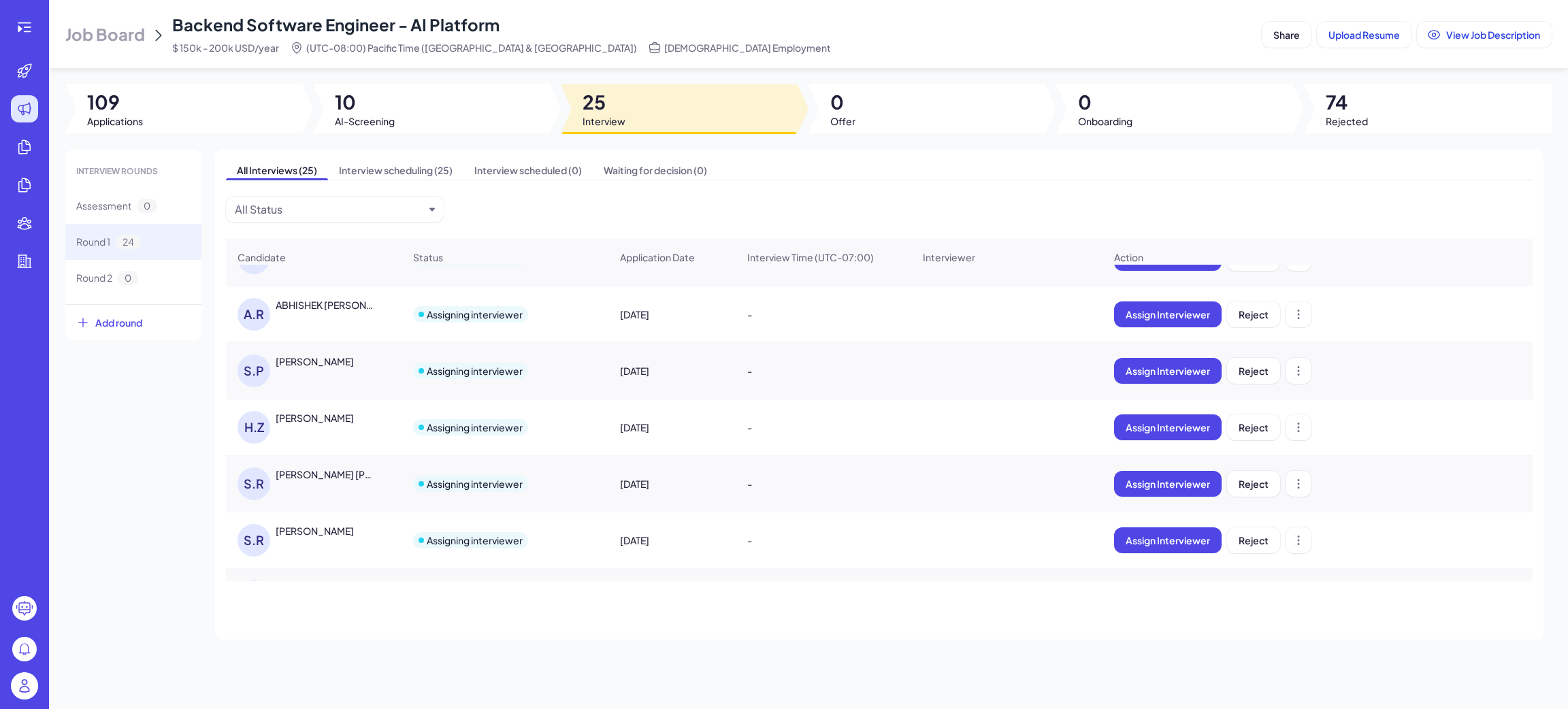
click at [329, 537] on div "Sriram Rao" at bounding box center [327, 531] width 102 height 14
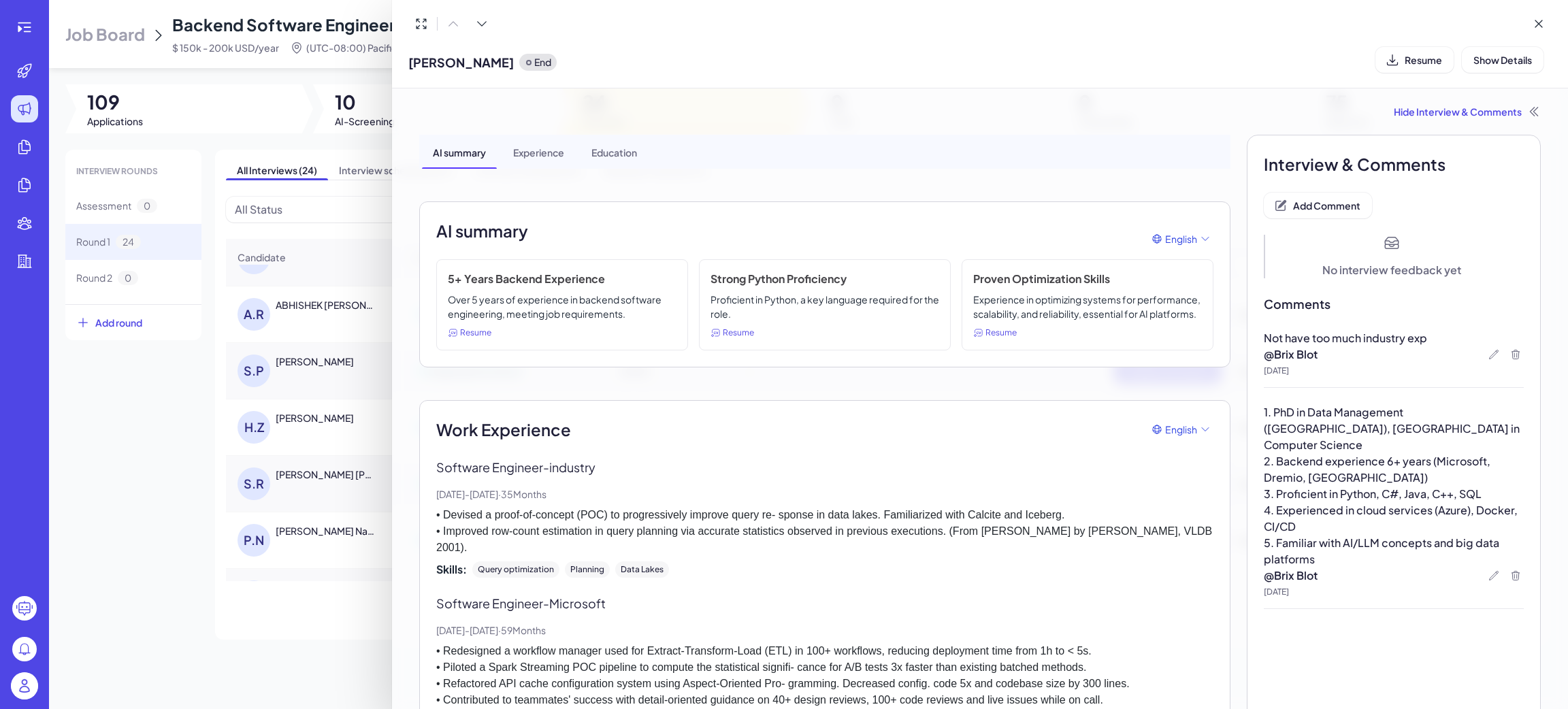
click at [313, 630] on div at bounding box center [784, 354] width 1568 height 709
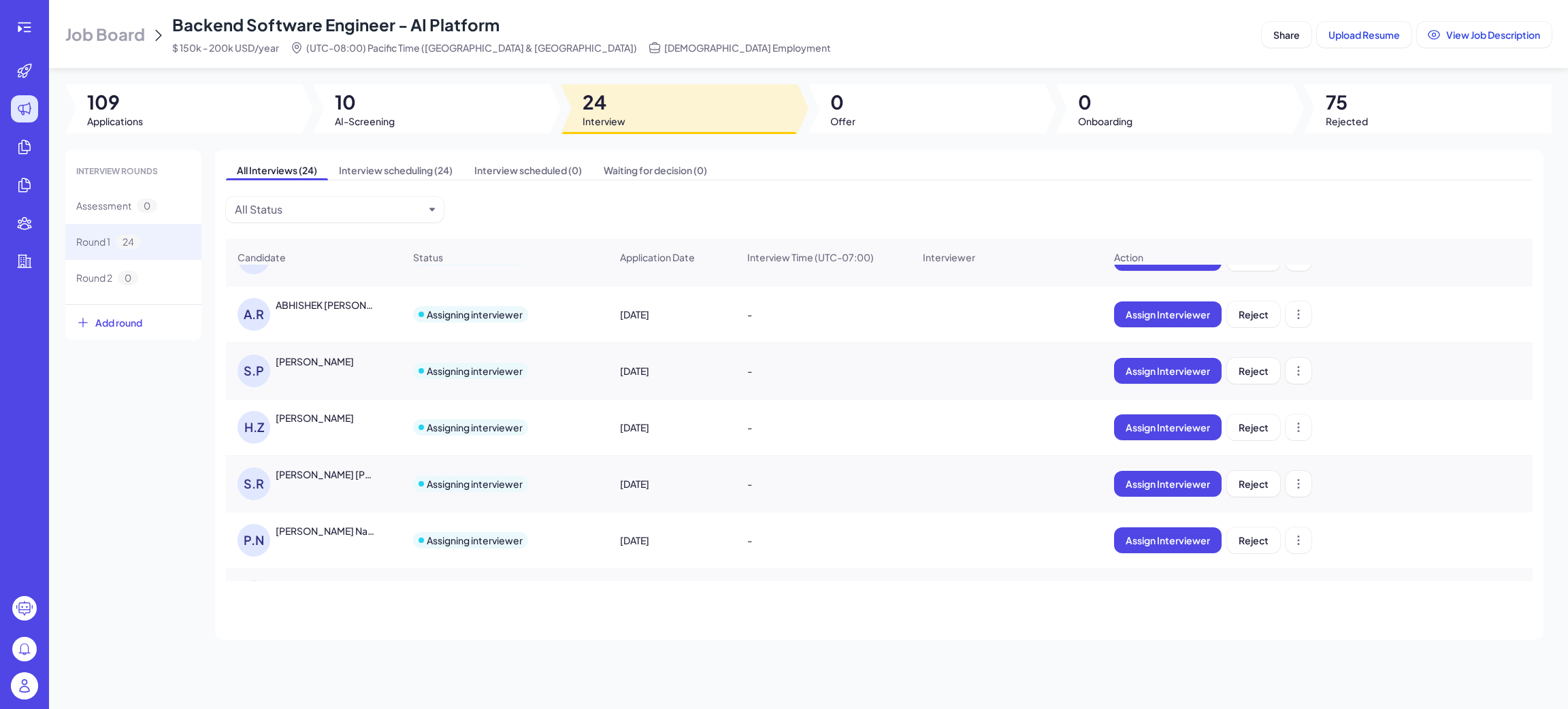
click at [308, 537] on div "Prakhar Naval" at bounding box center [326, 531] width 101 height 14
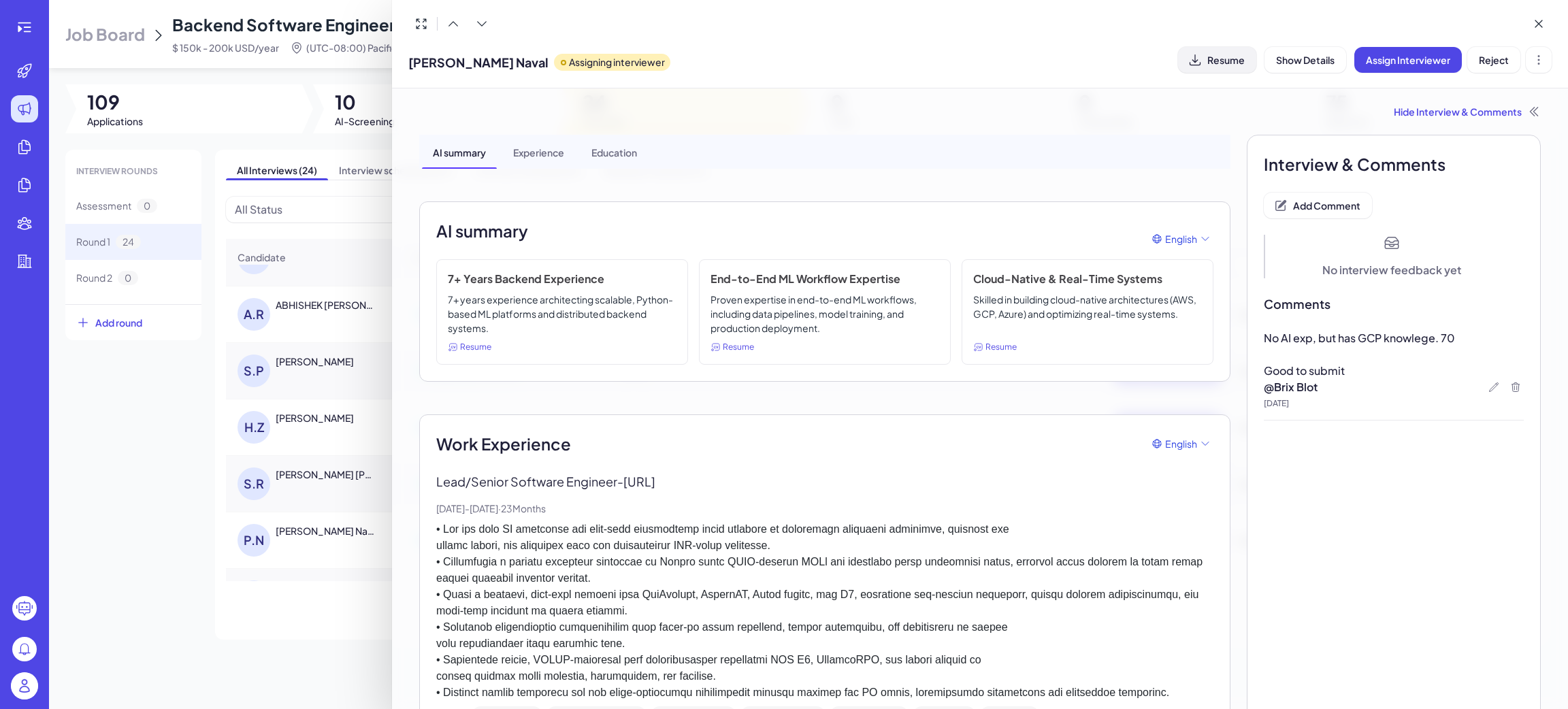
click at [1209, 62] on span "Resume" at bounding box center [1226, 59] width 37 height 12
click at [1363, 501] on div "Interview & Comments Add Comment No interview feedback yet Comments No AI exp, …" at bounding box center [1394, 625] width 294 height 980
click at [272, 605] on div at bounding box center [784, 354] width 1568 height 709
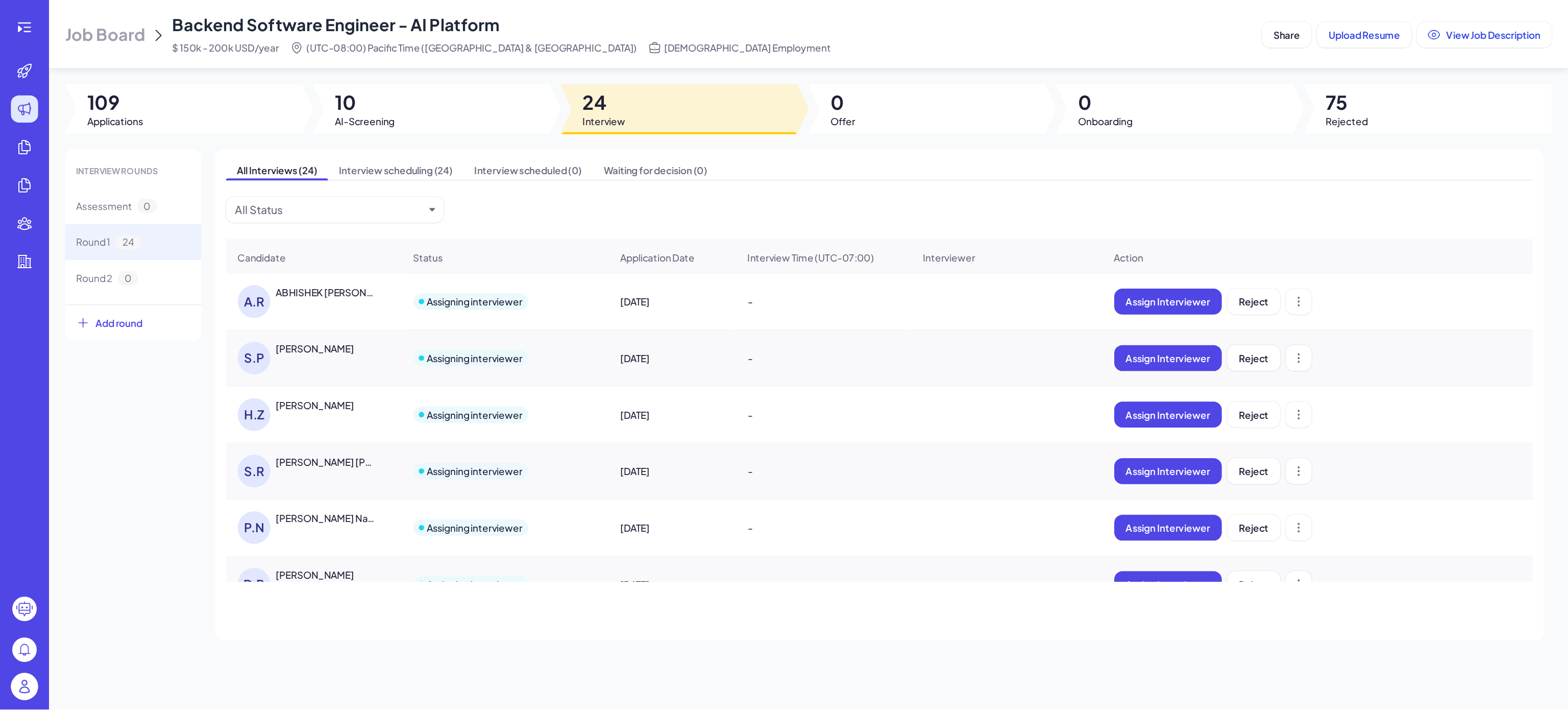
scroll to position [170, 0]
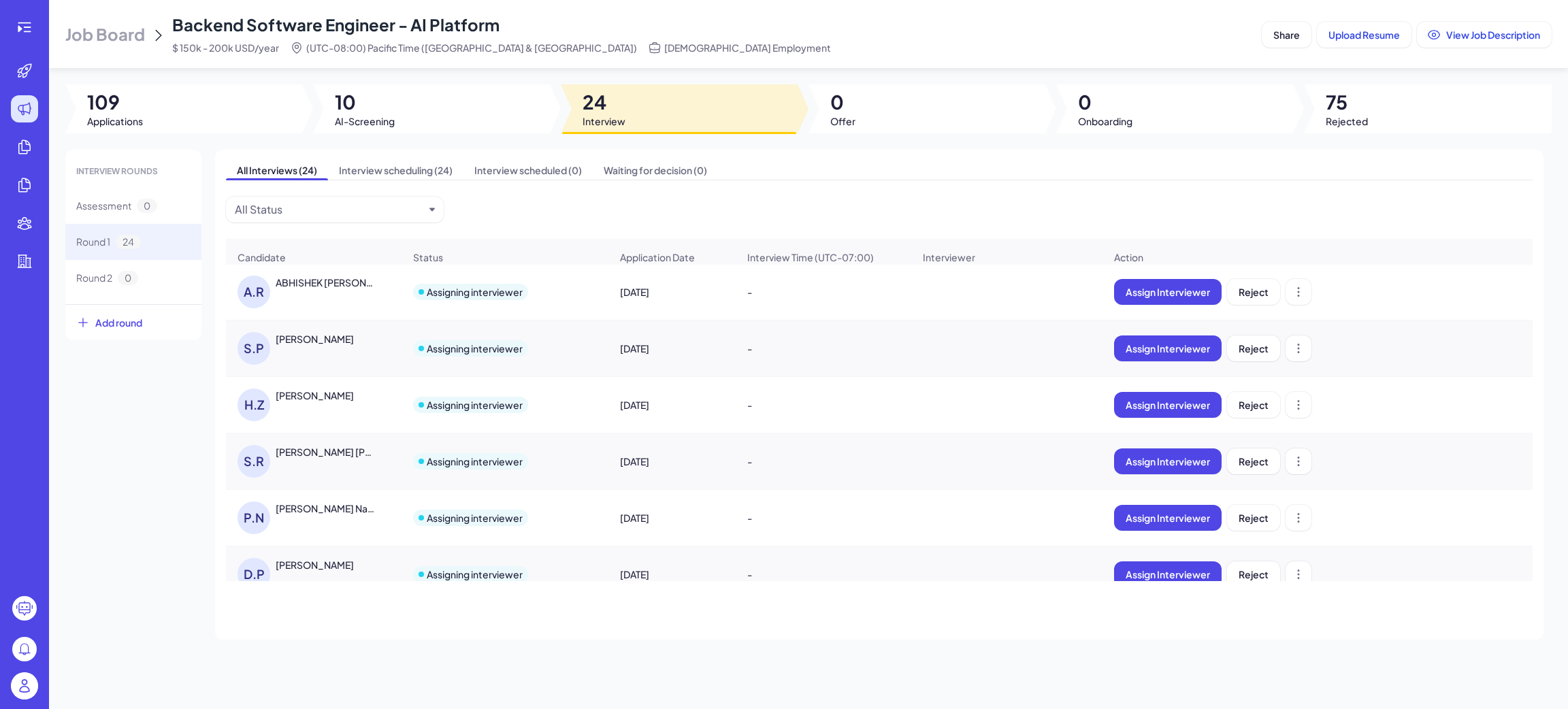
click at [307, 571] on div "David Park" at bounding box center [315, 565] width 78 height 14
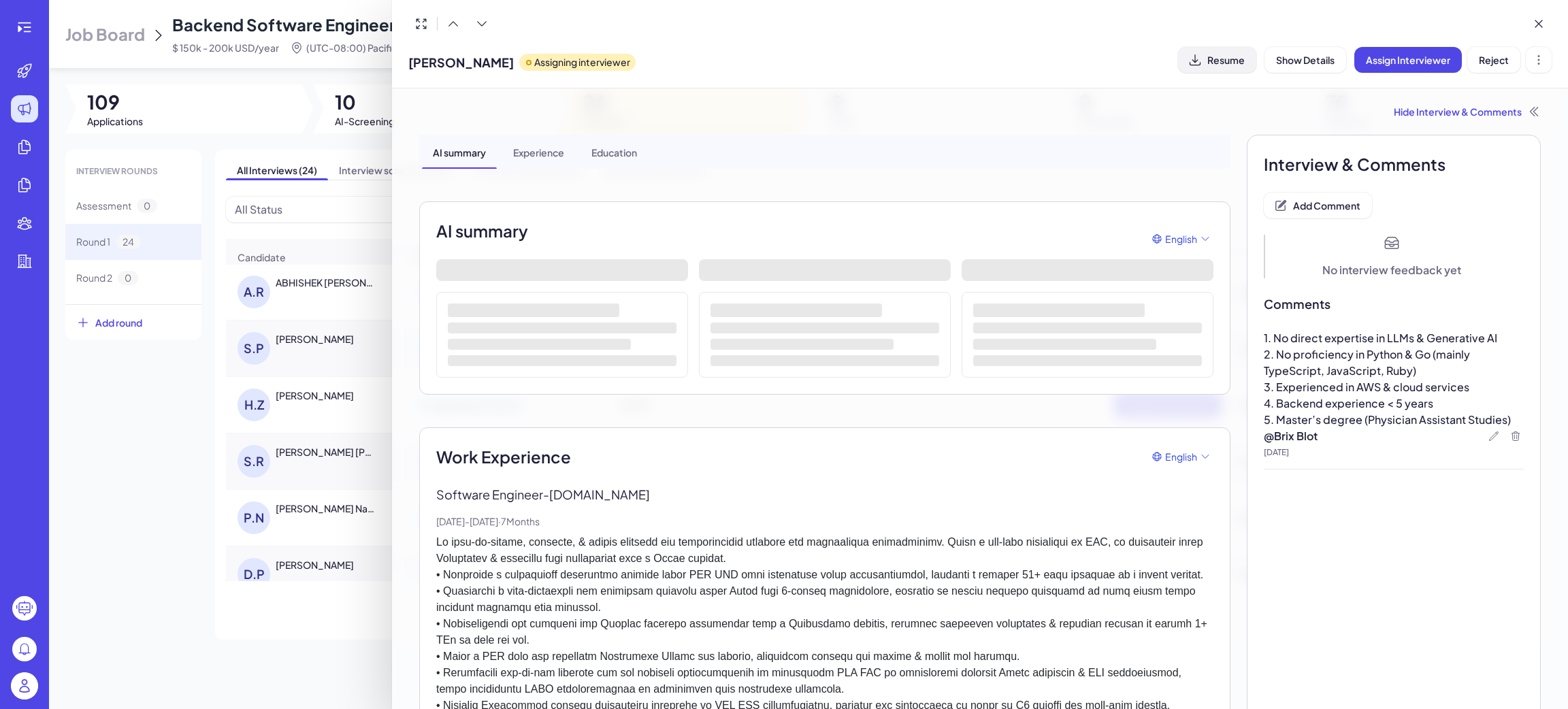
click at [1227, 59] on span "Resume" at bounding box center [1226, 59] width 37 height 12
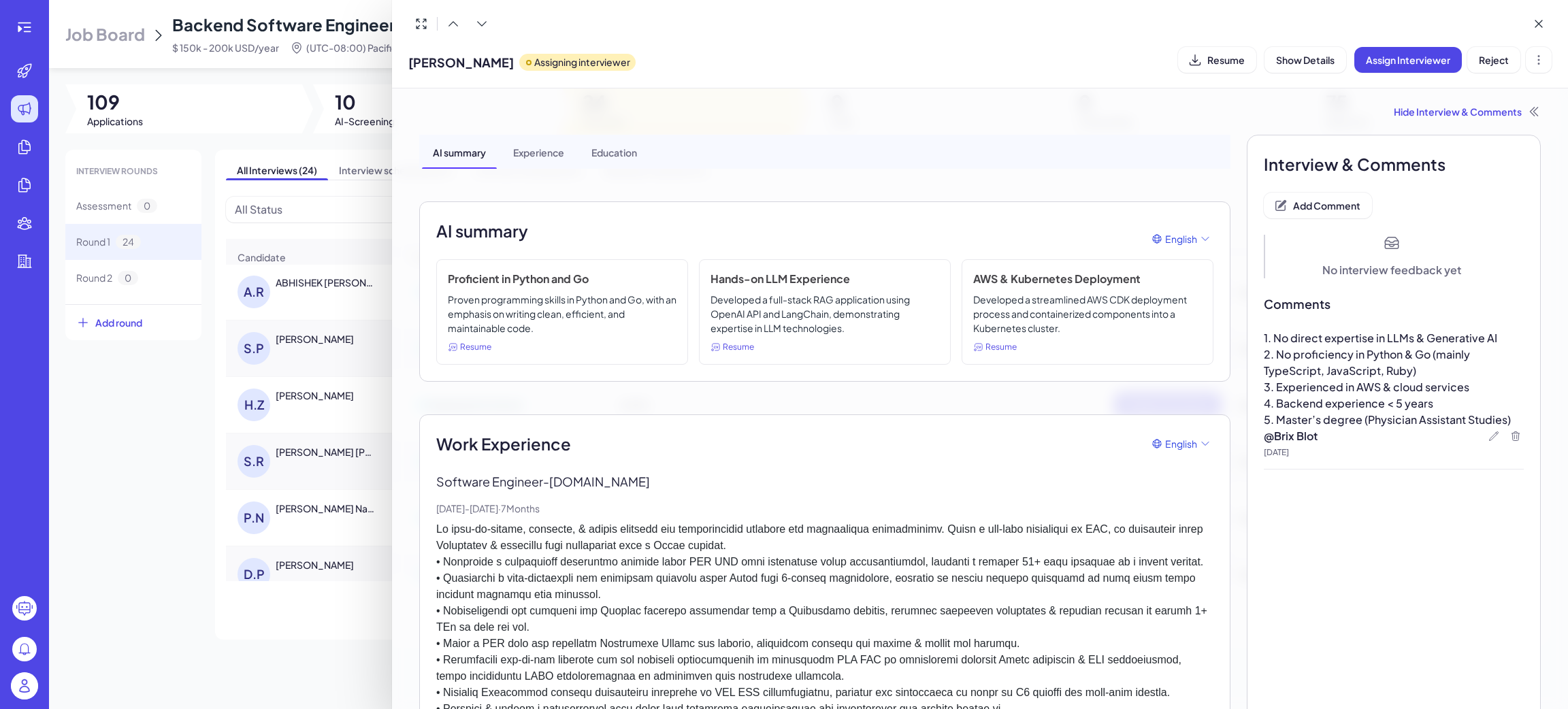
click at [1423, 384] on span "3. Experienced in AWS & cloud services" at bounding box center [1366, 387] width 205 height 15
click at [1496, 62] on span "Reject" at bounding box center [1493, 59] width 30 height 12
click at [1415, 105] on div "Hide Interview & Comments" at bounding box center [980, 111] width 1122 height 14
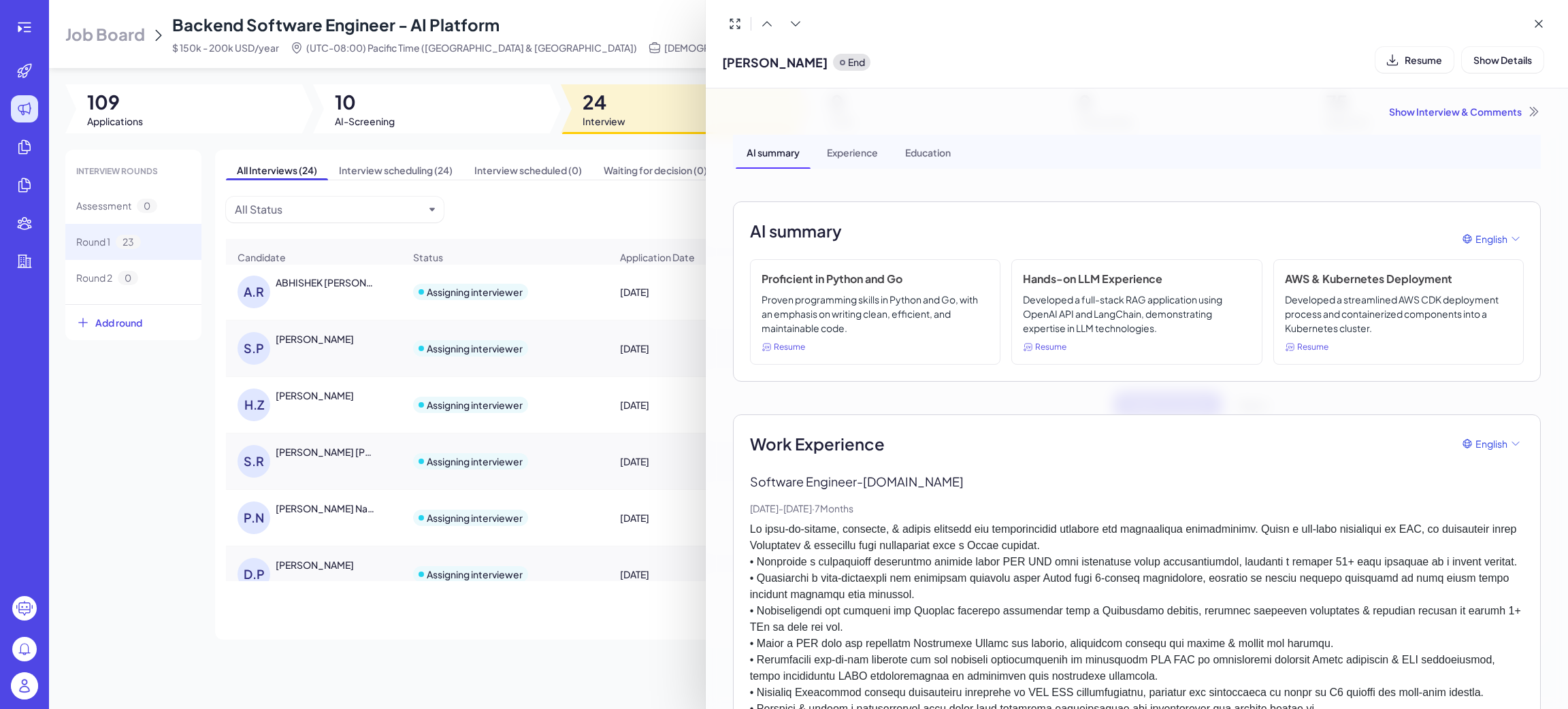
click at [1402, 106] on div "Show Interview & Comments" at bounding box center [1136, 111] width 808 height 14
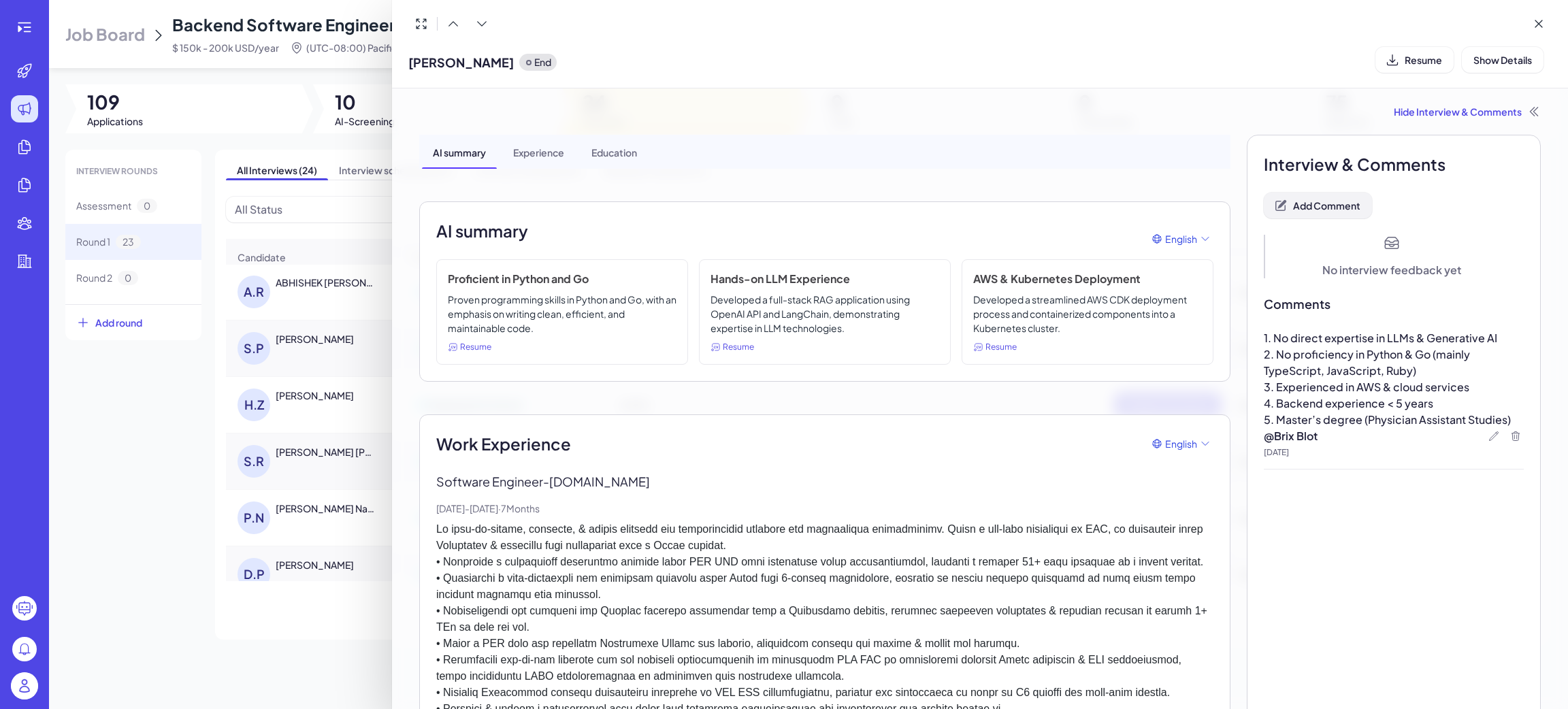
click at [1326, 207] on span "Add Comment" at bounding box center [1326, 205] width 67 height 12
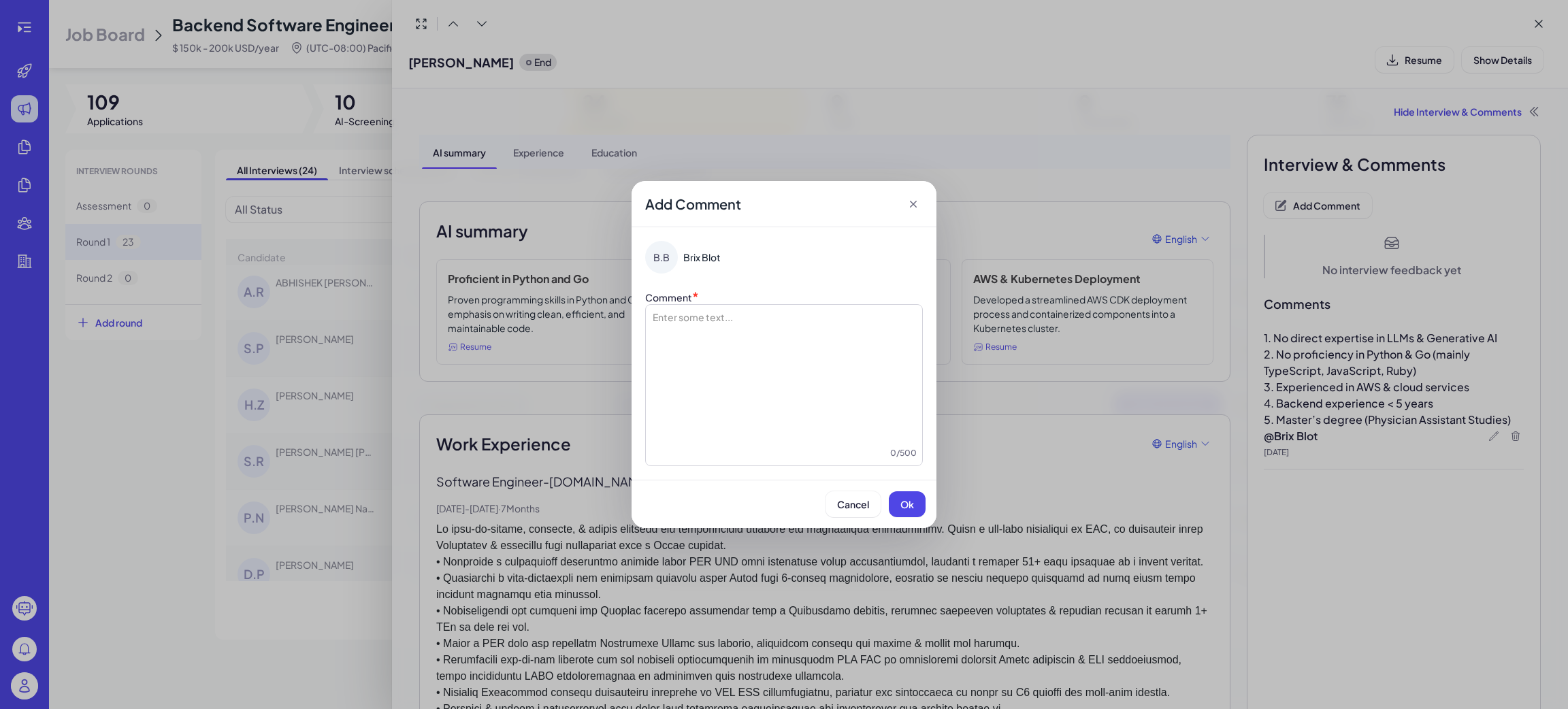
drag, startPoint x: 754, startPoint y: 330, endPoint x: 759, endPoint y: 324, distance: 7.8
click at [756, 328] on div at bounding box center [783, 378] width 265 height 136
click at [913, 509] on span "Ok" at bounding box center [907, 504] width 14 height 12
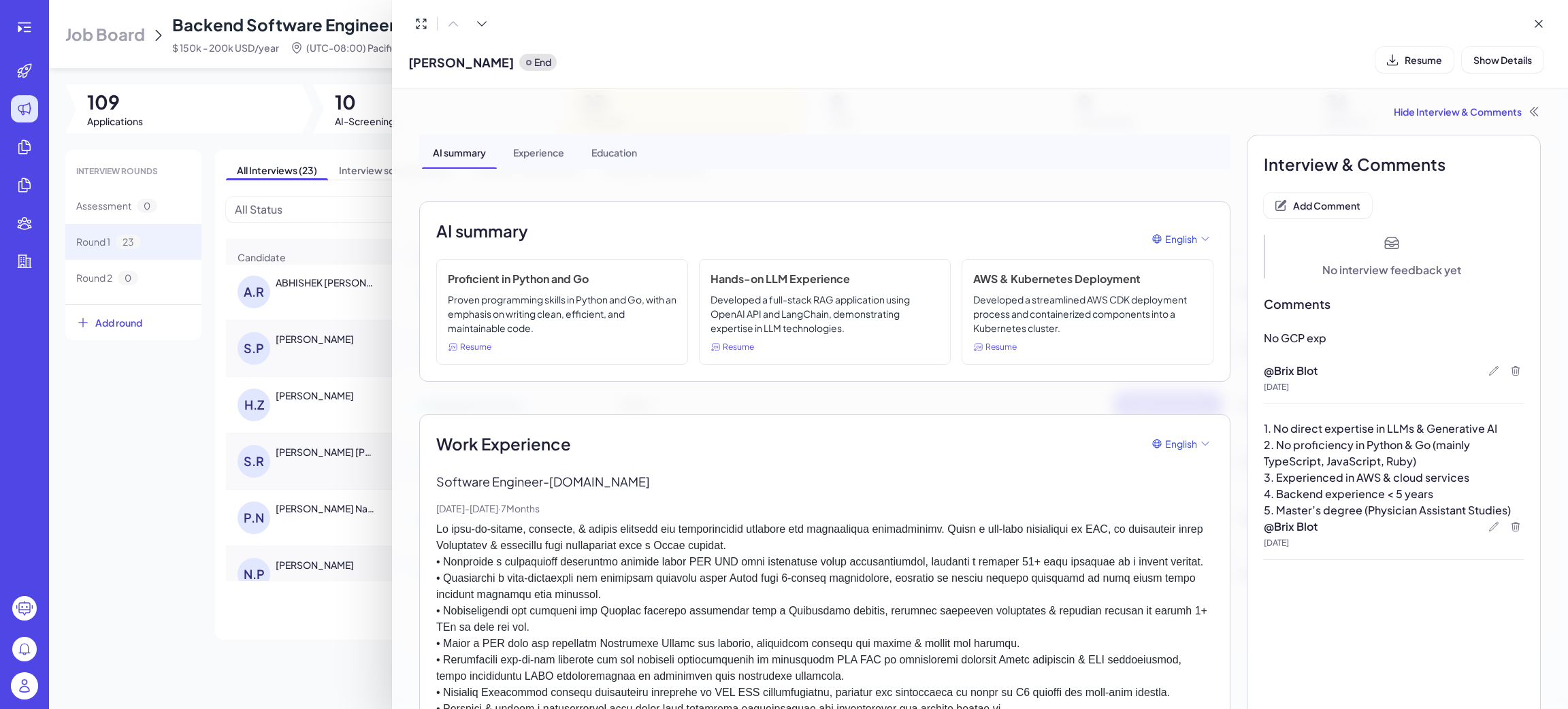
click at [176, 574] on div at bounding box center [784, 354] width 1568 height 709
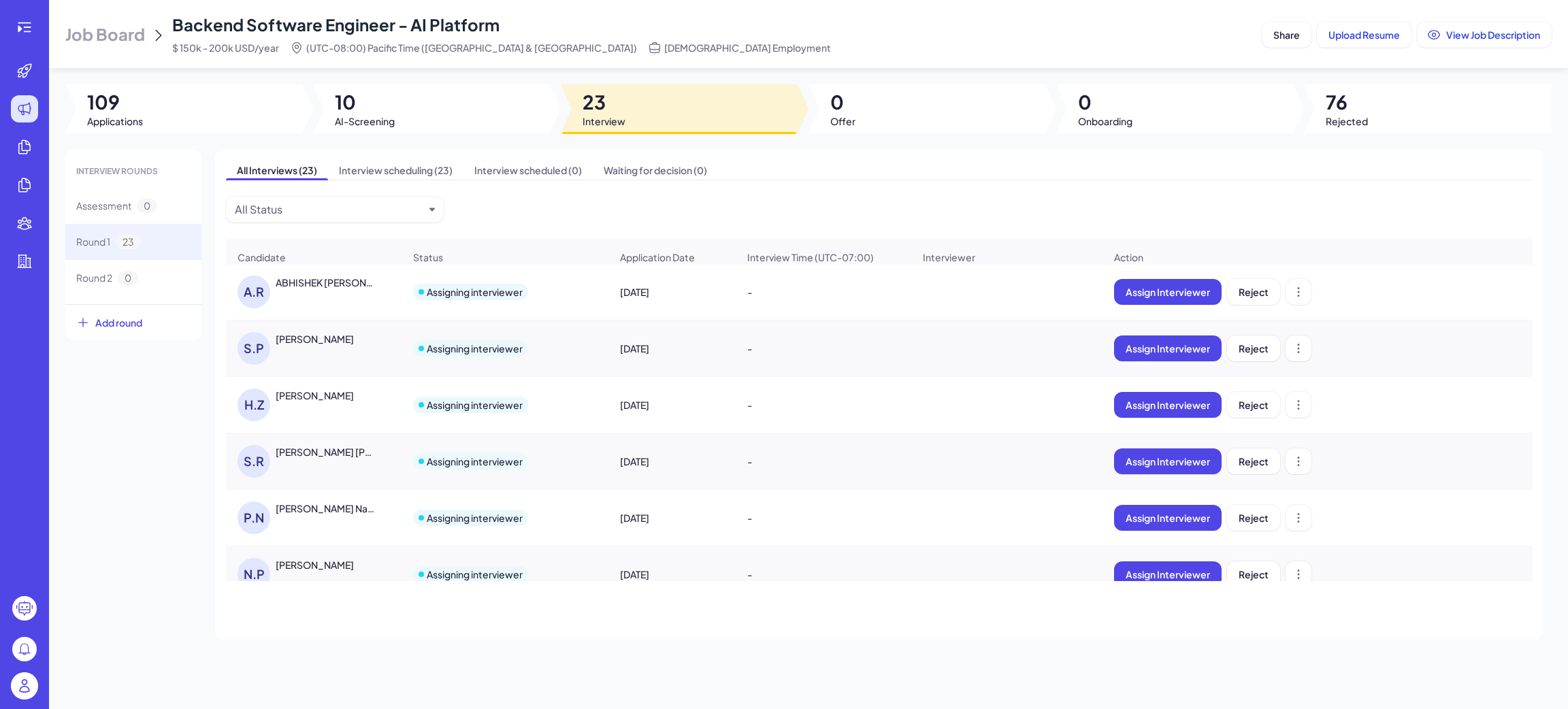
click at [292, 571] on div "Nihar Paluvayi" at bounding box center [315, 565] width 78 height 14
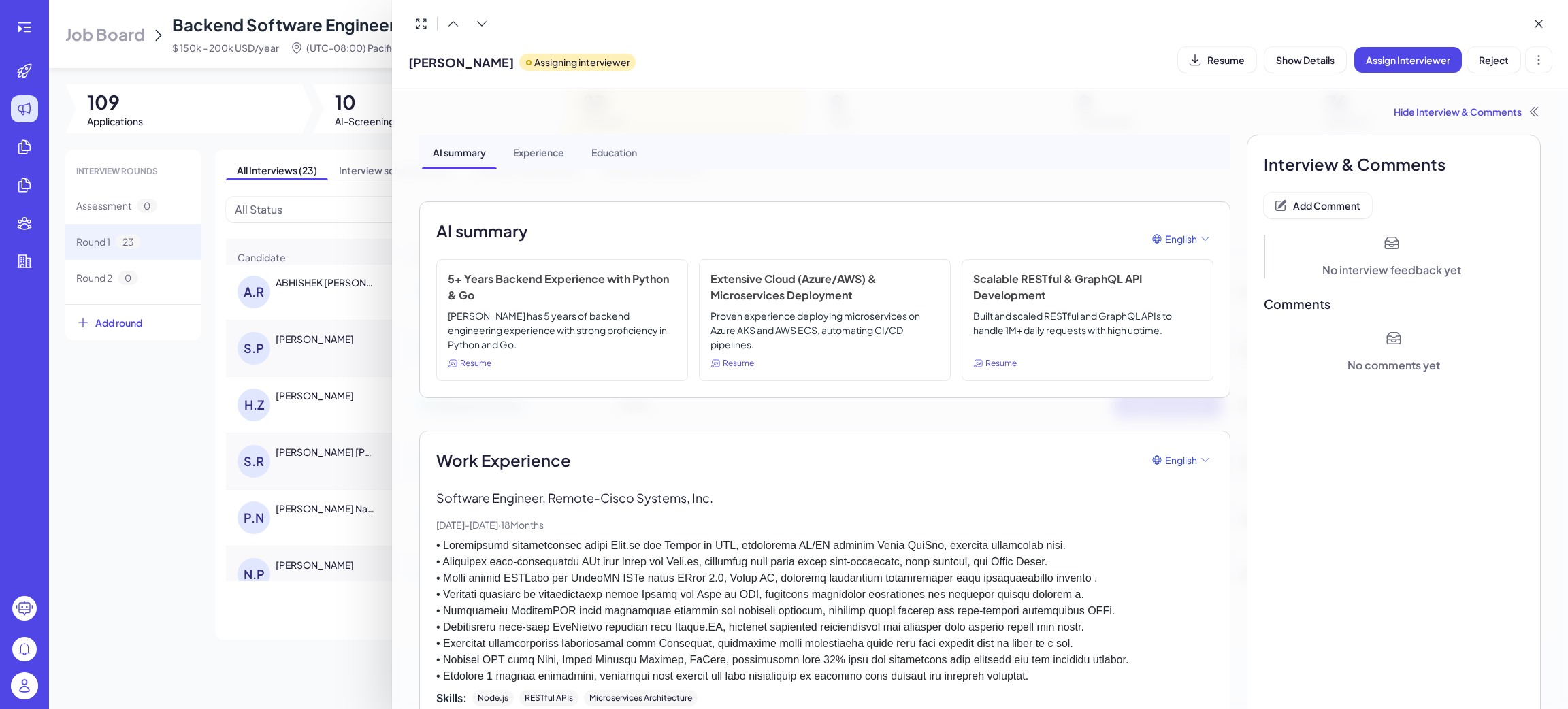
click at [968, 118] on div "Hide Interview & Comments AI summary Experience Education AI summary English 5+…" at bounding box center [980, 645] width 1154 height 1114
click at [1226, 57] on span "Resume" at bounding box center [1226, 59] width 37 height 12
click at [1427, 110] on div "Hide Interview & Comments" at bounding box center [980, 111] width 1122 height 14
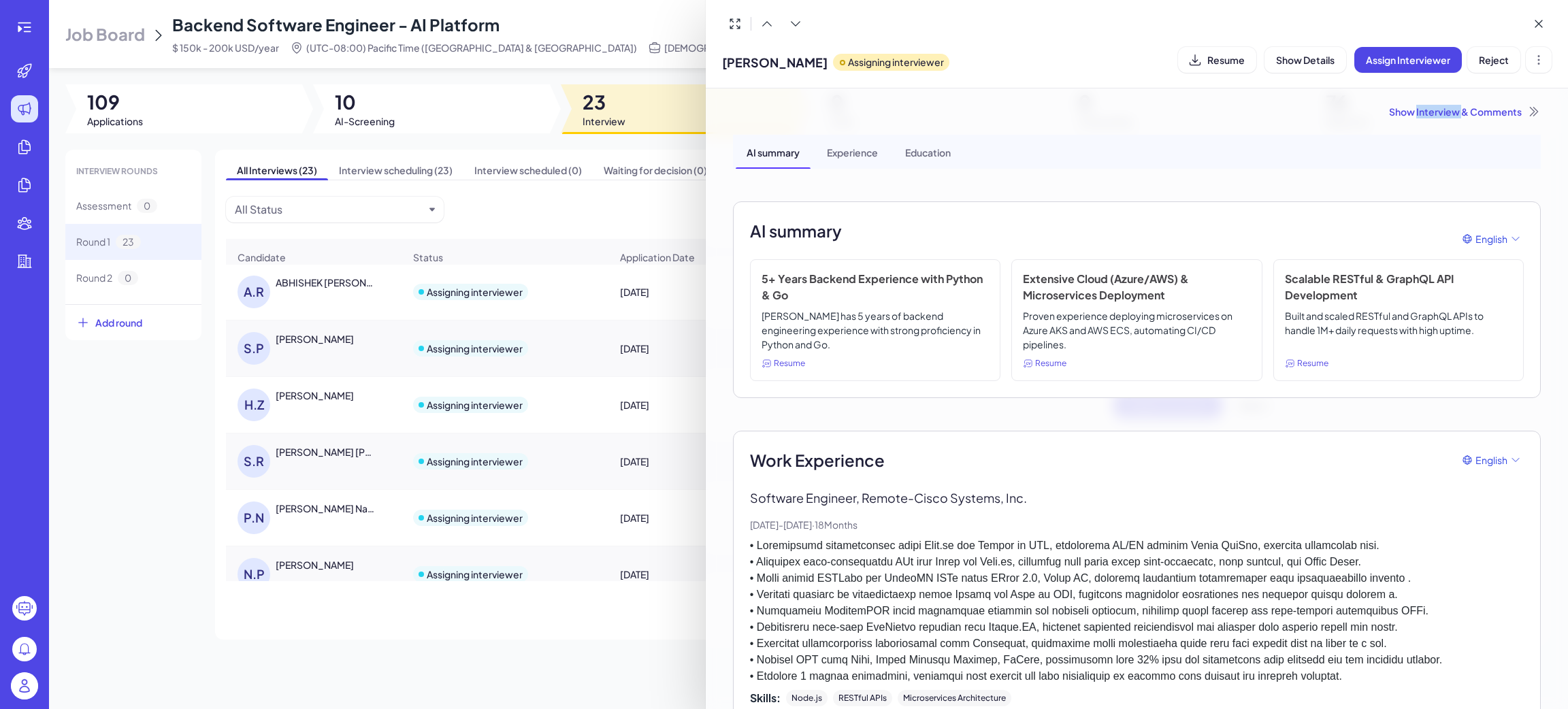
click at [1428, 110] on div "Show Interview & Comments" at bounding box center [1136, 111] width 808 height 14
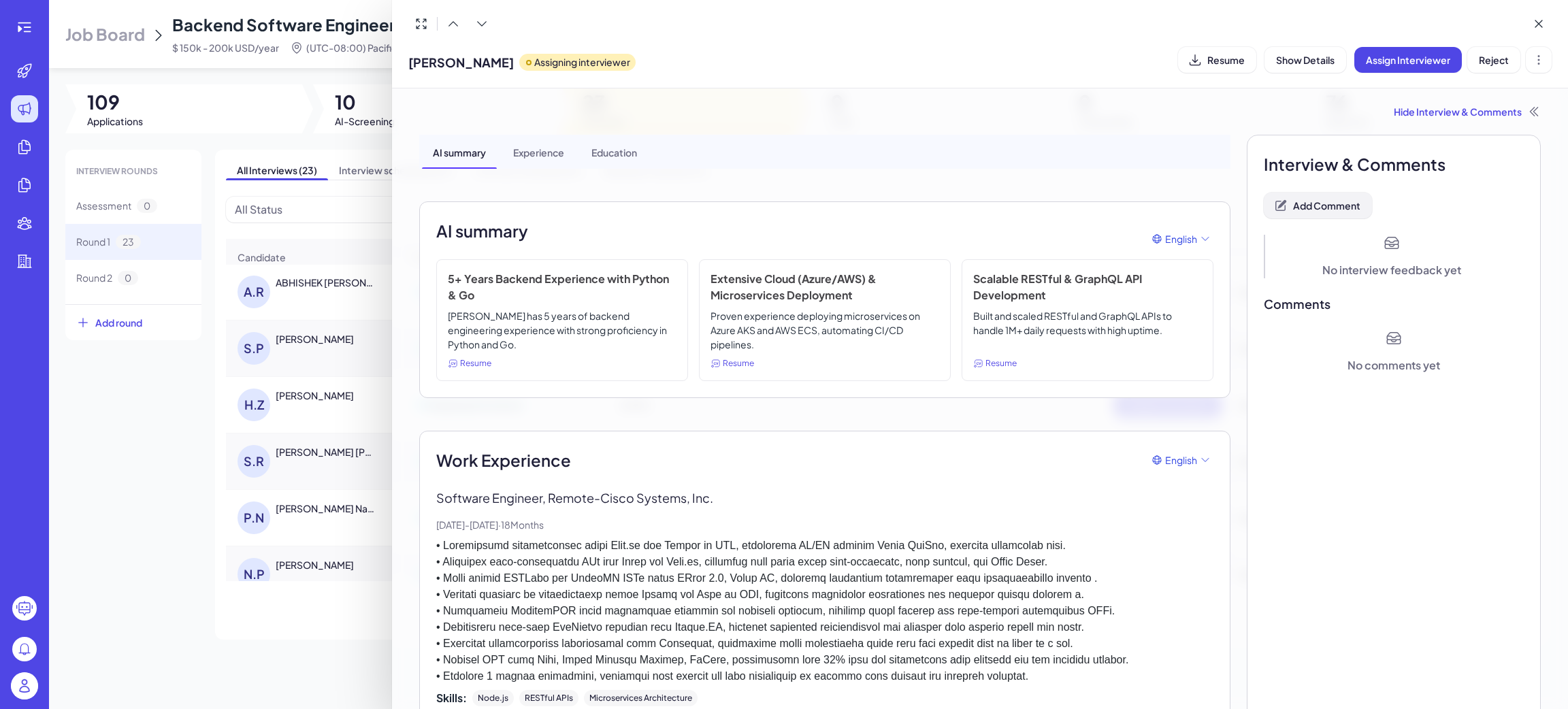
click at [1349, 204] on span "Add Comment" at bounding box center [1326, 205] width 67 height 12
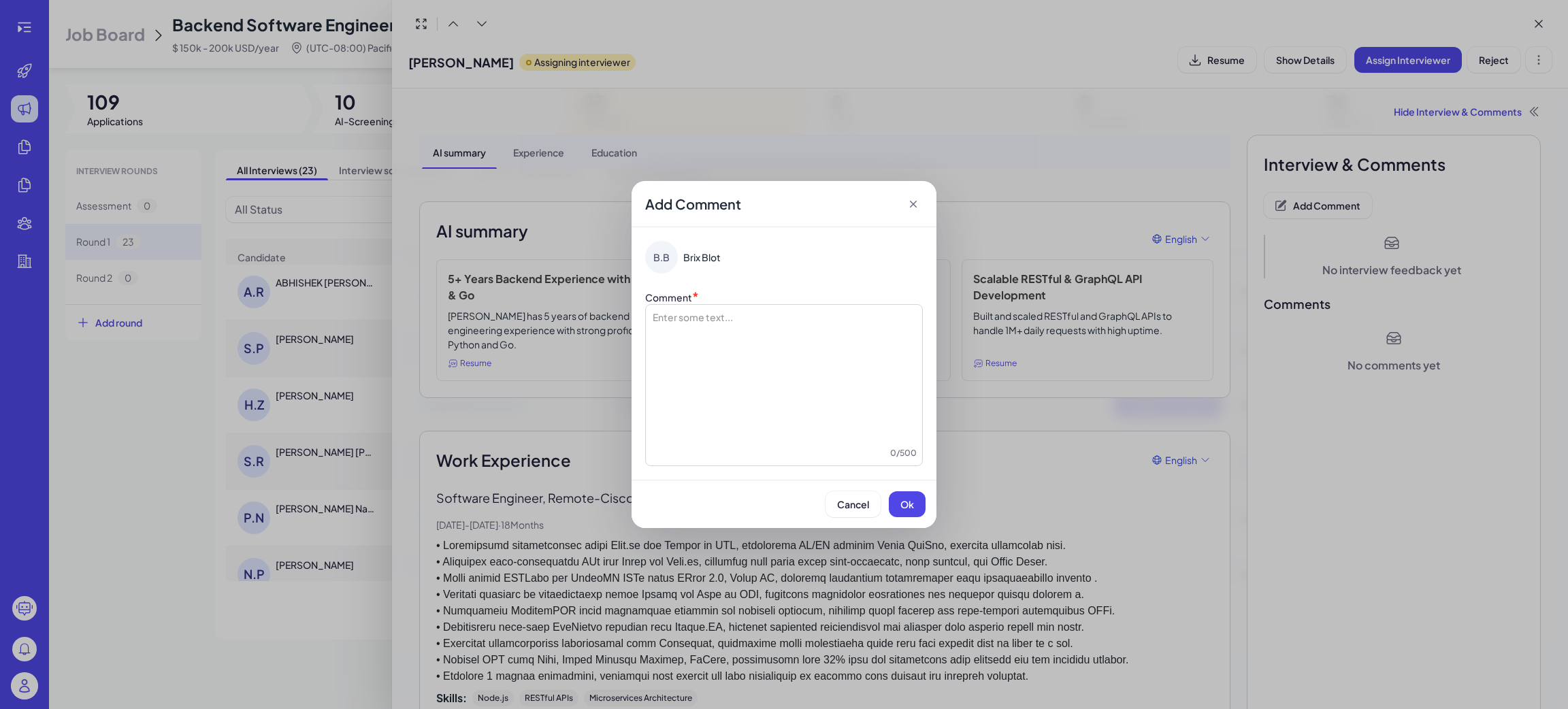
click at [677, 347] on div at bounding box center [783, 378] width 265 height 136
click at [906, 505] on span "Ok" at bounding box center [907, 504] width 14 height 12
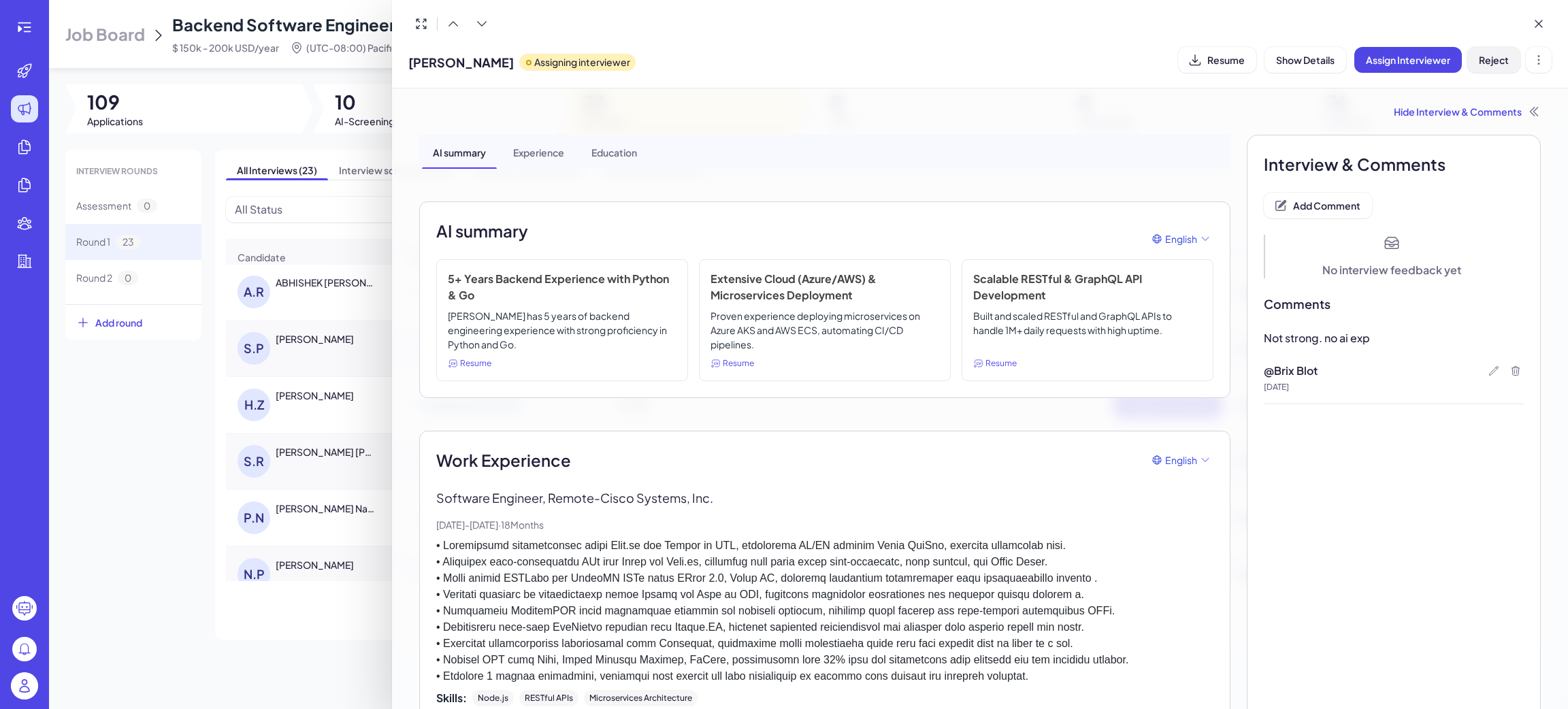
click at [1493, 64] on span "Reject" at bounding box center [1493, 59] width 30 height 12
click at [308, 577] on div at bounding box center [784, 354] width 1568 height 709
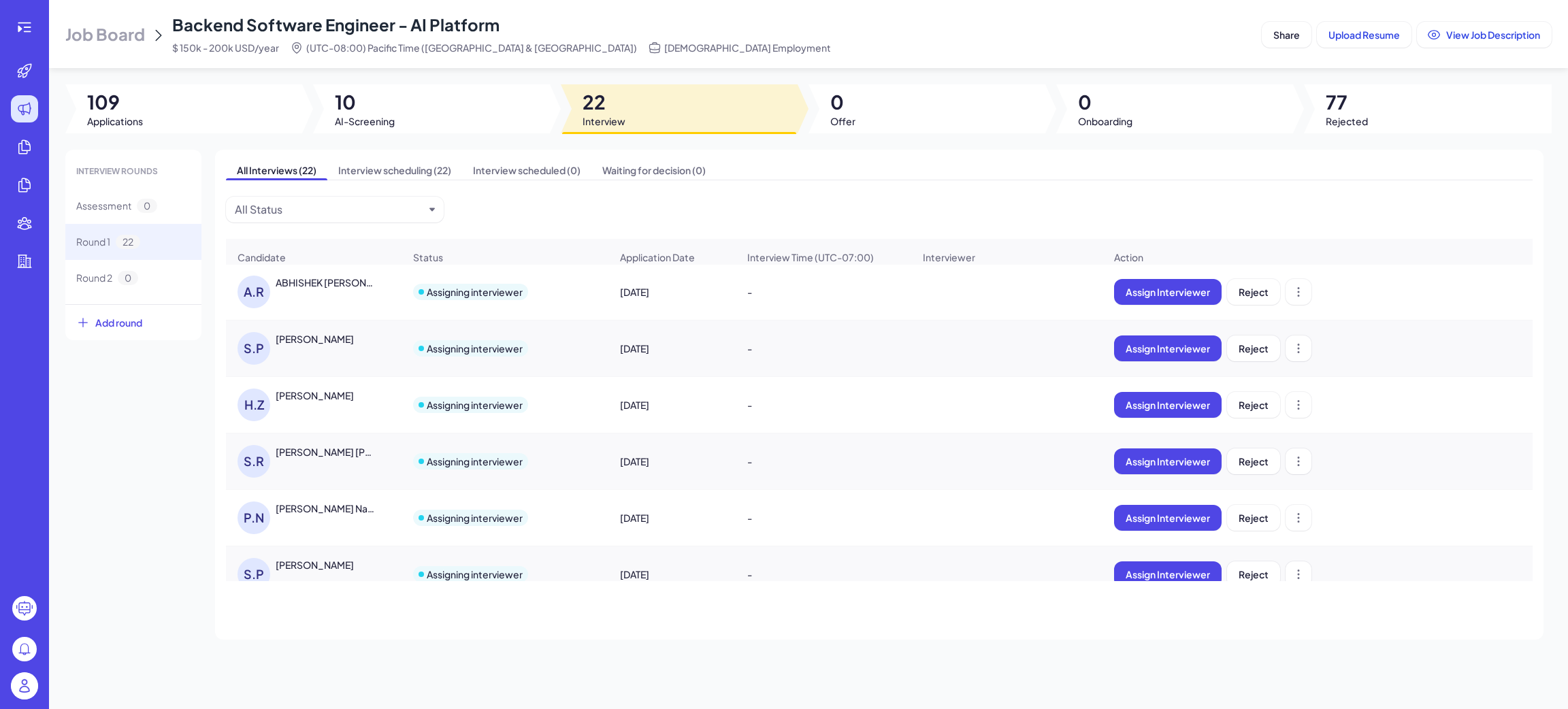
click at [333, 571] on div "Supriya Pillai" at bounding box center [327, 565] width 102 height 14
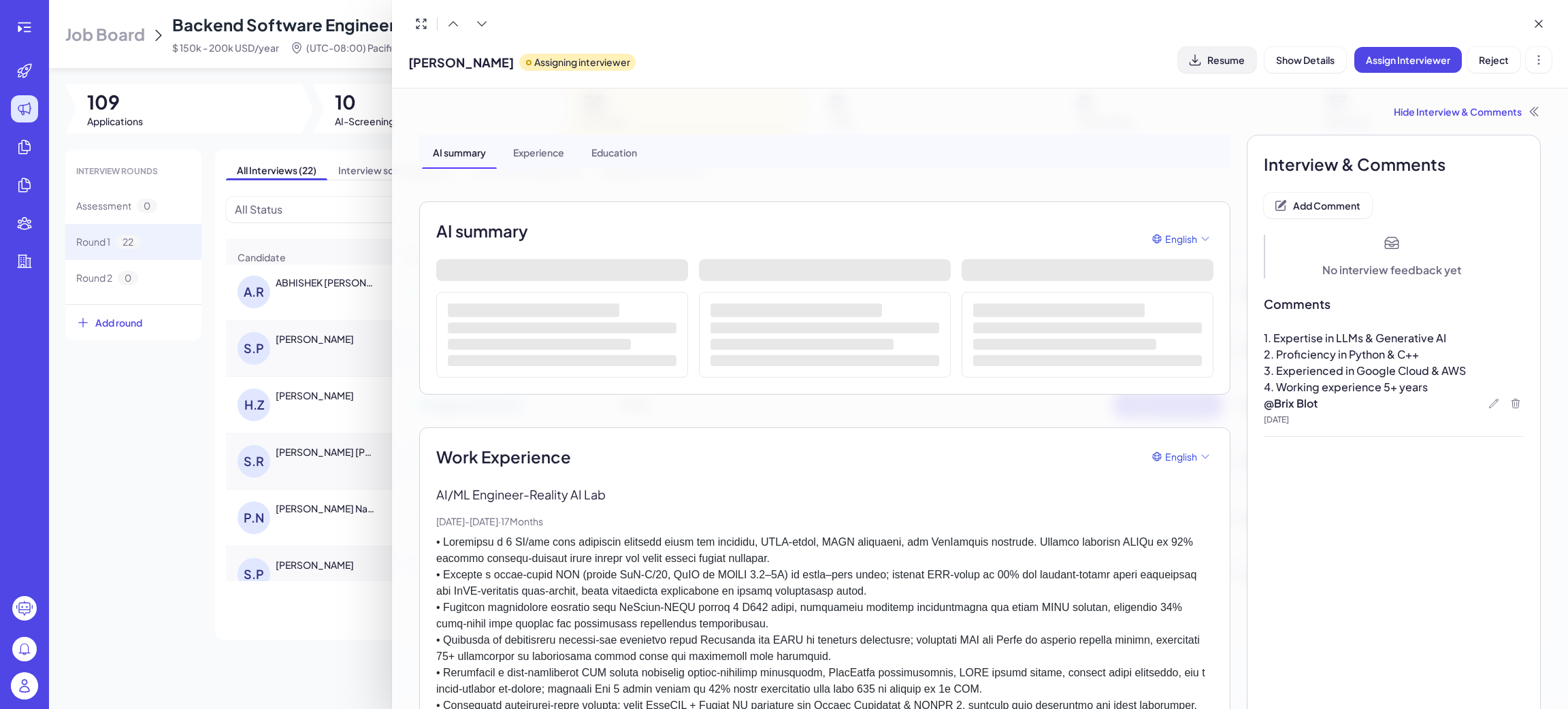
click at [1233, 60] on span "Resume" at bounding box center [1226, 59] width 37 height 12
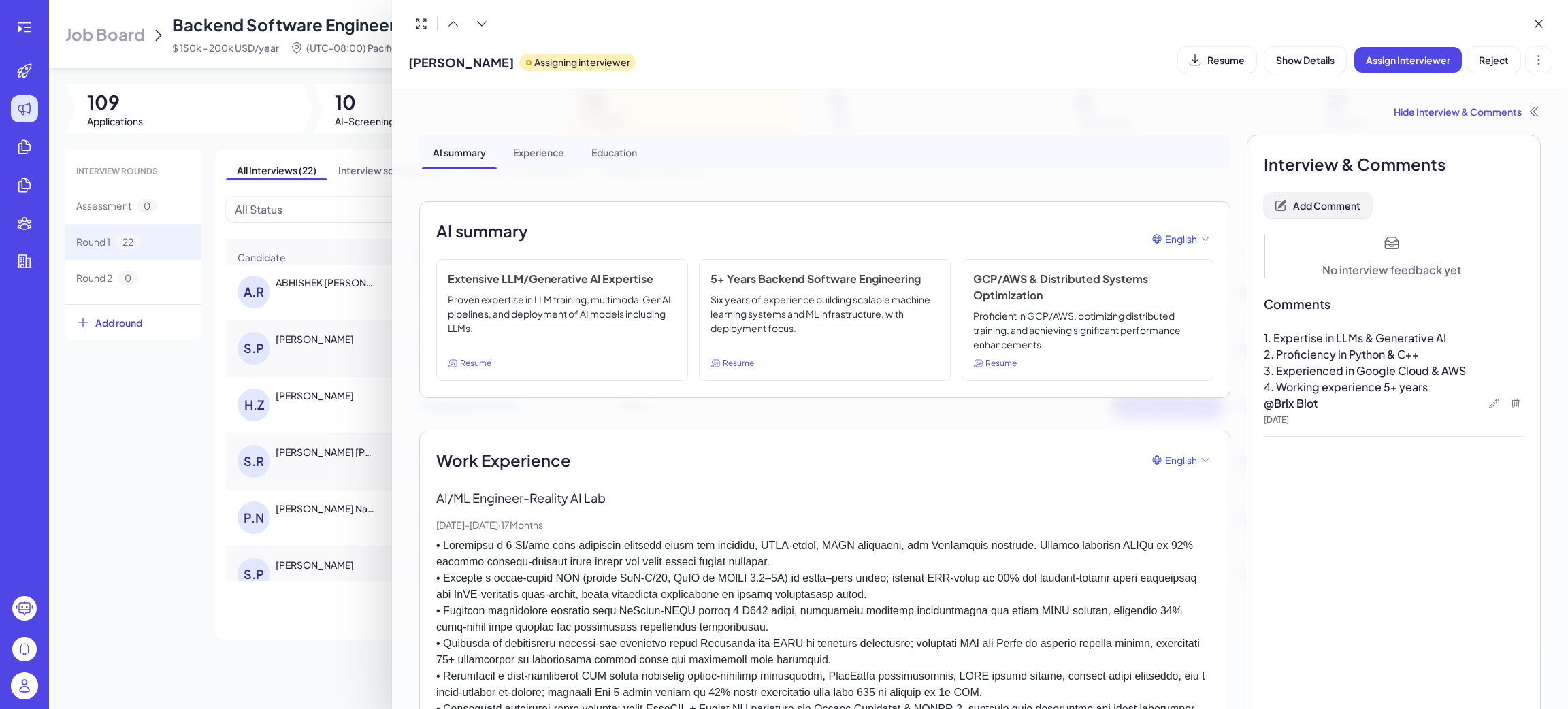
click at [1326, 213] on button "Add Comment" at bounding box center [1317, 205] width 108 height 26
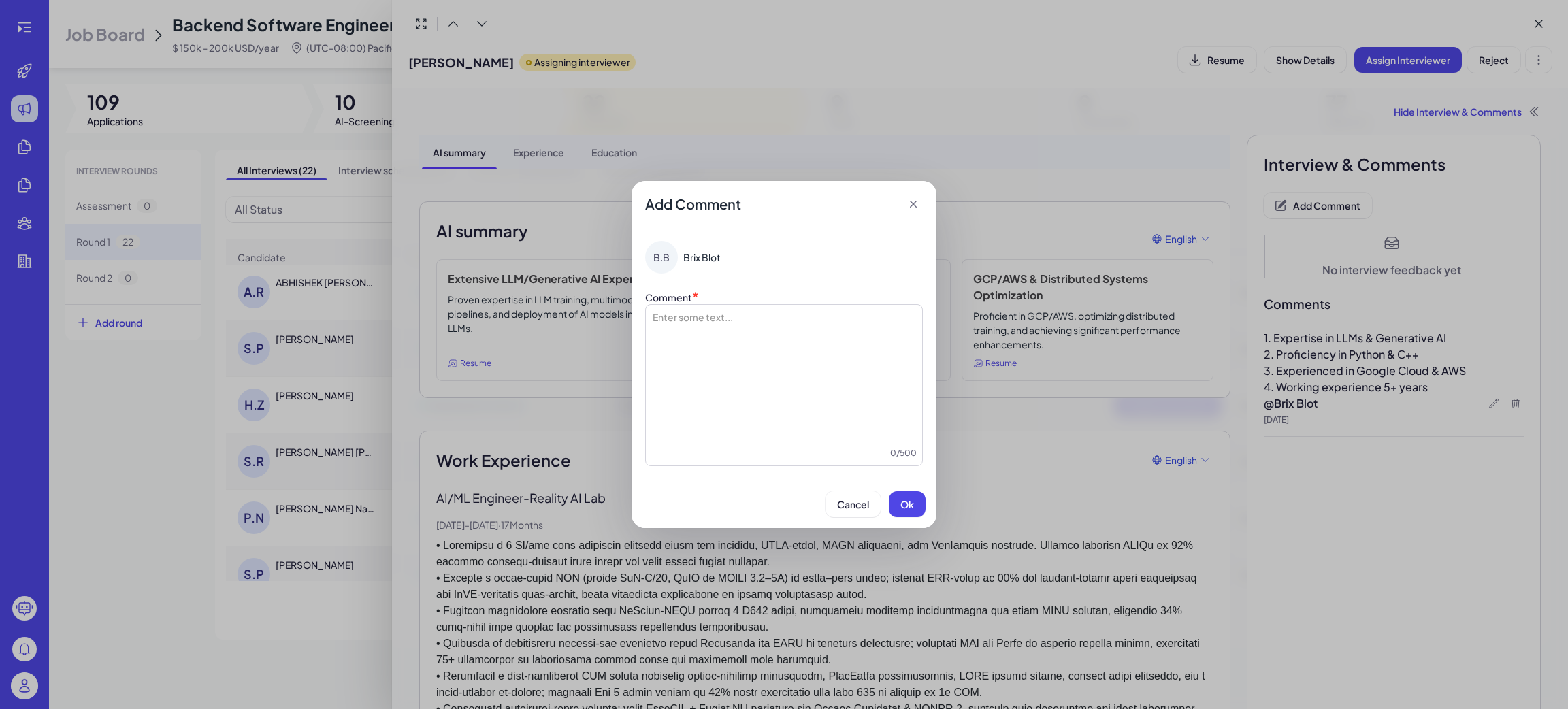
click at [707, 316] on div at bounding box center [783, 378] width 265 height 136
click at [907, 508] on span "Ok" at bounding box center [907, 504] width 14 height 12
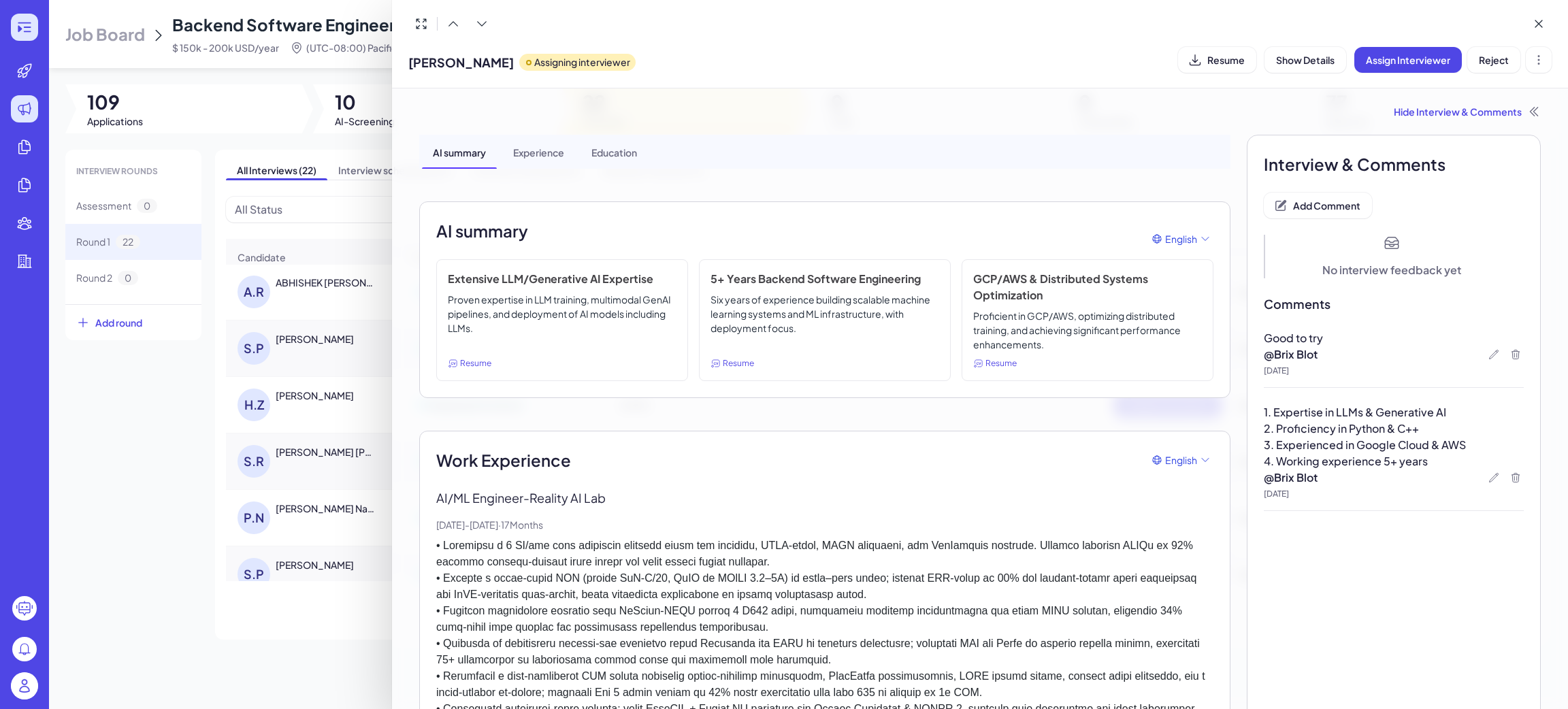
drag, startPoint x: 19, startPoint y: 19, endPoint x: 32, endPoint y: 37, distance: 22.2
click at [19, 19] on div at bounding box center [784, 354] width 1568 height 709
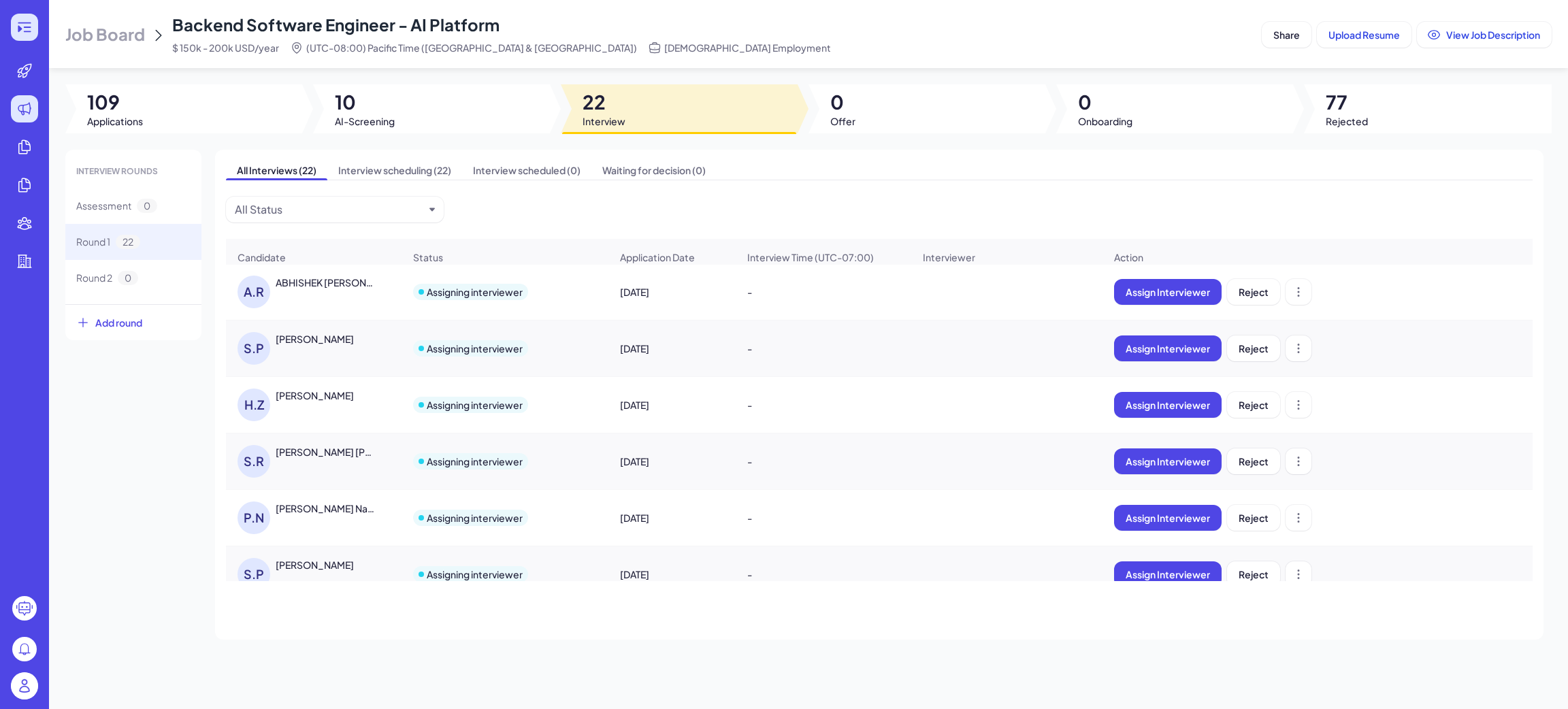
click at [27, 34] on icon at bounding box center [24, 27] width 16 height 16
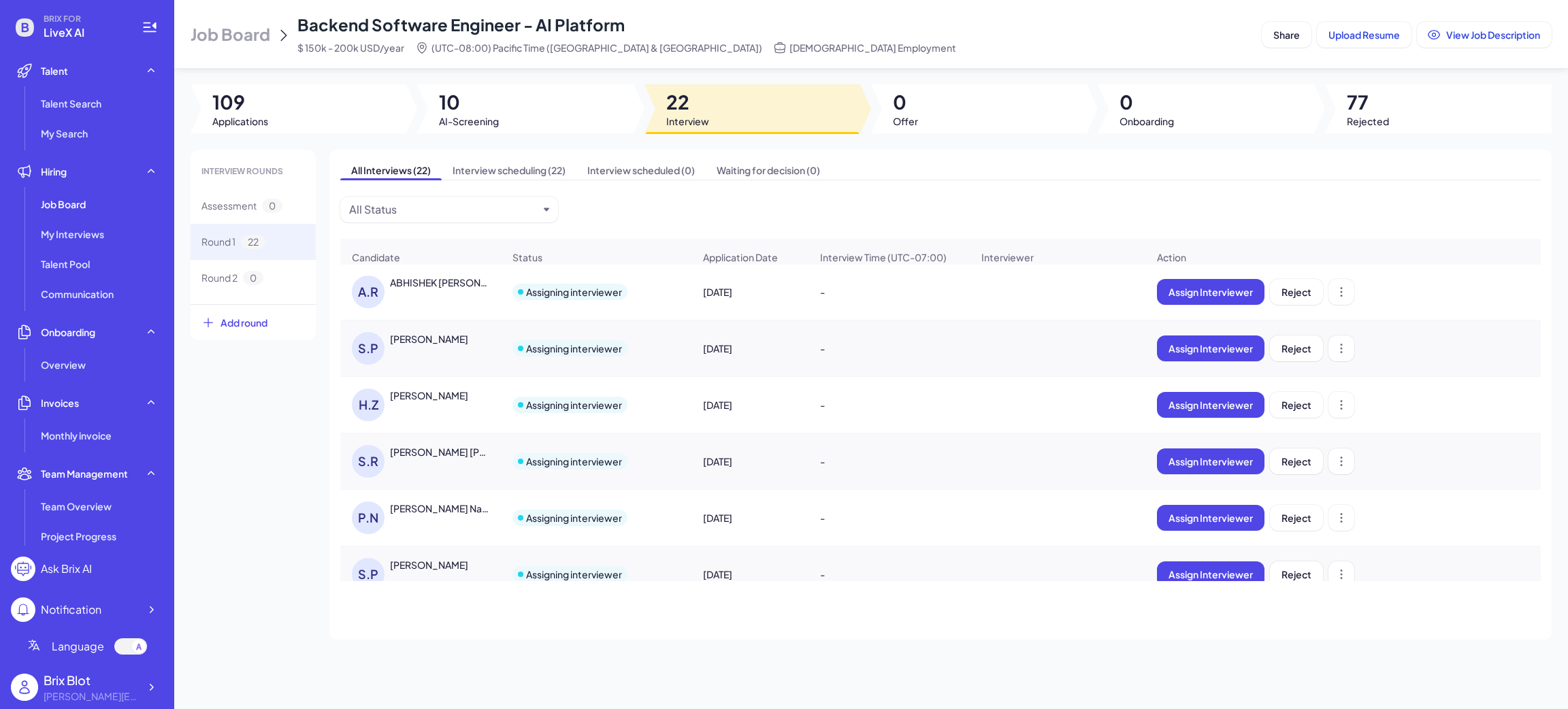
click at [416, 515] on div "Prakhar Naval" at bounding box center [440, 508] width 101 height 14
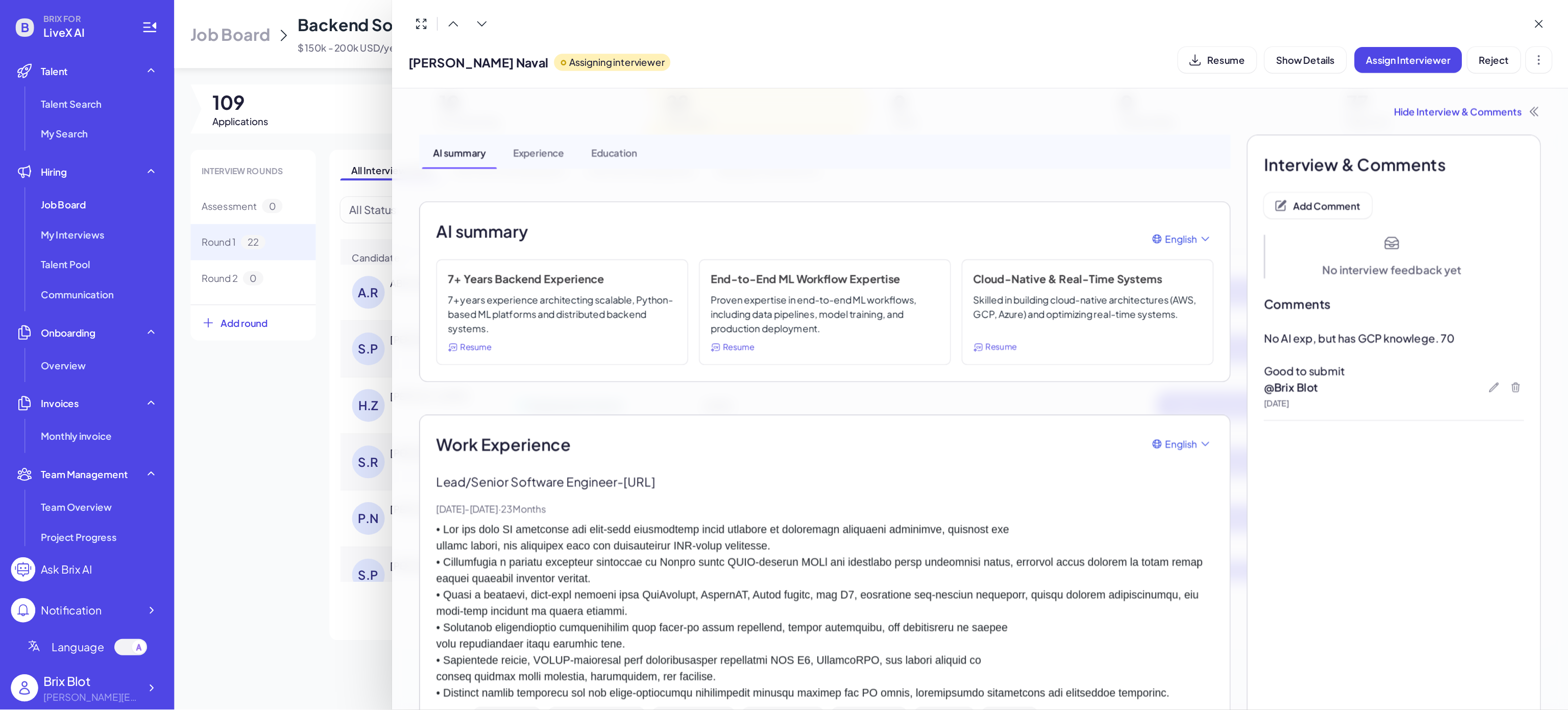
scroll to position [169, 0]
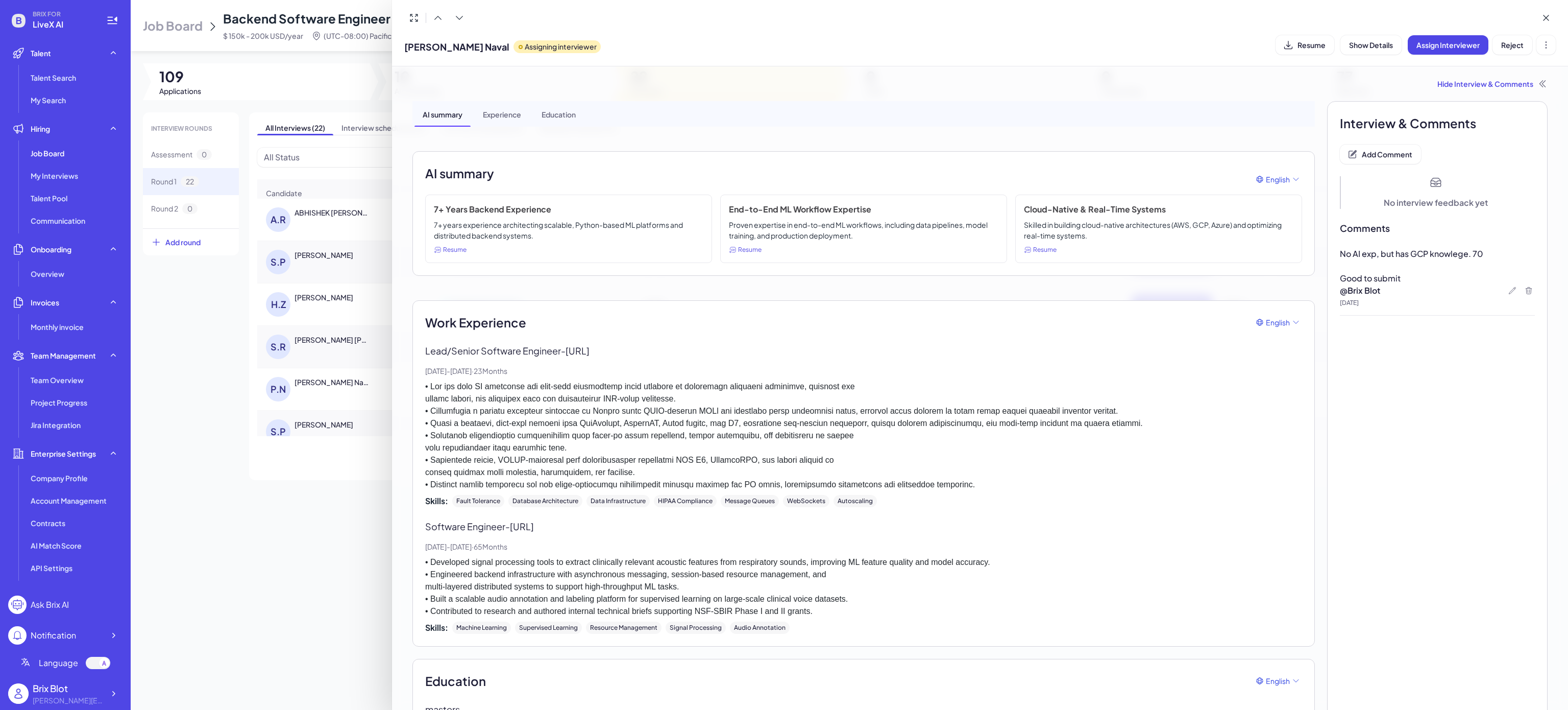
click at [261, 532] on div at bounding box center [784, 355] width 1568 height 710
